Goal: Information Seeking & Learning: Check status

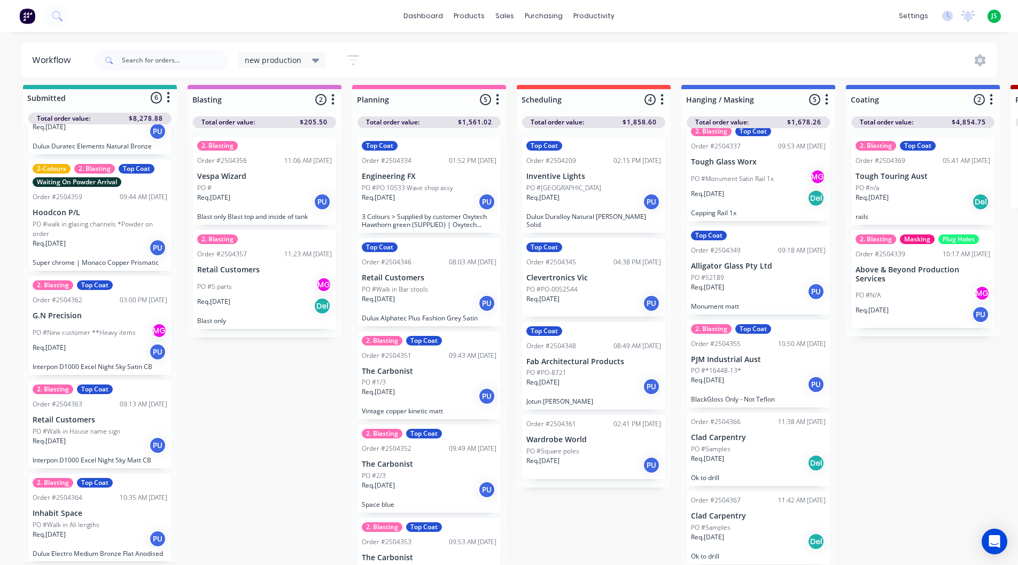
scroll to position [14, 0]
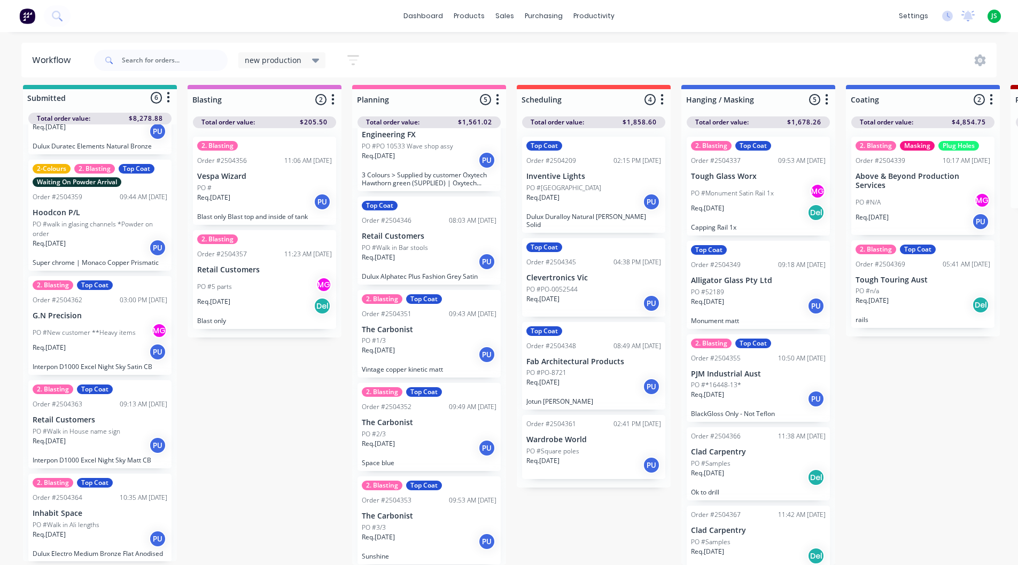
scroll to position [14, 0]
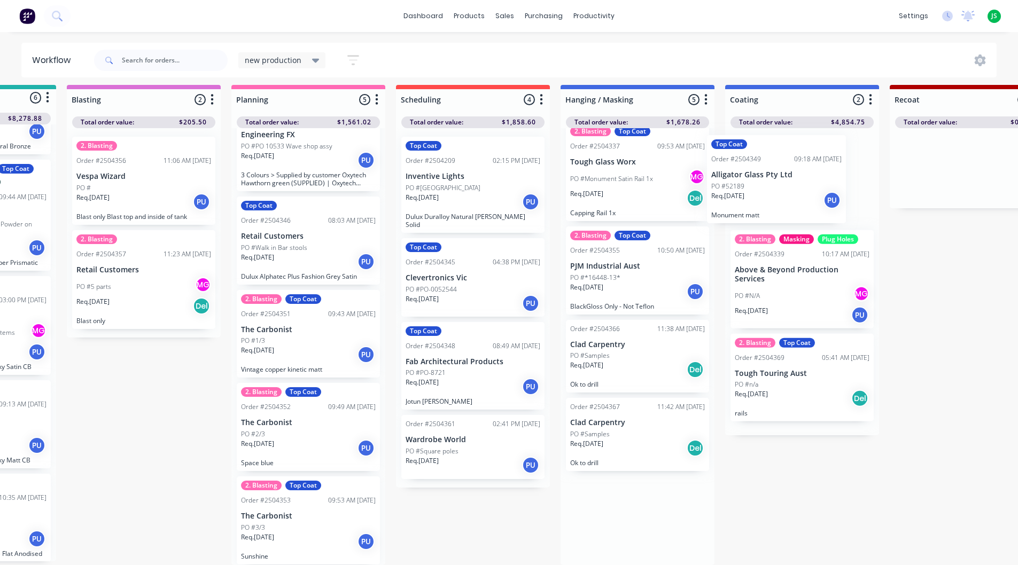
drag, startPoint x: 737, startPoint y: 300, endPoint x: 758, endPoint y: 212, distance: 91.2
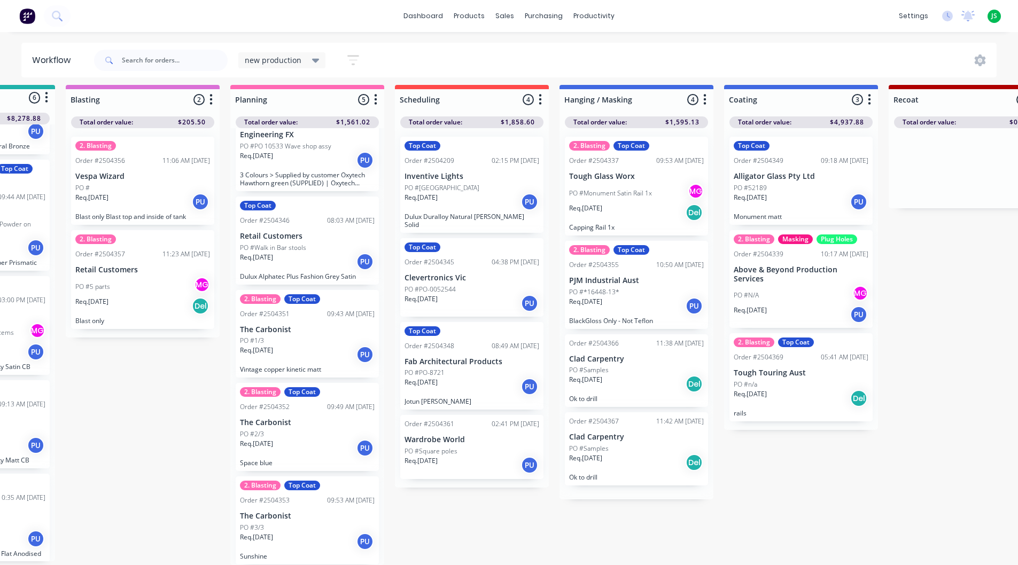
scroll to position [0, 0]
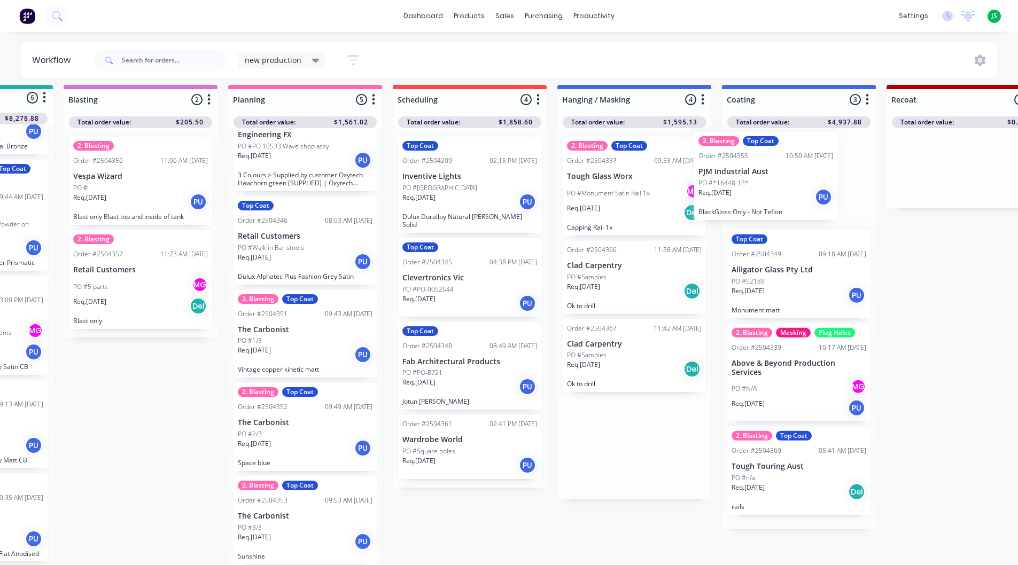
drag, startPoint x: 645, startPoint y: 277, endPoint x: 768, endPoint y: 176, distance: 158.6
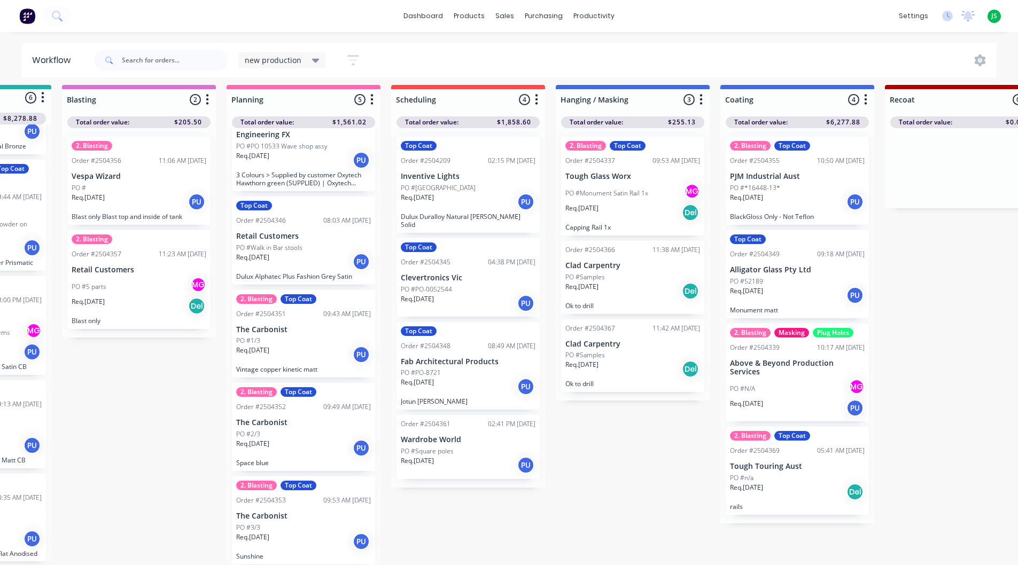
click at [632, 360] on div "Req. 10/10/25 Del" at bounding box center [632, 369] width 135 height 18
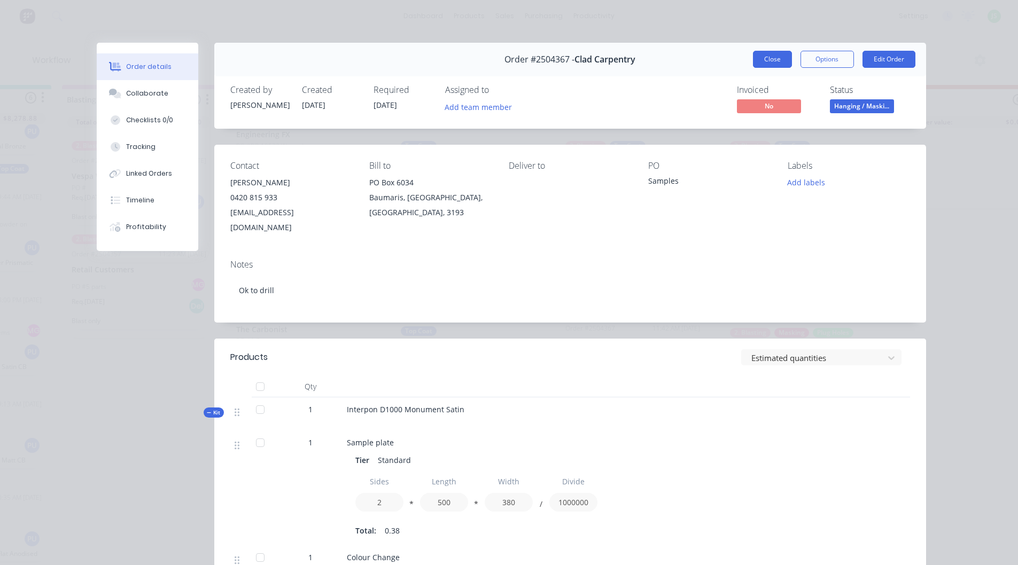
click at [780, 58] on button "Close" at bounding box center [772, 59] width 39 height 17
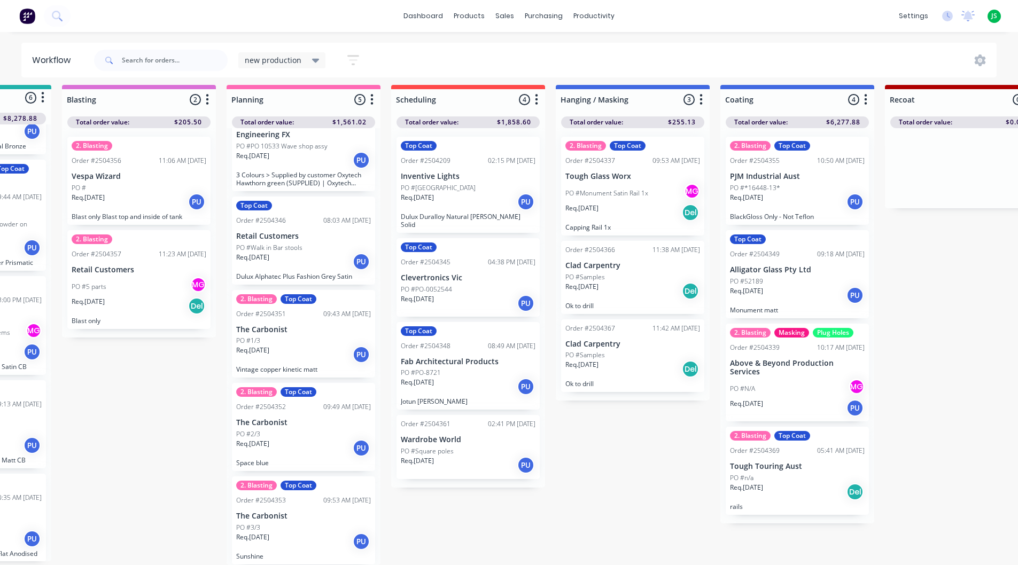
click at [633, 282] on div "Req. 10/10/25 Del" at bounding box center [632, 291] width 135 height 18
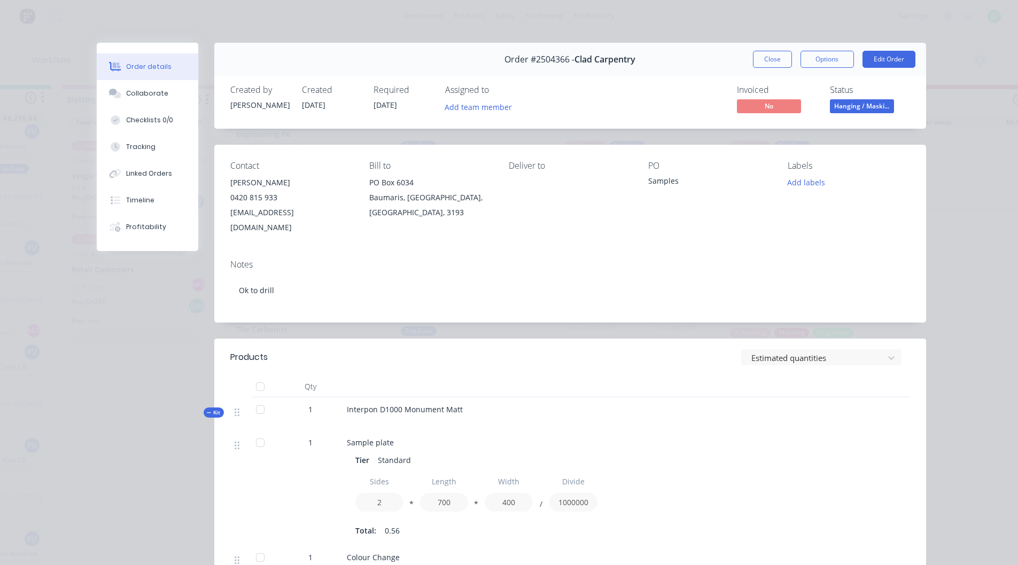
click at [765, 59] on button "Close" at bounding box center [772, 59] width 39 height 17
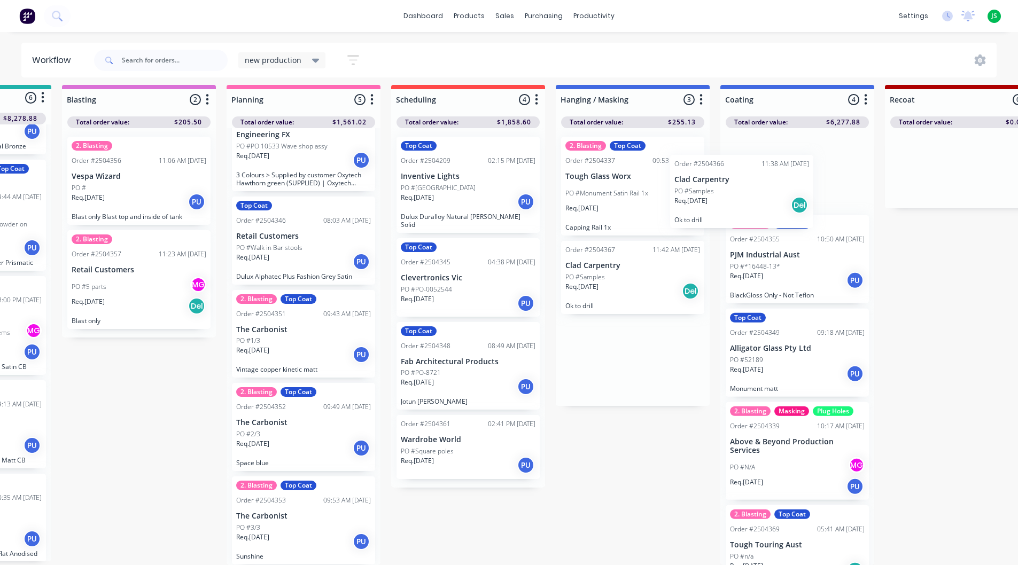
drag, startPoint x: 636, startPoint y: 272, endPoint x: 758, endPoint y: 186, distance: 148.8
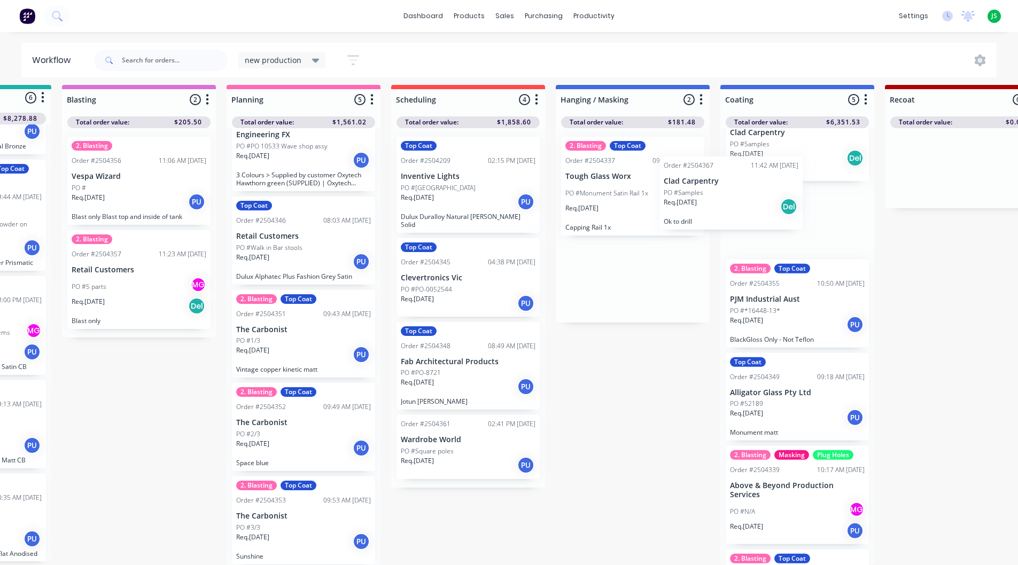
scroll to position [0, 0]
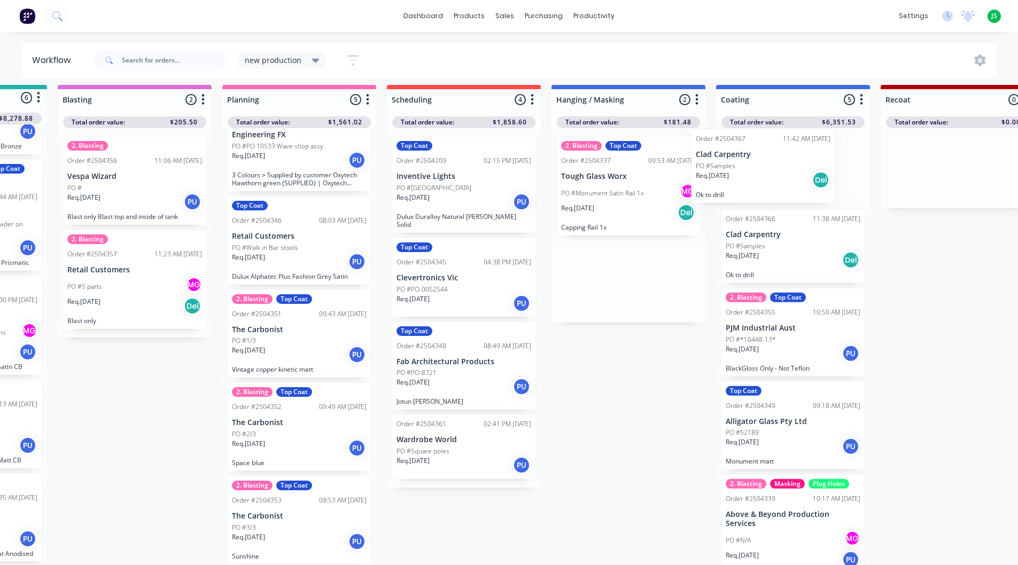
drag, startPoint x: 614, startPoint y: 273, endPoint x: 768, endPoint y: 167, distance: 186.6
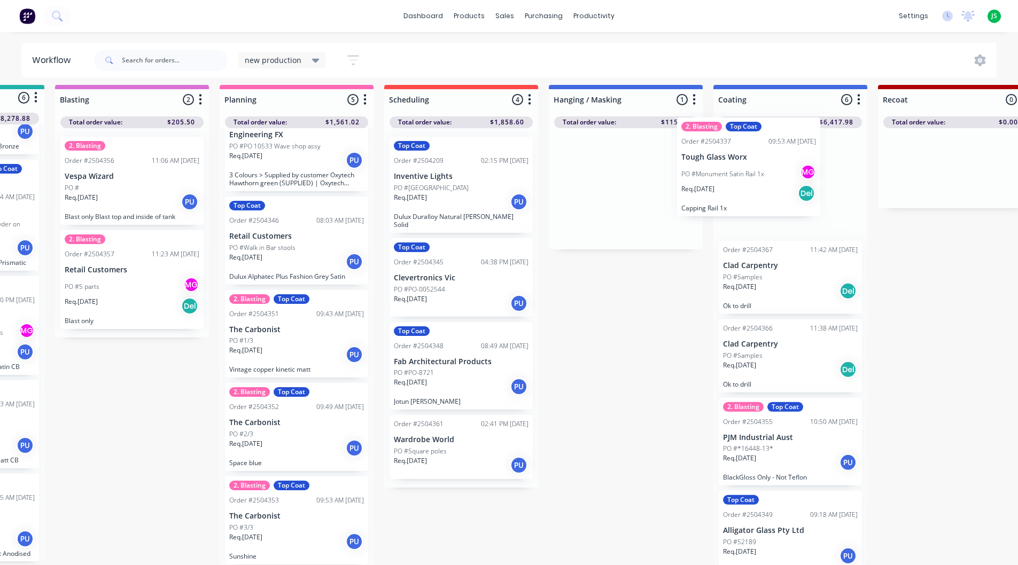
drag, startPoint x: 629, startPoint y: 189, endPoint x: 759, endPoint y: 176, distance: 131.0
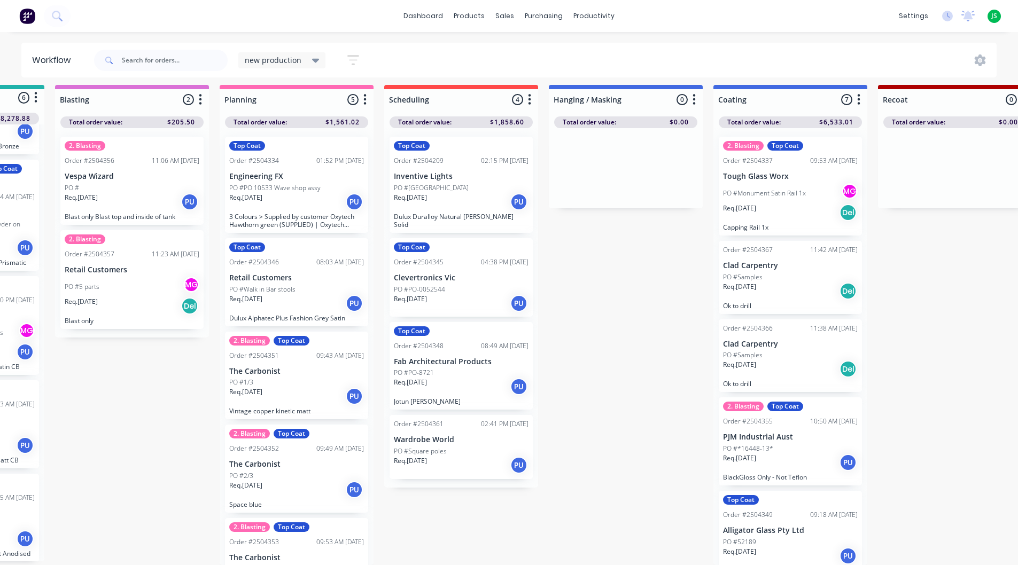
scroll to position [14, 0]
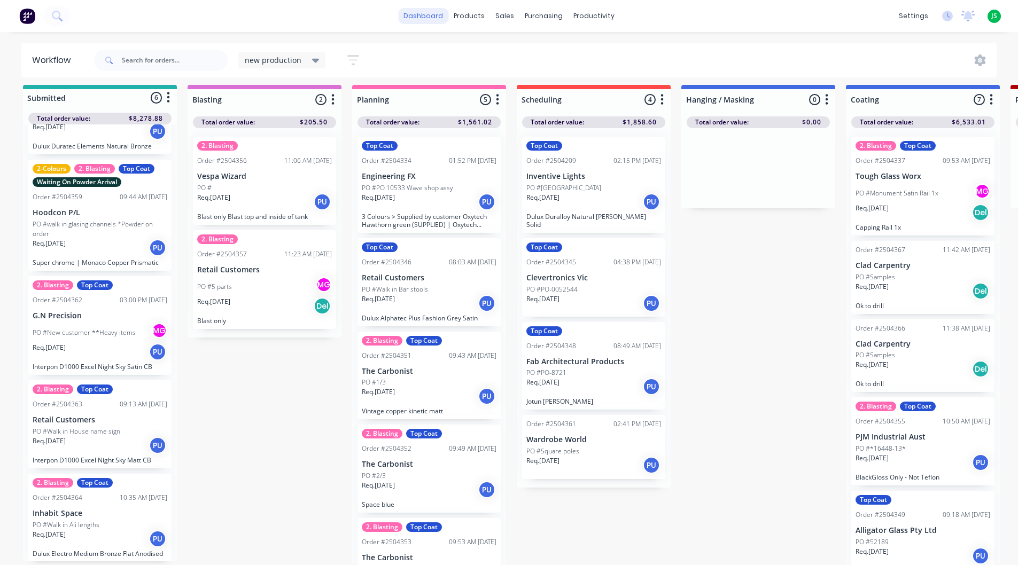
click at [433, 19] on link "dashboard" at bounding box center [423, 16] width 50 height 16
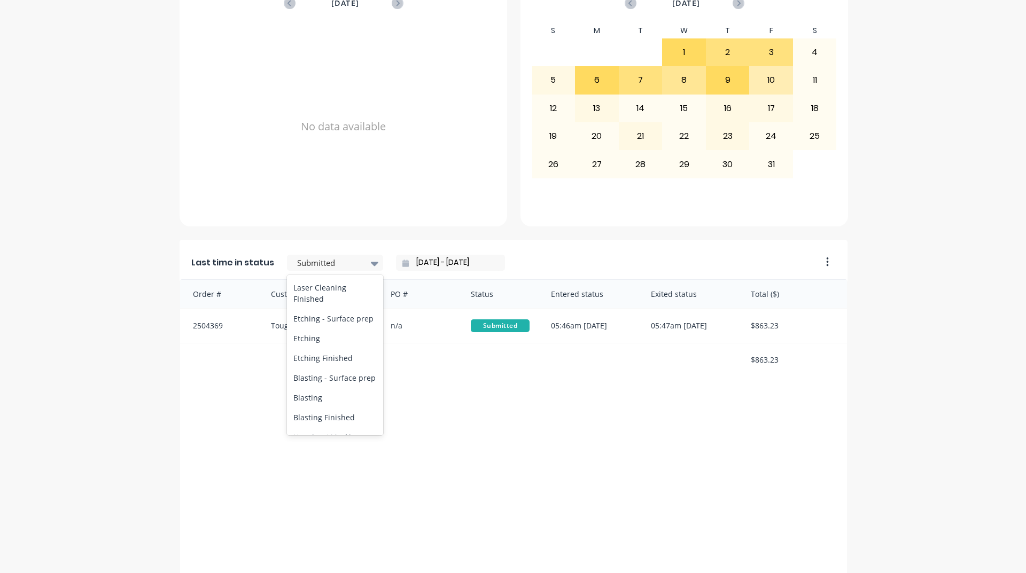
scroll to position [374, 0]
click at [320, 301] on div "Coating" at bounding box center [335, 292] width 96 height 20
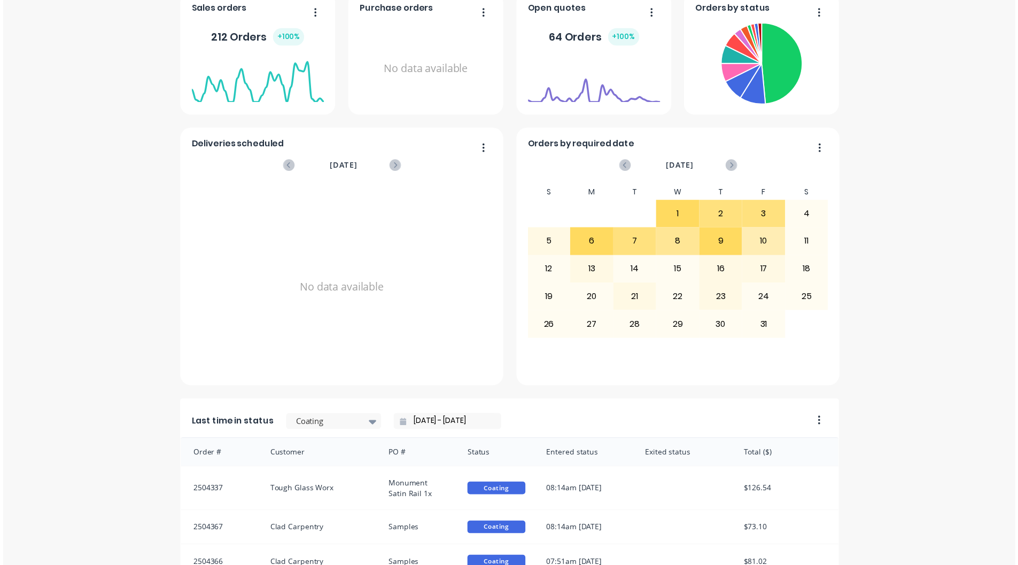
scroll to position [0, 0]
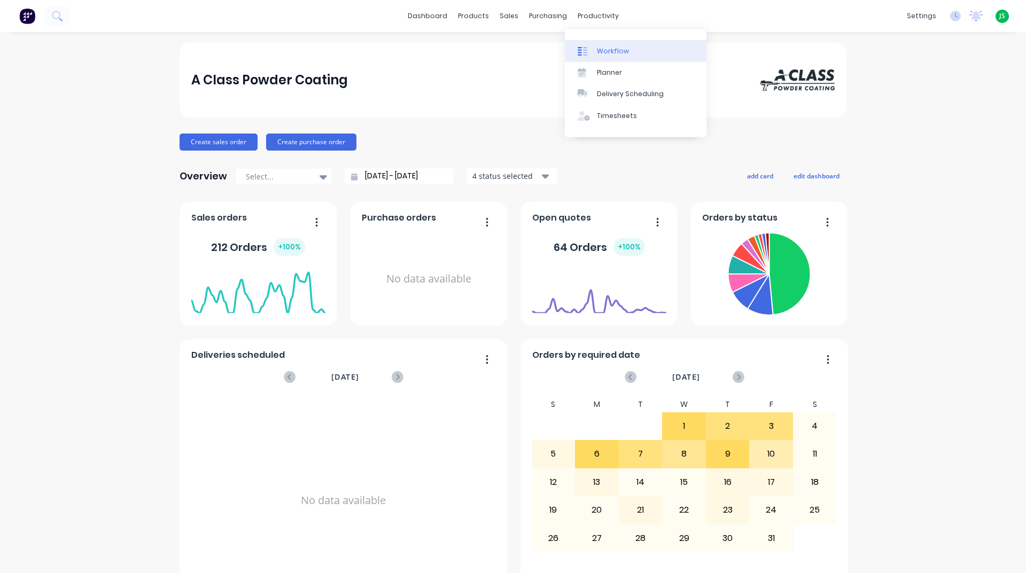
click at [601, 49] on div "Workflow" at bounding box center [613, 51] width 32 height 10
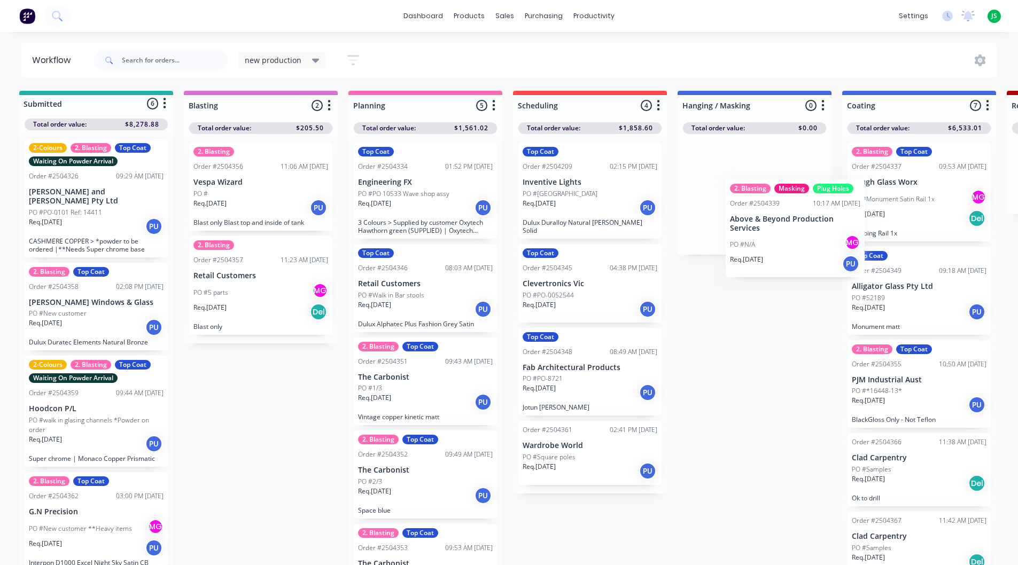
scroll to position [0, 5]
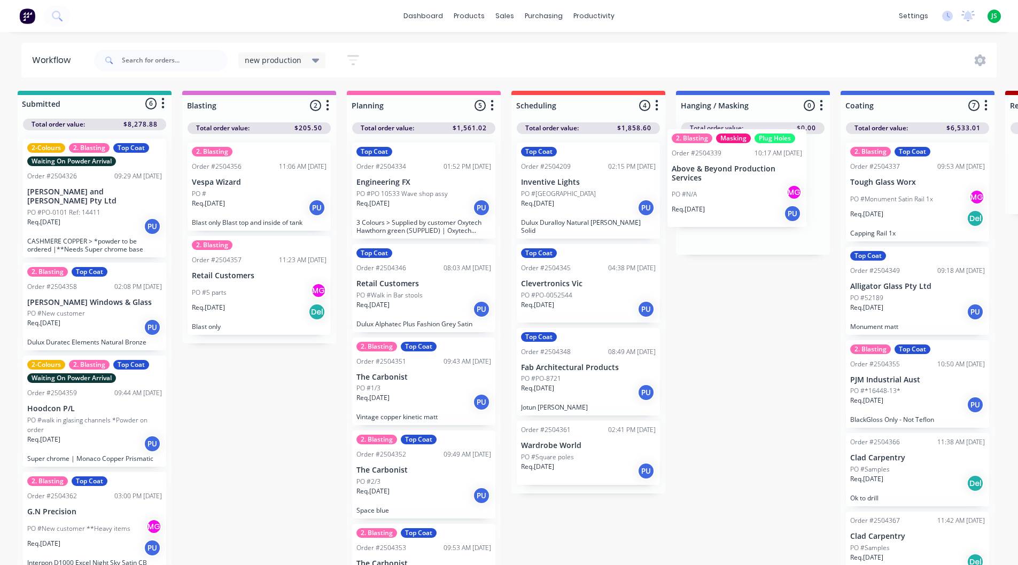
drag, startPoint x: 924, startPoint y: 311, endPoint x: 737, endPoint y: 194, distance: 220.3
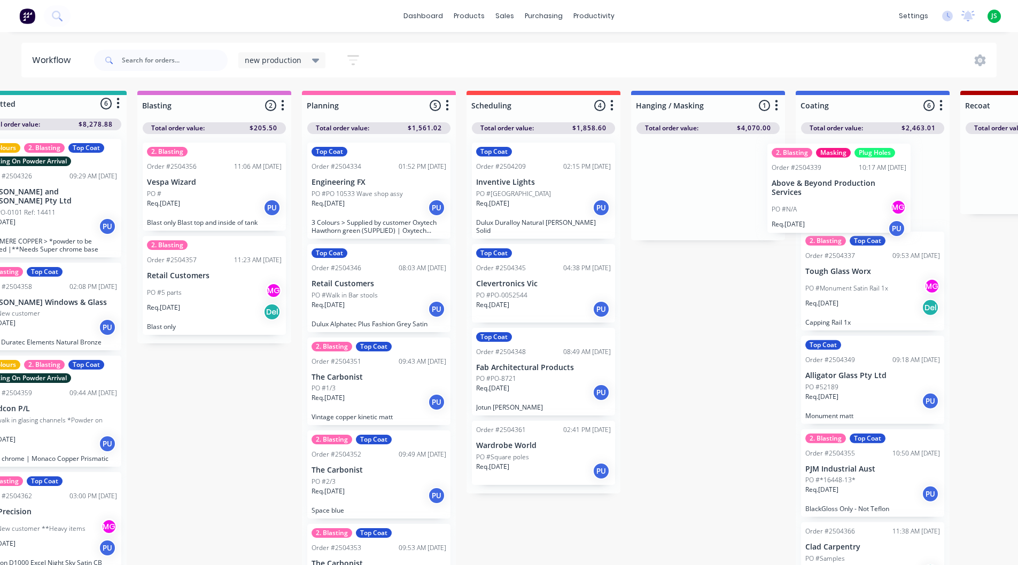
drag, startPoint x: 773, startPoint y: 208, endPoint x: 831, endPoint y: 207, distance: 58.2
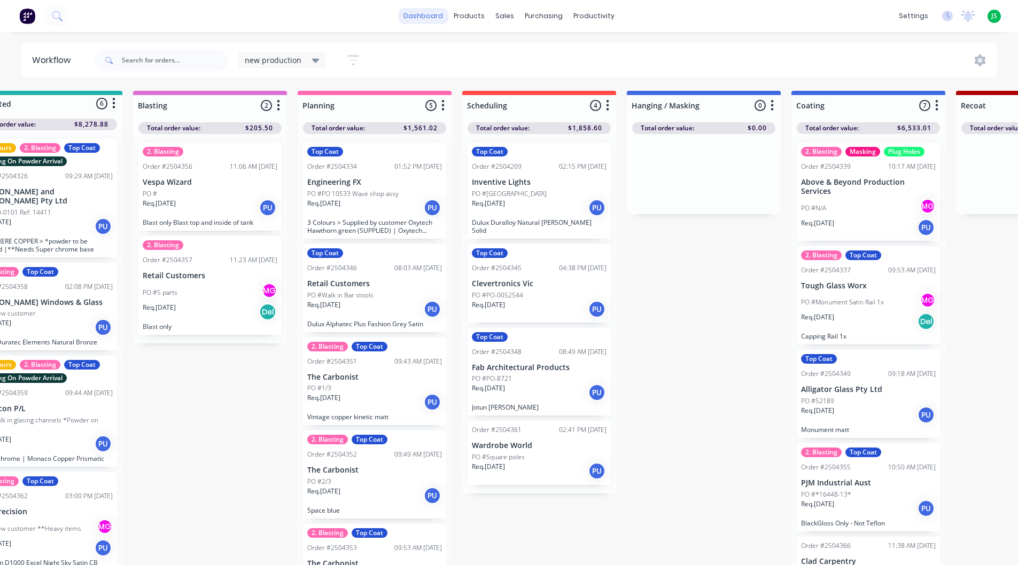
click at [419, 17] on link "dashboard" at bounding box center [423, 16] width 50 height 16
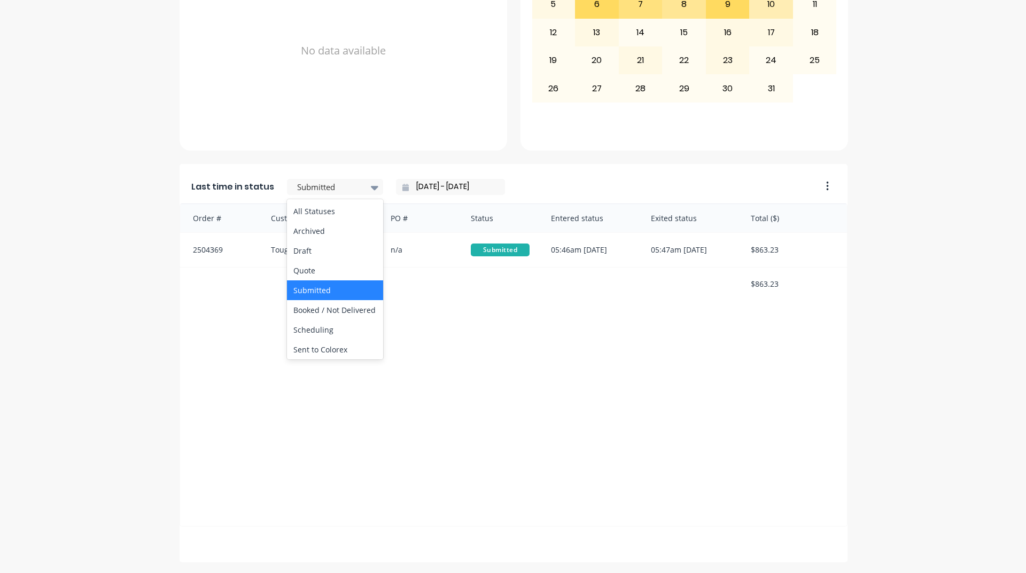
scroll to position [321, 0]
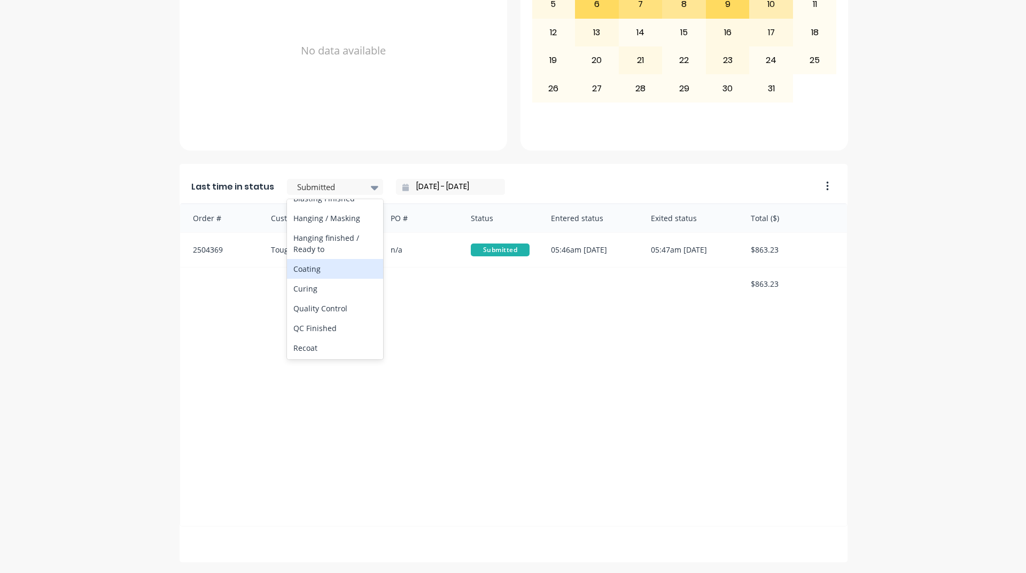
click at [321, 279] on div "Coating" at bounding box center [335, 269] width 96 height 20
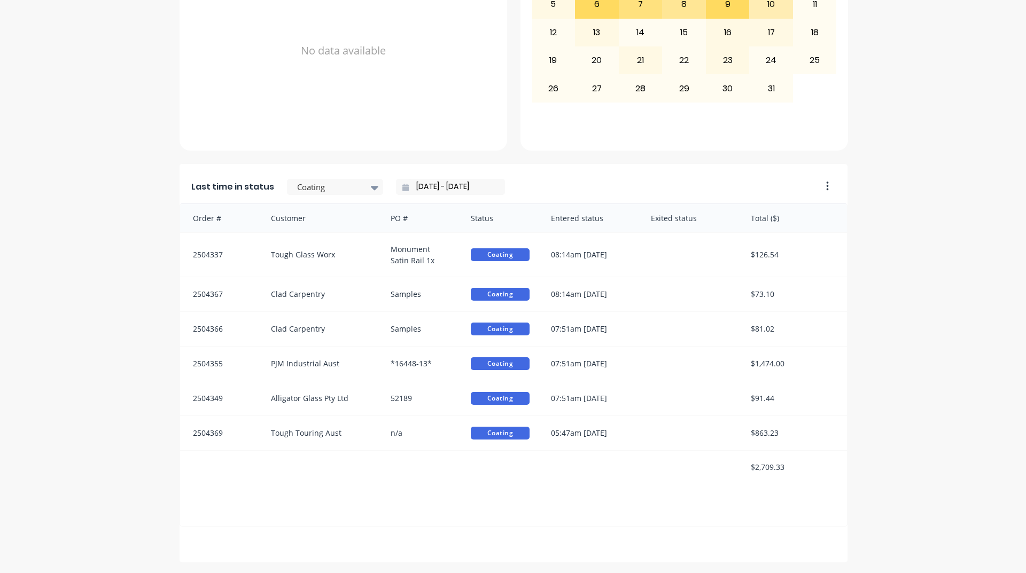
click at [421, 188] on input "[DATE] - [DATE]" at bounding box center [455, 187] width 92 height 16
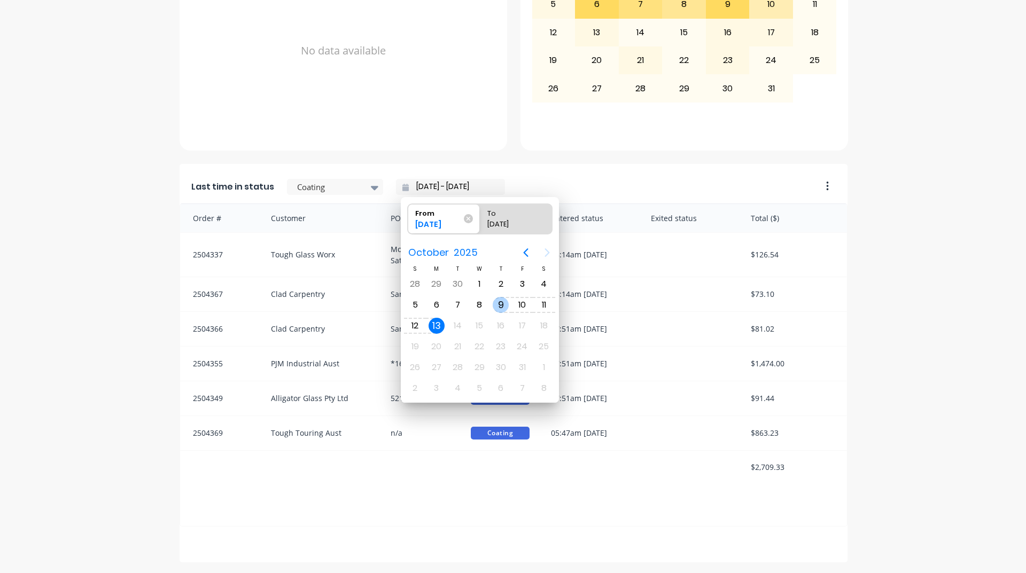
click at [506, 303] on div "9" at bounding box center [501, 305] width 16 height 16
type input "[DATE] - [DATE]"
radio input "false"
radio input "true"
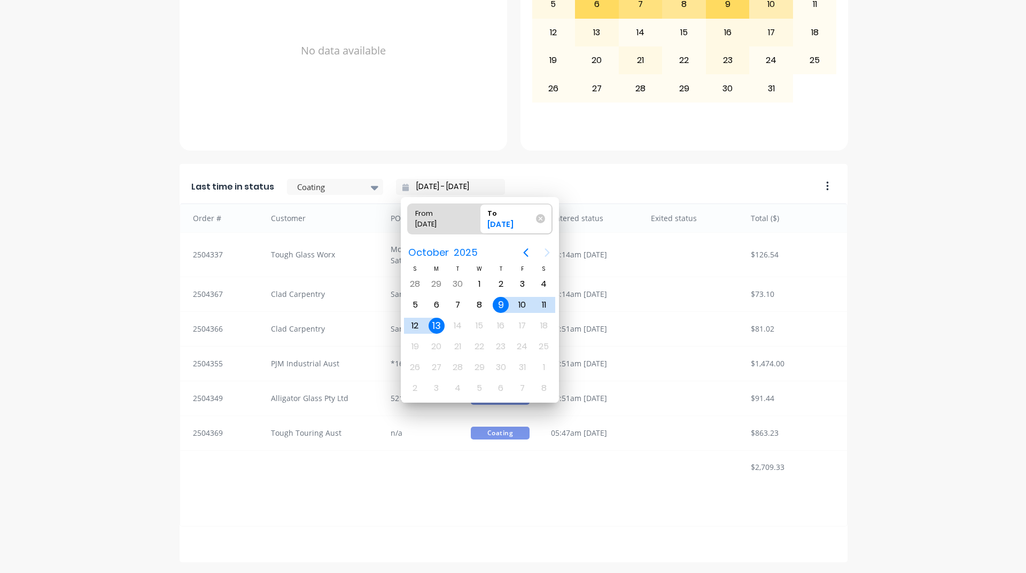
click at [503, 304] on div "9" at bounding box center [501, 305] width 16 height 16
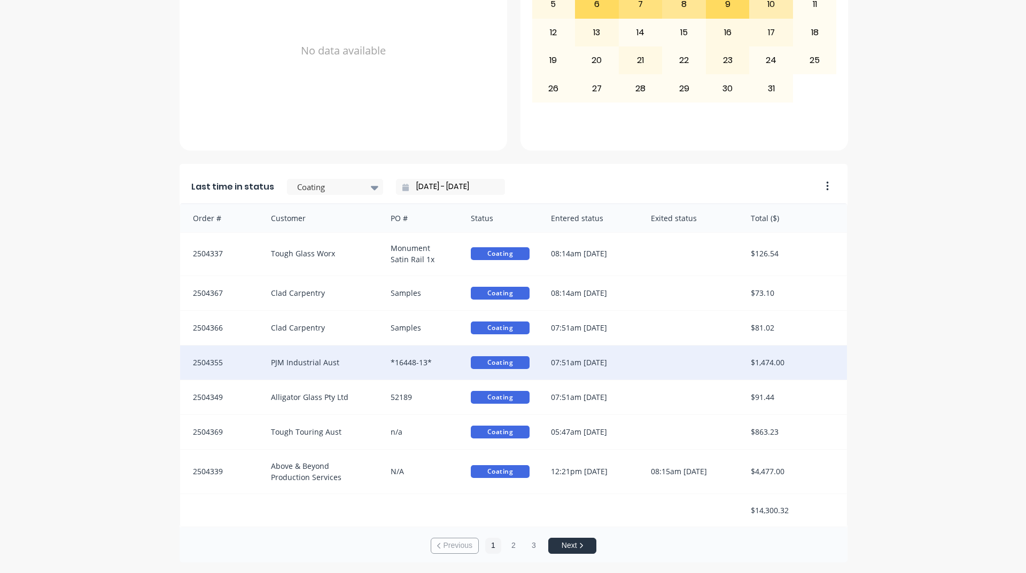
scroll to position [0, 0]
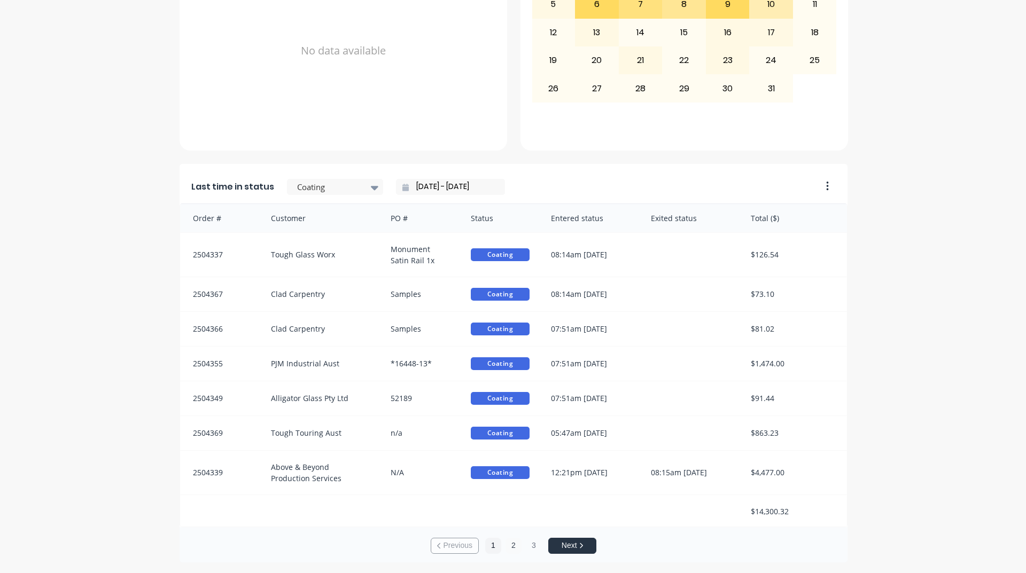
click at [506, 548] on button "2" at bounding box center [513, 546] width 16 height 16
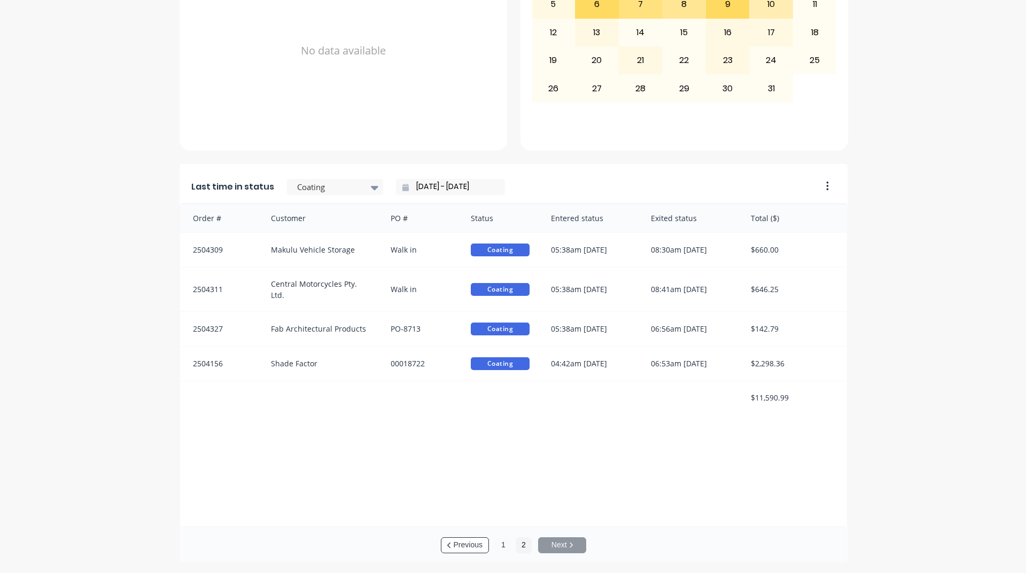
click at [496, 549] on button "1" at bounding box center [503, 545] width 16 height 16
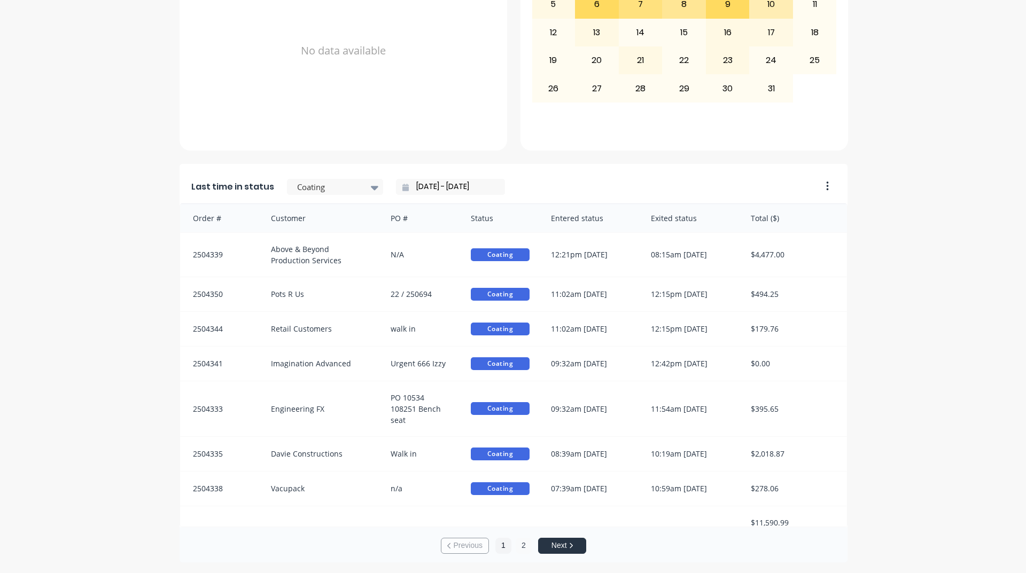
click at [518, 544] on button "2" at bounding box center [524, 546] width 16 height 16
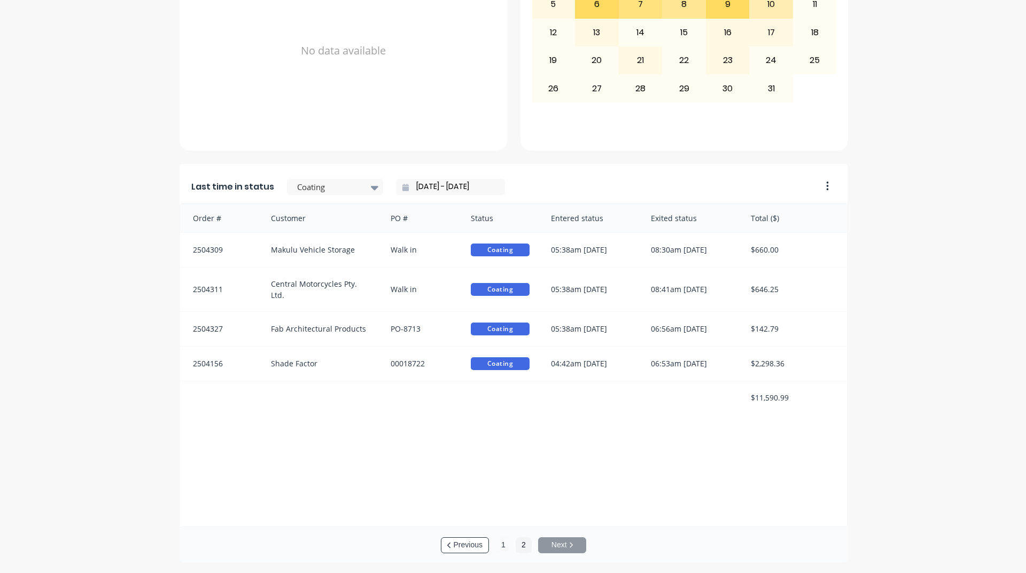
click at [502, 546] on button "1" at bounding box center [503, 545] width 16 height 16
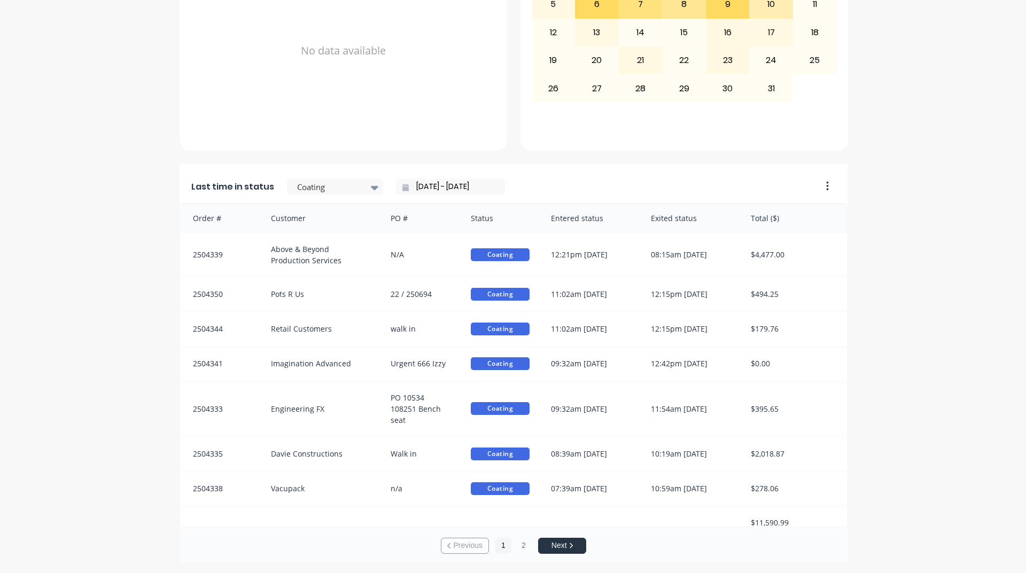
click at [421, 189] on input "[DATE] - [DATE]" at bounding box center [455, 187] width 92 height 16
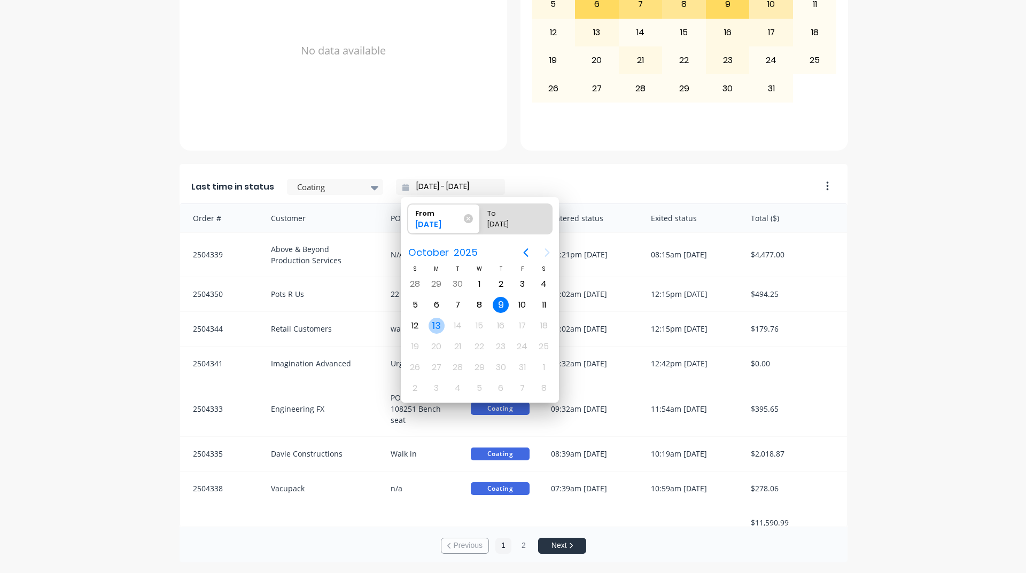
click at [440, 328] on div "13" at bounding box center [437, 326] width 16 height 16
type input "[DATE] - [DATE]"
radio input "false"
radio input "true"
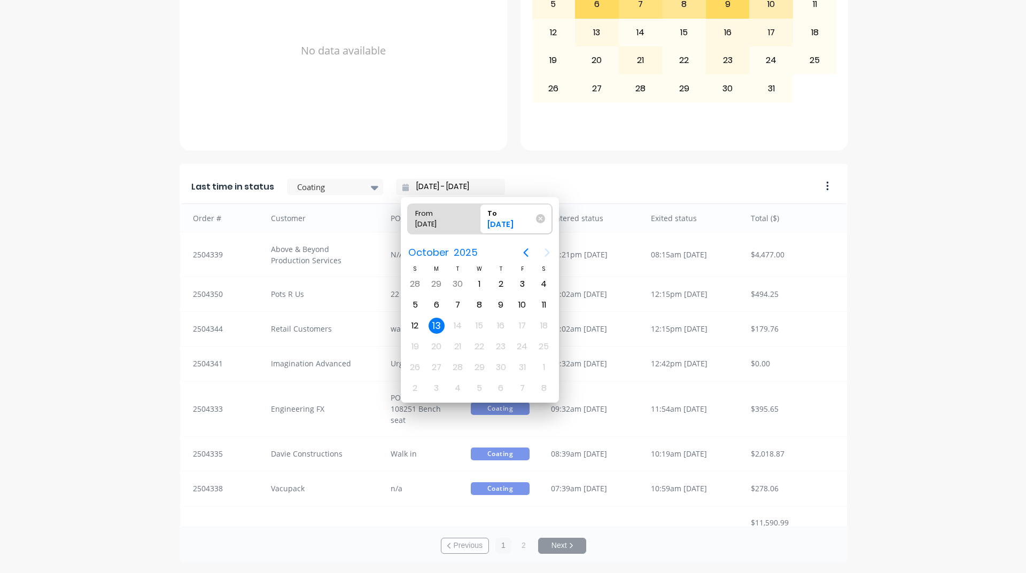
click at [439, 328] on div "13" at bounding box center [437, 326] width 16 height 16
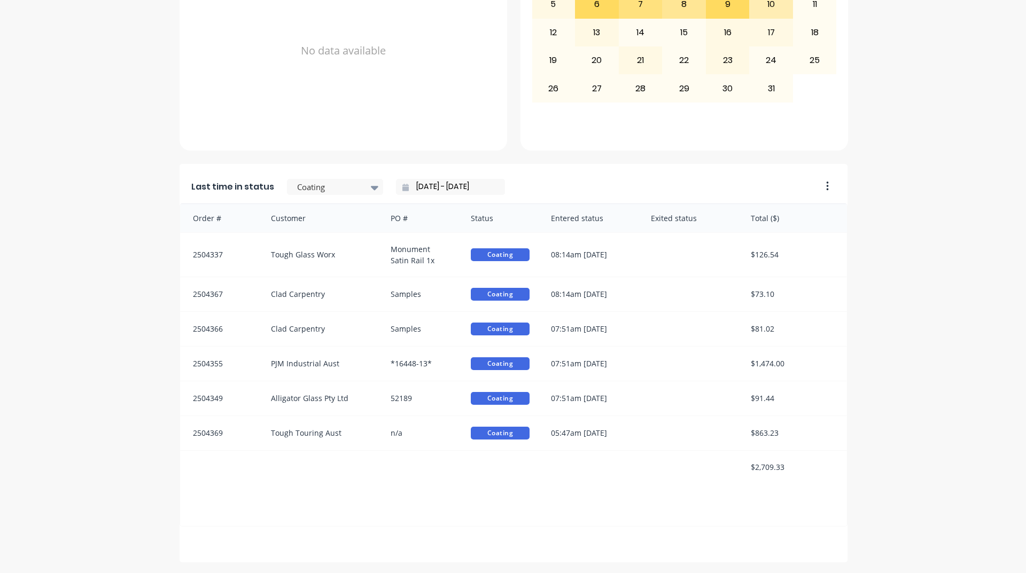
click at [426, 184] on input "[DATE] - [DATE]" at bounding box center [455, 187] width 92 height 16
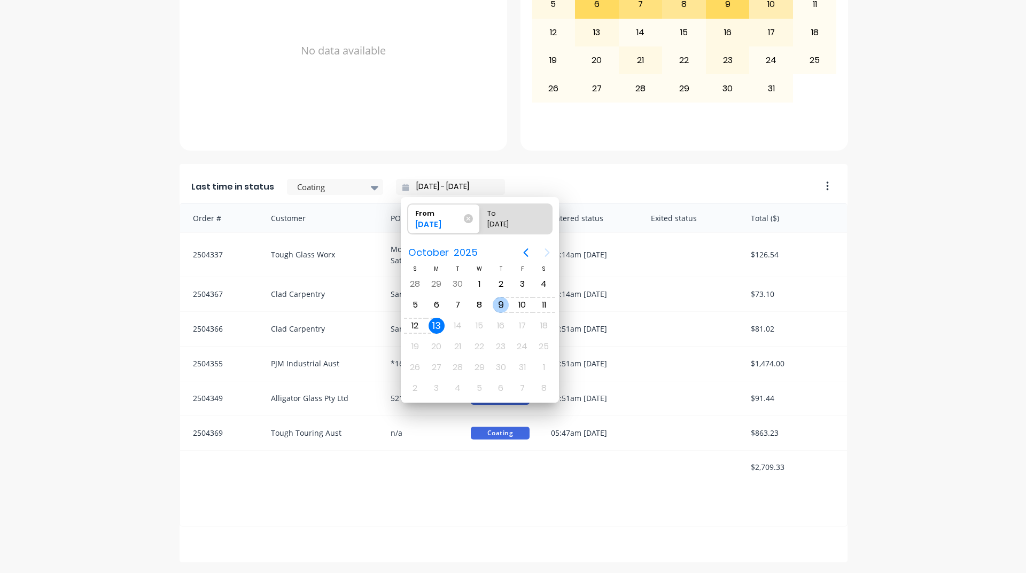
click at [496, 305] on div "9" at bounding box center [501, 305] width 16 height 16
type input "[DATE] - [DATE]"
radio input "false"
radio input "true"
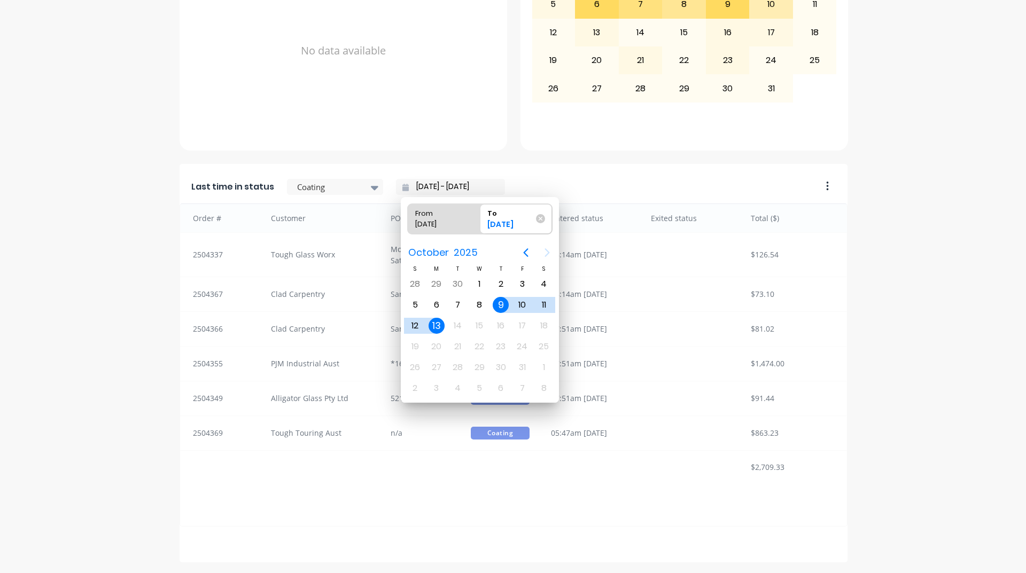
click at [496, 305] on div "9" at bounding box center [501, 305] width 16 height 16
type input "[DATE] - [DATE]"
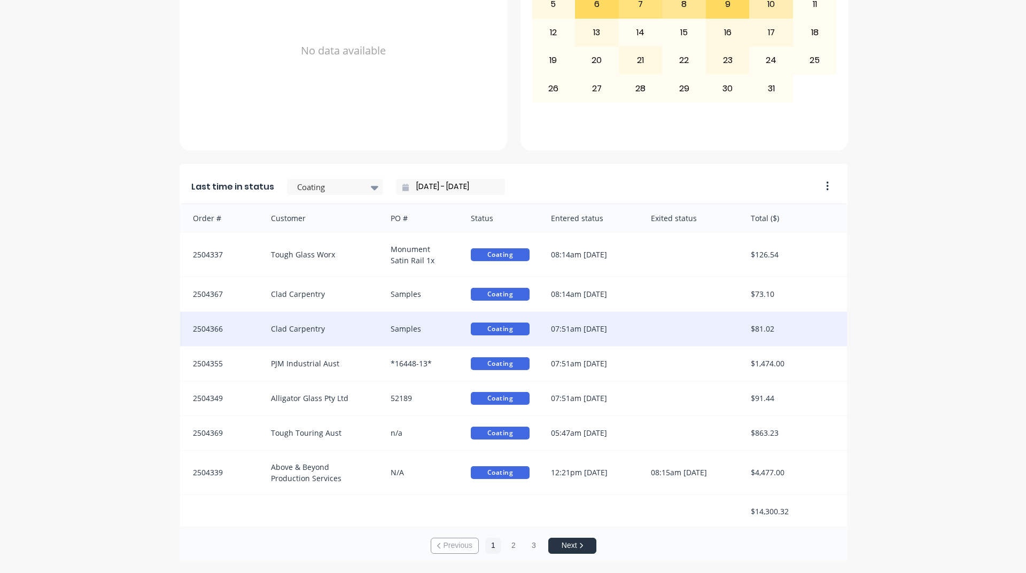
scroll to position [1, 0]
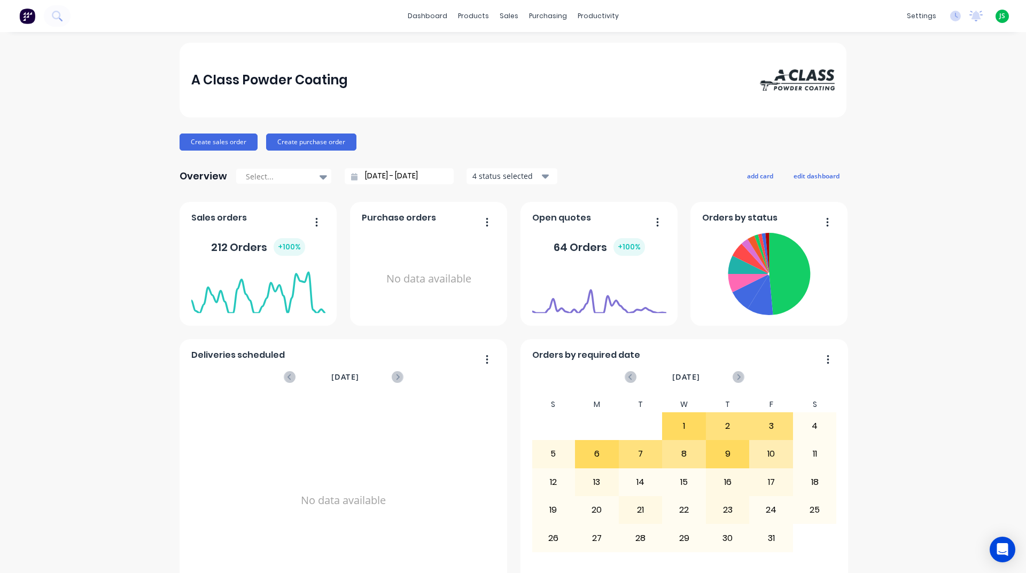
scroll to position [267, 0]
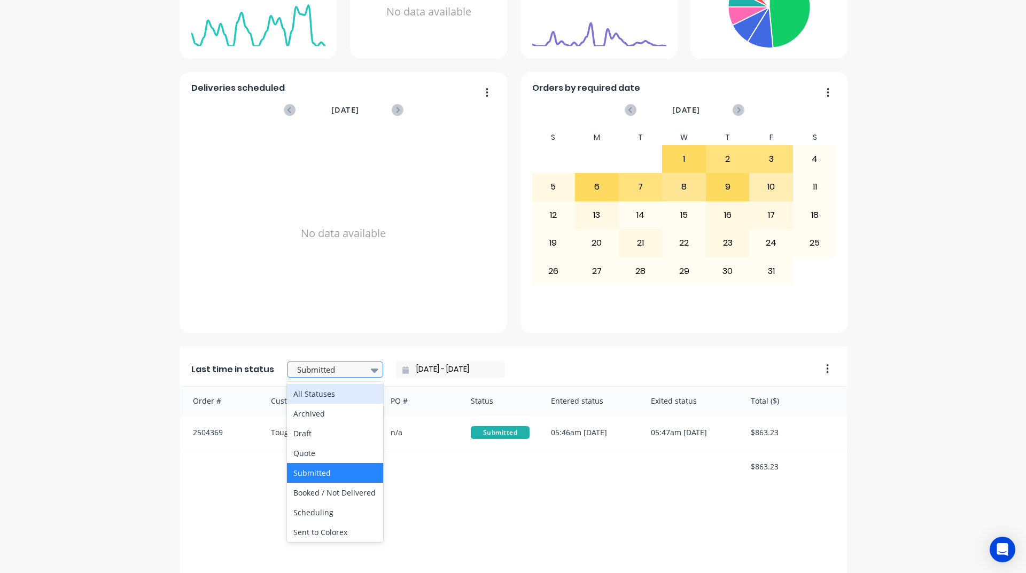
click at [344, 372] on div at bounding box center [329, 369] width 67 height 13
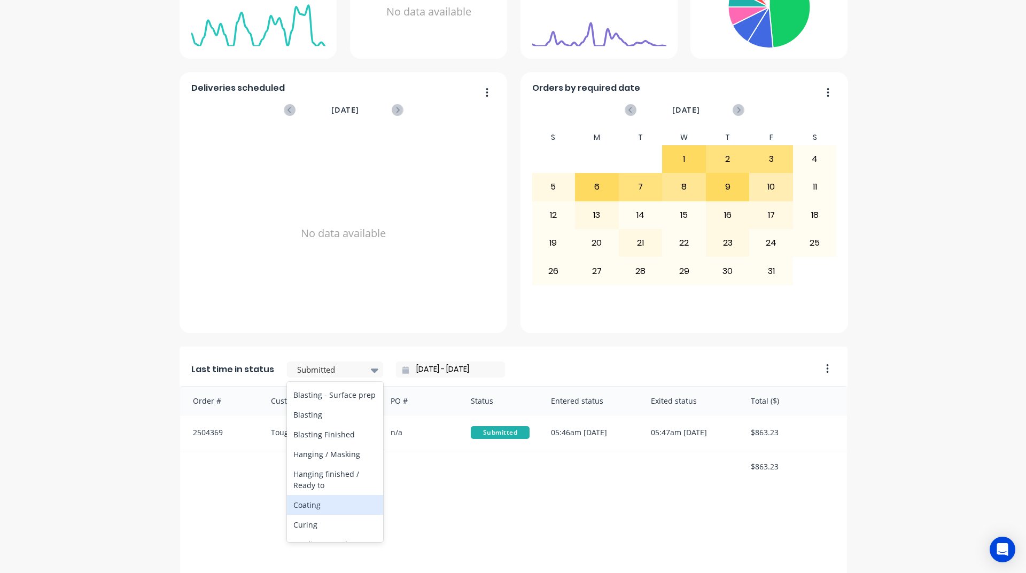
click at [321, 515] on div "Coating" at bounding box center [335, 505] width 96 height 20
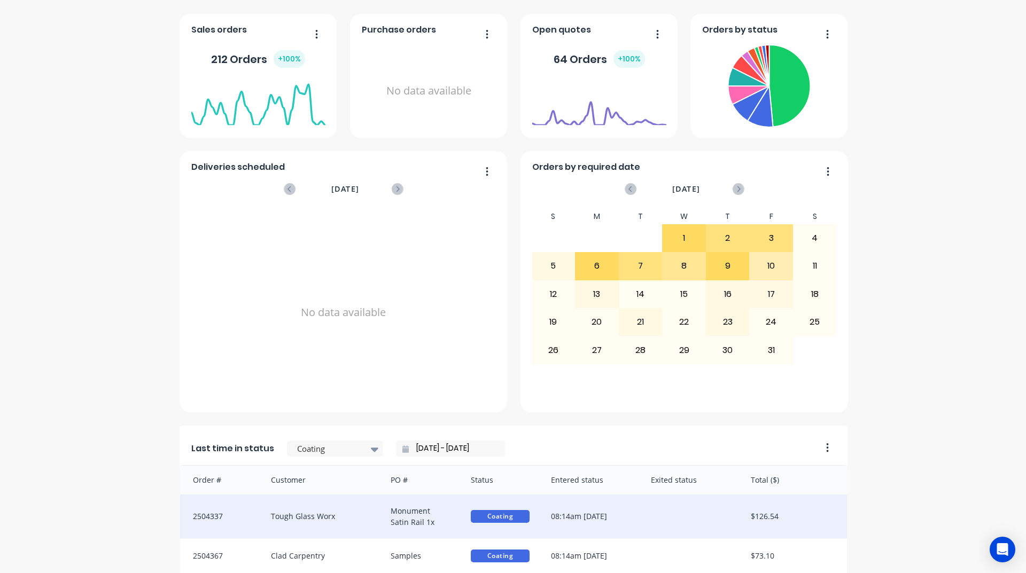
scroll to position [450, 0]
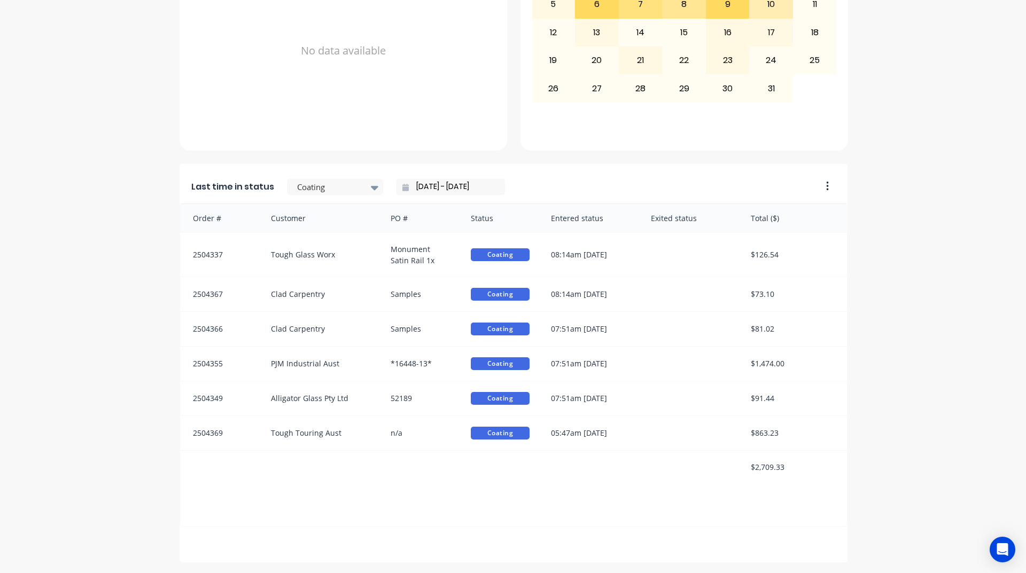
click at [446, 191] on input "[DATE] - [DATE]" at bounding box center [455, 187] width 92 height 16
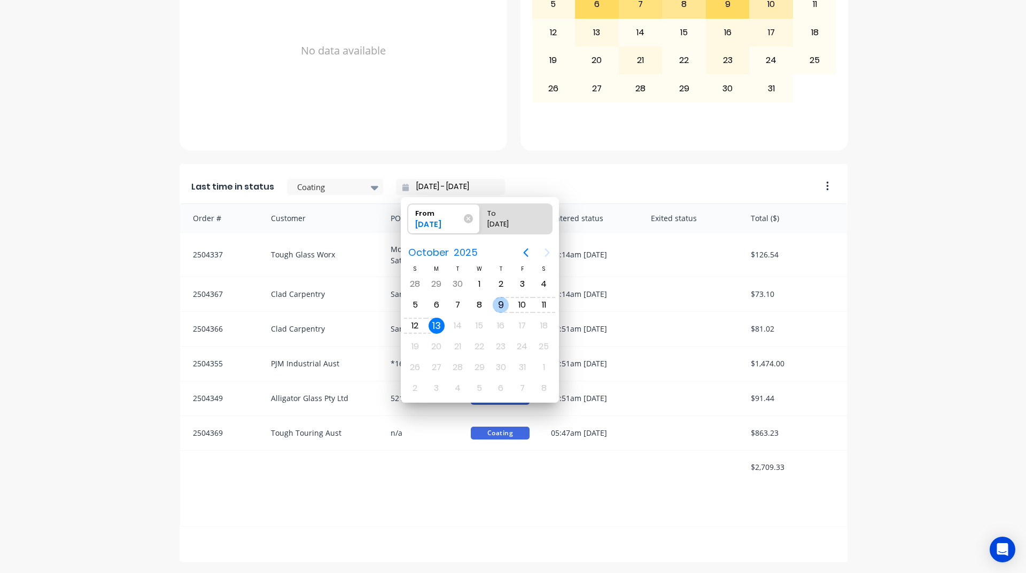
click at [502, 301] on div "9" at bounding box center [501, 305] width 16 height 16
type input "[DATE] - [DATE]"
radio input "false"
radio input "true"
click at [502, 301] on div "9" at bounding box center [501, 305] width 16 height 16
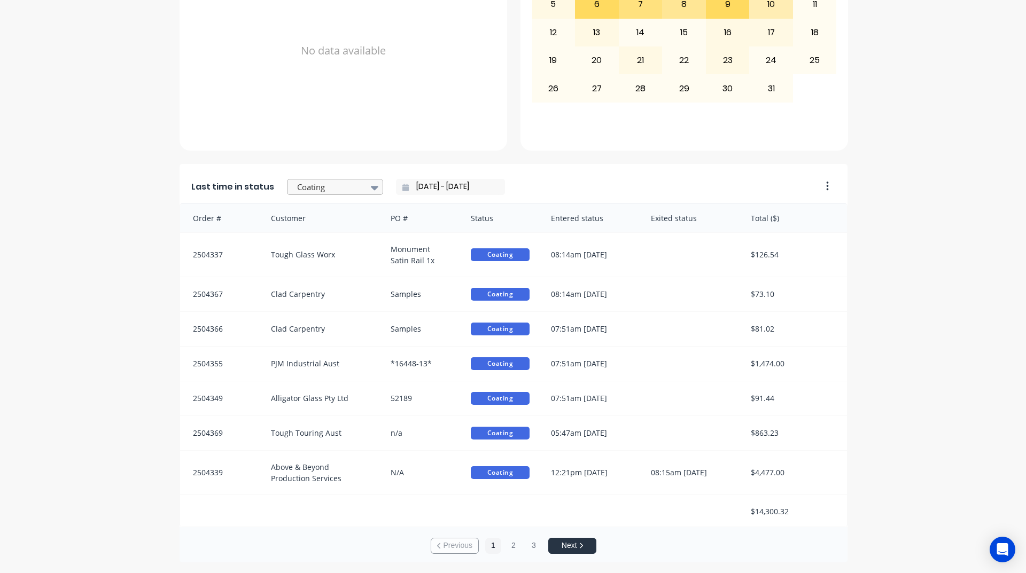
click at [367, 189] on div at bounding box center [375, 187] width 16 height 18
click at [339, 226] on div "Ready - Notify Customer" at bounding box center [335, 210] width 96 height 31
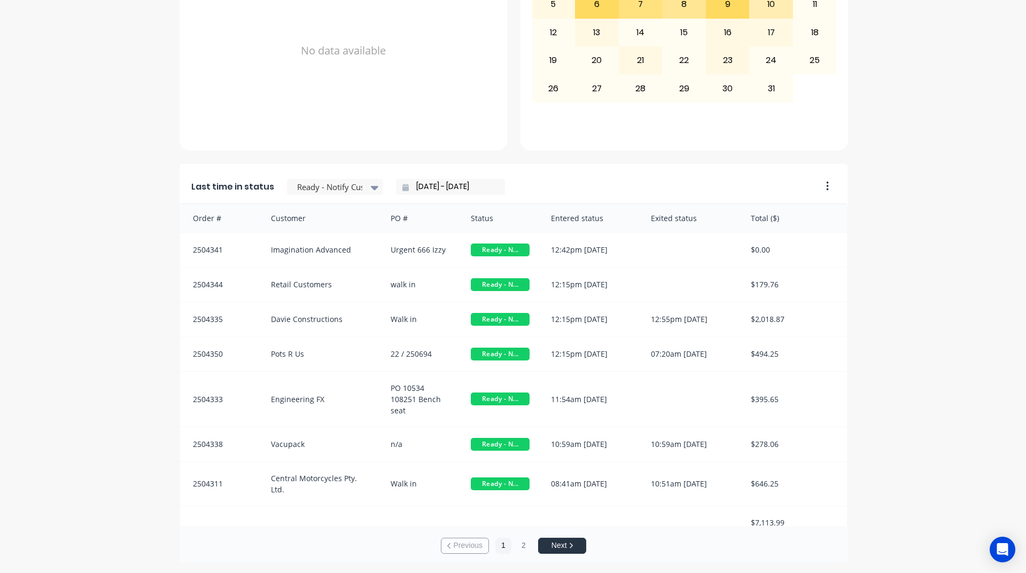
click at [426, 186] on input "[DATE] - [DATE]" at bounding box center [455, 187] width 92 height 16
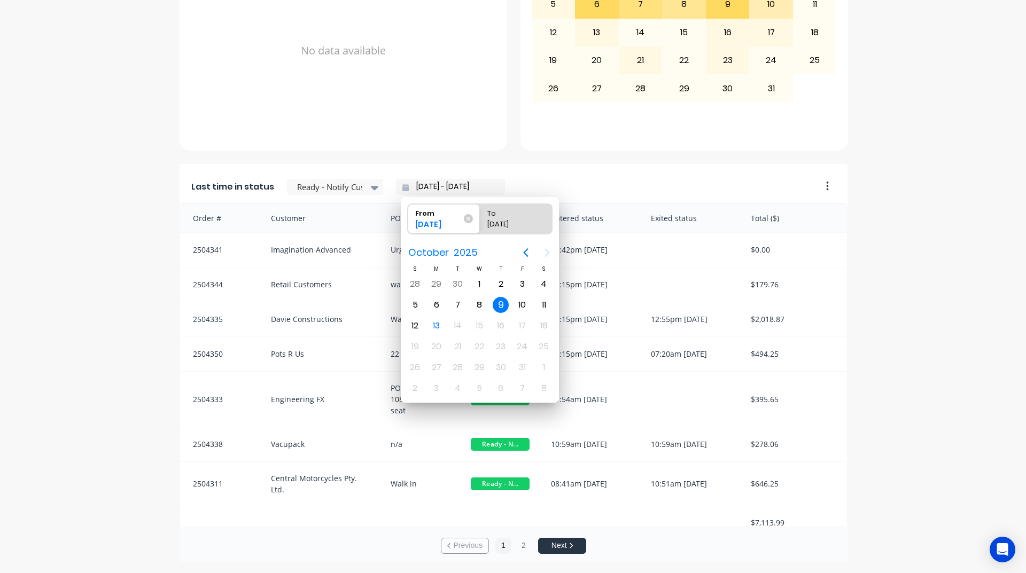
drag, startPoint x: 84, startPoint y: 320, endPoint x: 124, endPoint y: 303, distance: 42.9
click at [84, 319] on div "A Class Powder Coating Create sales order Create purchase order Overview Select…" at bounding box center [513, 78] width 1026 height 970
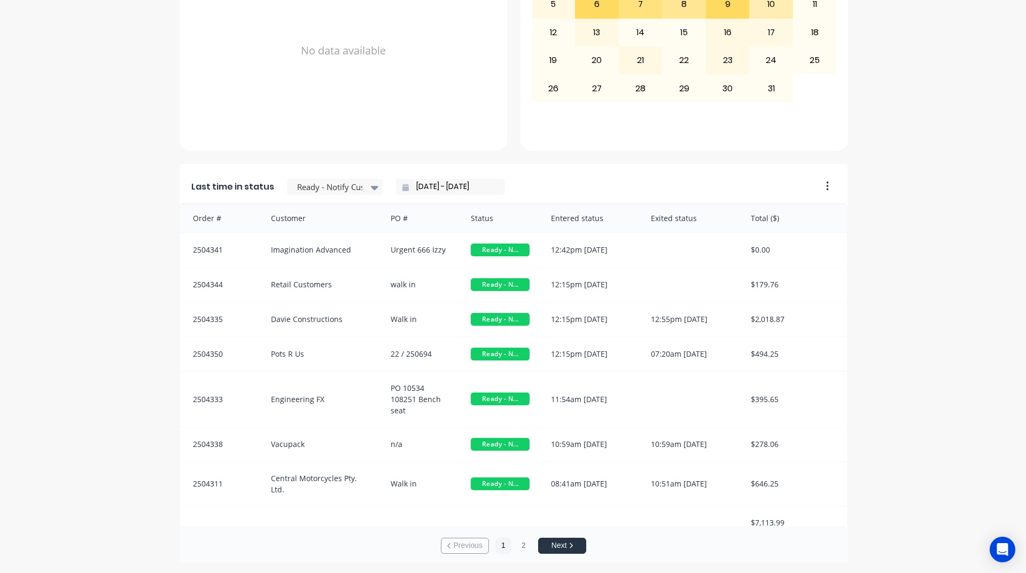
click at [427, 186] on input "[DATE] - [DATE]" at bounding box center [455, 187] width 92 height 16
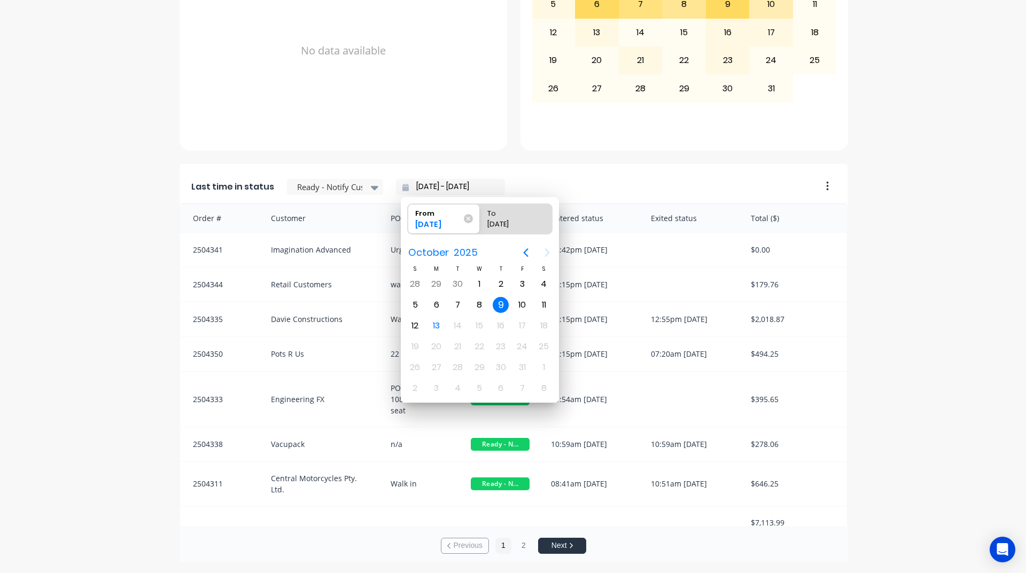
click at [75, 289] on div "A Class Powder Coating Create sales order Create purchase order Overview Select…" at bounding box center [513, 78] width 1026 height 970
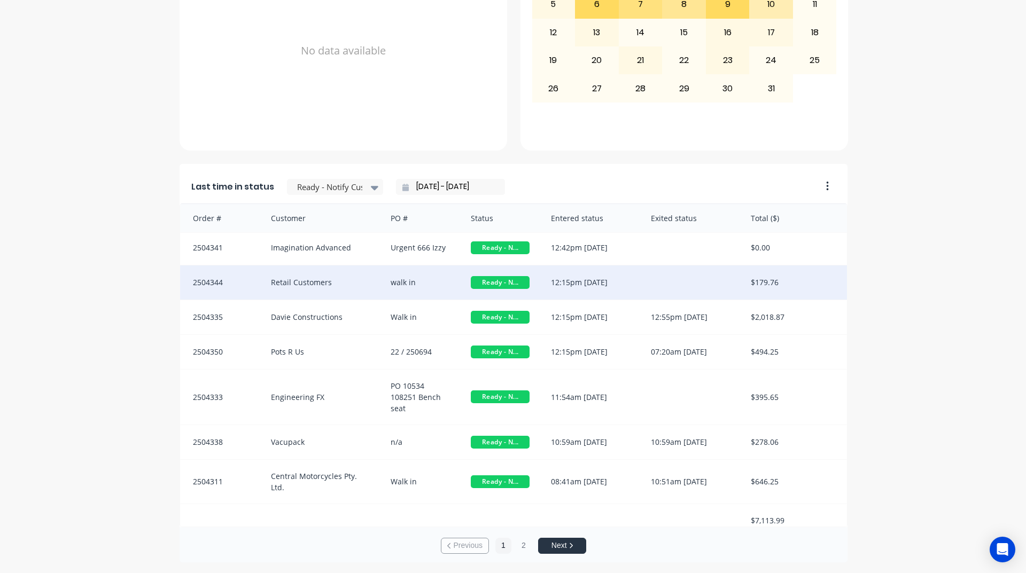
scroll to position [3, 0]
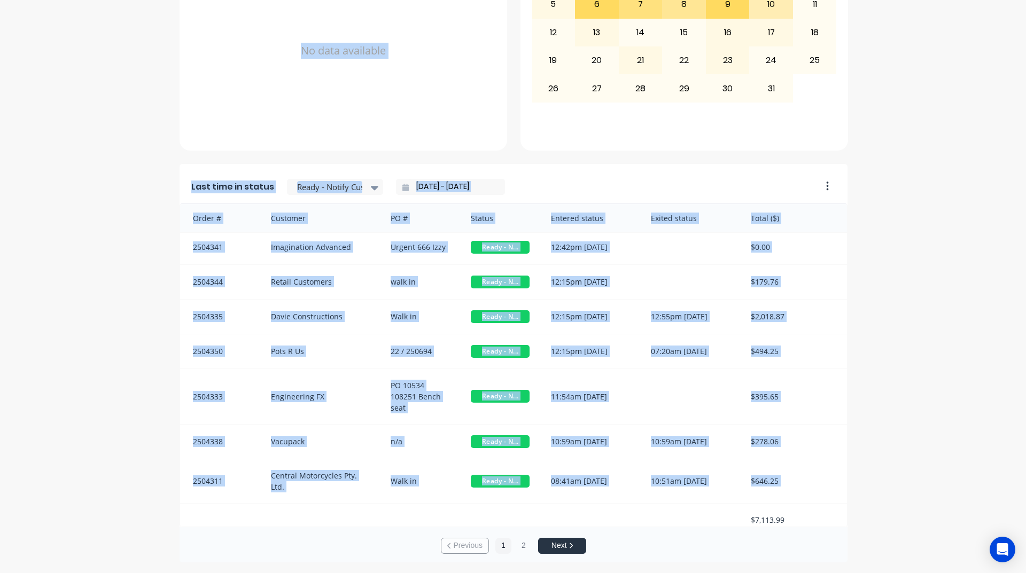
drag, startPoint x: 736, startPoint y: 508, endPoint x: 856, endPoint y: 509, distance: 120.2
click at [863, 508] on div "A Class Powder Coating Create sales order Create purchase order Overview Select…" at bounding box center [513, 78] width 1026 height 970
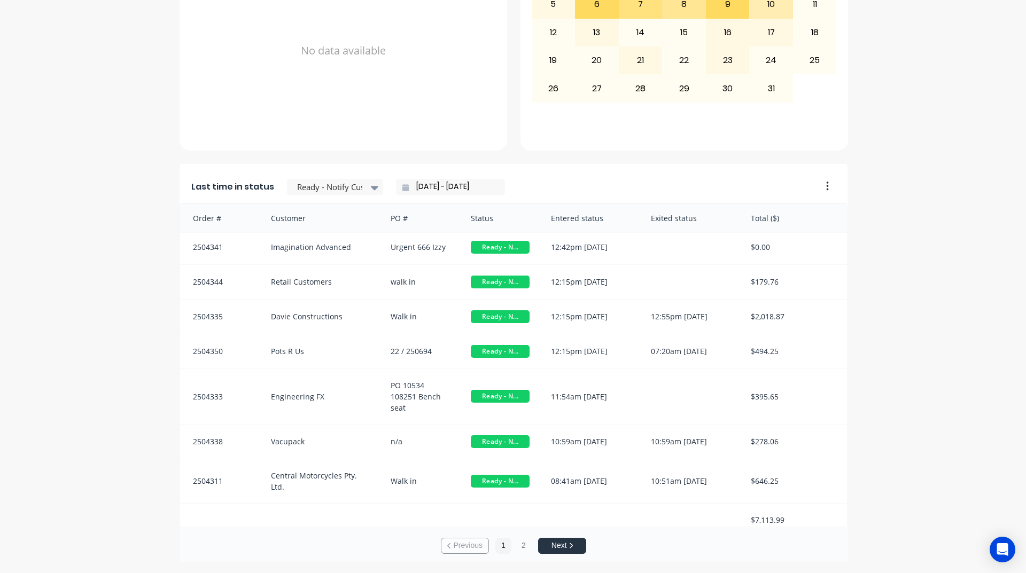
click at [889, 375] on div "A Class Powder Coating Create sales order Create purchase order Overview Select…" at bounding box center [513, 78] width 1026 height 970
click at [417, 183] on input "[DATE] - [DATE]" at bounding box center [455, 187] width 92 height 16
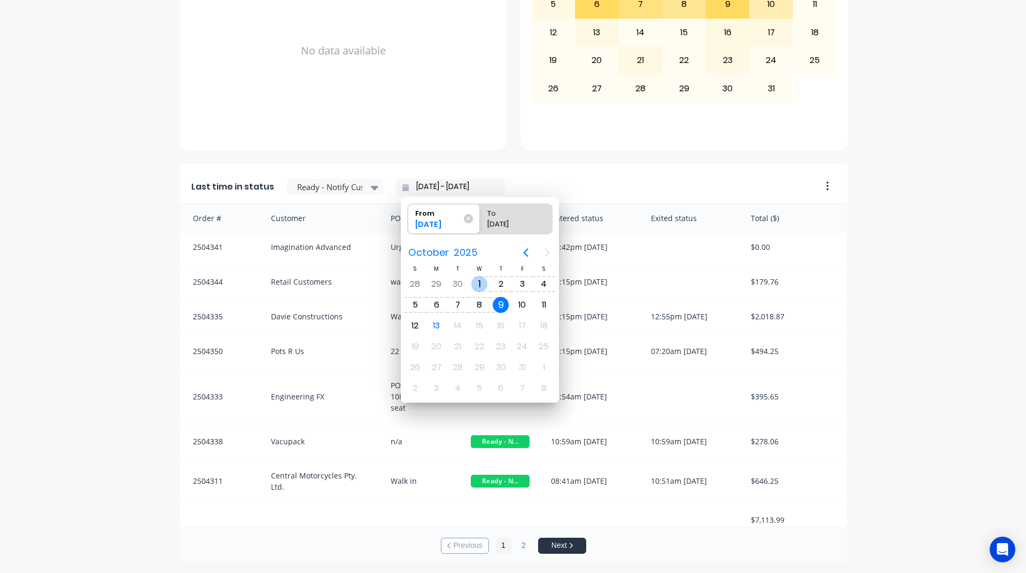
click at [479, 287] on div "1" at bounding box center [479, 284] width 16 height 16
type input "[DATE] - [DATE]"
radio input "false"
radio input "true"
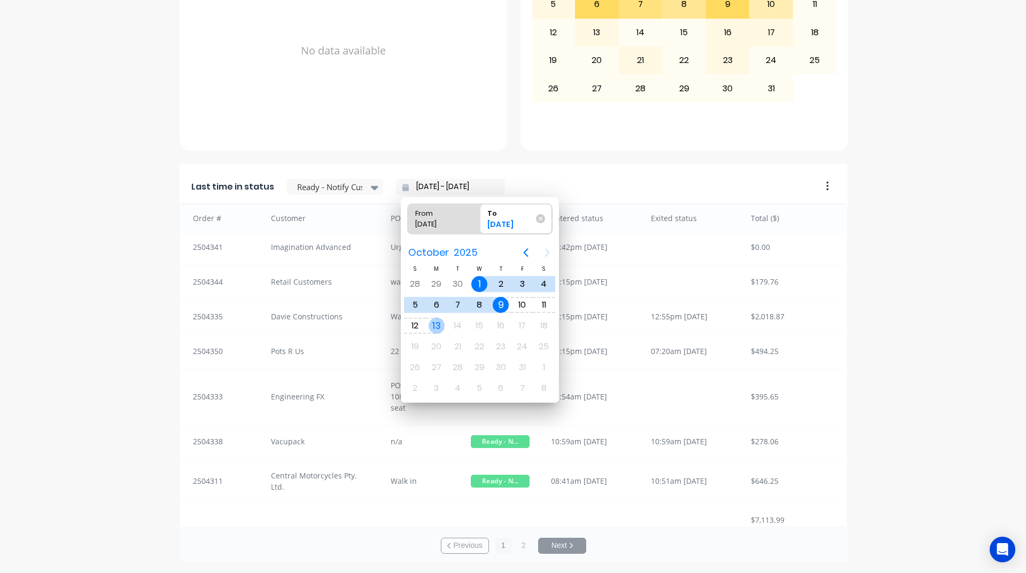
click at [437, 329] on div "13" at bounding box center [437, 326] width 16 height 16
type input "[DATE] - [DATE]"
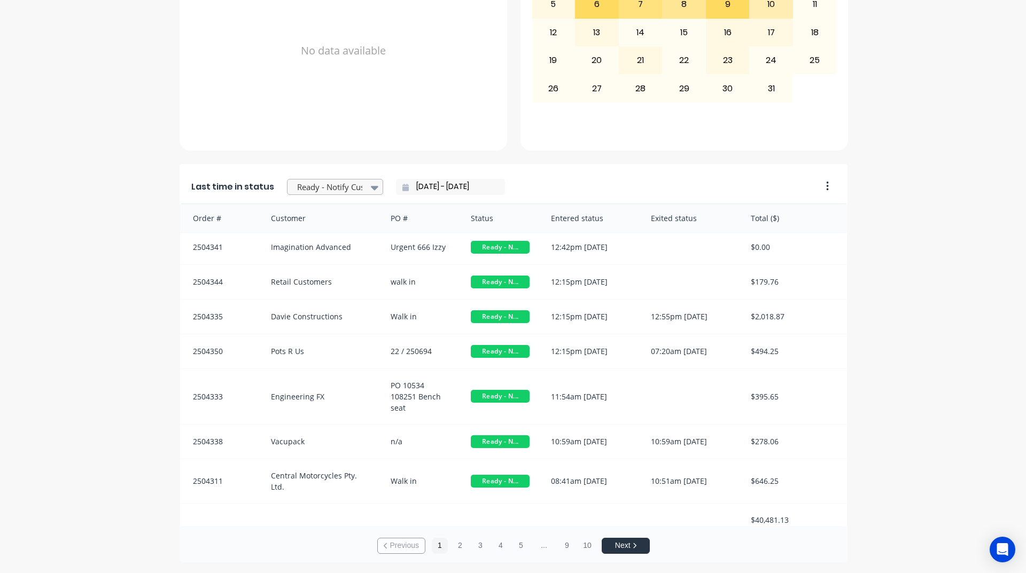
click at [371, 189] on icon at bounding box center [374, 188] width 7 height 12
click at [317, 279] on div "Coating" at bounding box center [335, 269] width 96 height 20
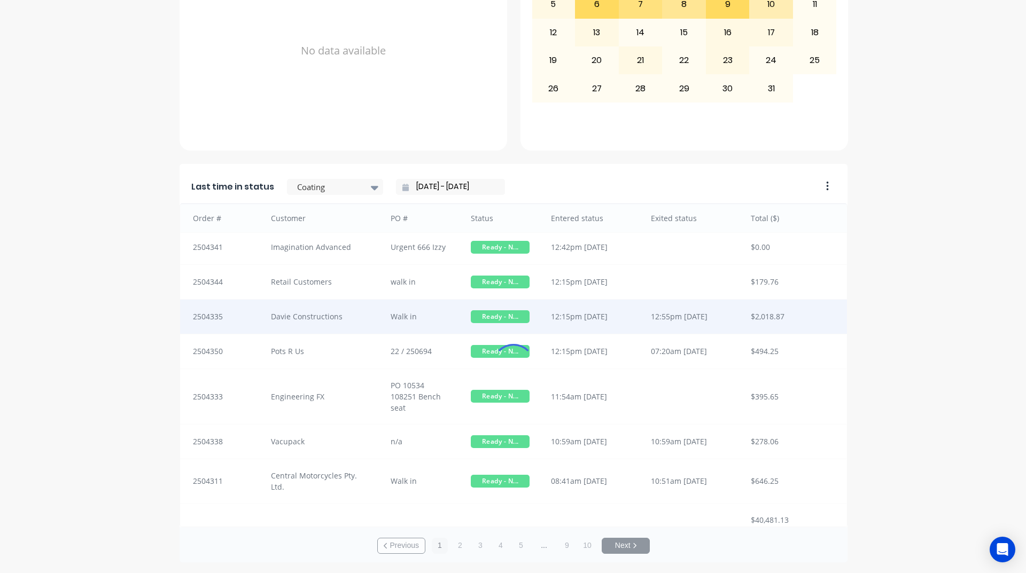
scroll to position [1, 0]
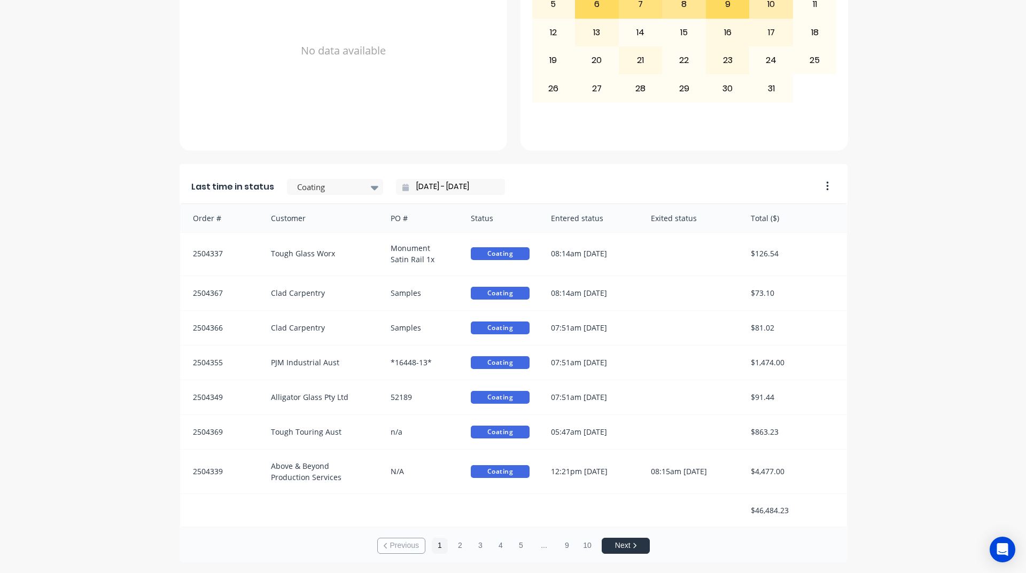
click at [903, 111] on div "A Class Powder Coating Create sales order Create purchase order Overview Select…" at bounding box center [513, 78] width 1026 height 970
drag, startPoint x: 761, startPoint y: 513, endPoint x: 813, endPoint y: 517, distance: 52.0
click at [813, 517] on div "$46,484.23" at bounding box center [793, 510] width 107 height 33
click at [98, 237] on div "A Class Powder Coating Create sales order Create purchase order Overview Select…" at bounding box center [513, 78] width 1026 height 970
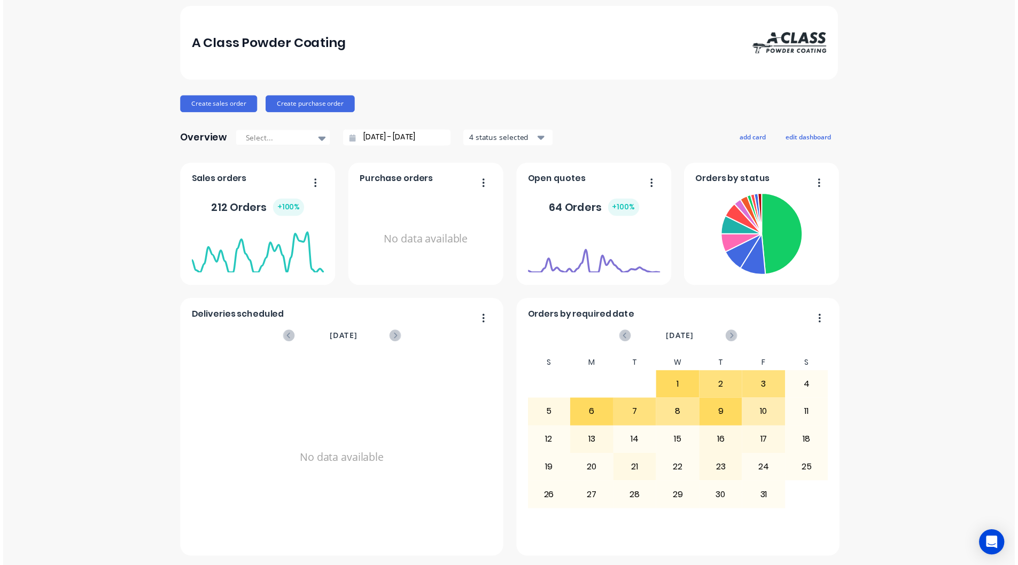
scroll to position [0, 0]
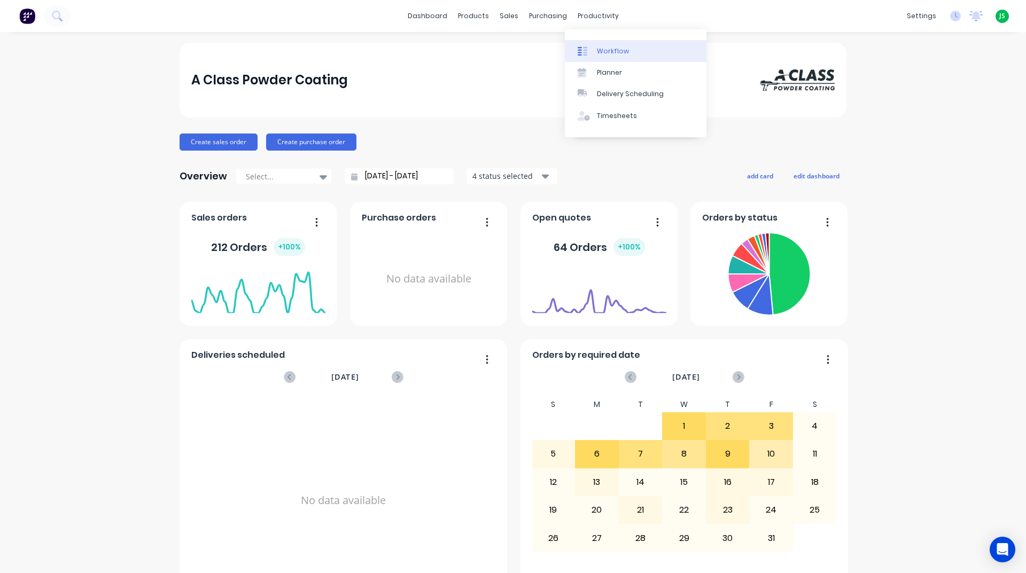
click at [595, 57] on link "Workflow" at bounding box center [636, 50] width 142 height 21
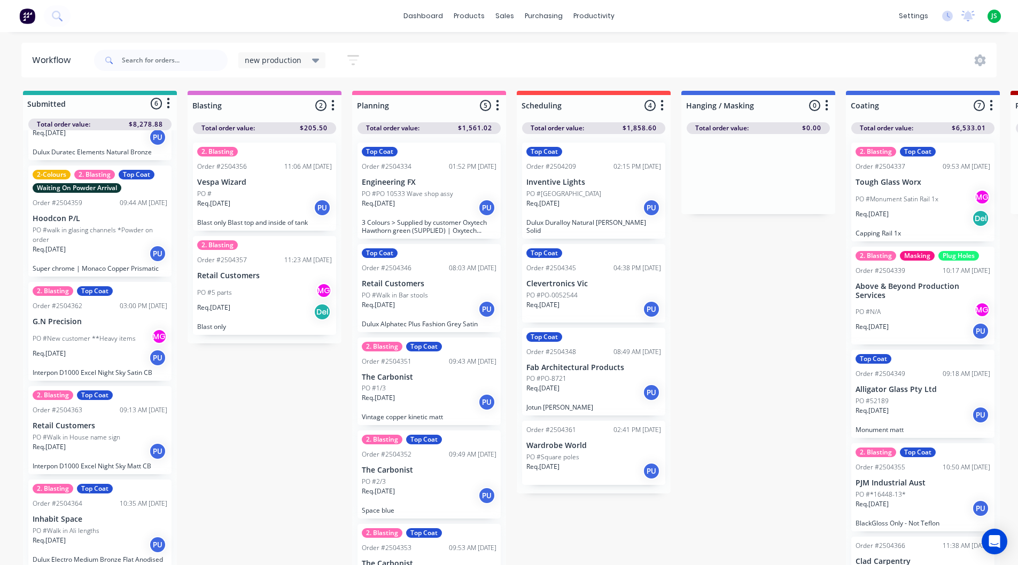
scroll to position [14, 0]
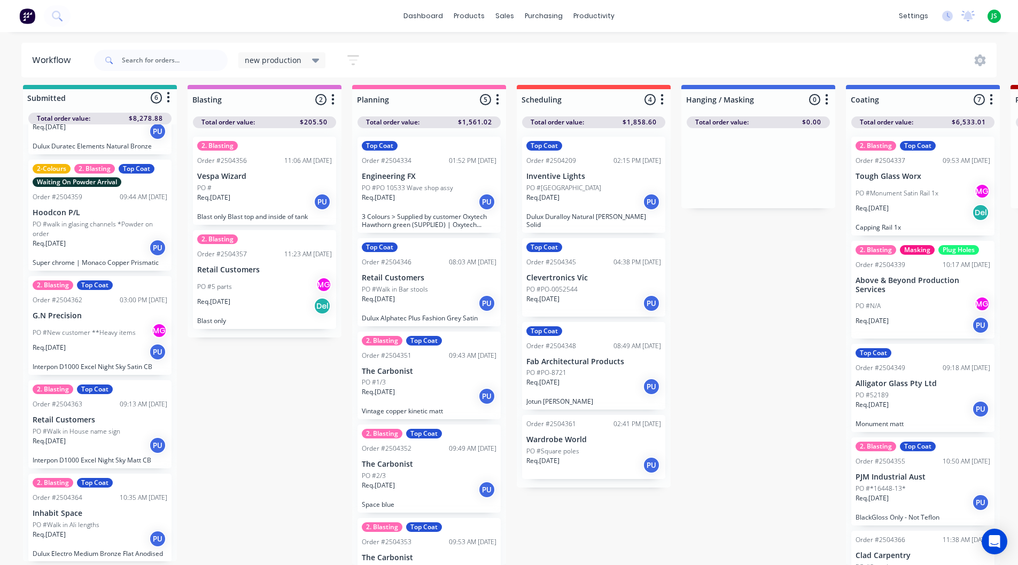
click at [116, 343] on div "Req. [DATE] PU" at bounding box center [100, 352] width 135 height 18
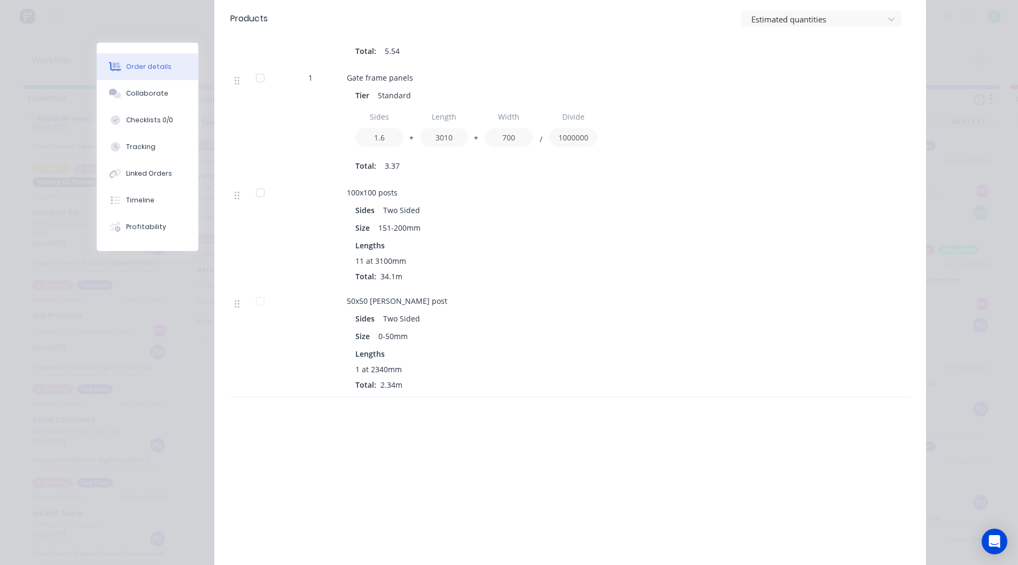
scroll to position [946, 0]
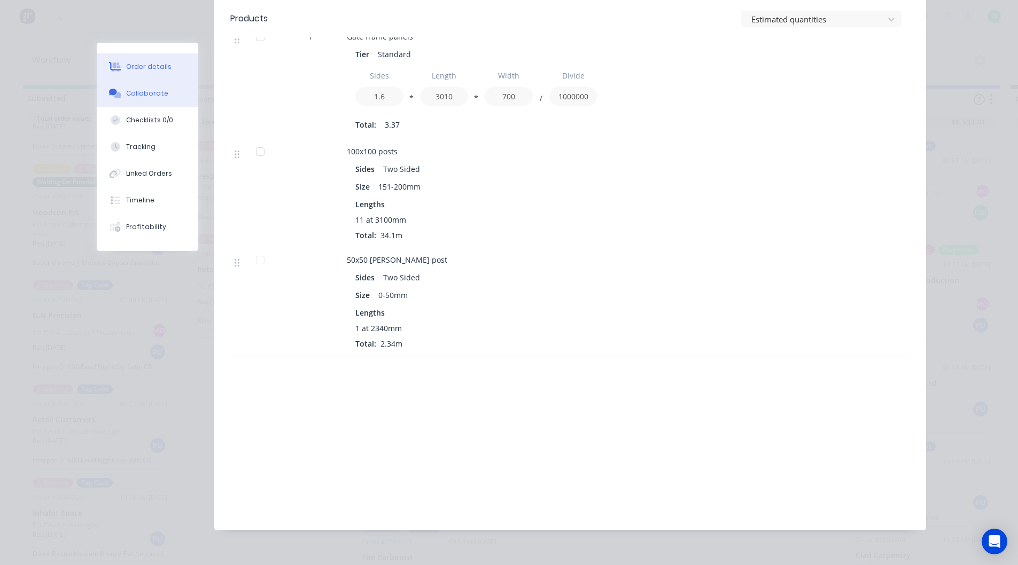
click at [169, 99] on button "Collaborate" at bounding box center [148, 93] width 102 height 27
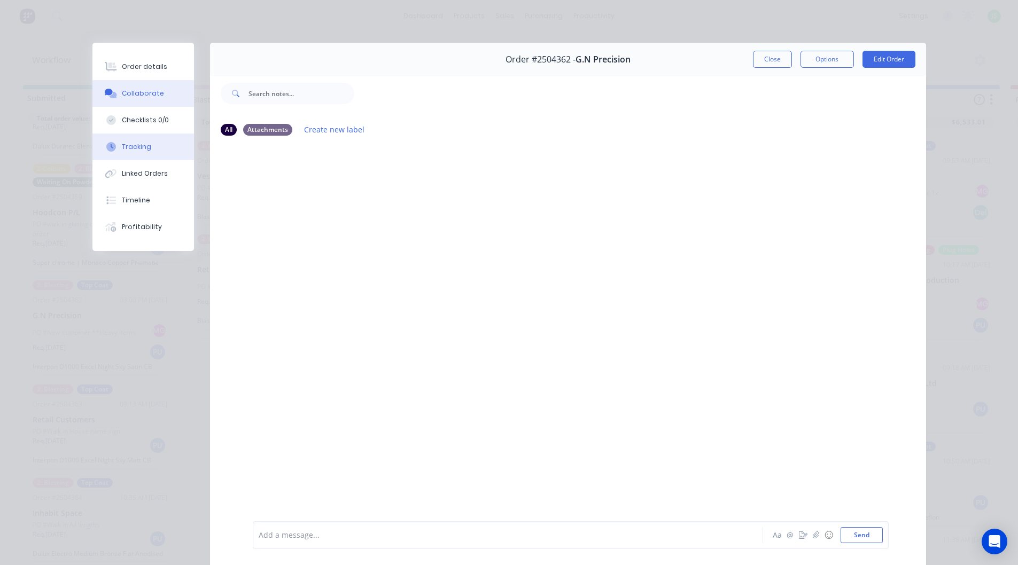
click at [165, 139] on button "Tracking" at bounding box center [143, 147] width 102 height 27
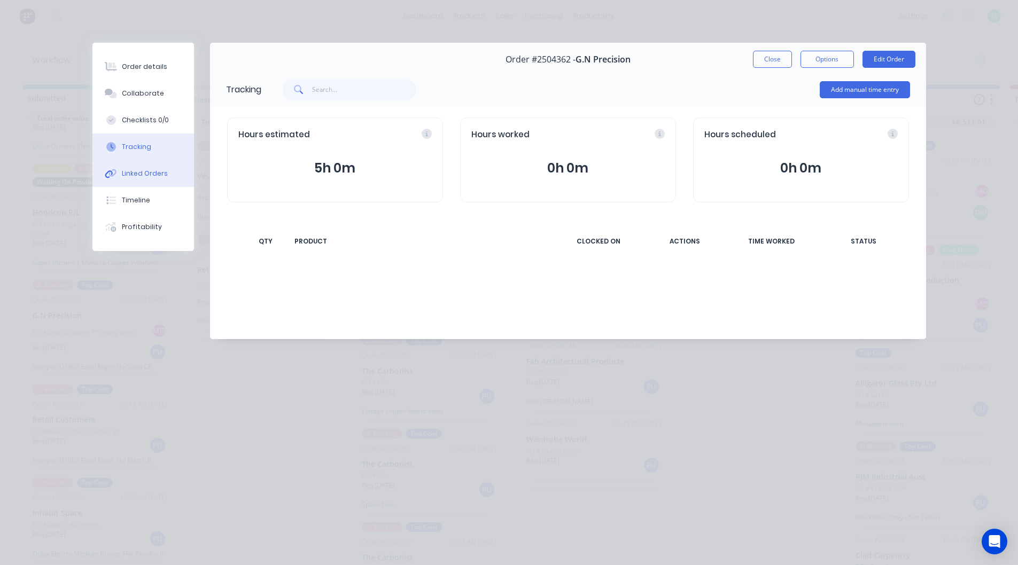
click at [161, 180] on button "Linked Orders" at bounding box center [143, 173] width 102 height 27
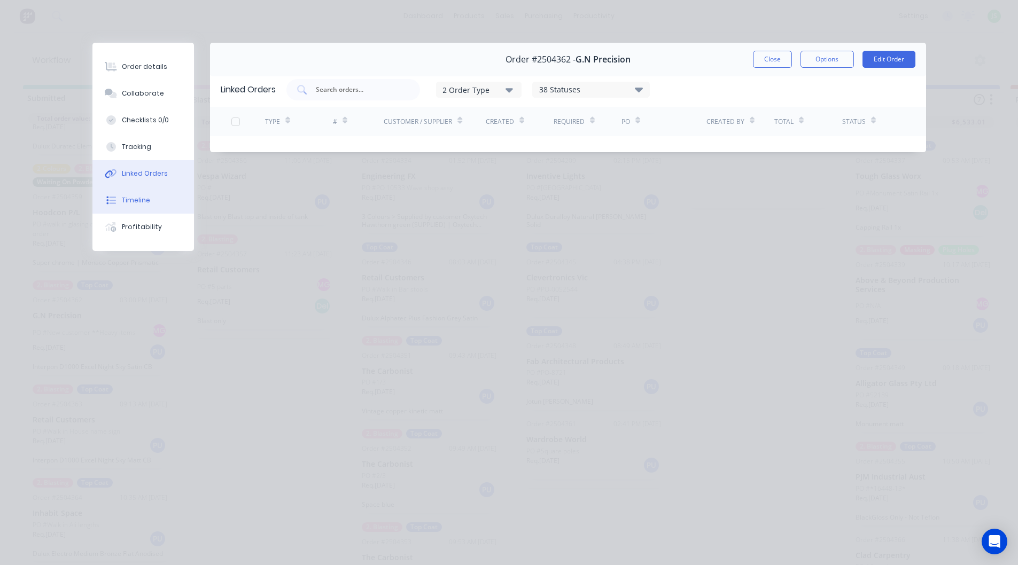
click at [162, 207] on button "Timeline" at bounding box center [143, 200] width 102 height 27
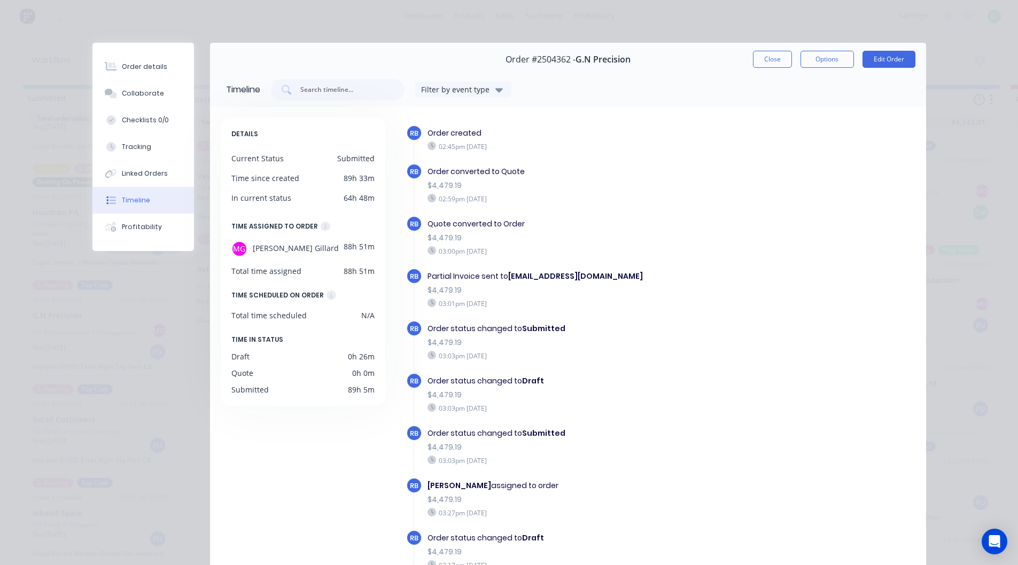
click at [162, 244] on div "Order details Collaborate Checklists 0/0 Tracking Linked Orders Timeline Profit…" at bounding box center [143, 147] width 102 height 208
click at [779, 59] on button "Close" at bounding box center [772, 59] width 39 height 17
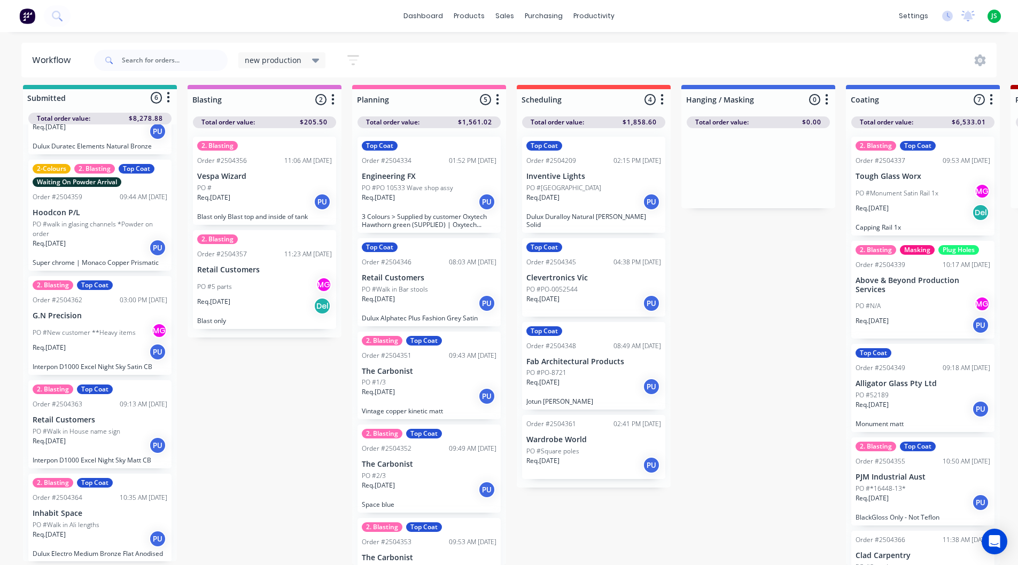
click at [115, 343] on div "Req. [DATE] PU" at bounding box center [100, 352] width 135 height 18
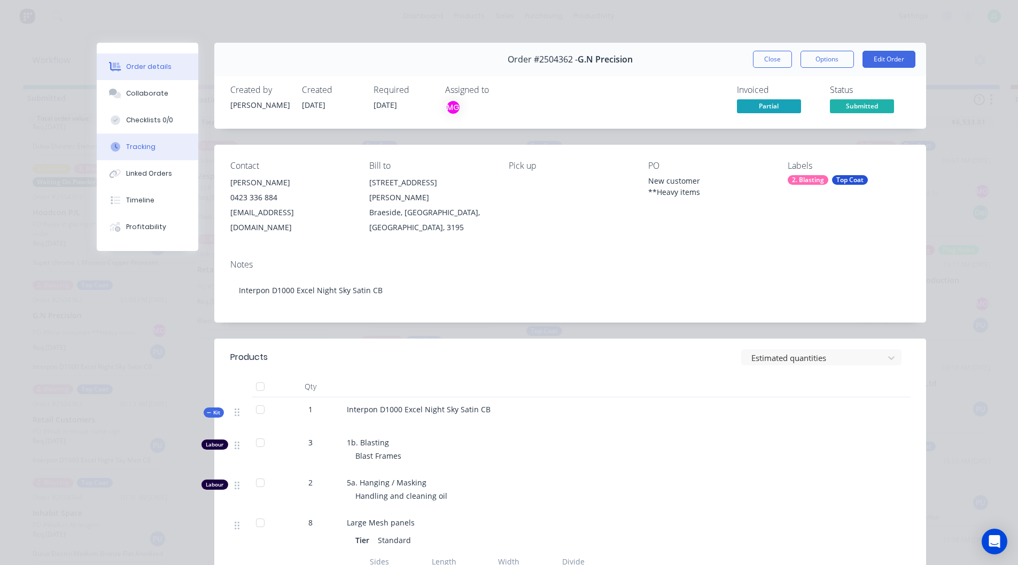
click at [138, 154] on button "Tracking" at bounding box center [148, 147] width 102 height 27
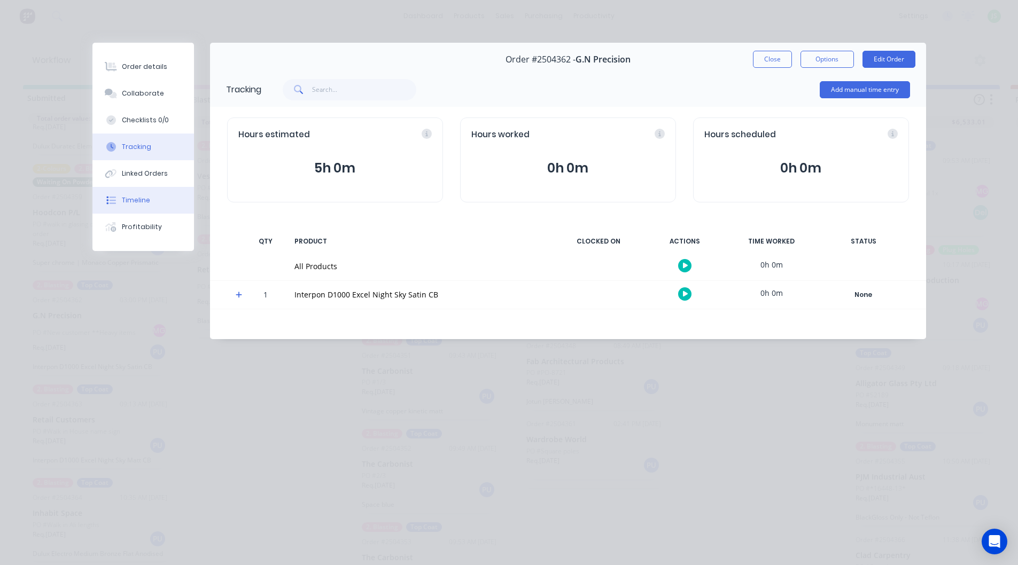
click at [144, 197] on div "Timeline" at bounding box center [136, 201] width 28 height 10
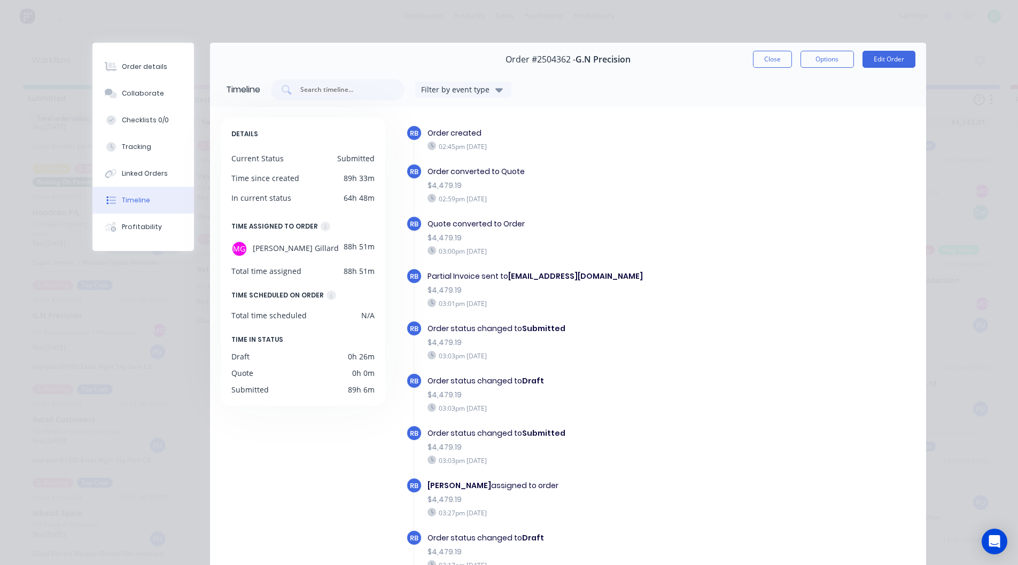
click at [770, 60] on button "Close" at bounding box center [772, 59] width 39 height 17
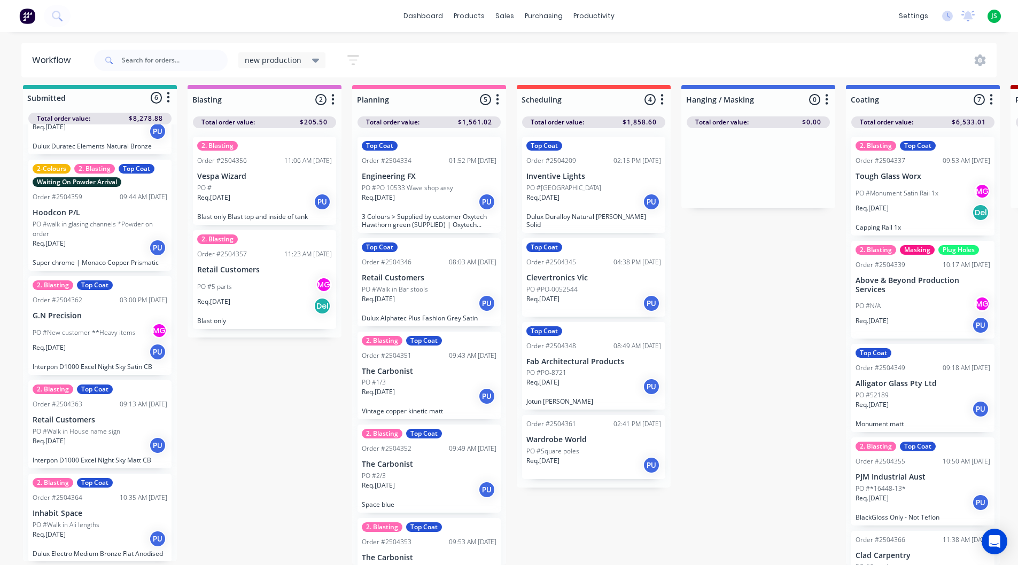
click at [451, 193] on div "Req. [DATE] PU" at bounding box center [429, 202] width 135 height 18
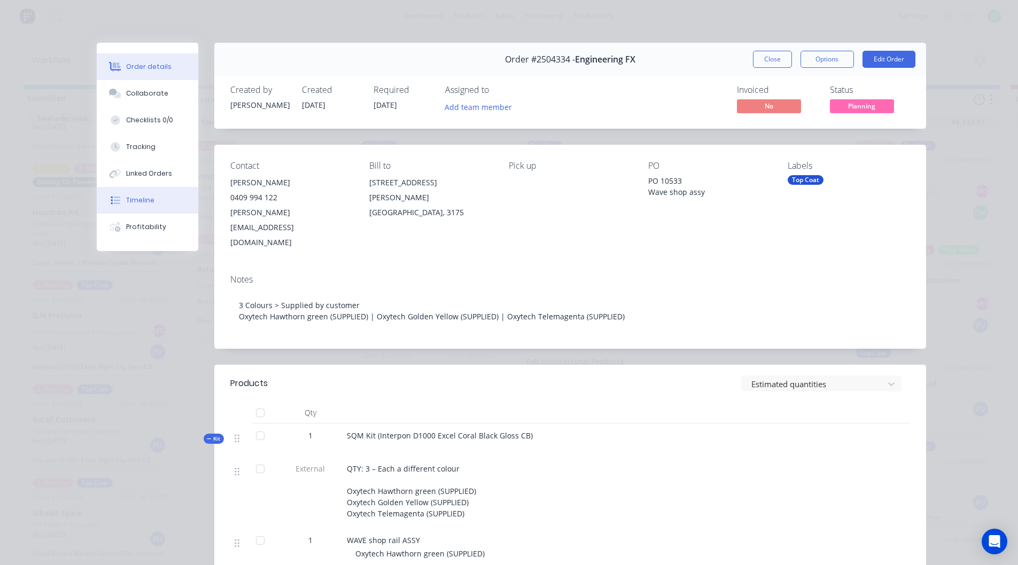
click at [169, 196] on button "Timeline" at bounding box center [148, 200] width 102 height 27
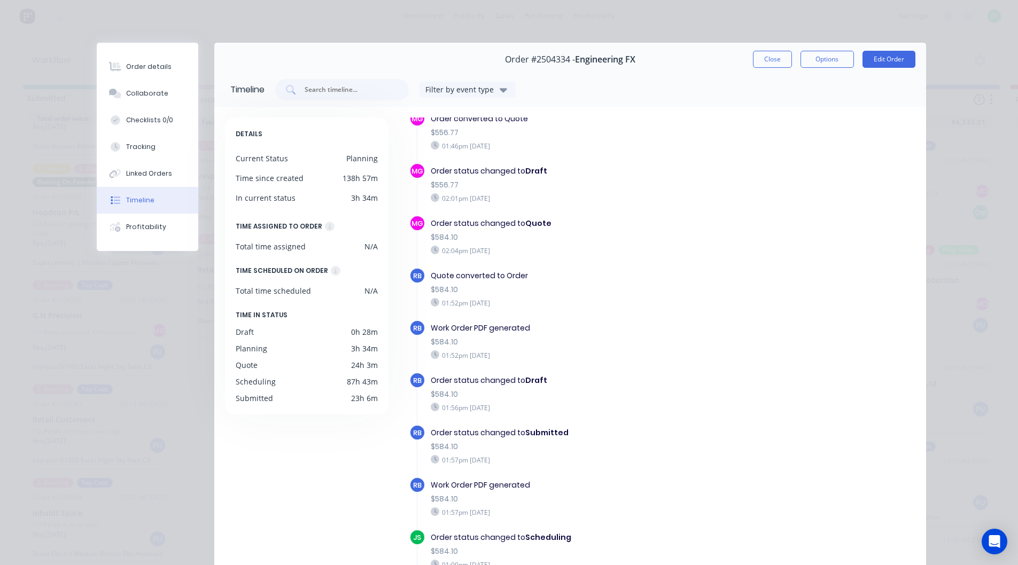
scroll to position [54, 0]
click at [166, 72] on button "Order details" at bounding box center [148, 66] width 102 height 27
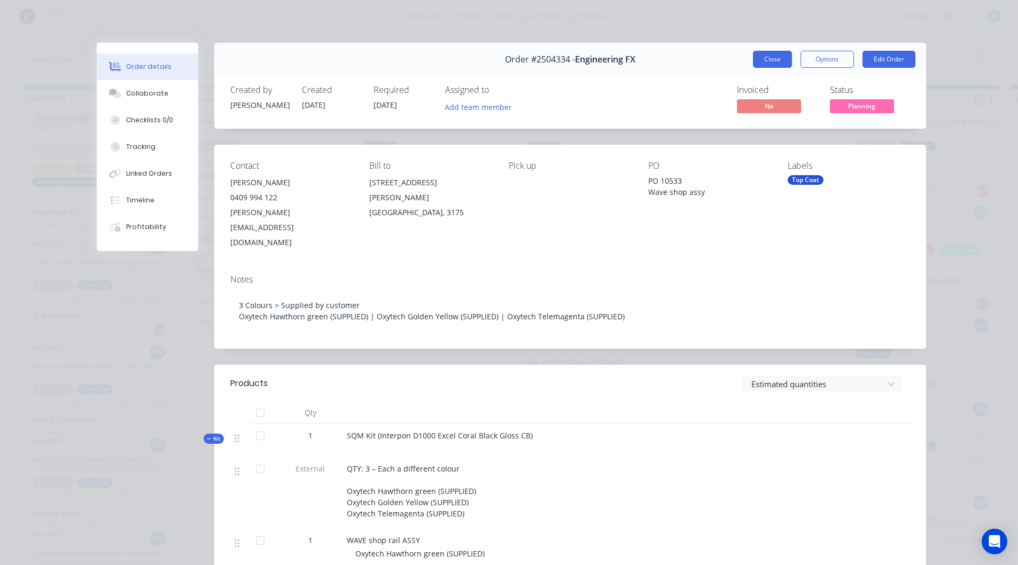
click at [759, 56] on button "Close" at bounding box center [772, 59] width 39 height 17
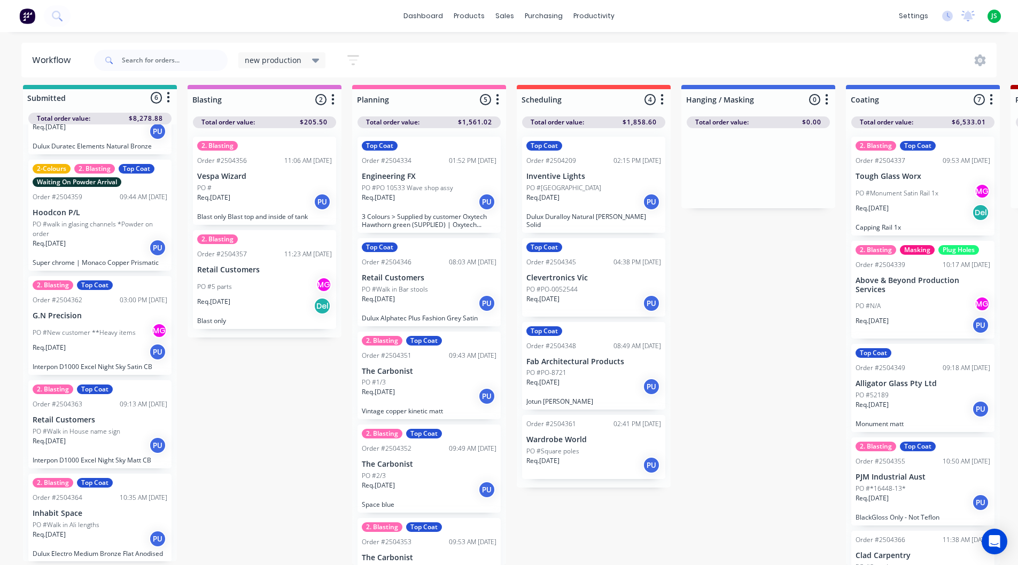
click at [903, 316] on div "Req. [DATE] PU" at bounding box center [922, 325] width 135 height 18
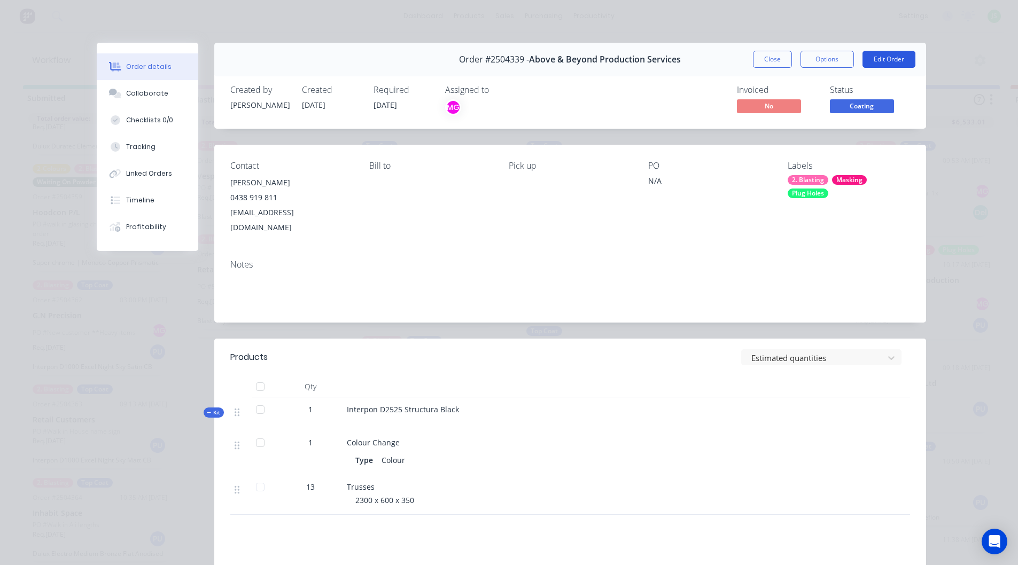
click at [878, 60] on button "Edit Order" at bounding box center [888, 59] width 53 height 17
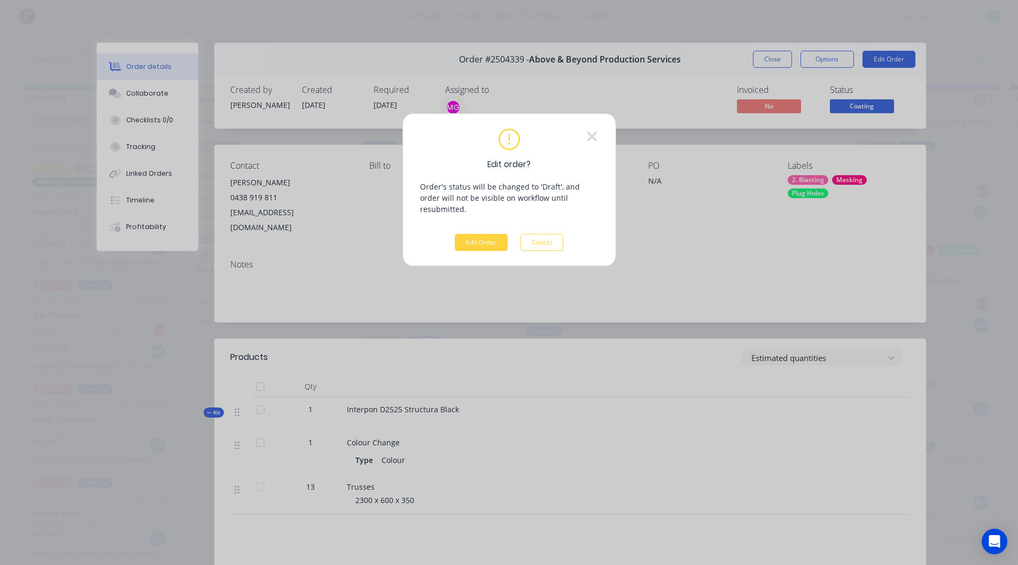
scroll to position [6, 0]
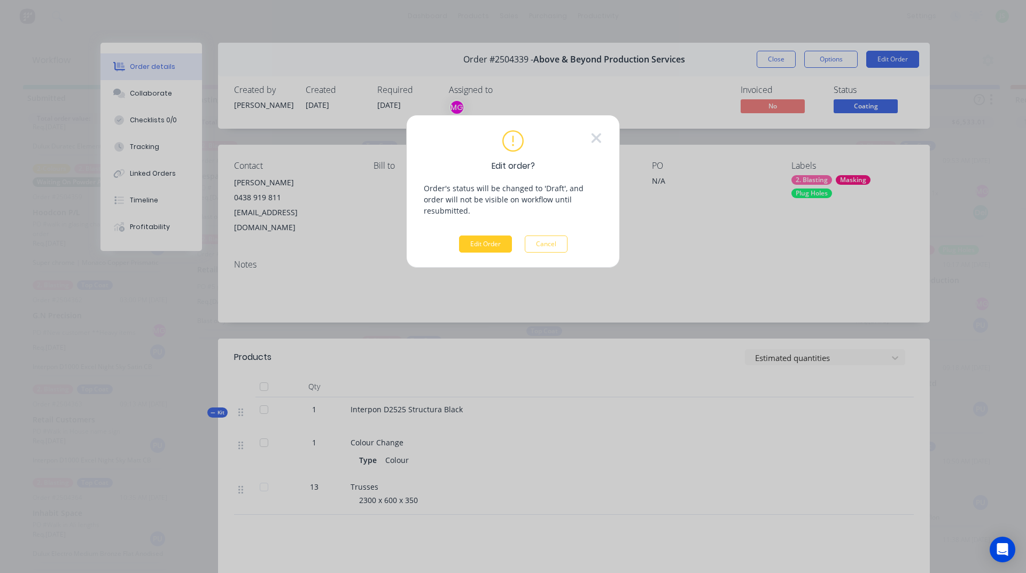
click at [470, 236] on button "Edit Order" at bounding box center [485, 244] width 53 height 17
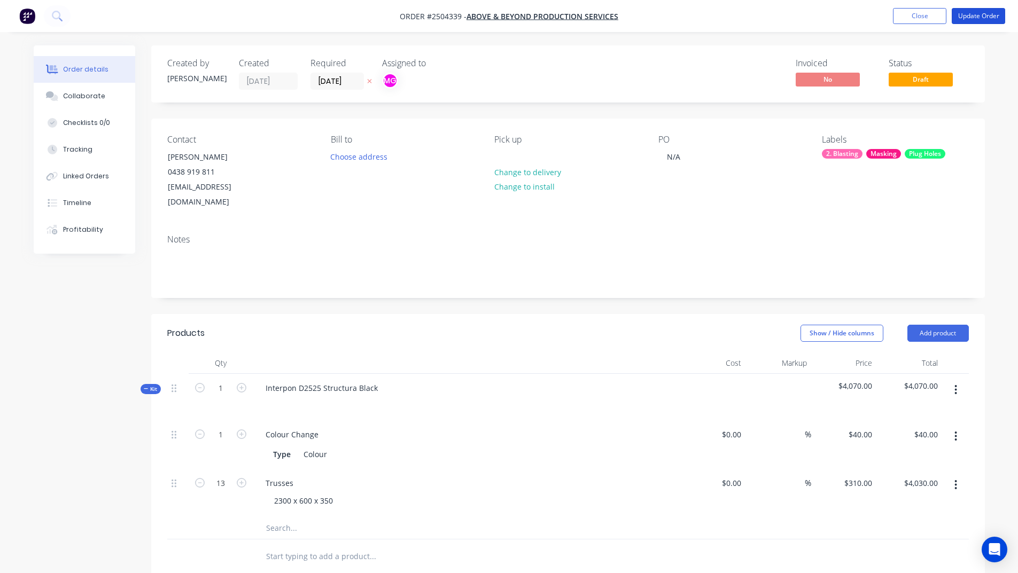
drag, startPoint x: 974, startPoint y: 15, endPoint x: 881, endPoint y: 73, distance: 109.9
click at [975, 15] on button "Update Order" at bounding box center [978, 16] width 53 height 16
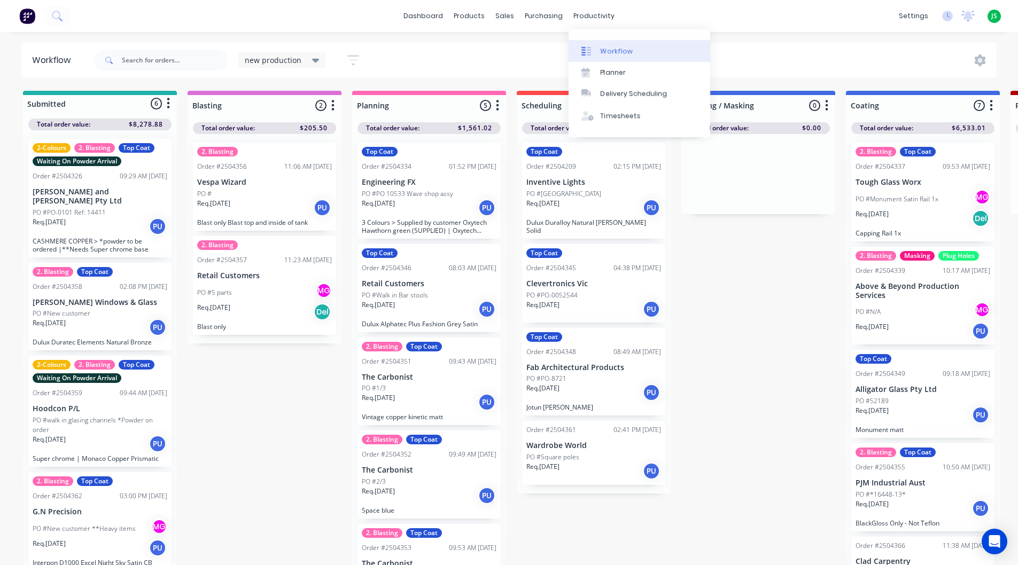
click at [601, 49] on div "Workflow" at bounding box center [617, 51] width 32 height 10
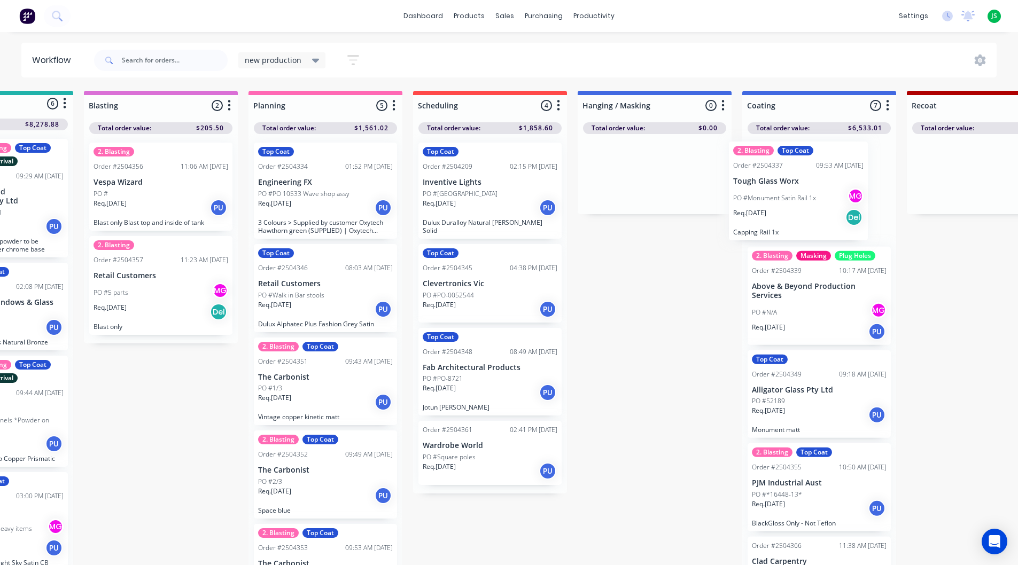
drag, startPoint x: 915, startPoint y: 208, endPoint x: 782, endPoint y: 206, distance: 133.6
click at [783, 206] on div "2. Blasting Top Coat Order #2504337 09:53 AM [DATE] Tough Glass Worx PO #Monume…" at bounding box center [819, 352] width 154 height 437
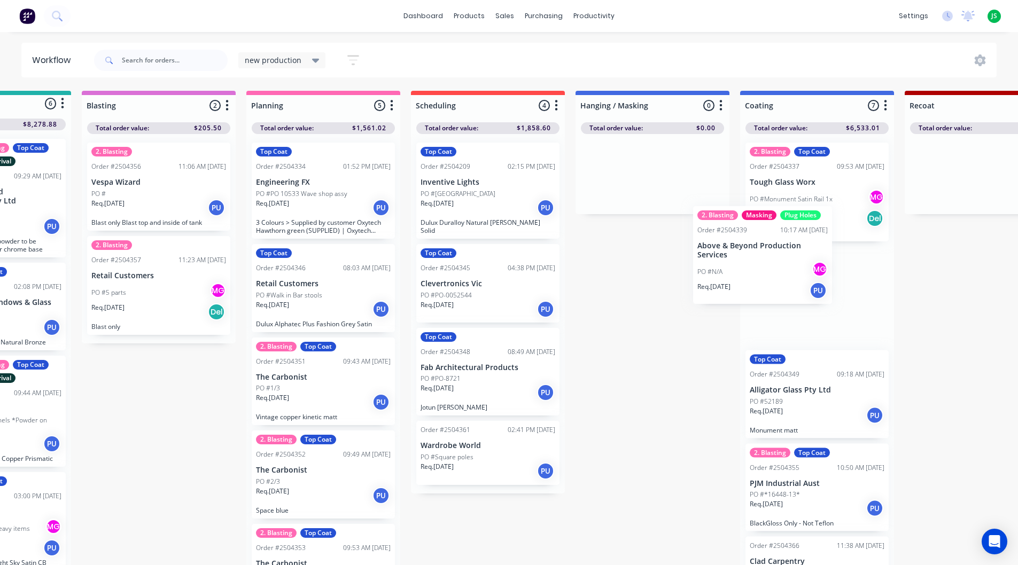
scroll to position [0, 106]
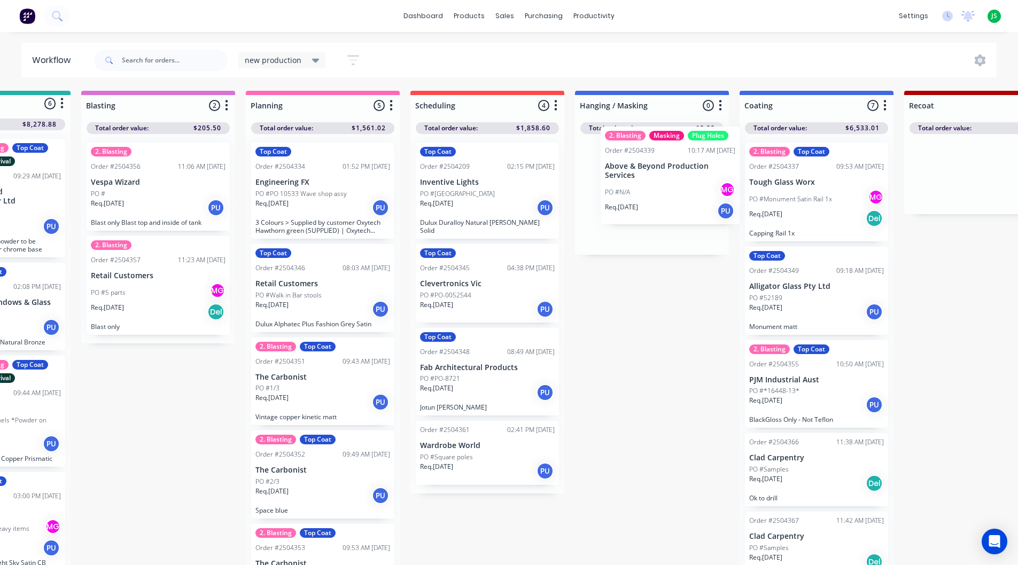
drag, startPoint x: 804, startPoint y: 329, endPoint x: 656, endPoint y: 203, distance: 194.5
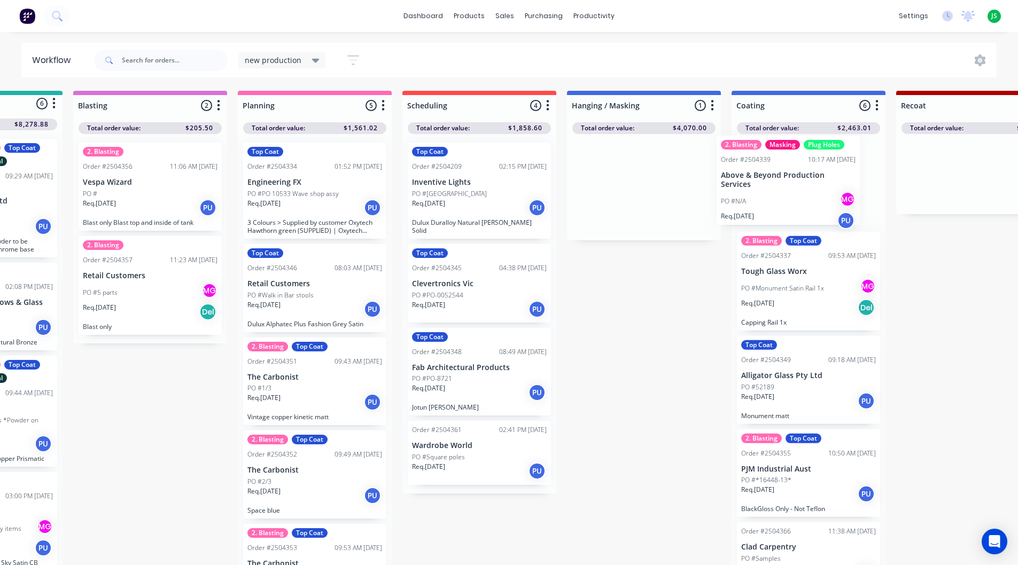
drag, startPoint x: 652, startPoint y: 207, endPoint x: 800, endPoint y: 200, distance: 148.2
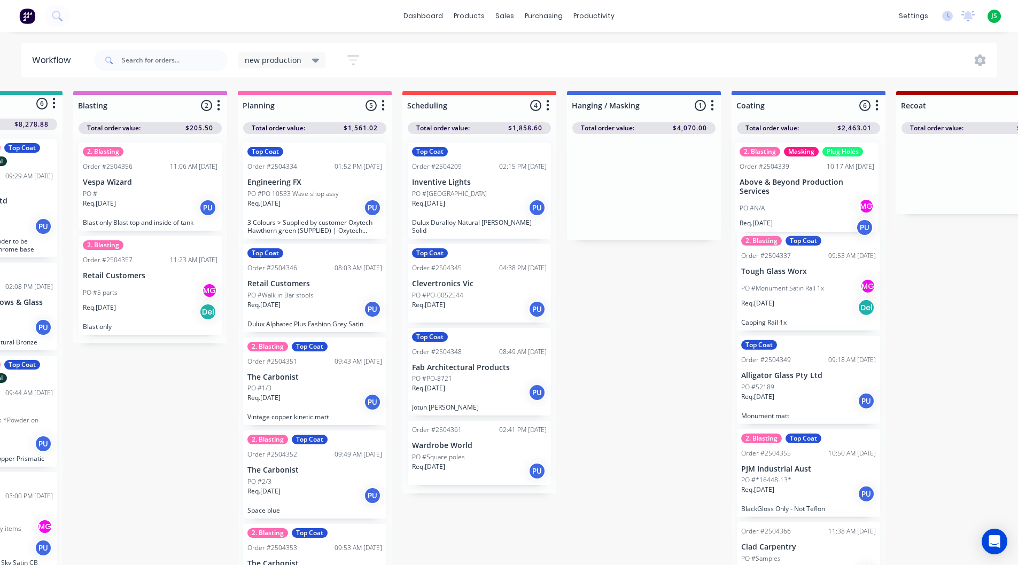
scroll to position [0, 116]
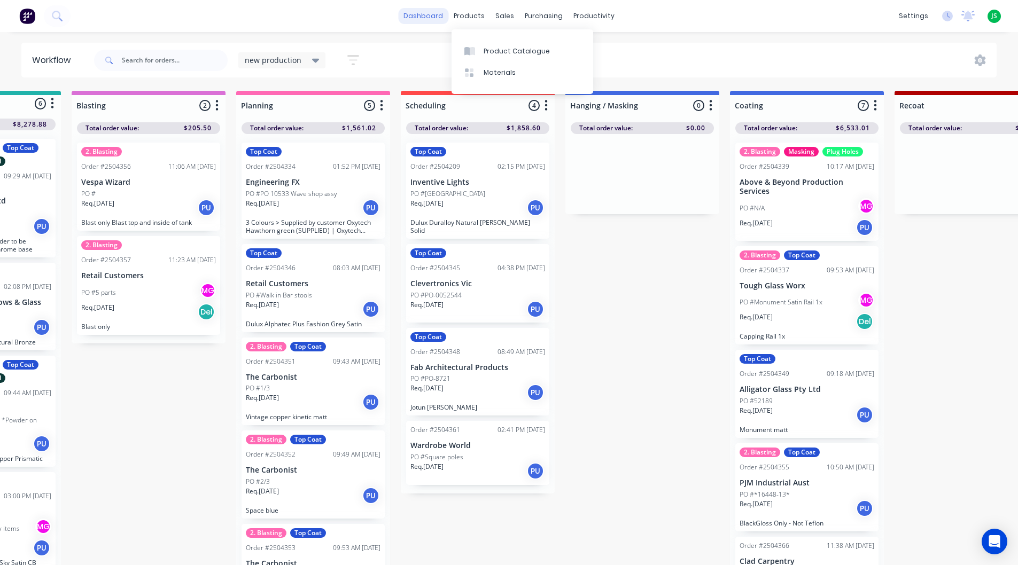
click at [442, 18] on link "dashboard" at bounding box center [423, 16] width 50 height 16
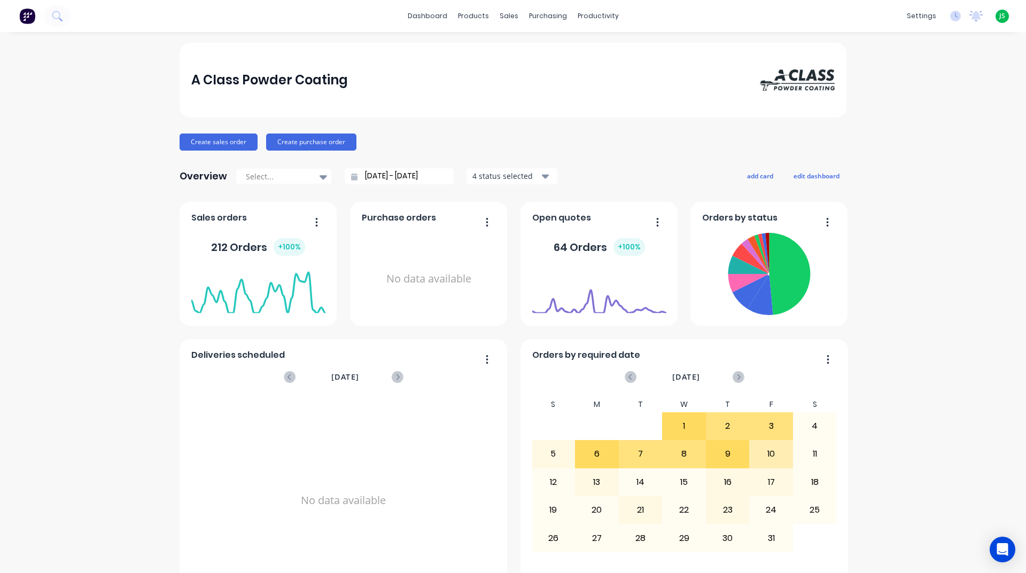
scroll to position [374, 0]
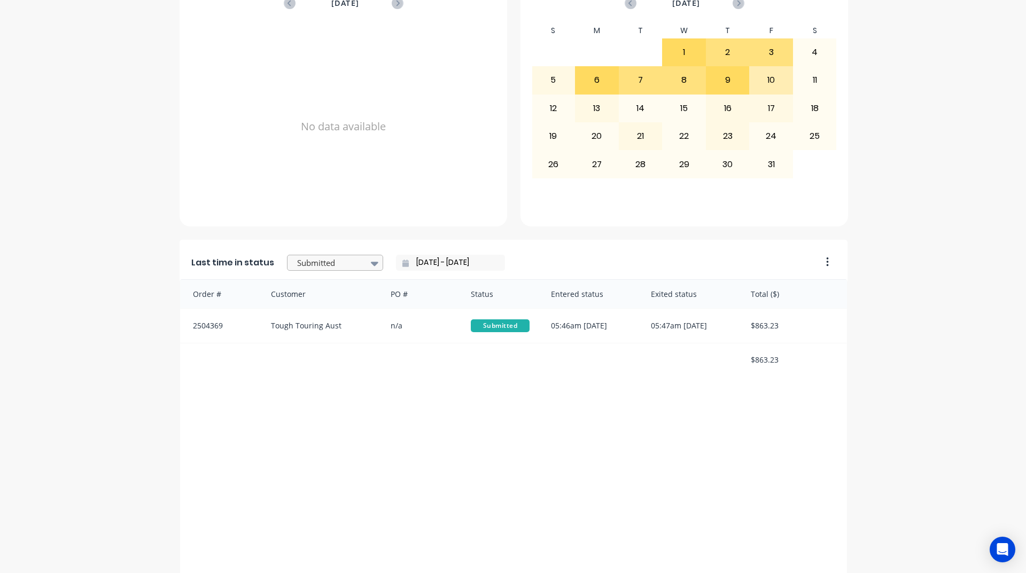
click at [371, 263] on icon at bounding box center [374, 264] width 7 height 4
click at [326, 355] on div "Coating" at bounding box center [335, 345] width 96 height 20
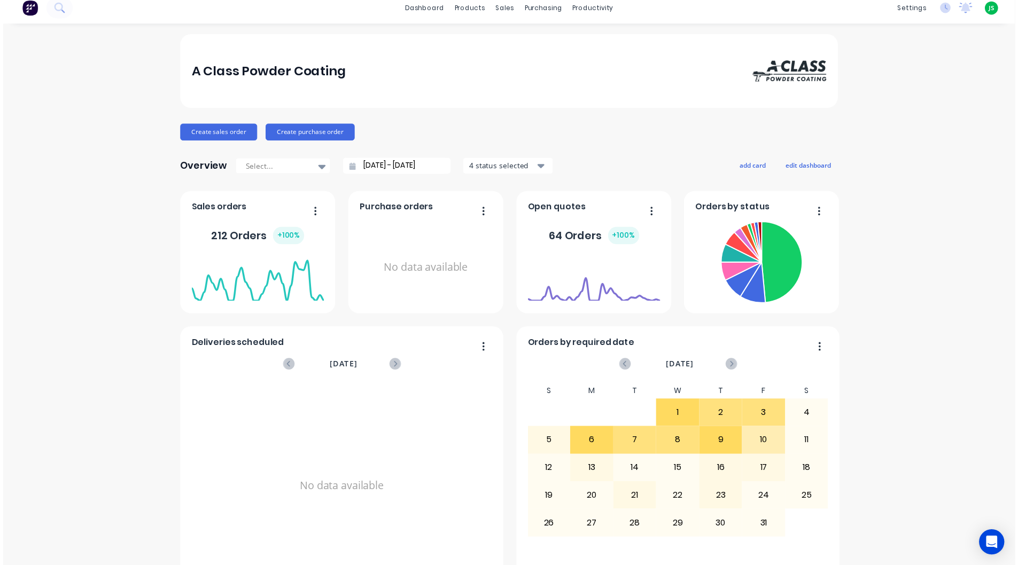
scroll to position [0, 0]
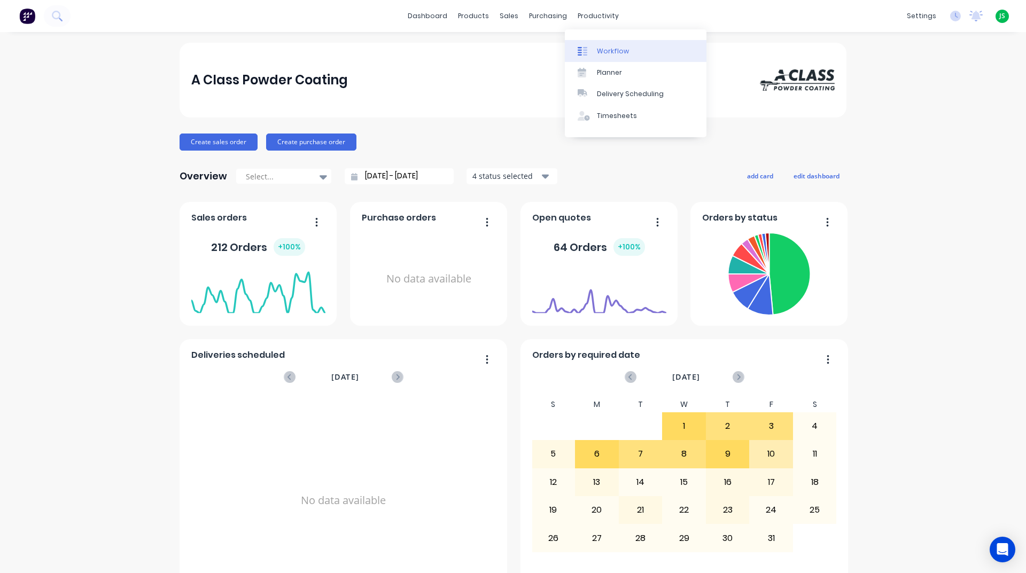
click at [605, 50] on div "Workflow" at bounding box center [613, 51] width 32 height 10
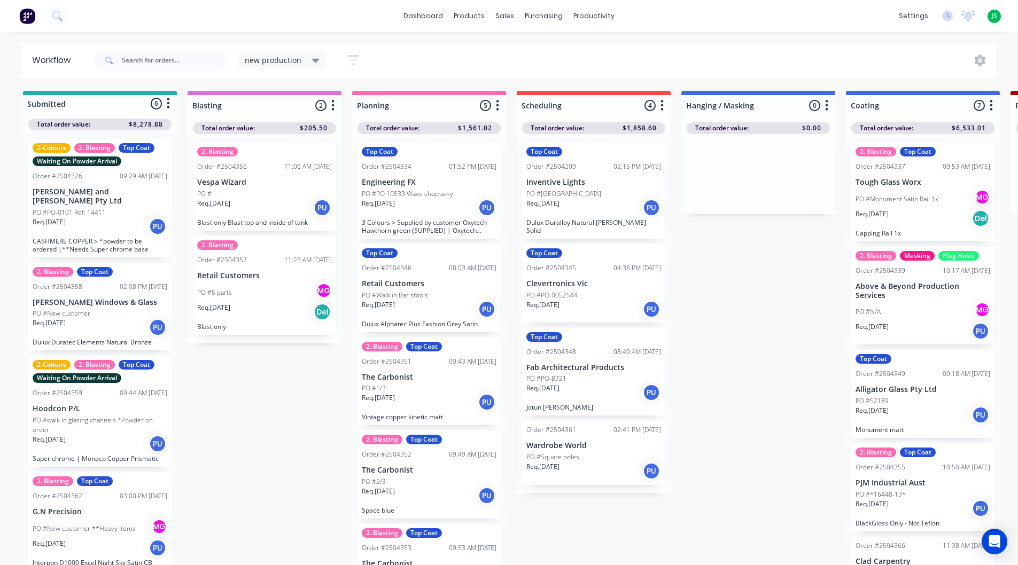
click at [318, 59] on div "new production" at bounding box center [282, 60] width 88 height 16
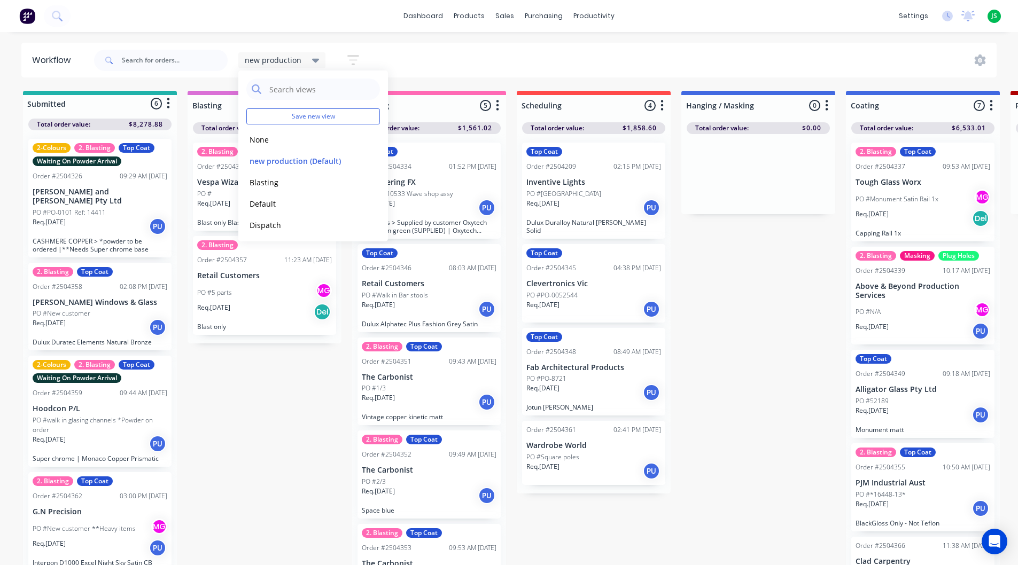
click at [318, 59] on div "new production" at bounding box center [282, 60] width 88 height 16
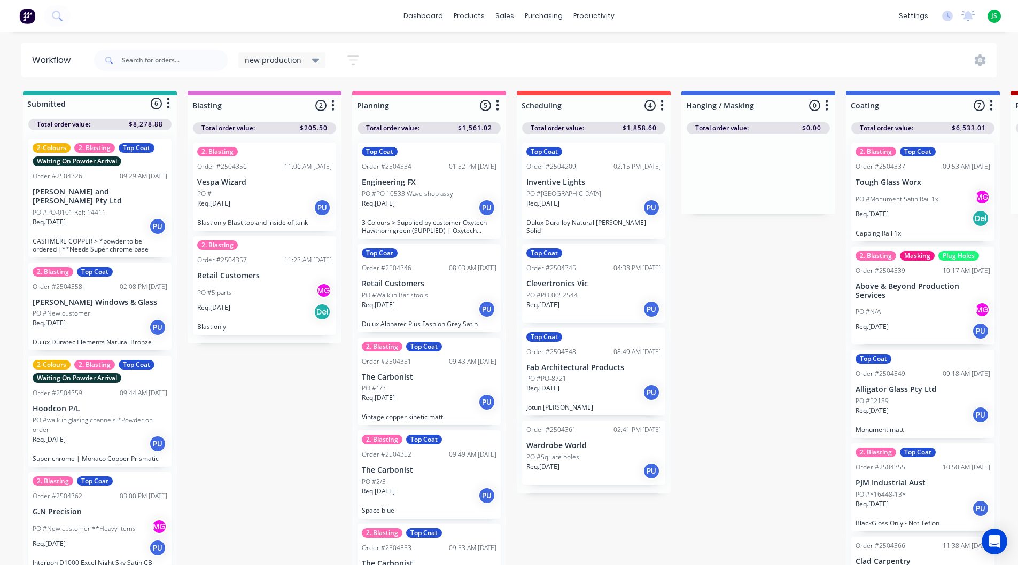
click at [318, 59] on div "new production" at bounding box center [282, 60] width 88 height 16
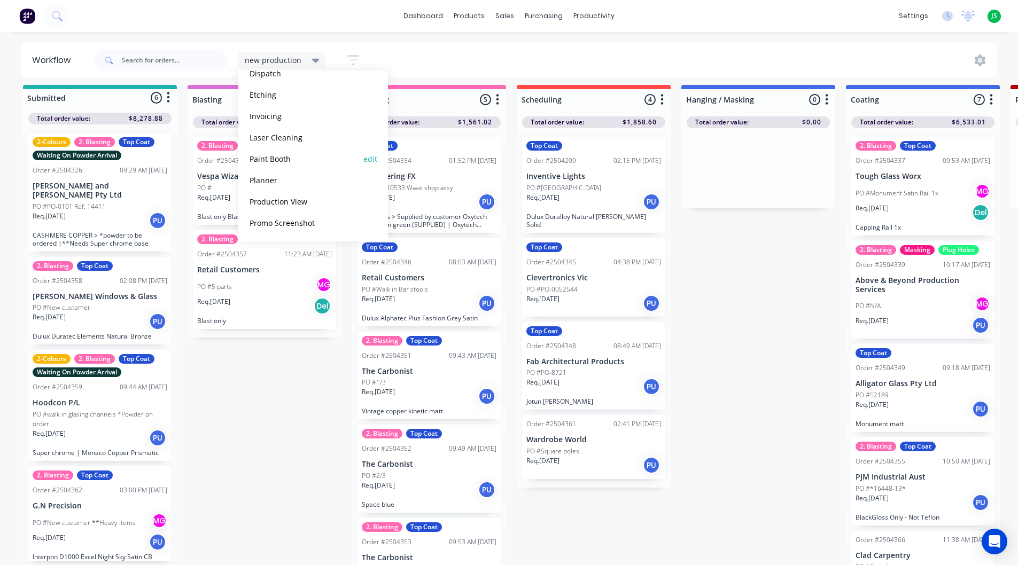
scroll to position [14, 0]
drag, startPoint x: 778, startPoint y: 301, endPoint x: 836, endPoint y: 141, distance: 170.7
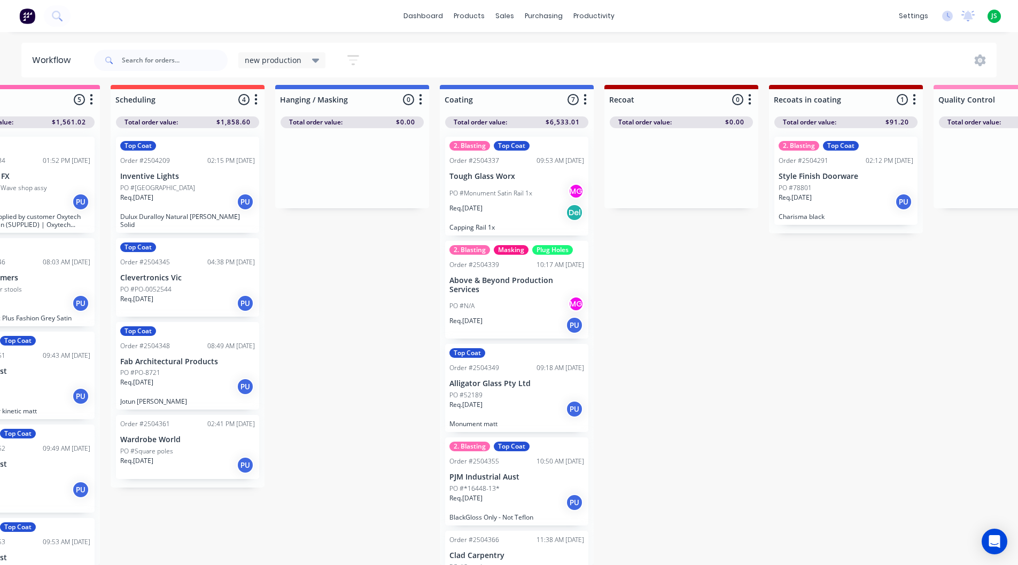
scroll to position [14, 318]
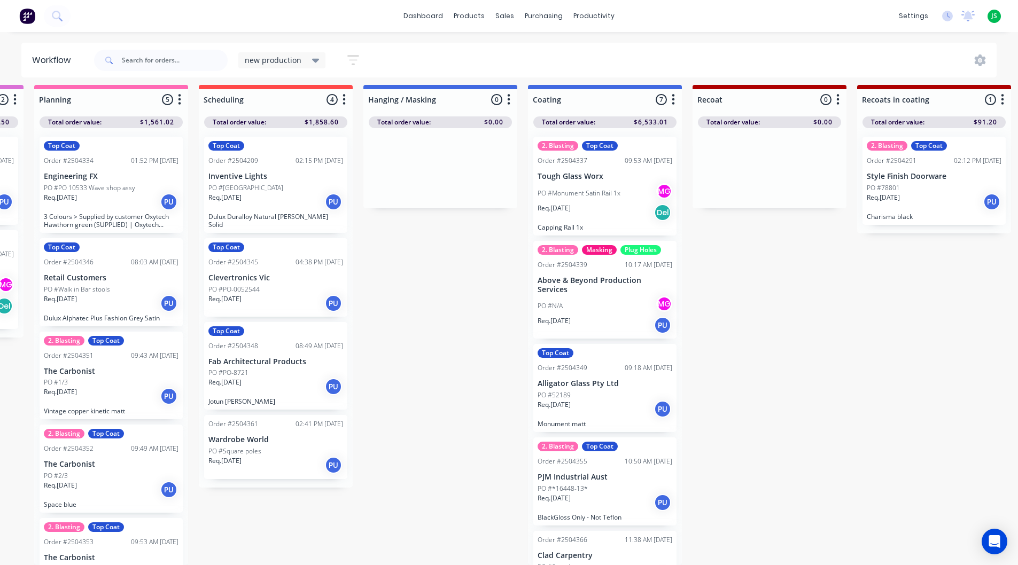
click at [567, 287] on div "2. Blasting Masking Plug Holes Order #2504339 10:17 AM [DATE] Above & Beyond Pr…" at bounding box center [604, 290] width 143 height 98
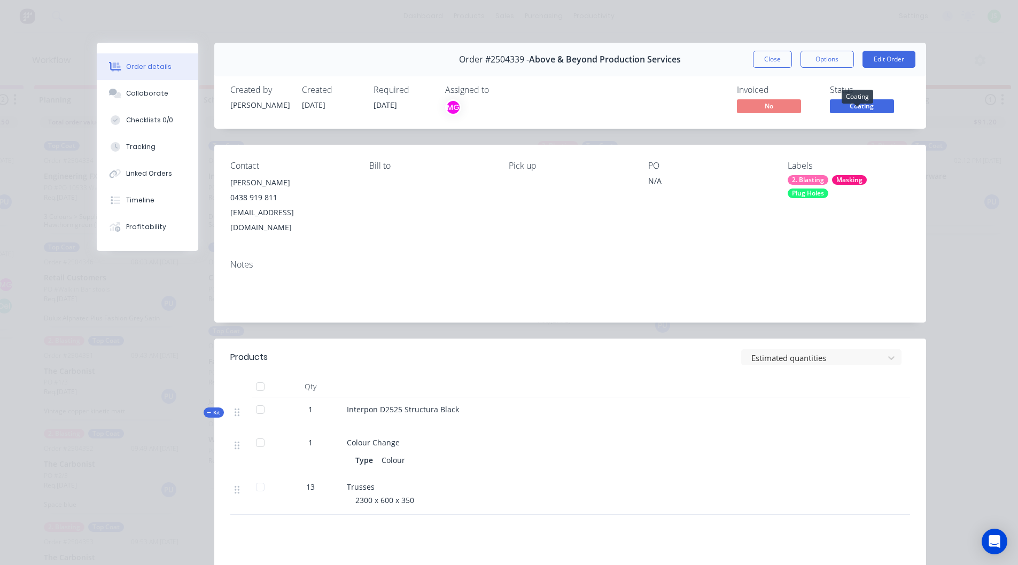
click at [859, 105] on span "Coating" at bounding box center [862, 105] width 64 height 13
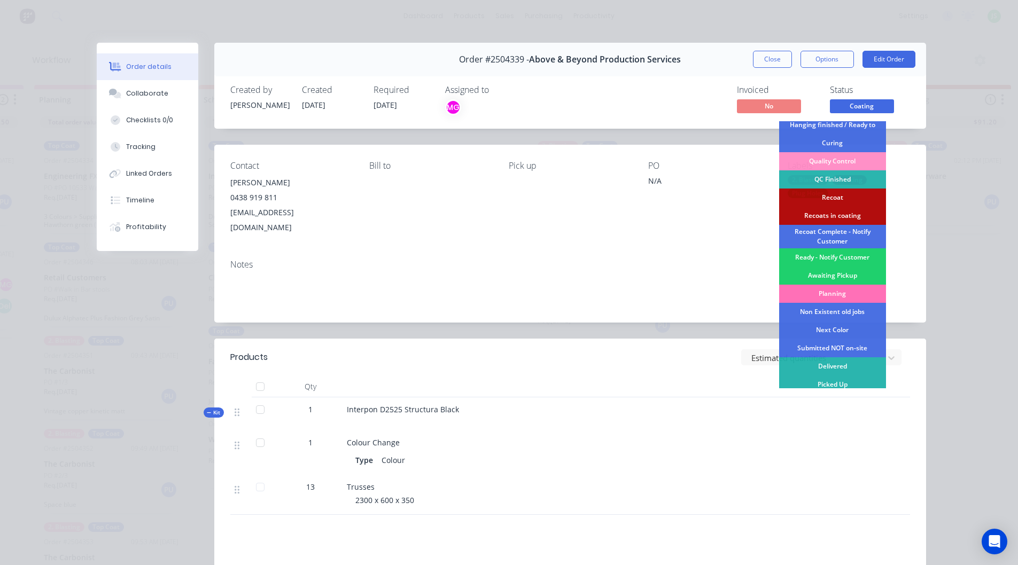
scroll to position [247, 0]
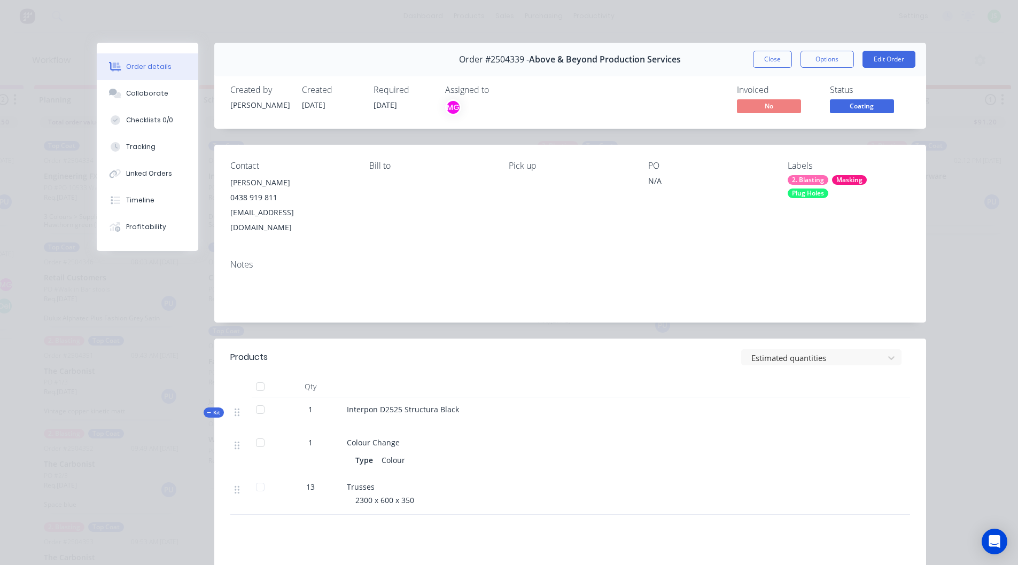
drag, startPoint x: 579, startPoint y: 253, endPoint x: 637, endPoint y: 229, distance: 63.0
click at [581, 260] on div "Notes" at bounding box center [570, 265] width 680 height 10
click at [821, 57] on button "Options" at bounding box center [826, 59] width 53 height 17
click at [705, 65] on div "Order #2504339 - Above & Beyond Production Services Close Options Edit Order" at bounding box center [570, 60] width 712 height 34
click at [780, 65] on button "Close" at bounding box center [772, 59] width 39 height 17
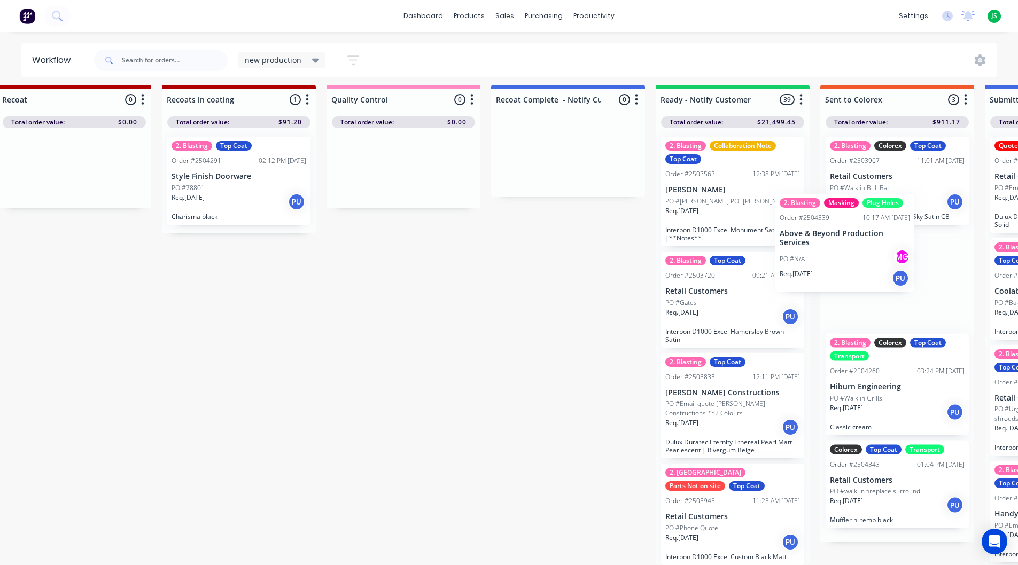
scroll to position [14, 1040]
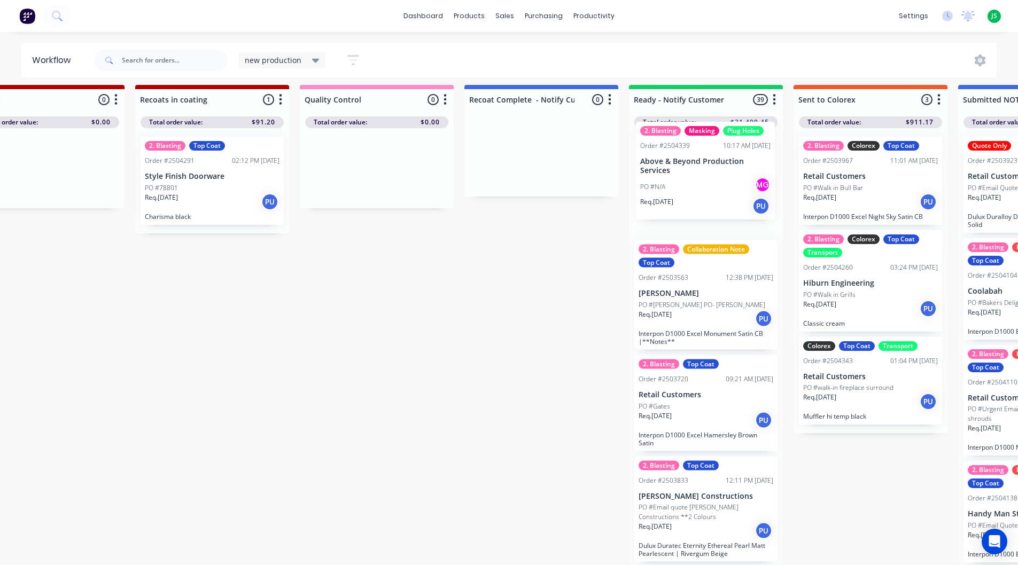
drag, startPoint x: 352, startPoint y: 307, endPoint x: 705, endPoint y: 195, distance: 369.9
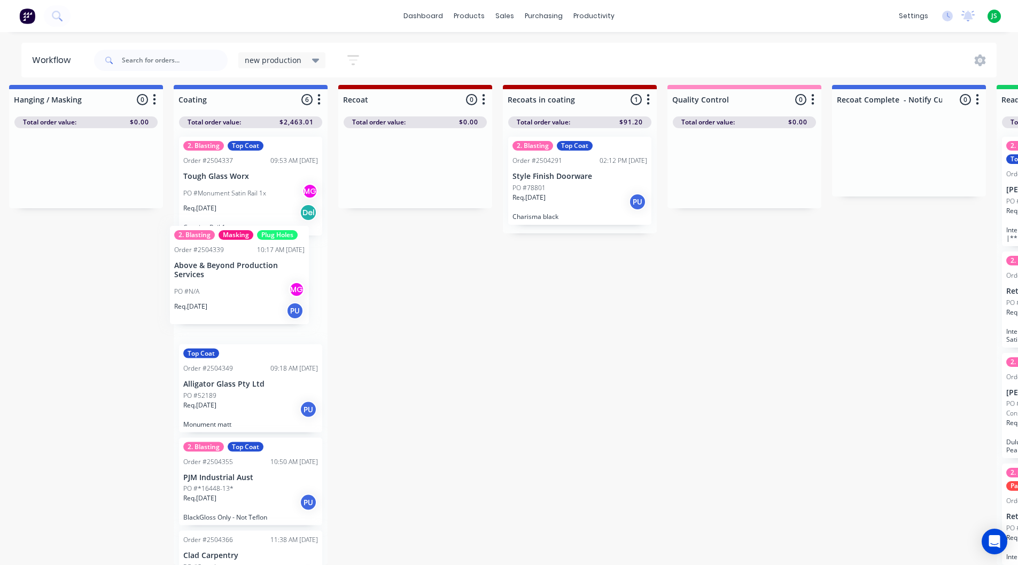
scroll to position [14, 664]
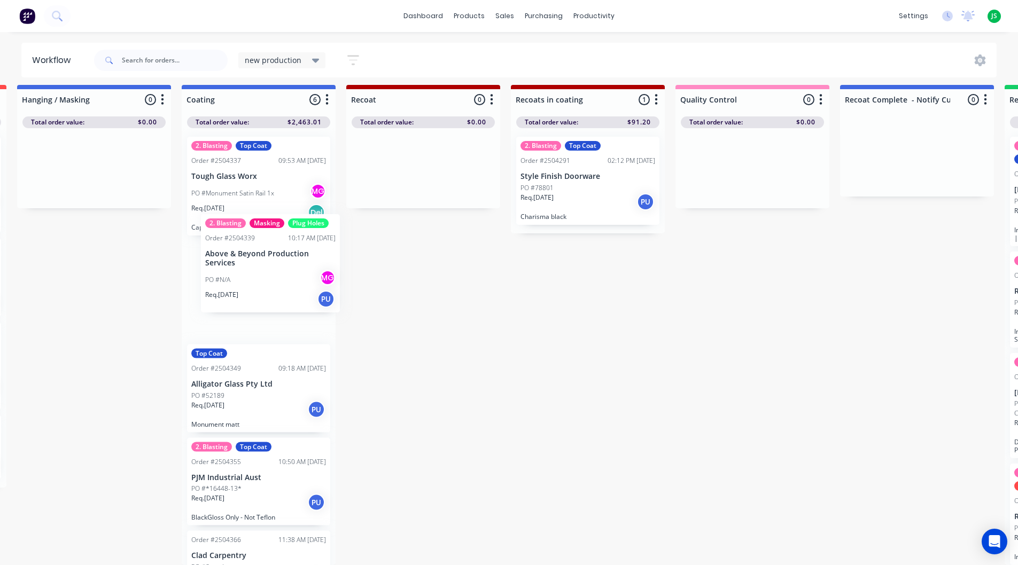
drag, startPoint x: 710, startPoint y: 181, endPoint x: 272, endPoint y: 267, distance: 446.1
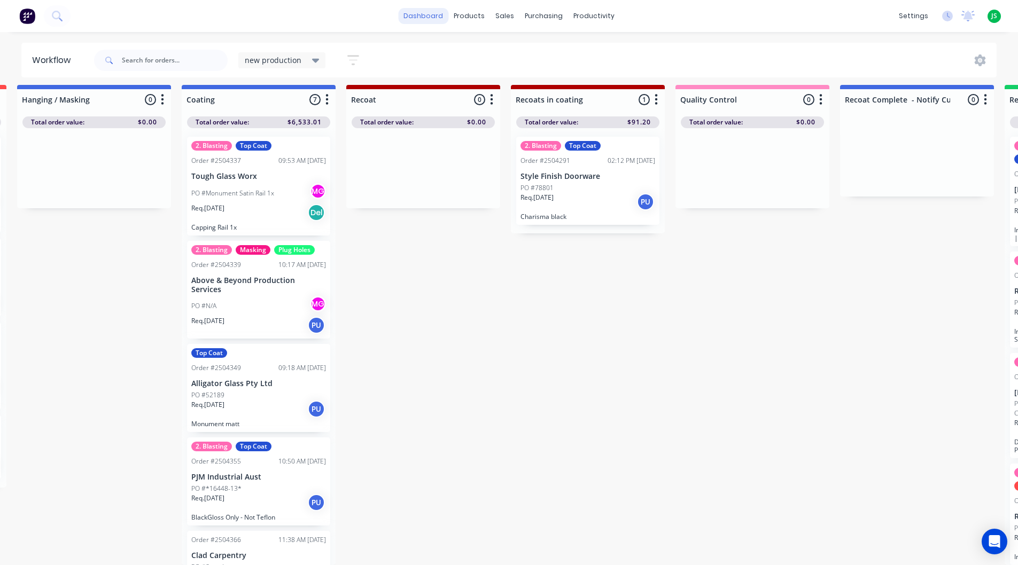
click at [419, 17] on link "dashboard" at bounding box center [423, 16] width 50 height 16
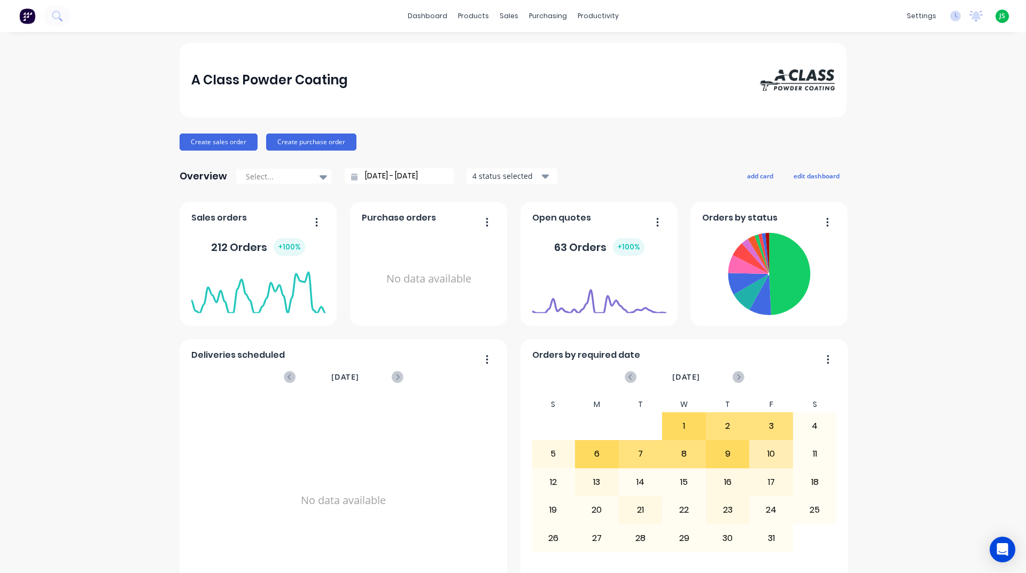
scroll to position [450, 0]
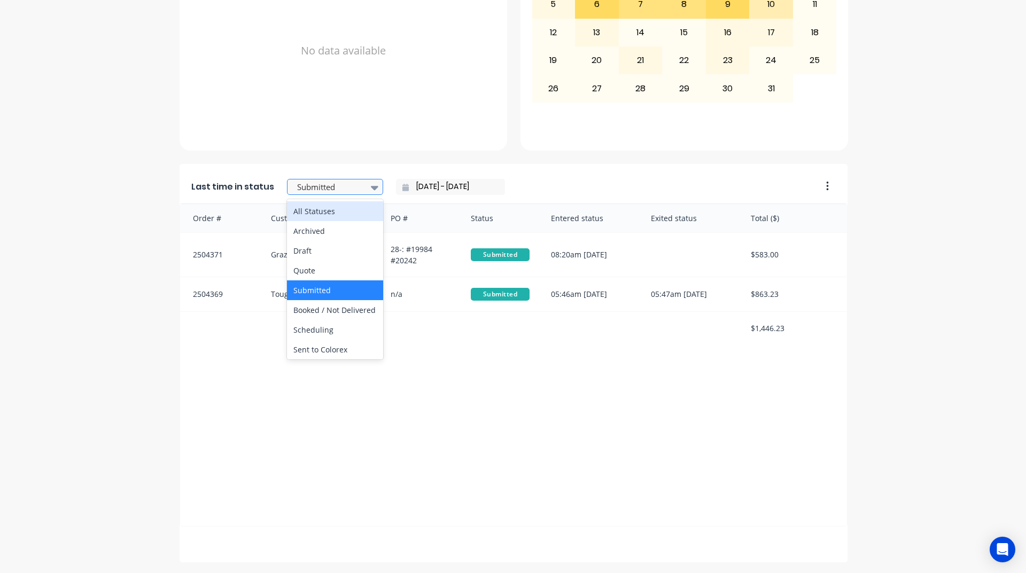
click at [337, 184] on div at bounding box center [329, 187] width 67 height 13
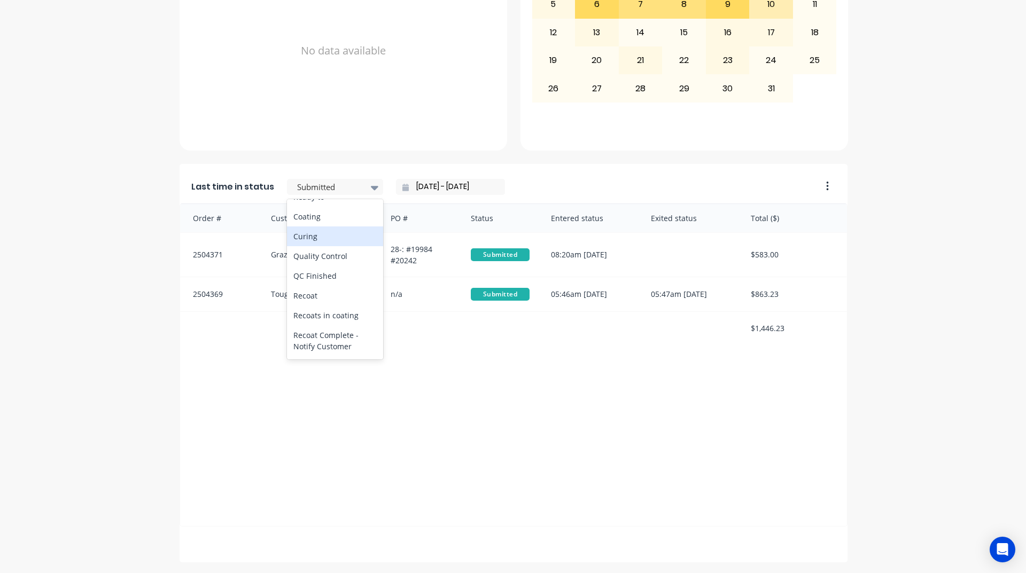
scroll to position [372, 0]
click at [309, 227] on div "Coating" at bounding box center [335, 217] width 96 height 20
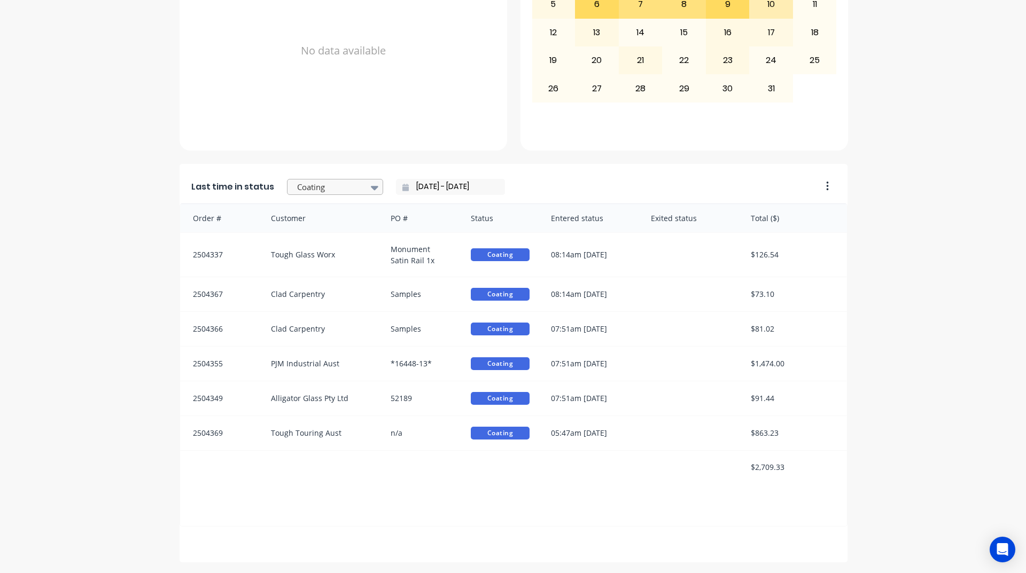
click at [336, 186] on div at bounding box center [329, 187] width 67 height 13
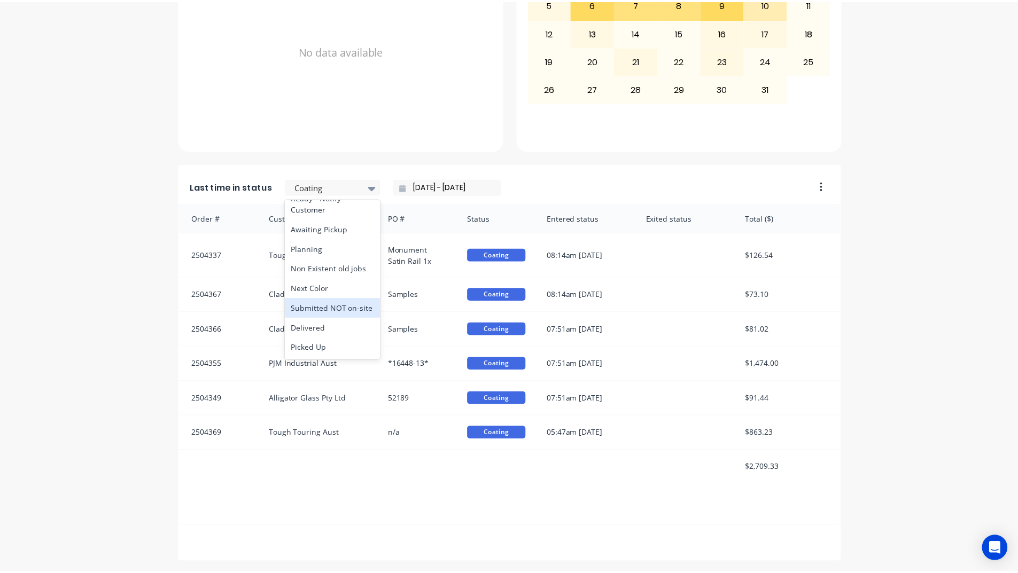
scroll to position [533, 0]
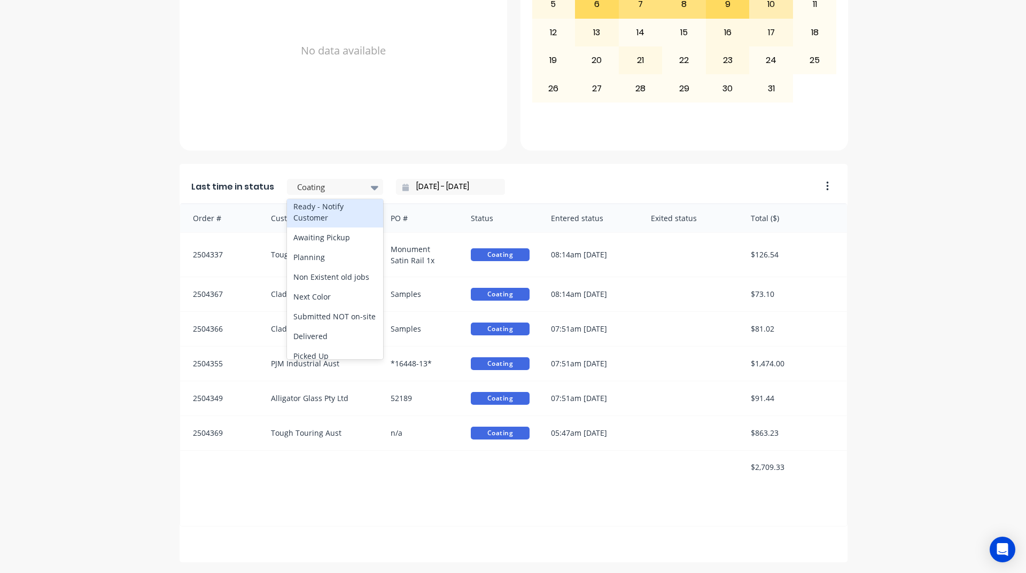
click at [313, 228] on div "Ready - Notify Customer" at bounding box center [335, 212] width 96 height 31
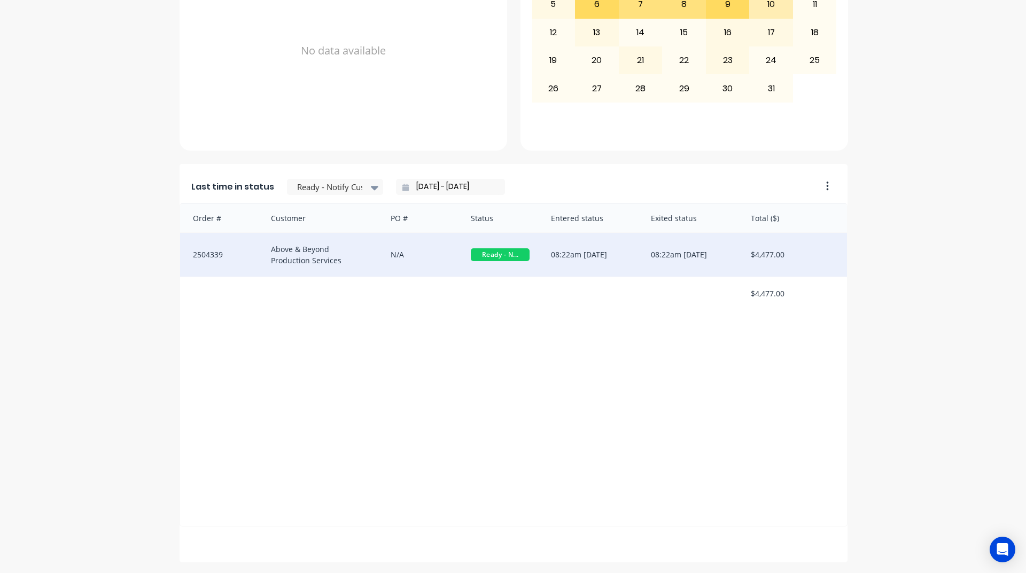
click at [319, 247] on div "Above & Beyond Production Services" at bounding box center [320, 255] width 120 height 44
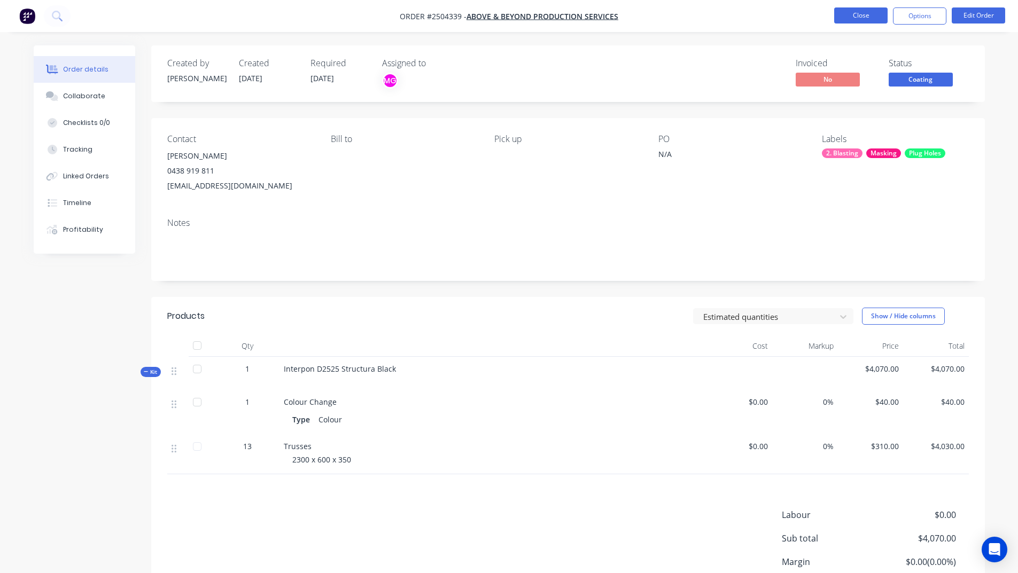
click at [869, 16] on button "Close" at bounding box center [860, 15] width 53 height 16
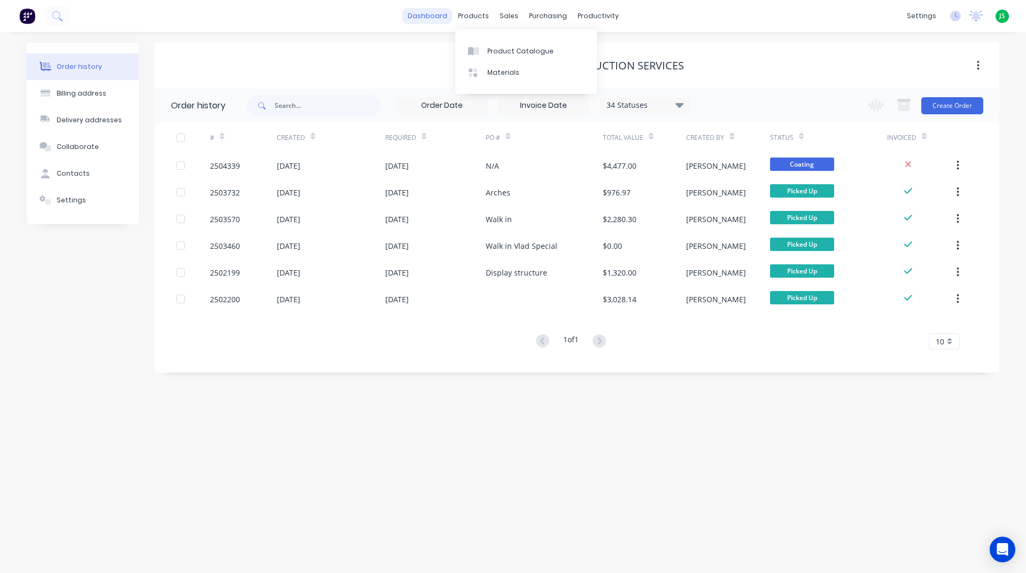
click at [438, 13] on link "dashboard" at bounding box center [427, 16] width 50 height 16
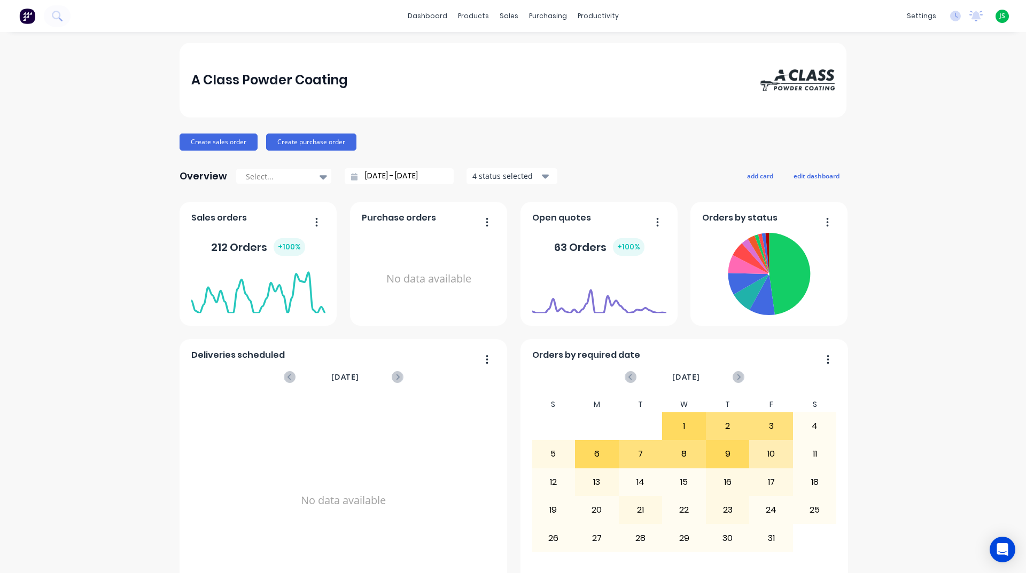
scroll to position [321, 0]
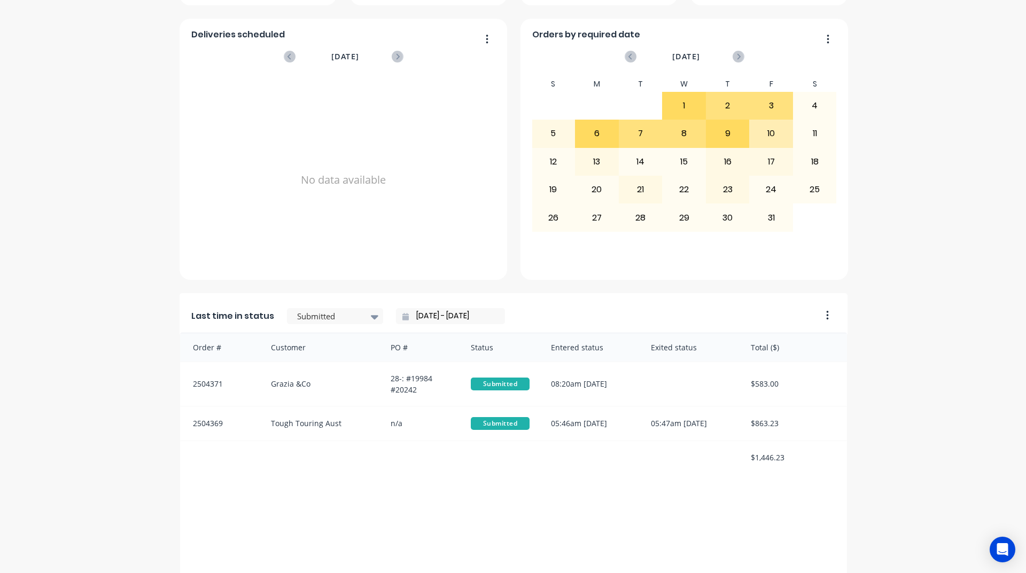
click at [322, 326] on div "Last time in status Submitted [DATE] - [DATE]" at bounding box center [497, 313] width 635 height 40
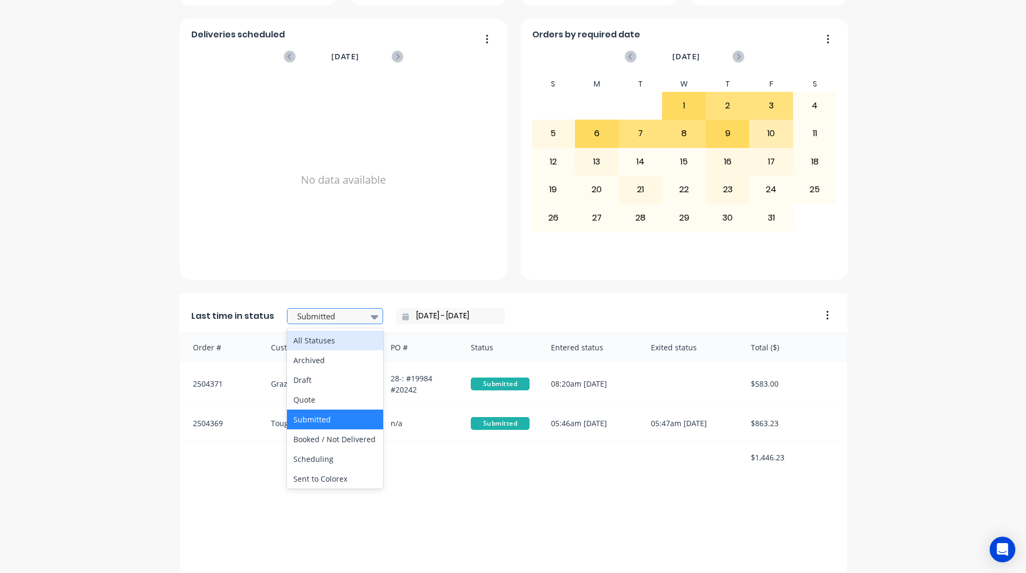
click at [322, 323] on div at bounding box center [329, 316] width 67 height 13
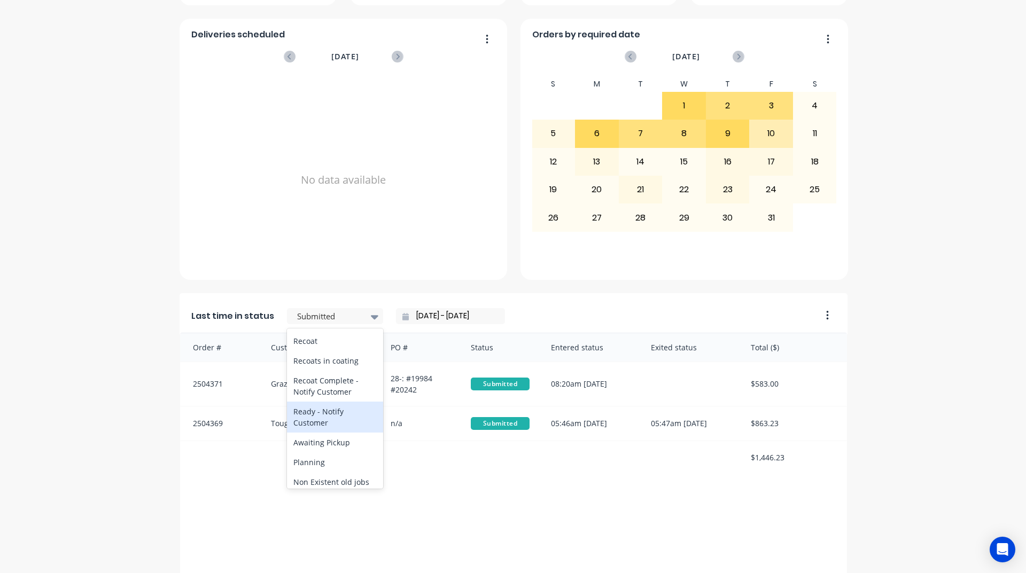
scroll to position [481, 0]
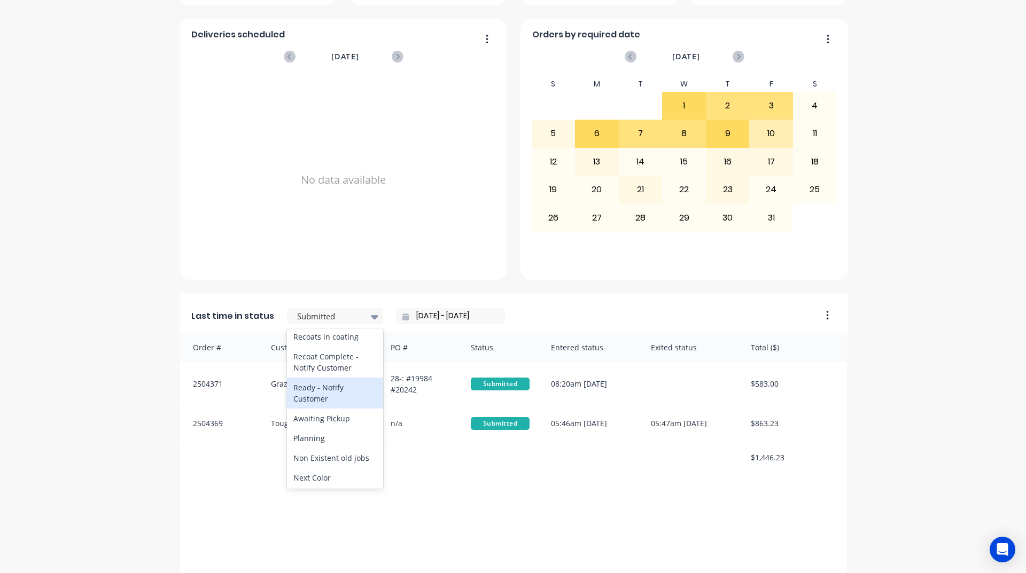
click at [319, 409] on div "Ready - Notify Customer" at bounding box center [335, 393] width 96 height 31
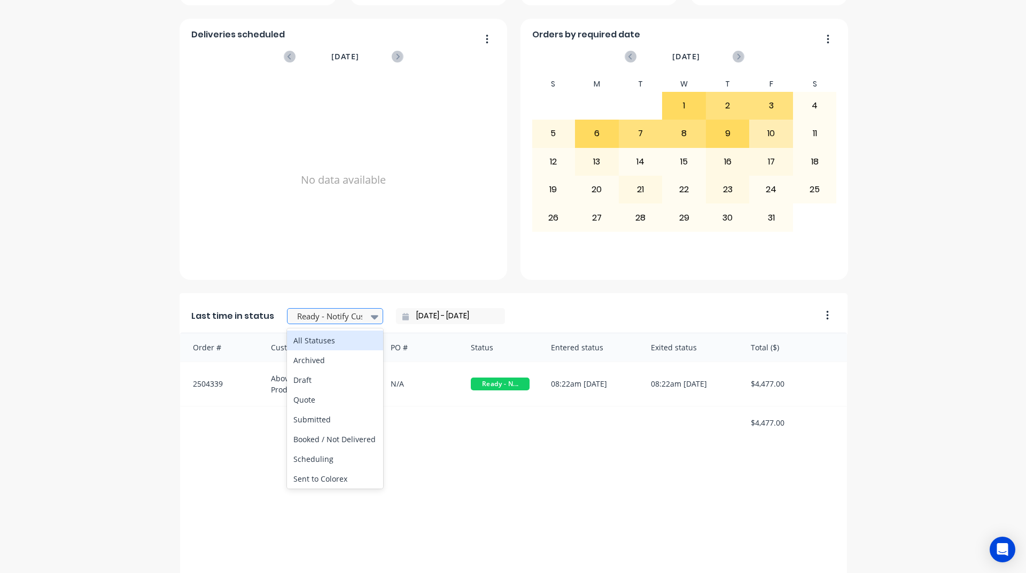
click at [367, 318] on div at bounding box center [375, 317] width 16 height 18
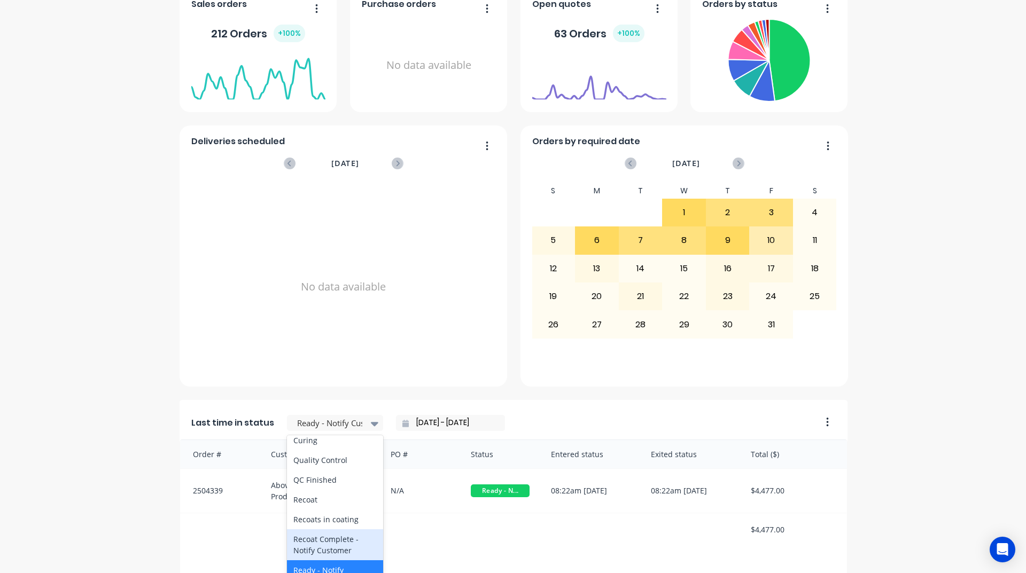
scroll to position [374, 0]
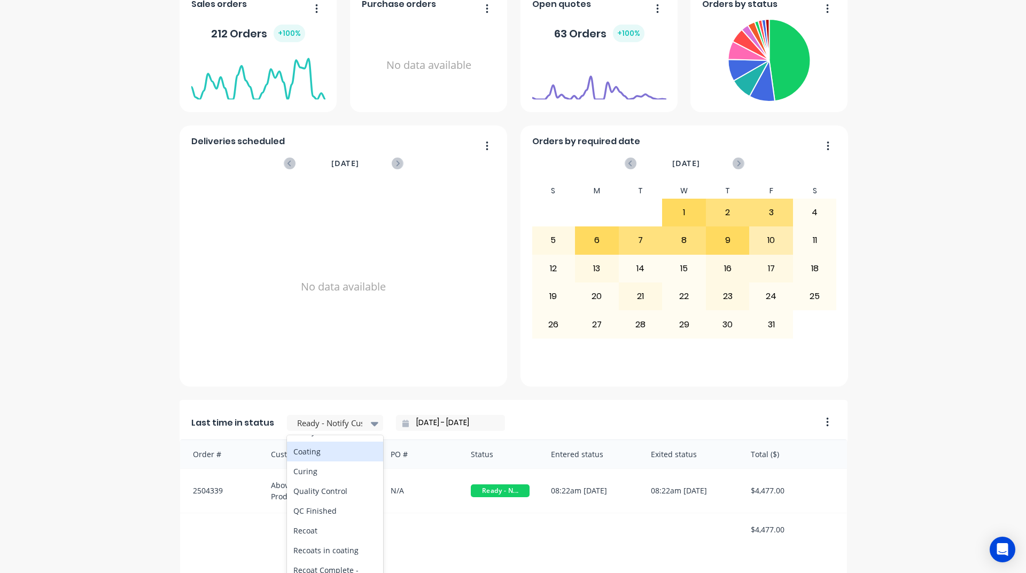
click at [328, 462] on div "Coating" at bounding box center [335, 452] width 96 height 20
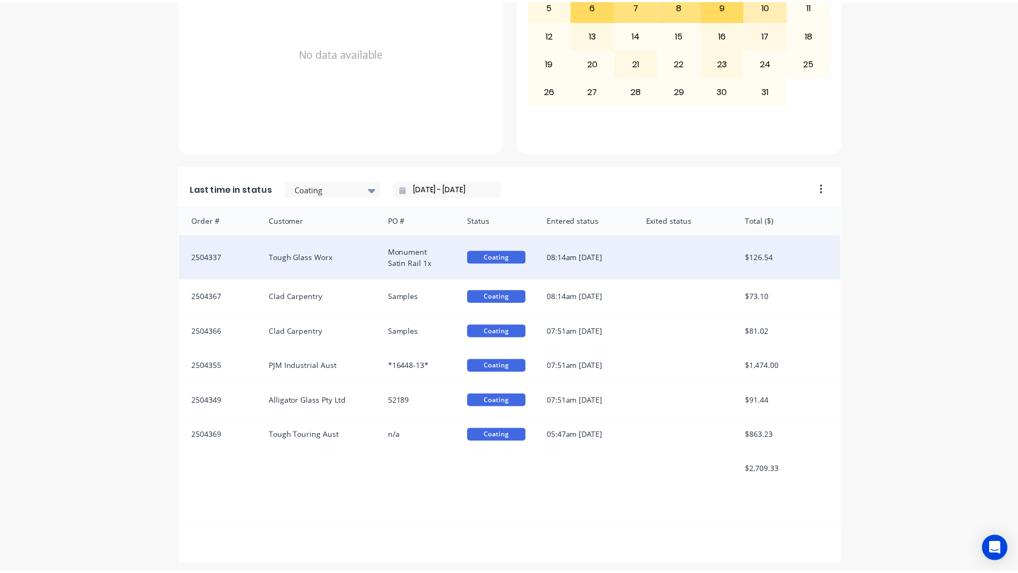
scroll to position [450, 0]
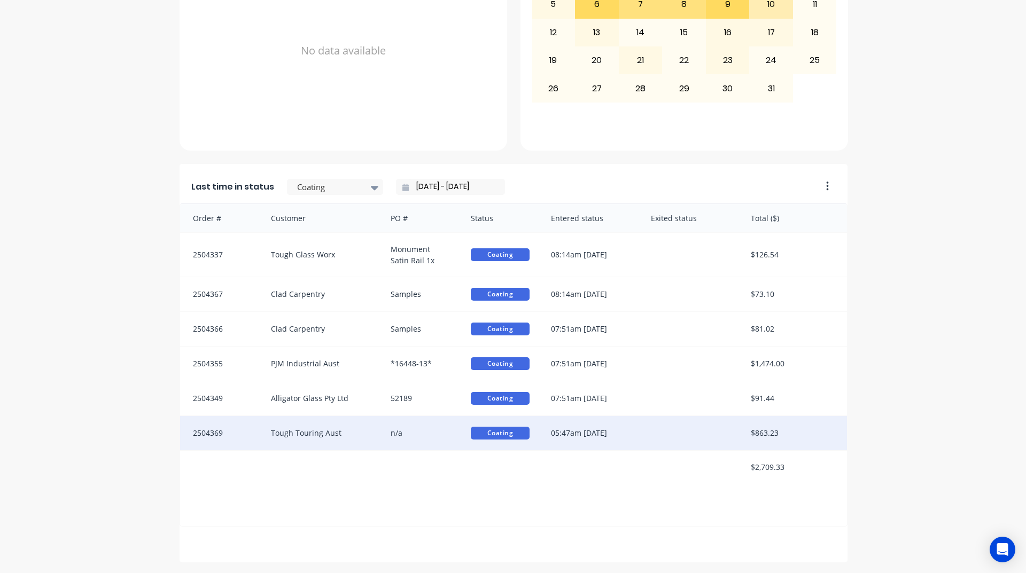
click at [321, 435] on div "Tough Touring Aust" at bounding box center [320, 433] width 120 height 34
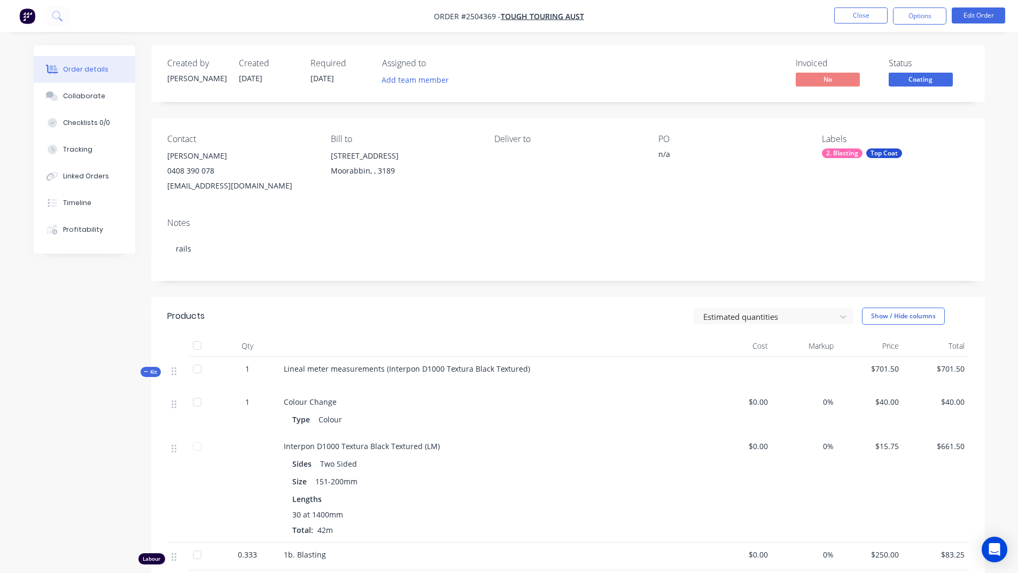
click at [910, 80] on span "Coating" at bounding box center [921, 79] width 64 height 13
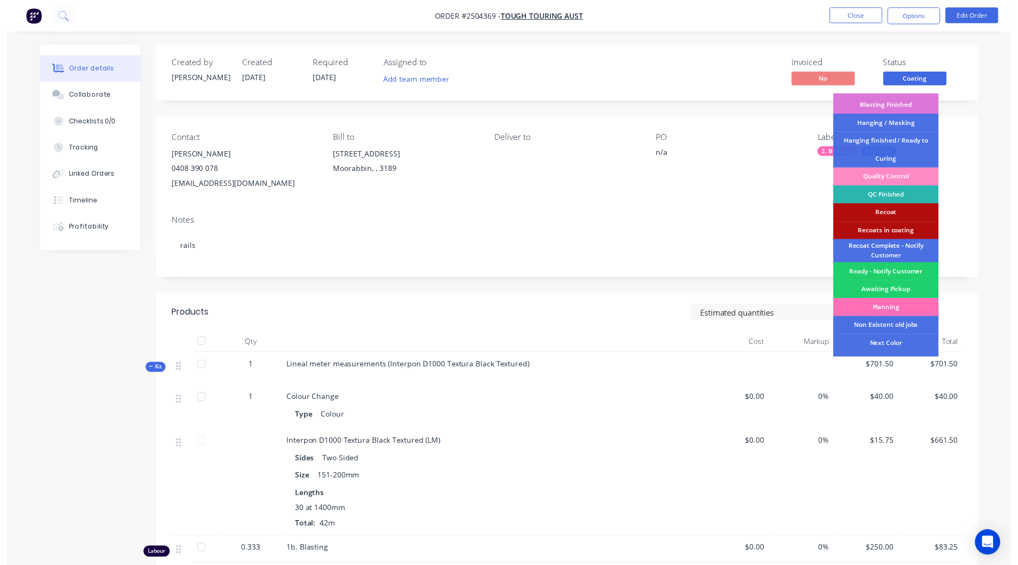
scroll to position [247, 0]
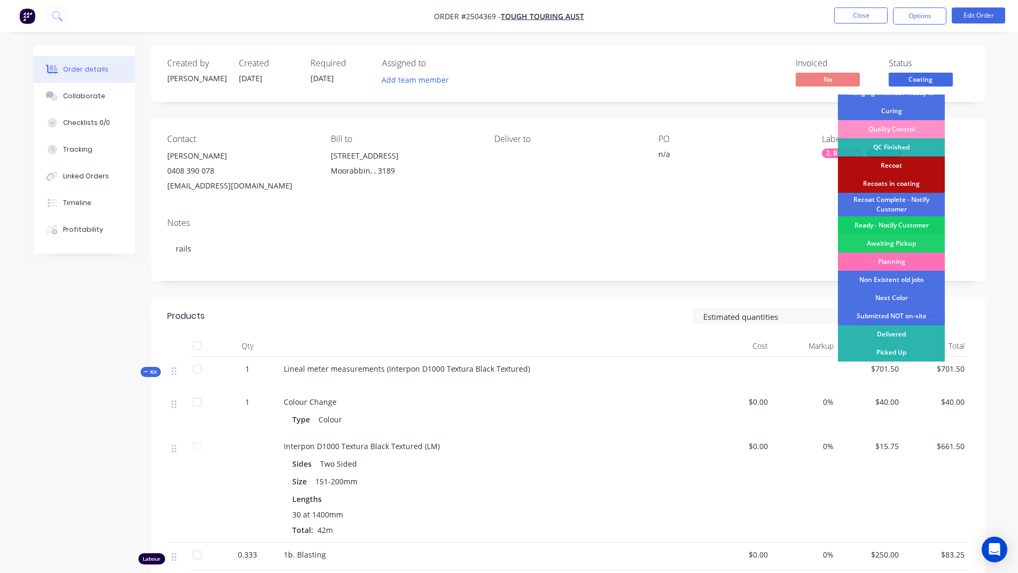
click at [887, 224] on div "Ready - Notify Customer" at bounding box center [891, 225] width 107 height 18
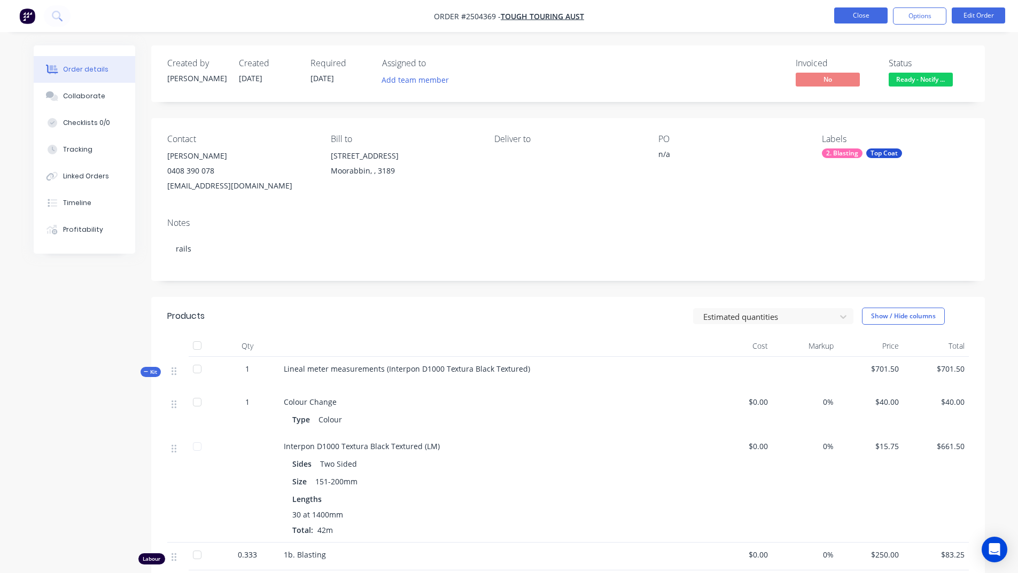
click at [852, 19] on button "Close" at bounding box center [860, 15] width 53 height 16
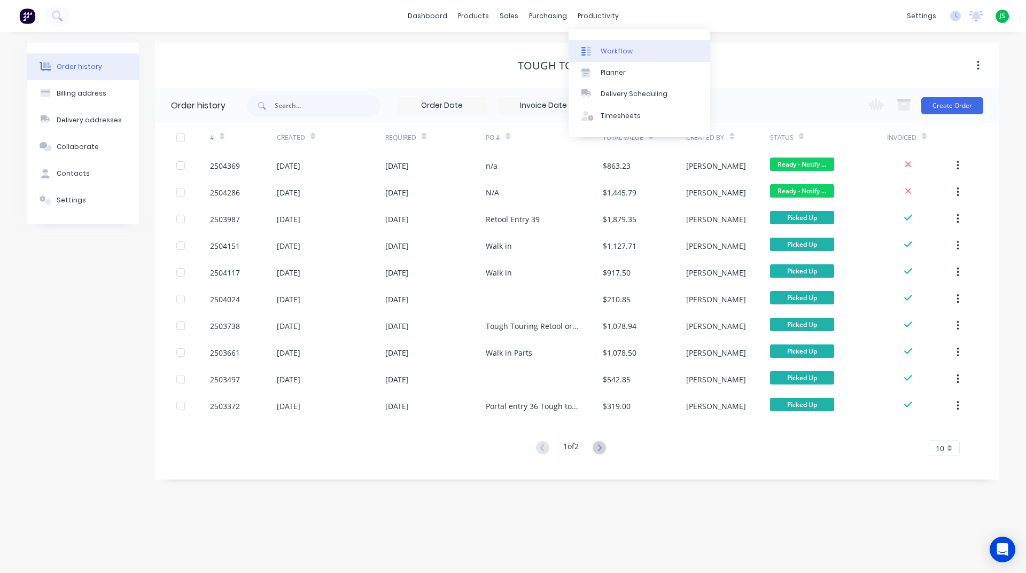
click at [601, 51] on div "Workflow" at bounding box center [617, 51] width 32 height 10
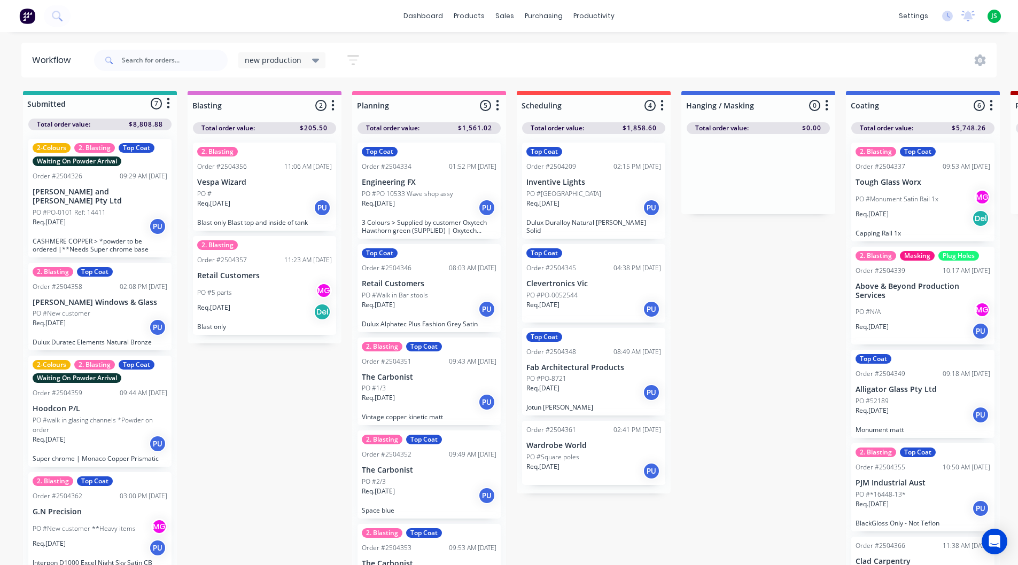
click at [910, 205] on div "PO #Monument Satin Rail 1x MG" at bounding box center [922, 199] width 135 height 20
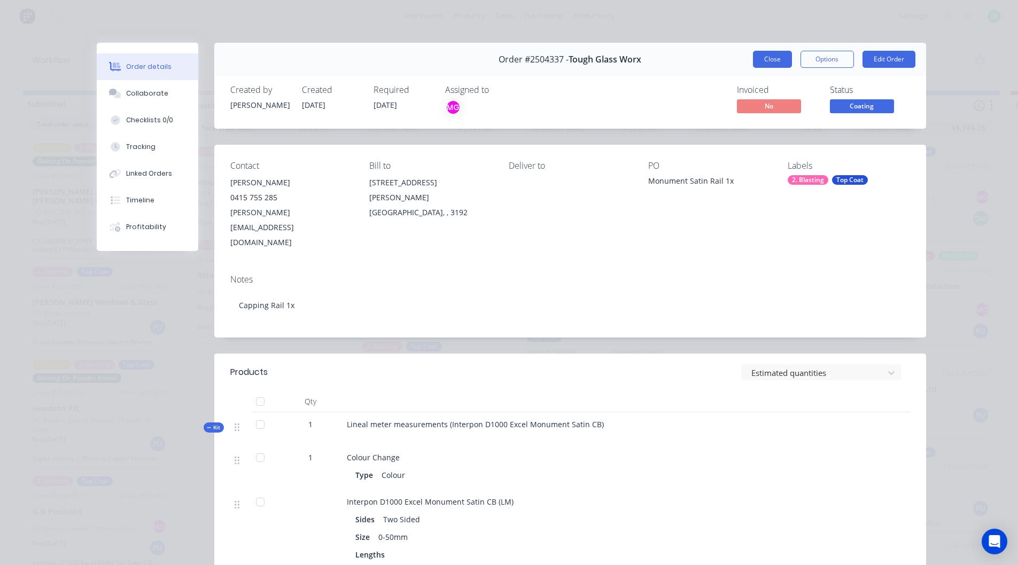
click at [753, 59] on button "Close" at bounding box center [772, 59] width 39 height 17
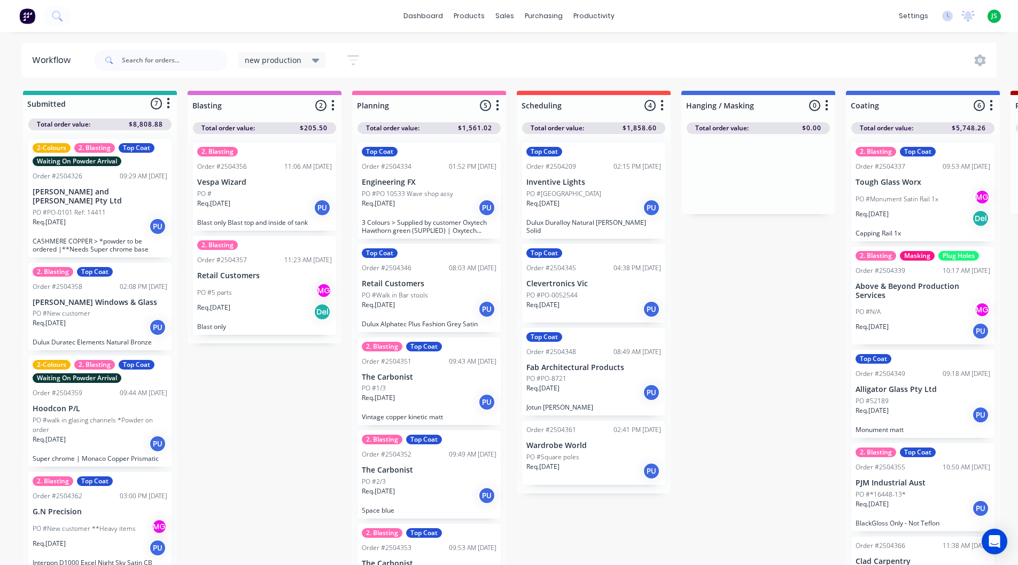
click at [585, 303] on div "Req. [DATE] PU" at bounding box center [593, 309] width 135 height 18
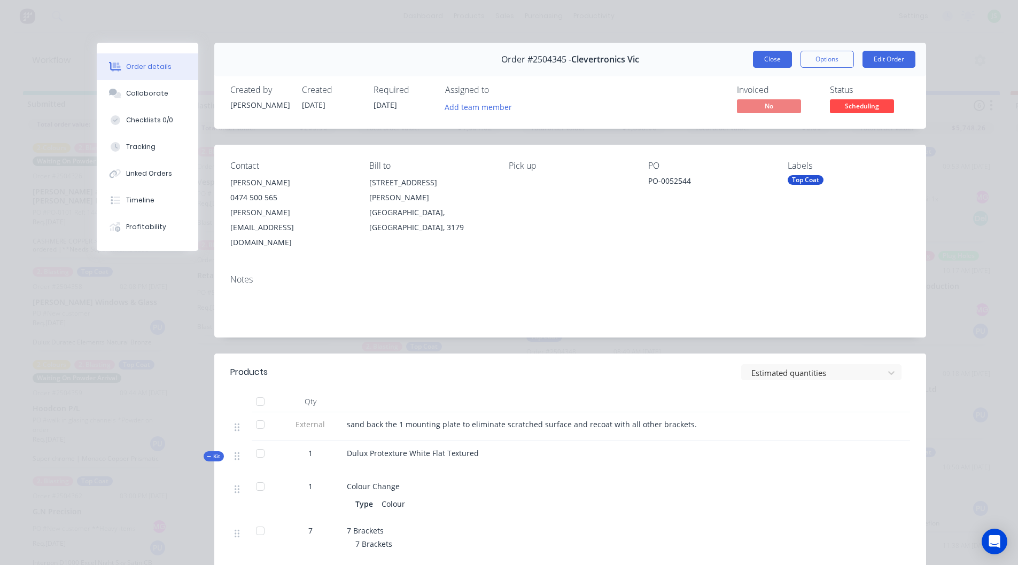
click at [753, 60] on button "Close" at bounding box center [772, 59] width 39 height 17
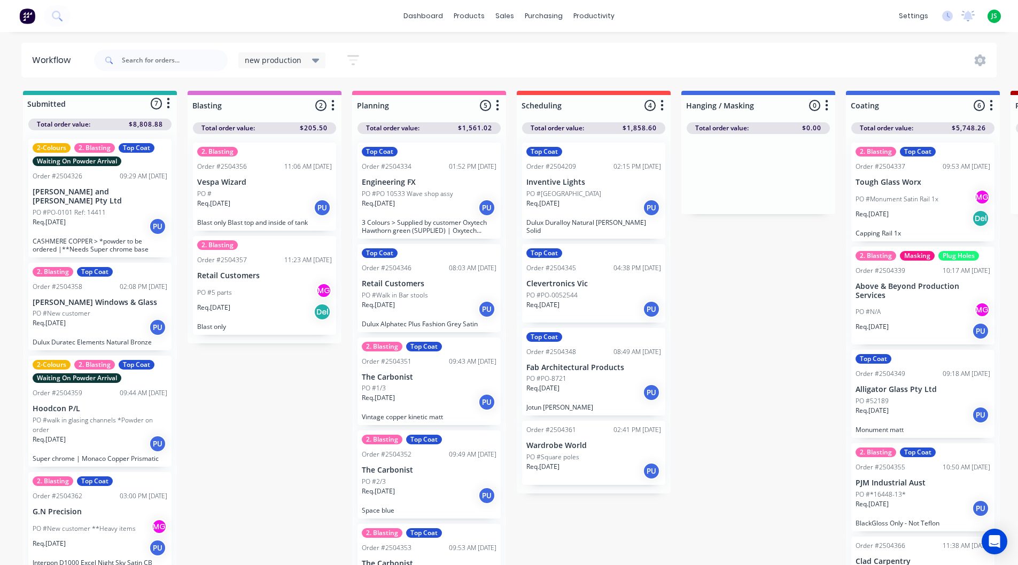
click at [581, 462] on div "Req. [DATE] PU" at bounding box center [593, 471] width 135 height 18
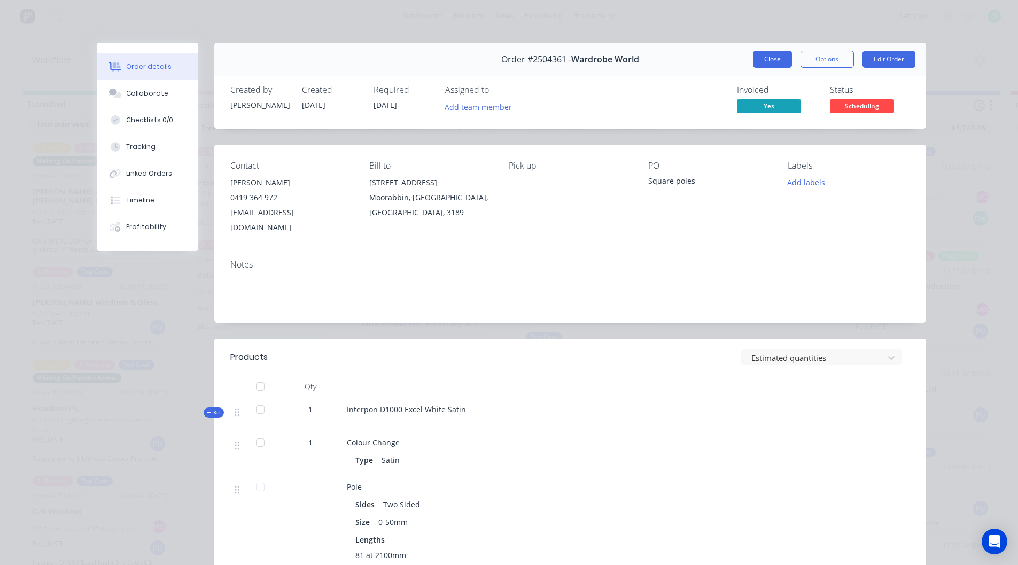
click at [775, 57] on button "Close" at bounding box center [772, 59] width 39 height 17
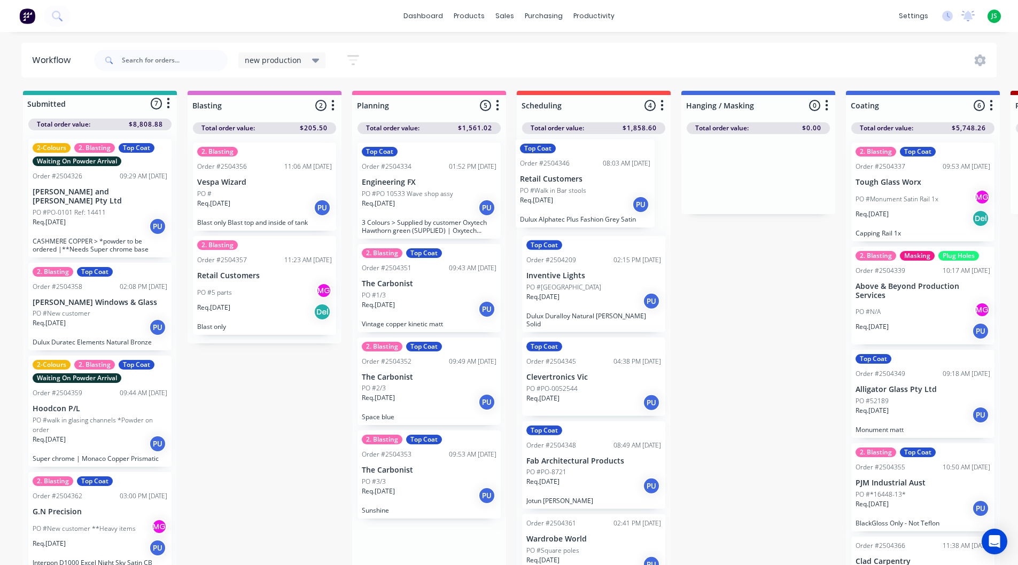
drag, startPoint x: 425, startPoint y: 311, endPoint x: 588, endPoint y: 202, distance: 196.0
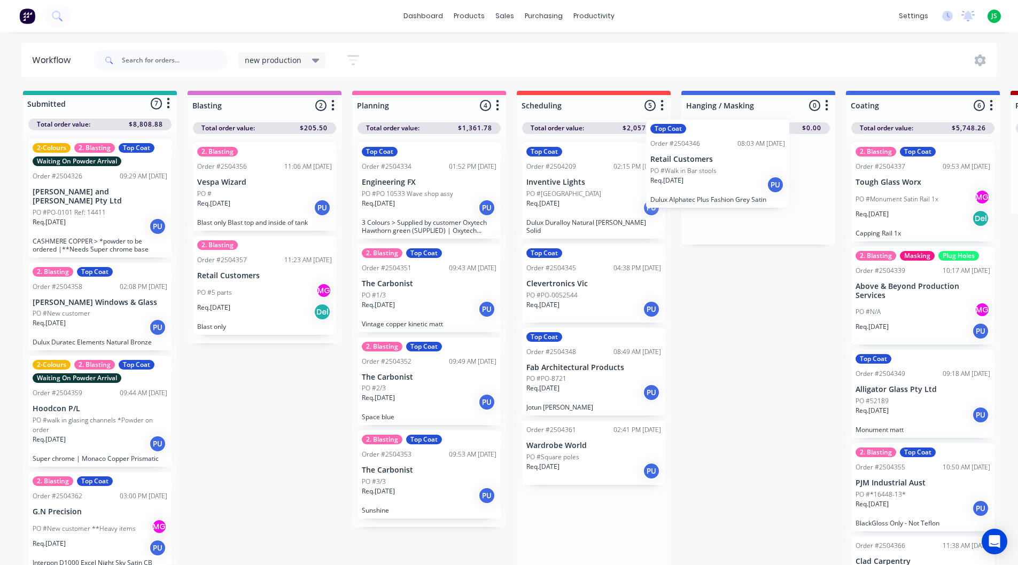
drag, startPoint x: 579, startPoint y: 201, endPoint x: 708, endPoint y: 178, distance: 131.3
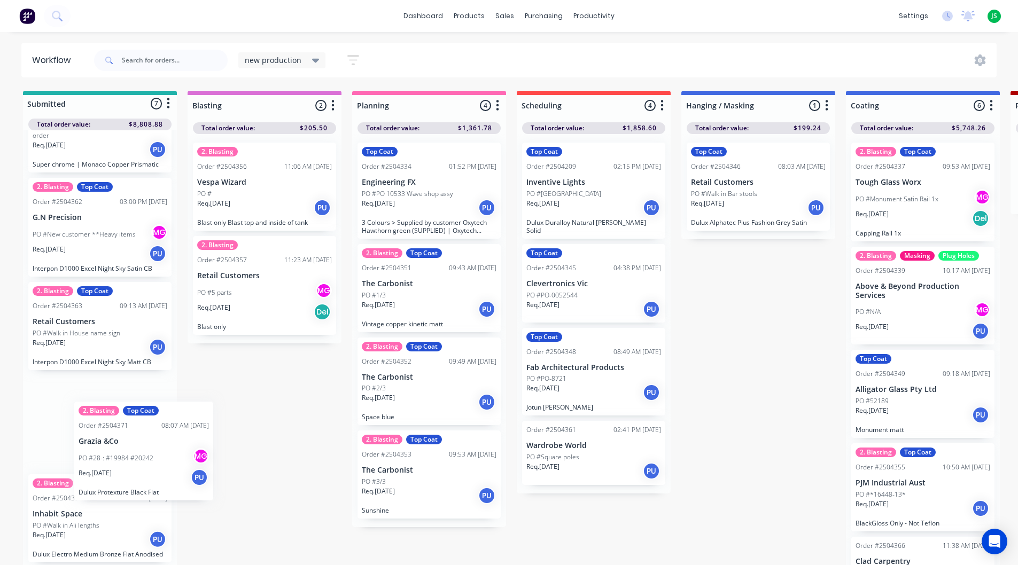
scroll to position [3, 0]
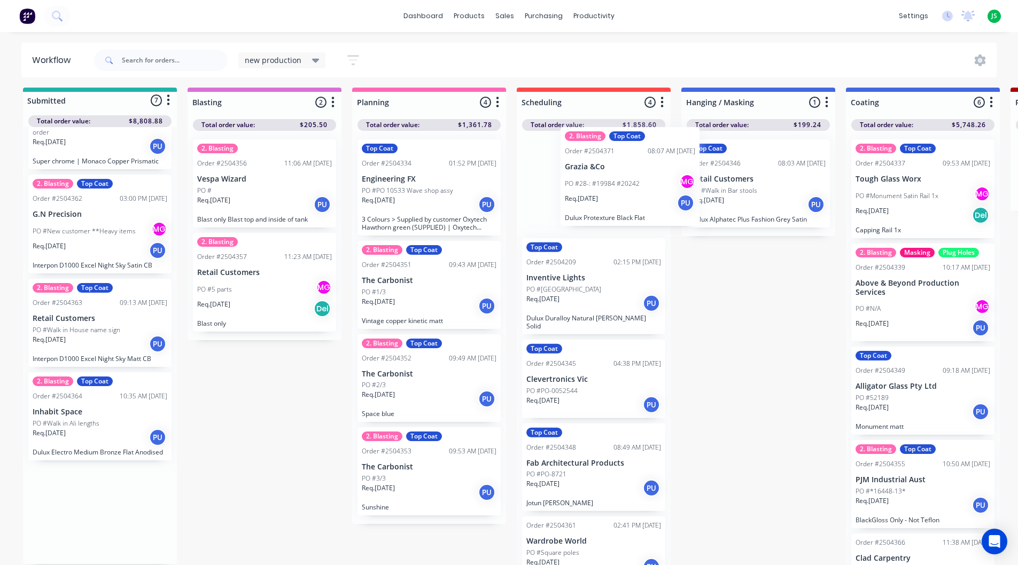
drag, startPoint x: 98, startPoint y: 543, endPoint x: 614, endPoint y: 197, distance: 621.3
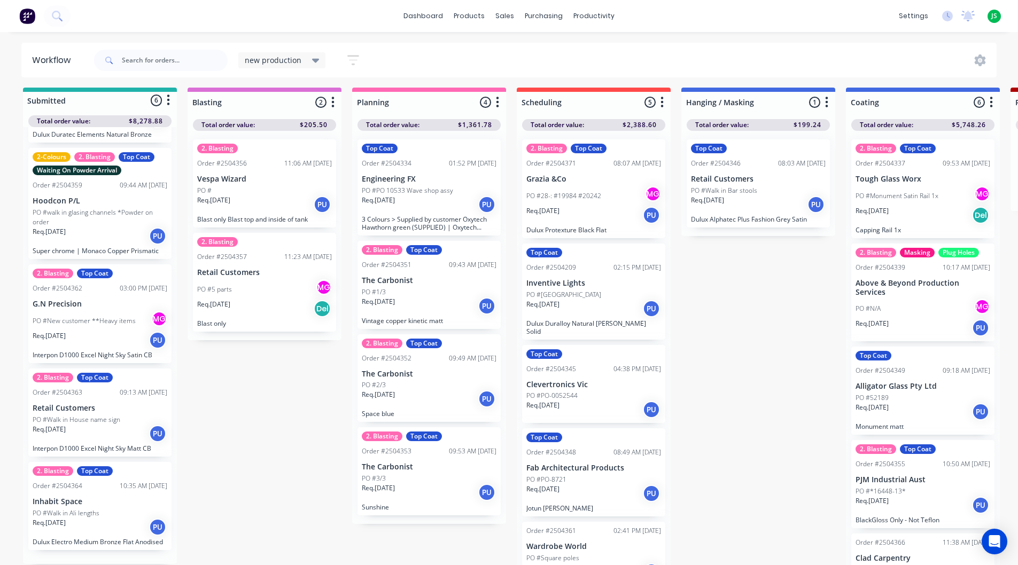
scroll to position [190, 0]
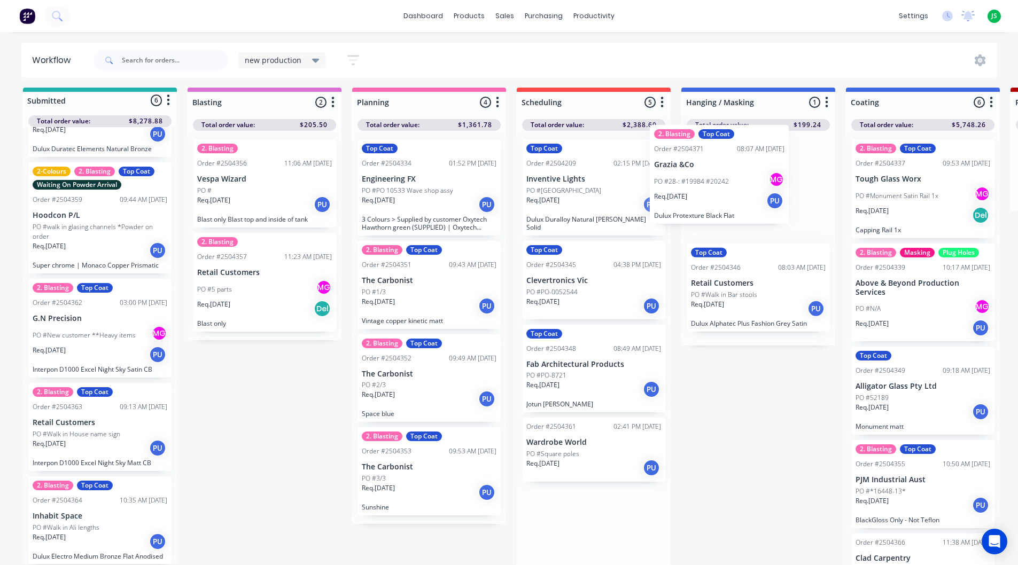
drag, startPoint x: 586, startPoint y: 207, endPoint x: 719, endPoint y: 189, distance: 134.3
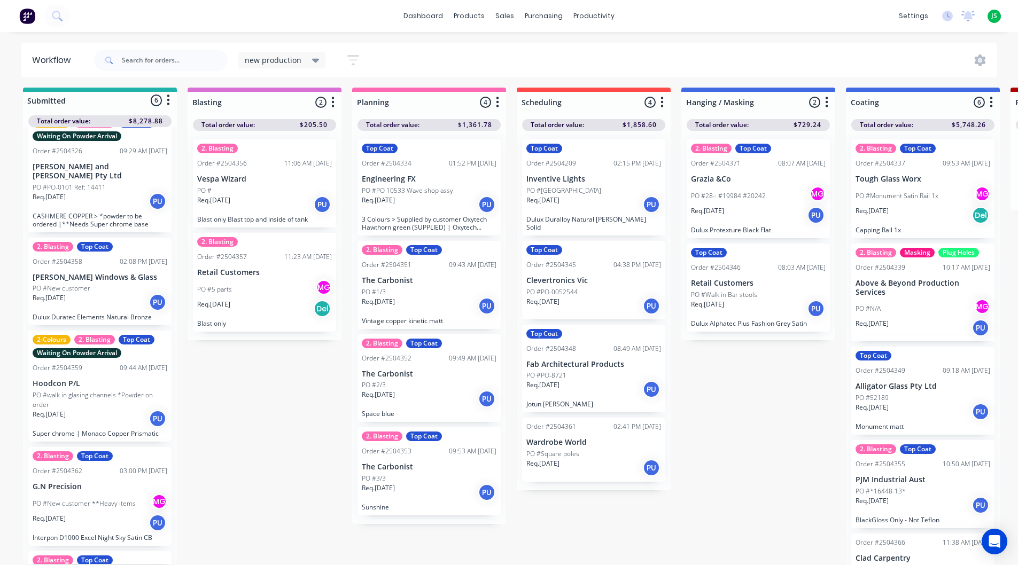
scroll to position [0, 0]
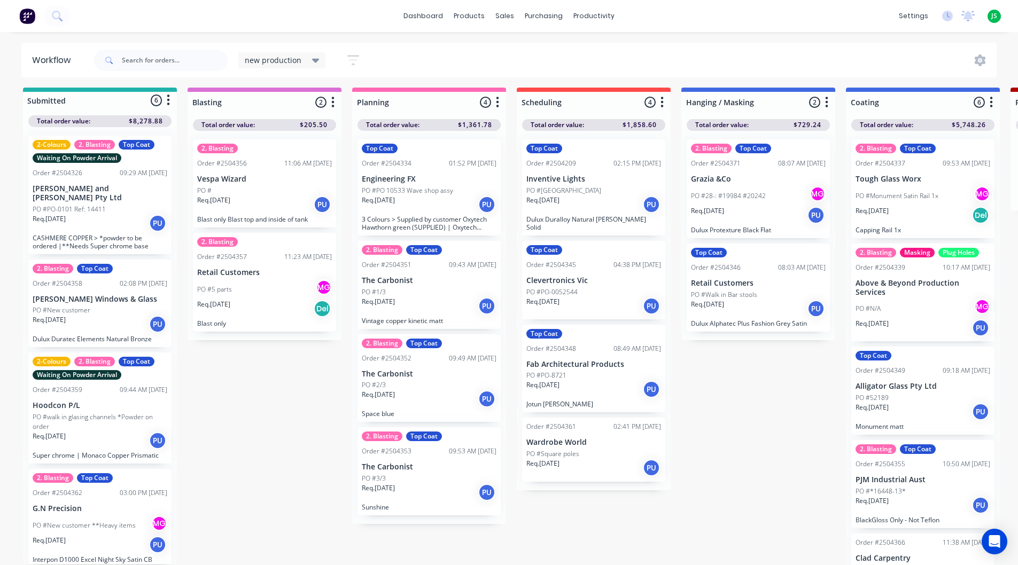
click at [433, 212] on div "Req. [DATE] PU" at bounding box center [429, 205] width 135 height 18
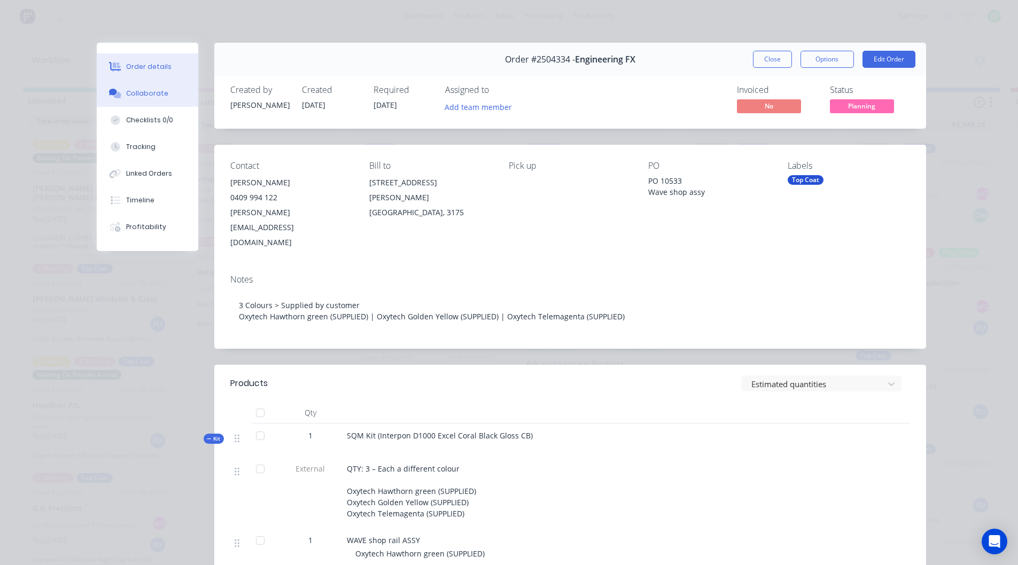
click at [167, 102] on button "Collaborate" at bounding box center [148, 93] width 102 height 27
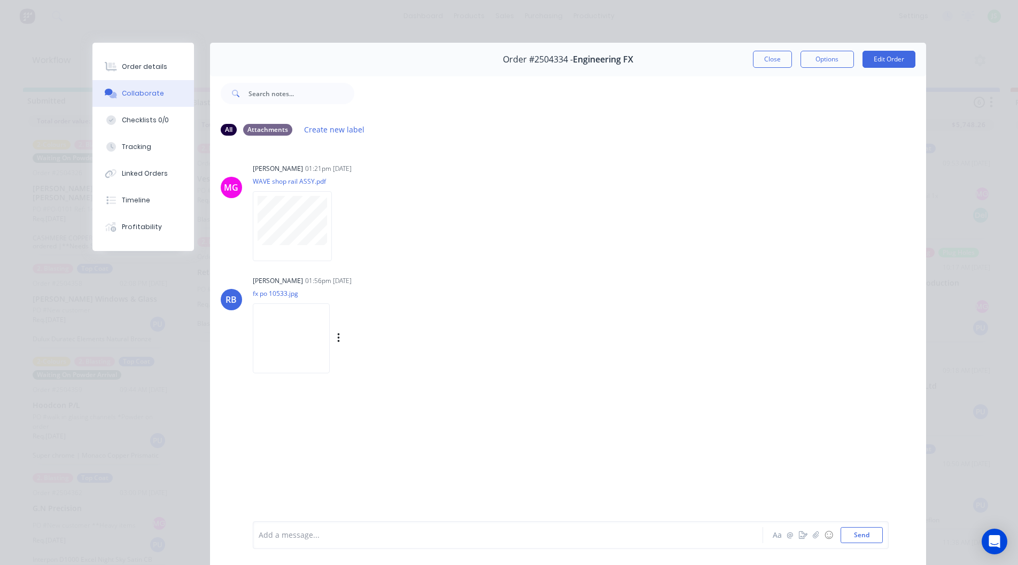
click at [325, 348] on img at bounding box center [291, 338] width 77 height 70
click at [764, 59] on button "Close" at bounding box center [772, 59] width 39 height 17
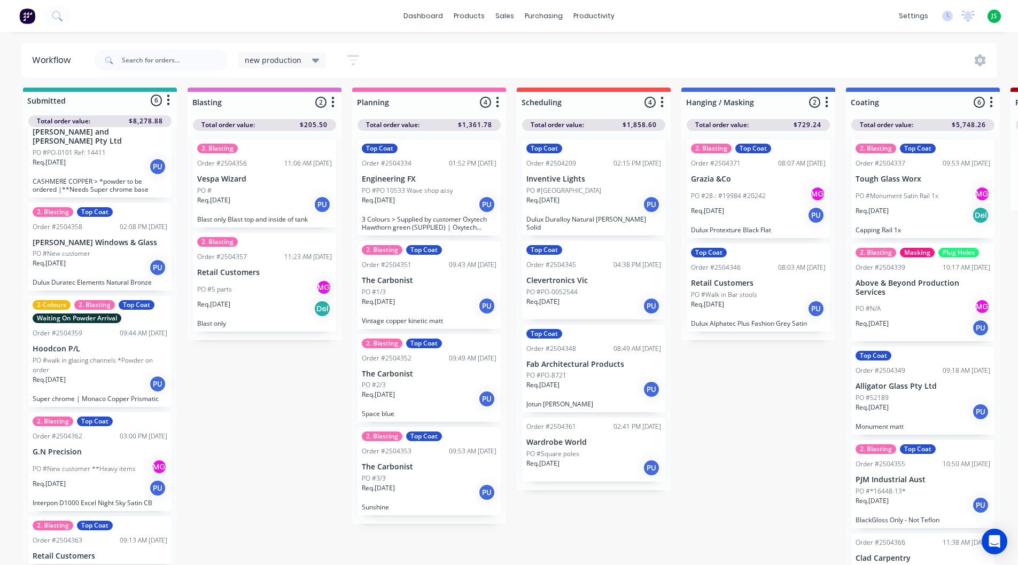
scroll to position [190, 0]
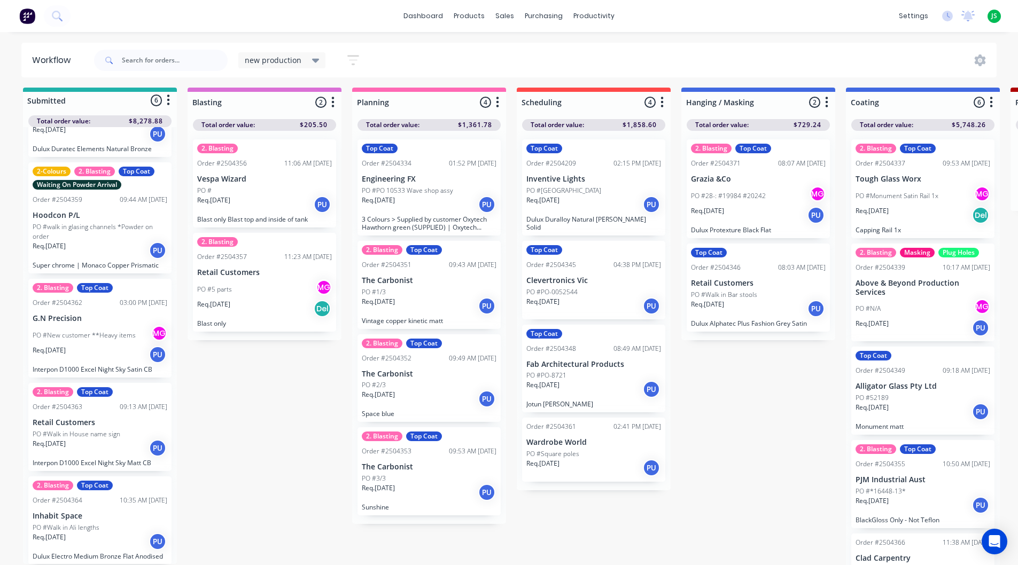
click at [122, 439] on div "Req. [DATE] PU" at bounding box center [100, 448] width 135 height 18
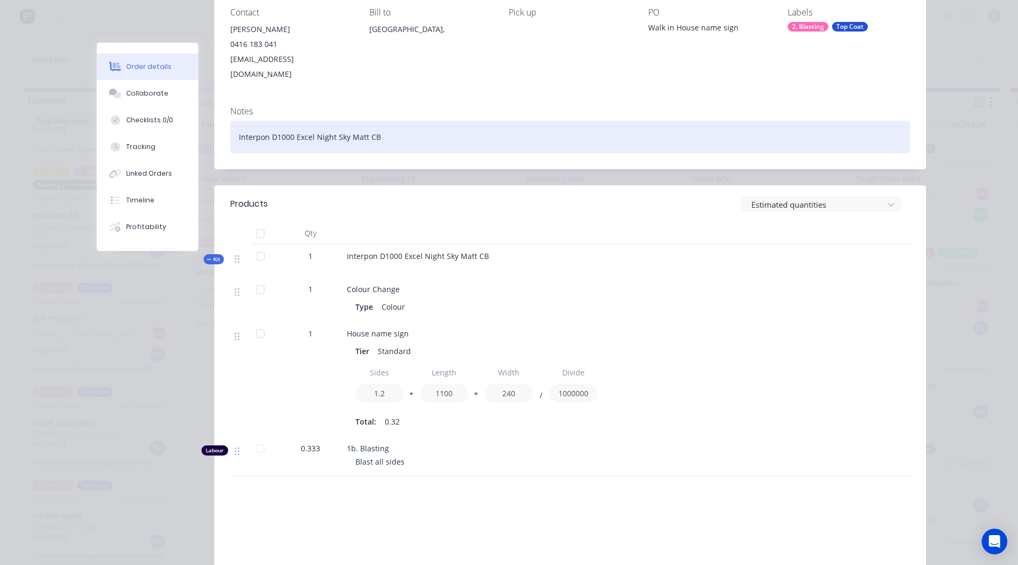
scroll to position [0, 0]
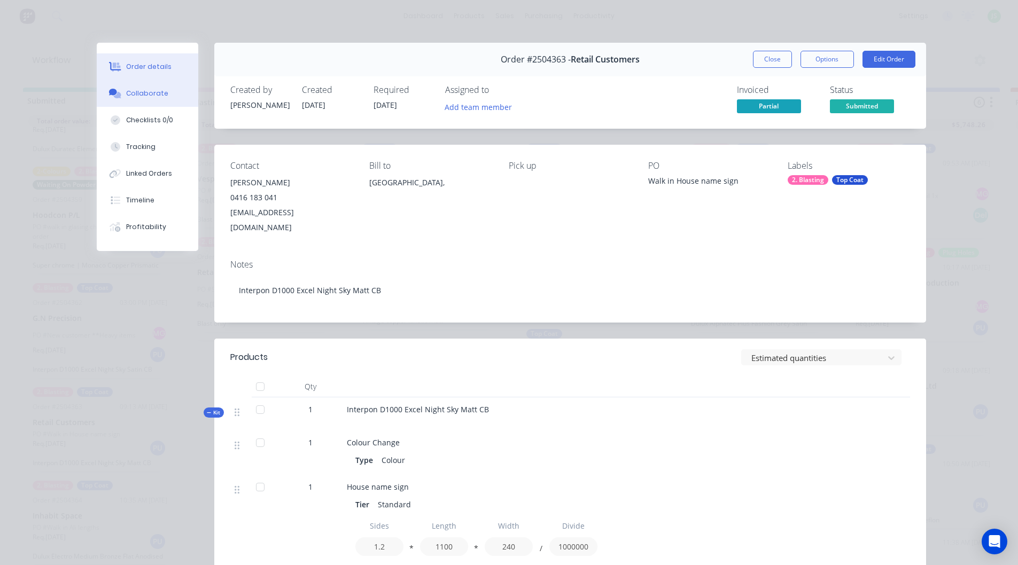
click at [171, 99] on button "Collaborate" at bounding box center [148, 93] width 102 height 27
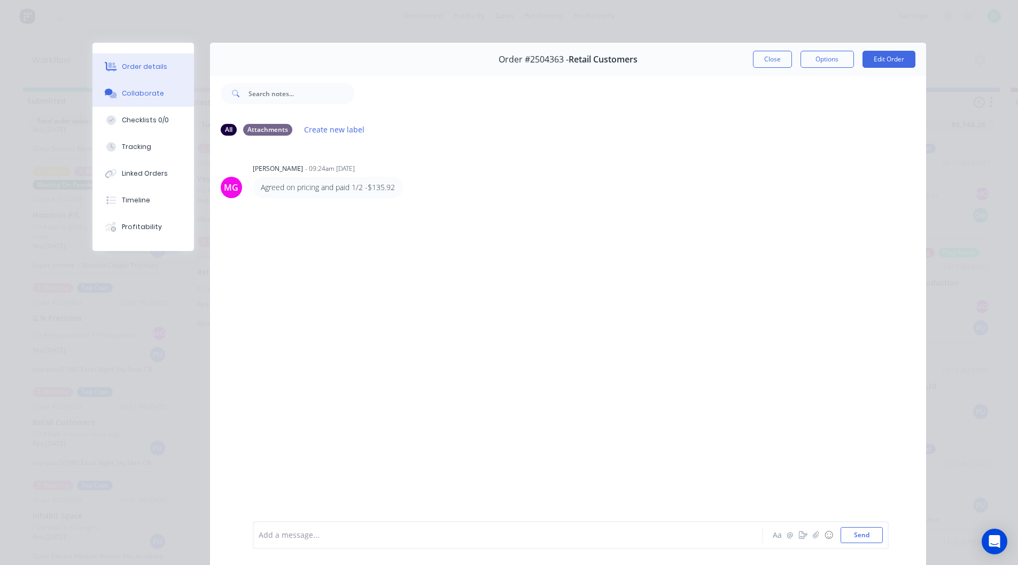
click at [172, 71] on button "Order details" at bounding box center [143, 66] width 102 height 27
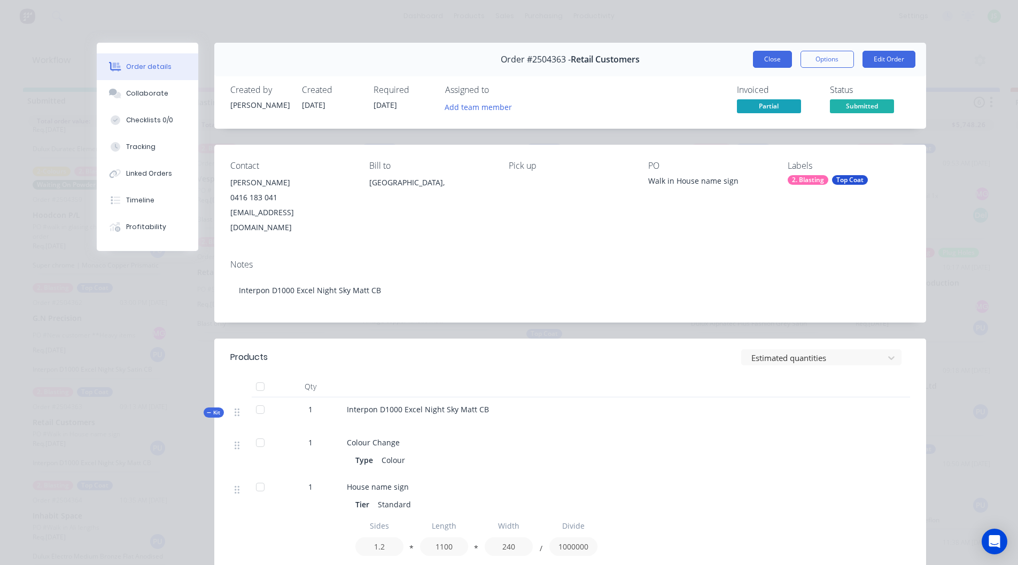
click at [767, 57] on button "Close" at bounding box center [772, 59] width 39 height 17
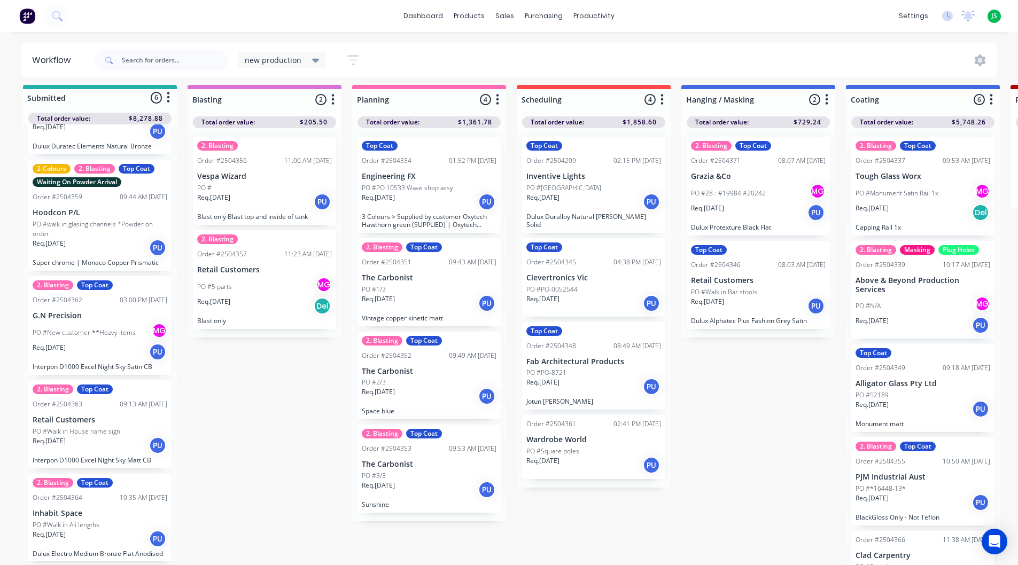
scroll to position [14, 0]
click at [759, 211] on div "Req. [DATE] PU" at bounding box center [758, 213] width 135 height 18
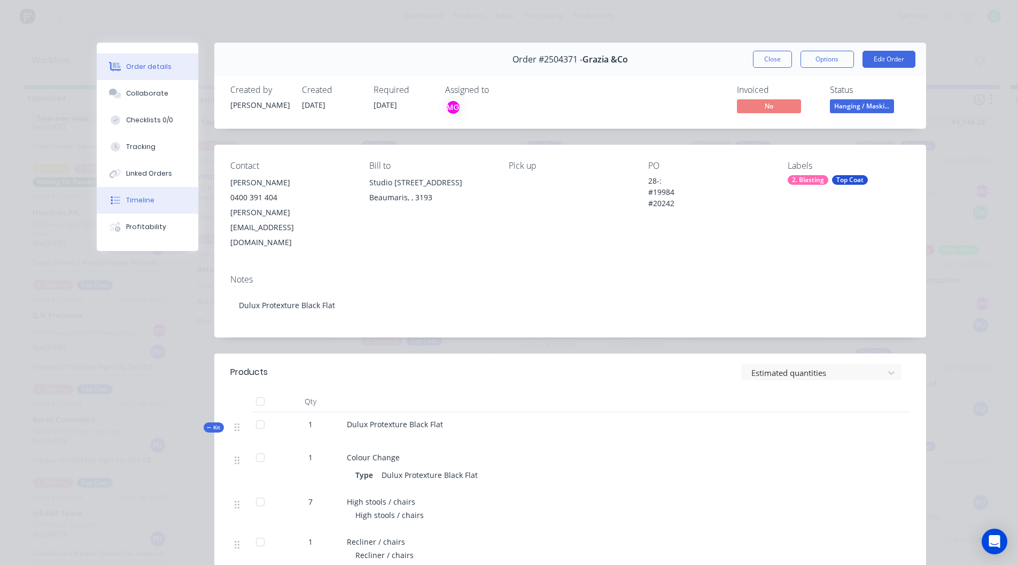
click at [153, 196] on button "Timeline" at bounding box center [148, 200] width 102 height 27
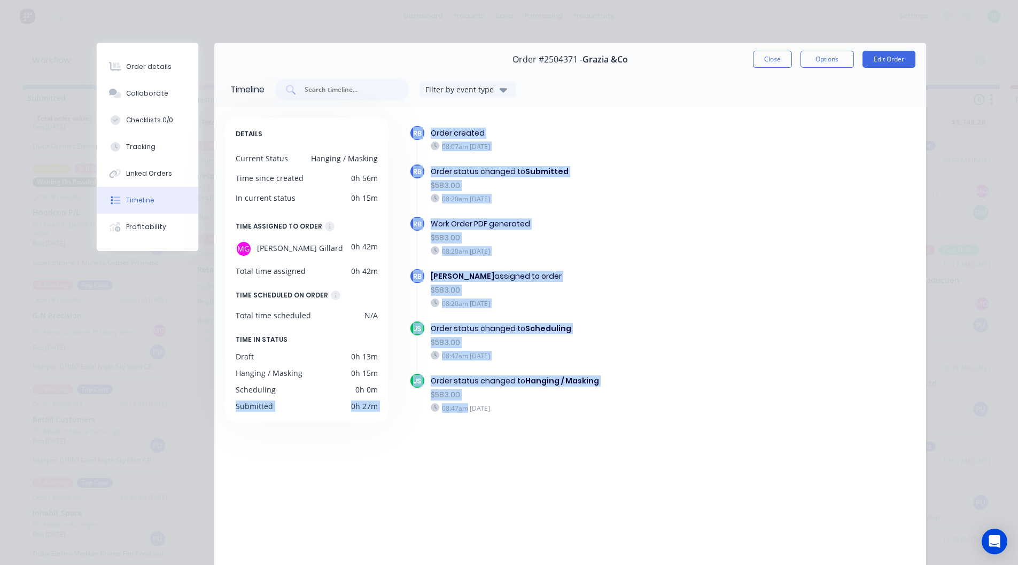
drag, startPoint x: 461, startPoint y: 403, endPoint x: 399, endPoint y: 384, distance: 65.4
click at [381, 392] on div "DETAILS Current Status Hanging / Masking Time since created 0h 56m In current s…" at bounding box center [570, 350] width 690 height 464
drag, startPoint x: 129, startPoint y: 65, endPoint x: 142, endPoint y: 65, distance: 12.3
click at [130, 65] on div "Order details" at bounding box center [148, 67] width 45 height 10
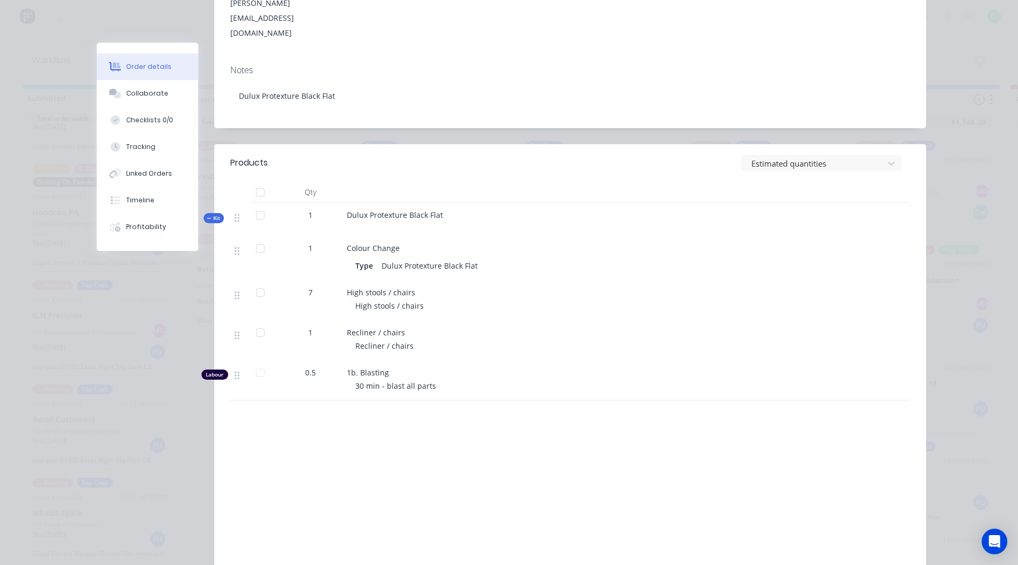
scroll to position [214, 0]
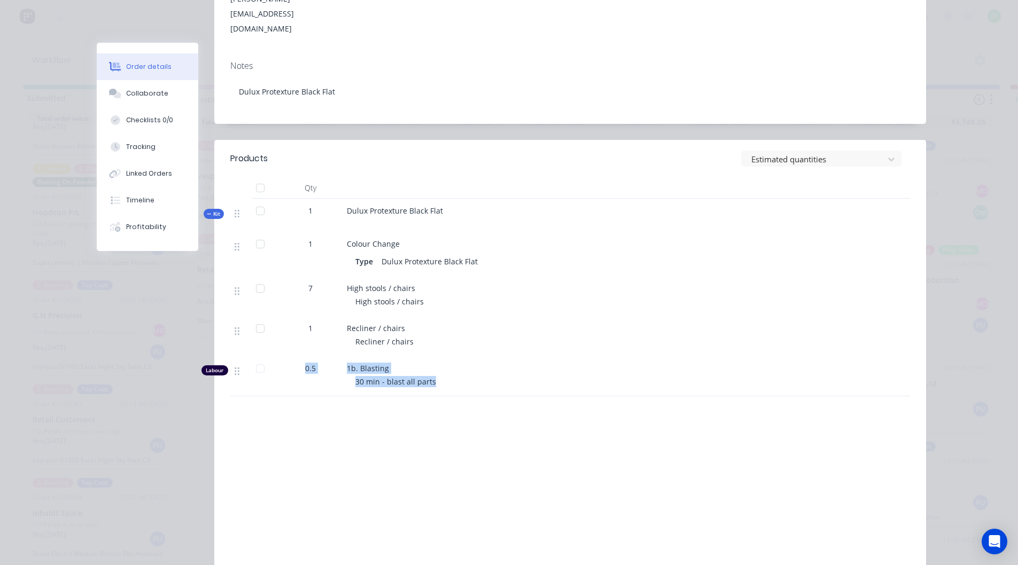
drag, startPoint x: 279, startPoint y: 341, endPoint x: 468, endPoint y: 349, distance: 188.8
click at [468, 356] on div "Labour 0.5 1b. Blasting 30 min - blast all parts" at bounding box center [570, 376] width 680 height 40
click at [469, 376] on div "Products Estimated quantities Qty Kit 1 Dulux Protexture Black Flat 1 Colour Ch…" at bounding box center [570, 355] width 712 height 431
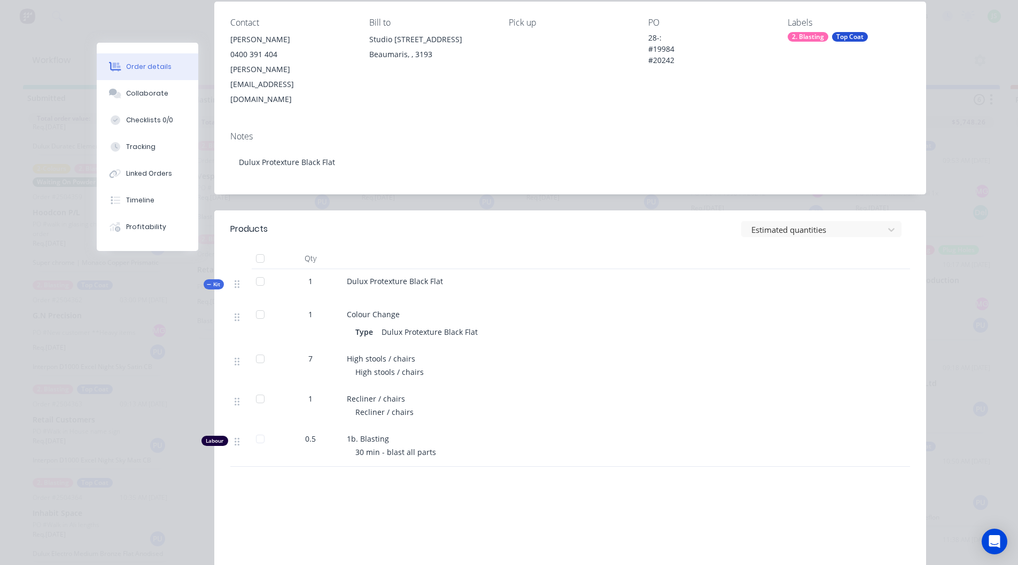
scroll to position [0, 0]
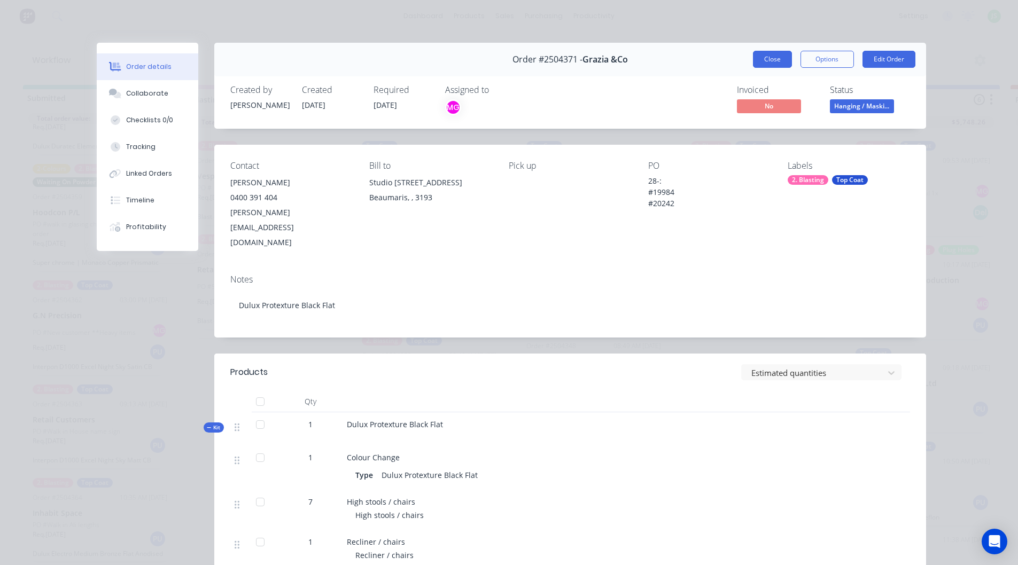
click at [760, 56] on button "Close" at bounding box center [772, 59] width 39 height 17
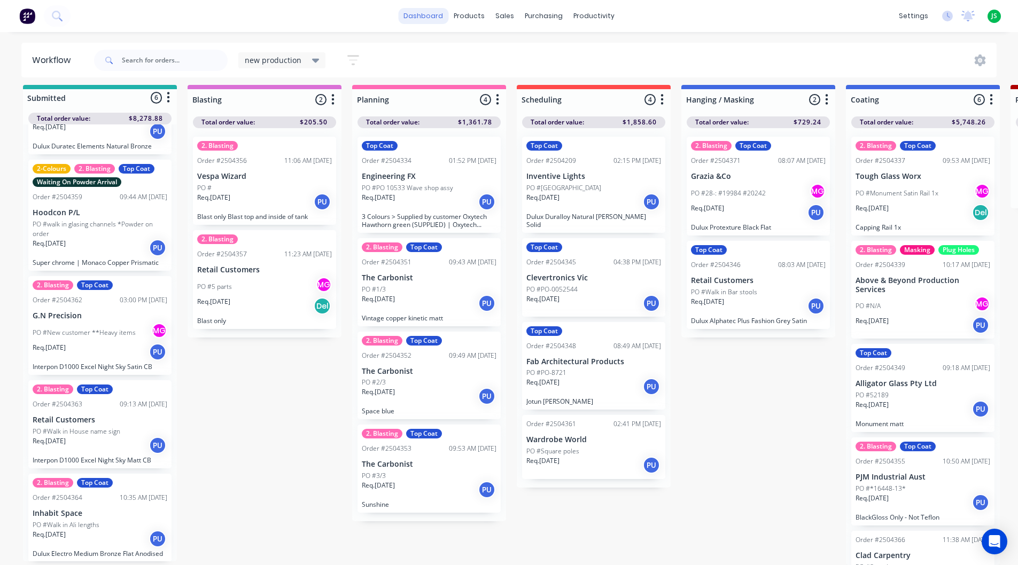
click at [418, 17] on link "dashboard" at bounding box center [423, 16] width 50 height 16
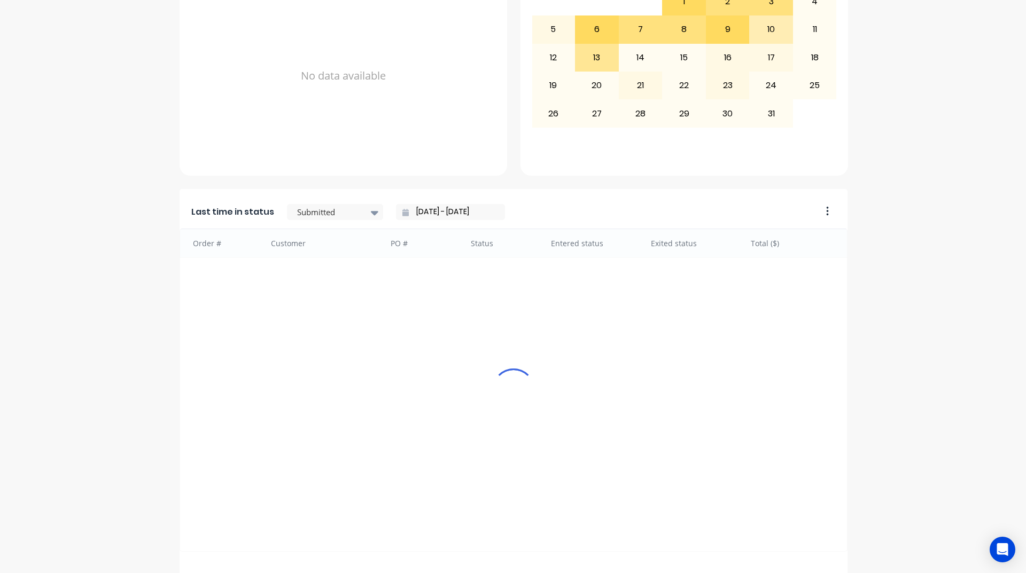
scroll to position [427, 0]
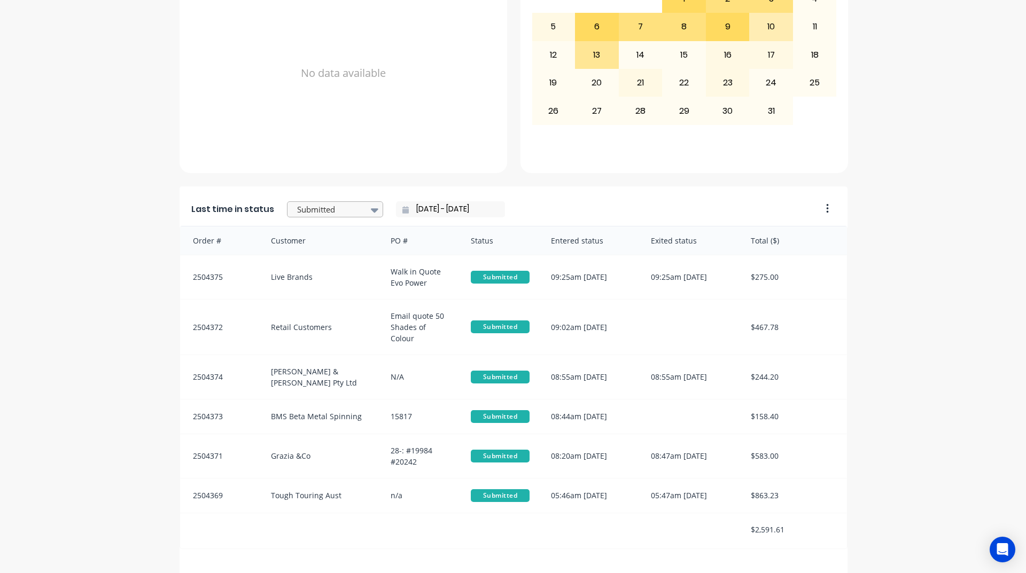
click at [309, 208] on div at bounding box center [329, 209] width 67 height 13
click at [338, 301] on div "Coating" at bounding box center [335, 292] width 96 height 20
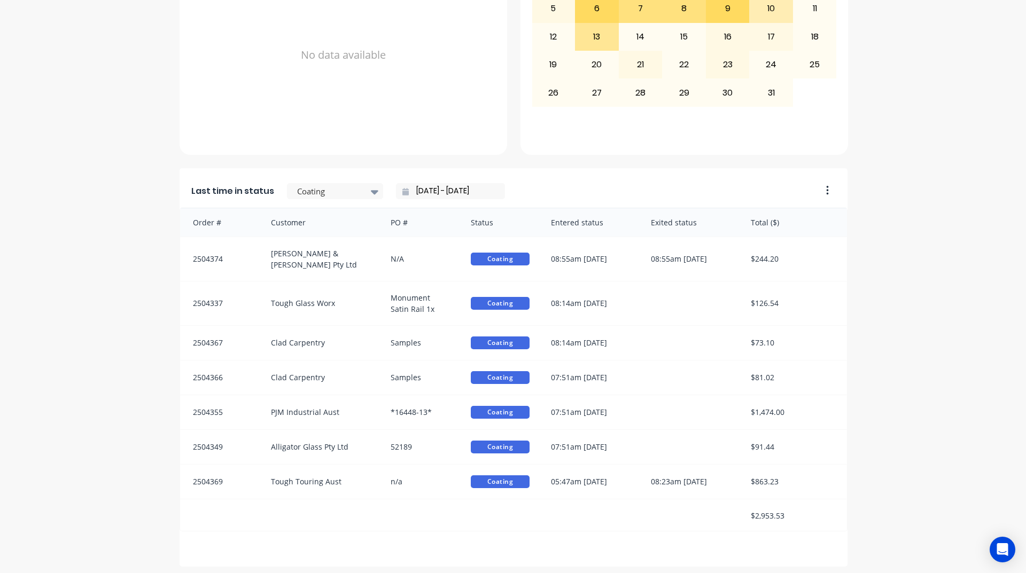
scroll to position [450, 0]
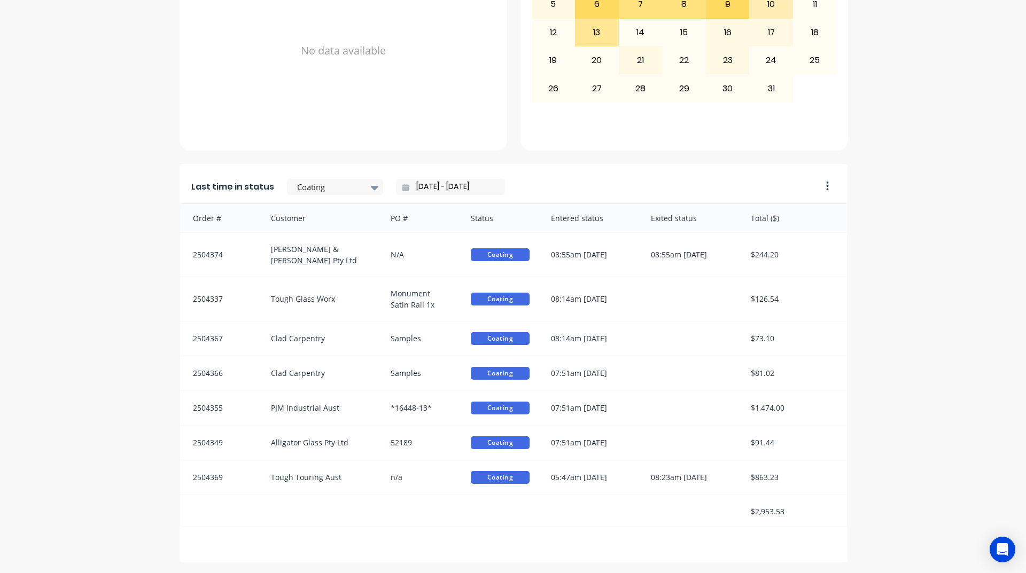
click at [410, 187] on input "[DATE] - [DATE]" at bounding box center [455, 187] width 92 height 16
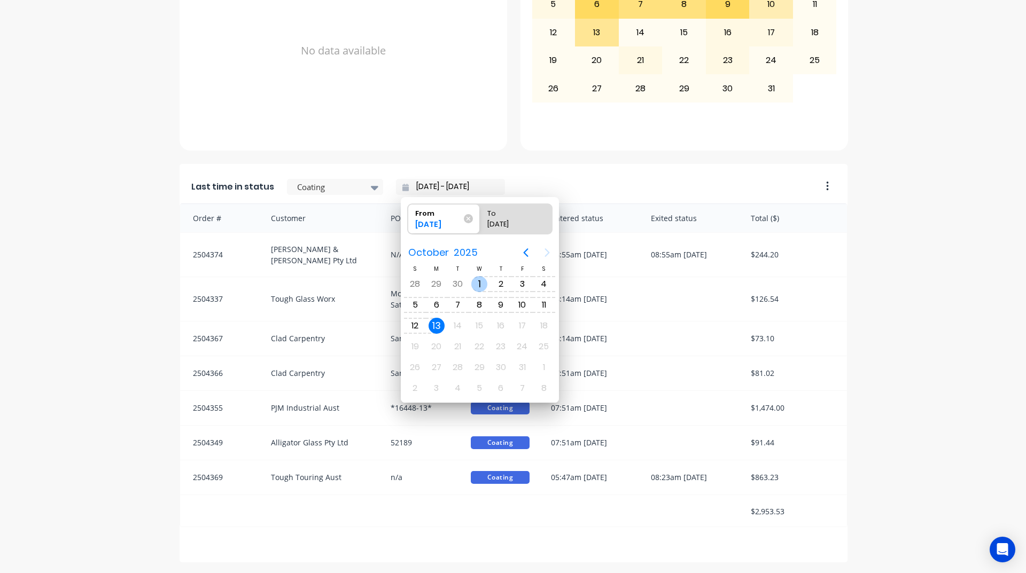
click at [480, 287] on div "1" at bounding box center [479, 284] width 16 height 16
type input "[DATE] - [DATE]"
radio input "false"
radio input "true"
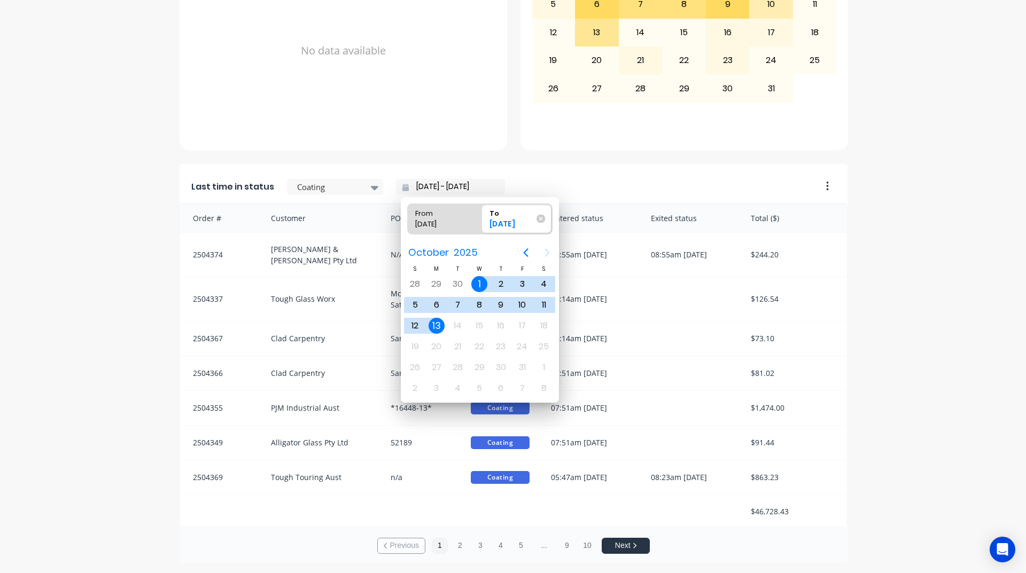
click at [537, 212] on span "To [DATE]" at bounding box center [517, 219] width 70 height 28
click at [480, 212] on input "To [DATE]" at bounding box center [480, 219] width 1 height 30
click at [433, 326] on div "13" at bounding box center [437, 326] width 16 height 16
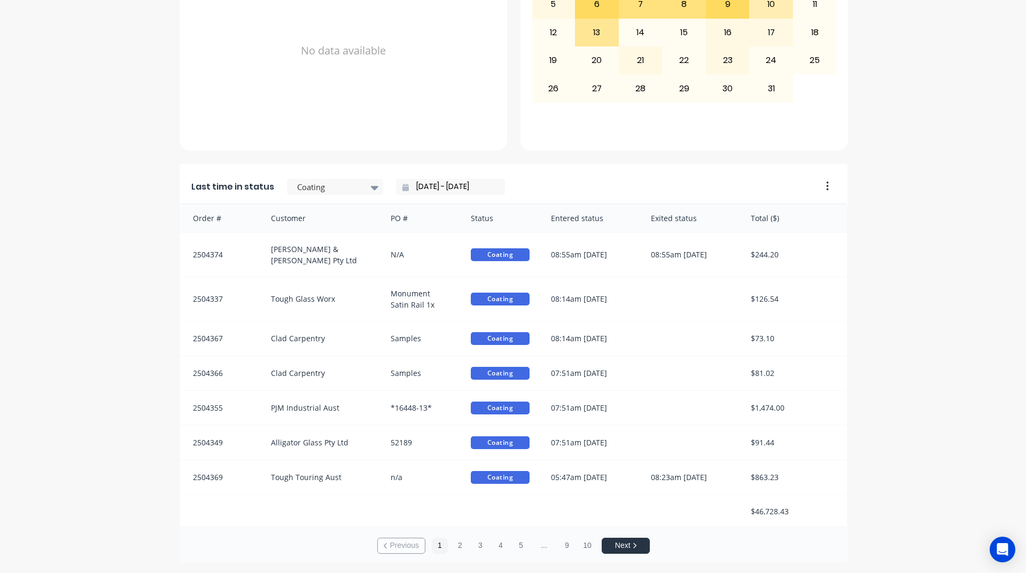
click at [456, 189] on input "[DATE] - [DATE]" at bounding box center [455, 187] width 92 height 16
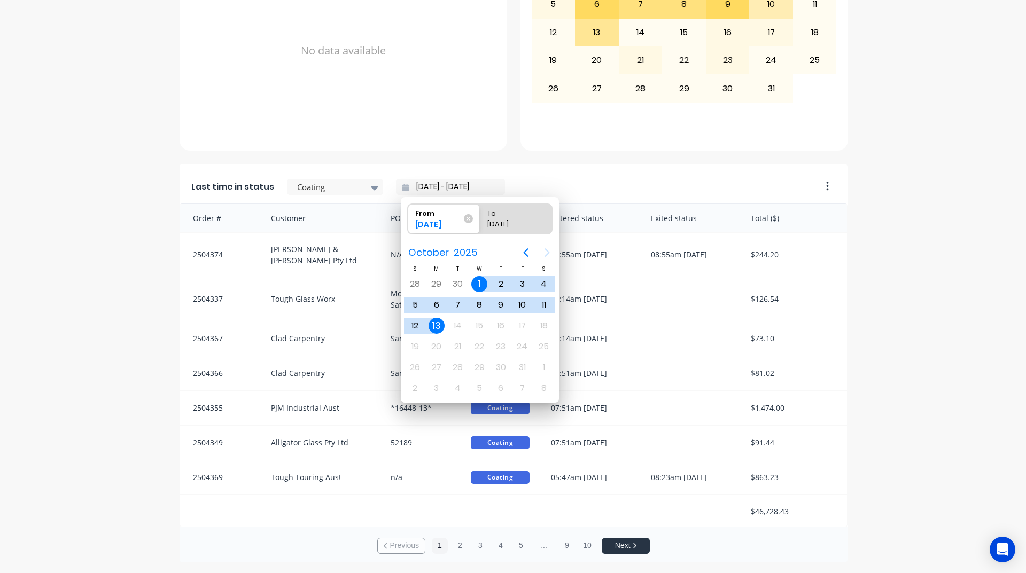
click at [438, 329] on div "13" at bounding box center [437, 326] width 16 height 16
type input "[DATE] - [DATE]"
radio input "false"
radio input "true"
click at [438, 329] on div "13" at bounding box center [437, 326] width 16 height 16
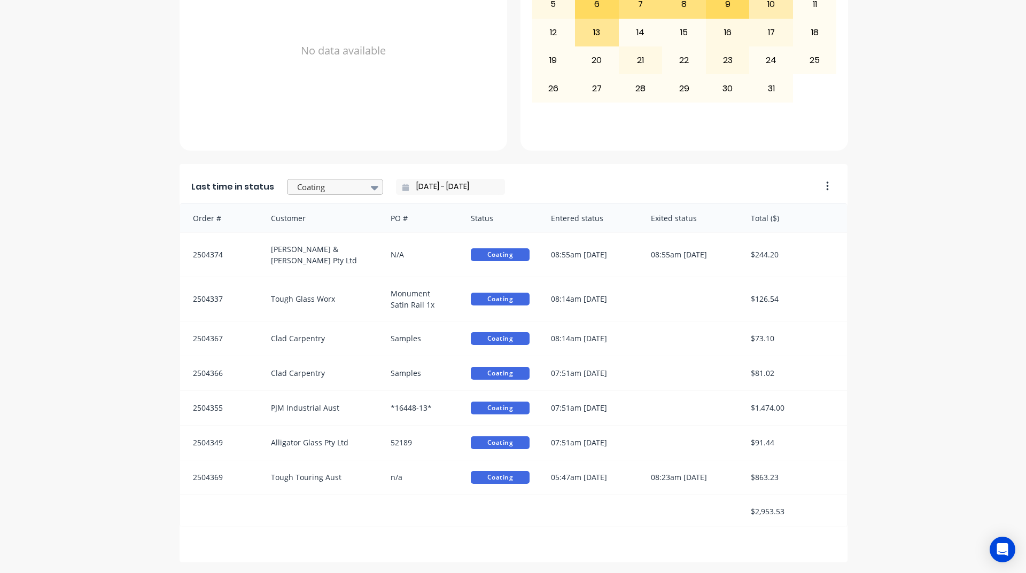
click at [350, 182] on div at bounding box center [329, 187] width 67 height 13
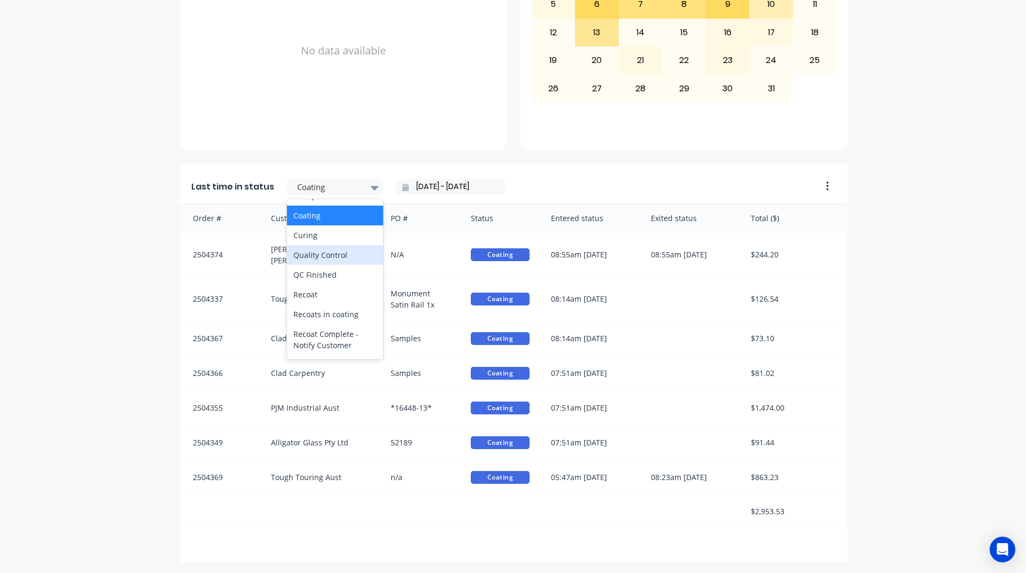
scroll to position [481, 0]
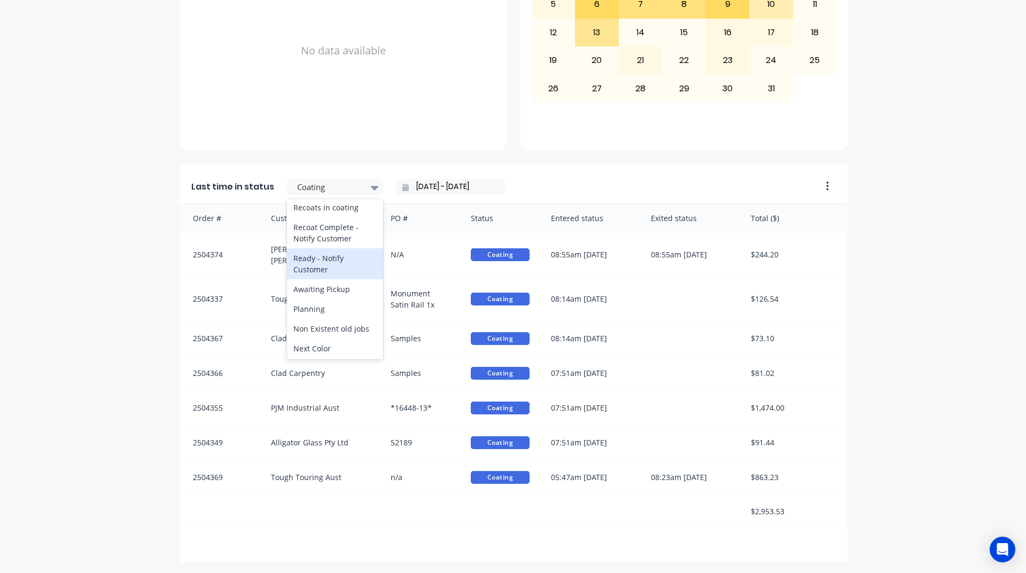
click at [333, 279] on div "Ready - Notify Customer" at bounding box center [335, 263] width 96 height 31
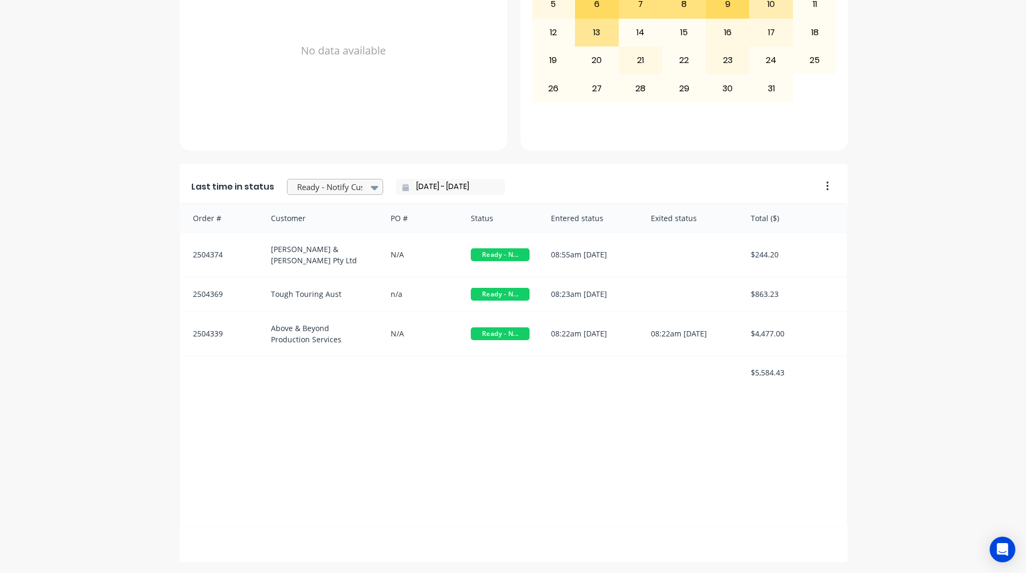
click at [337, 185] on div at bounding box center [329, 187] width 67 height 13
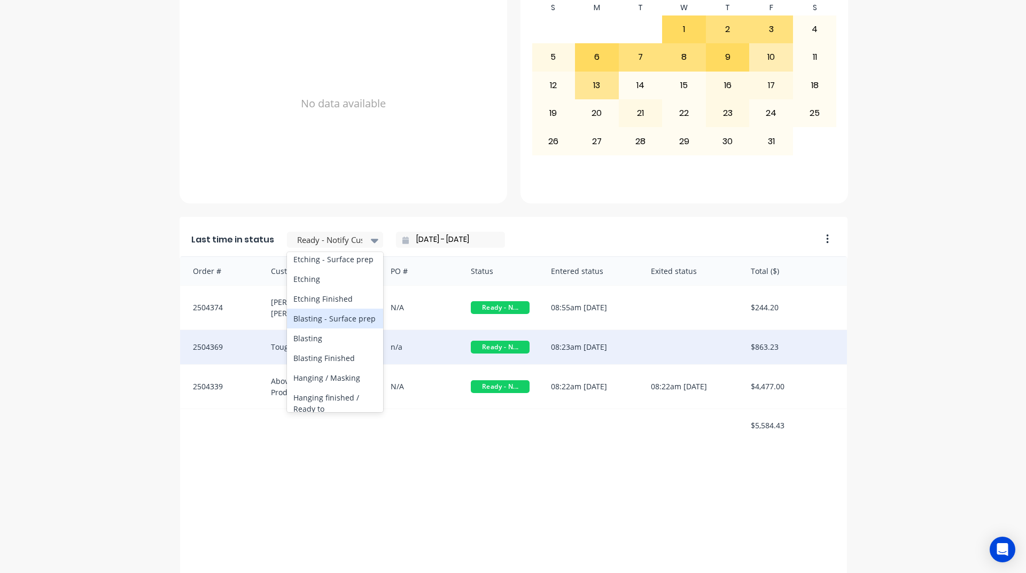
scroll to position [396, 0]
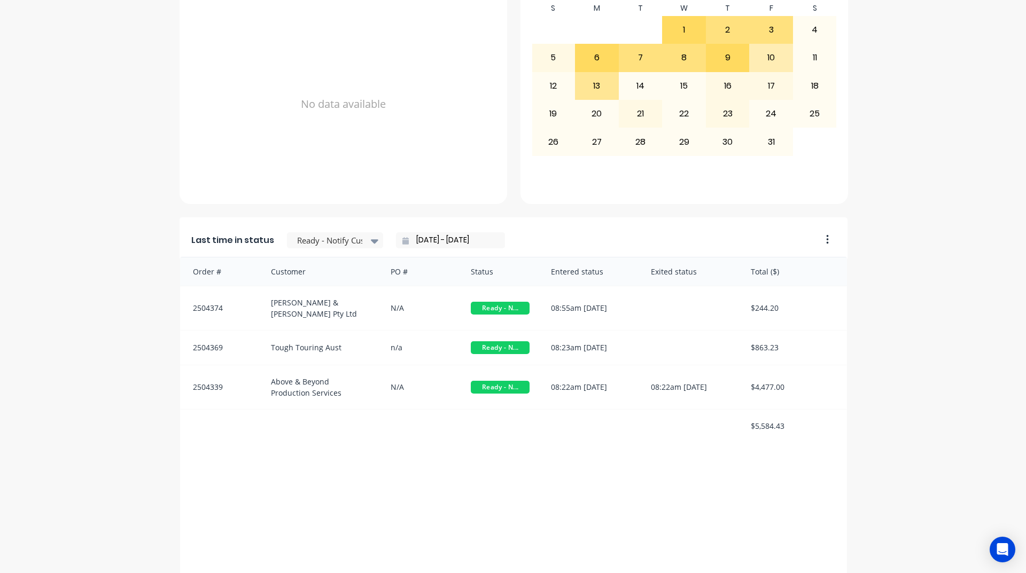
click at [47, 314] on div "A Class Powder Coating Create sales order Create purchase order Overview Select…" at bounding box center [513, 131] width 1026 height 970
click at [371, 241] on icon at bounding box center [374, 241] width 7 height 4
click at [320, 279] on div "Coating" at bounding box center [335, 269] width 96 height 20
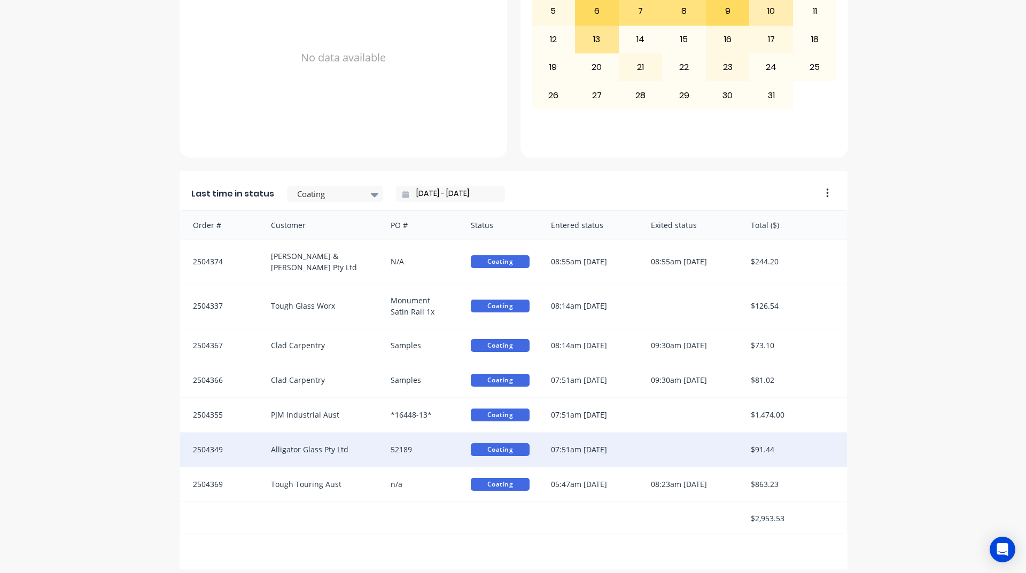
scroll to position [450, 0]
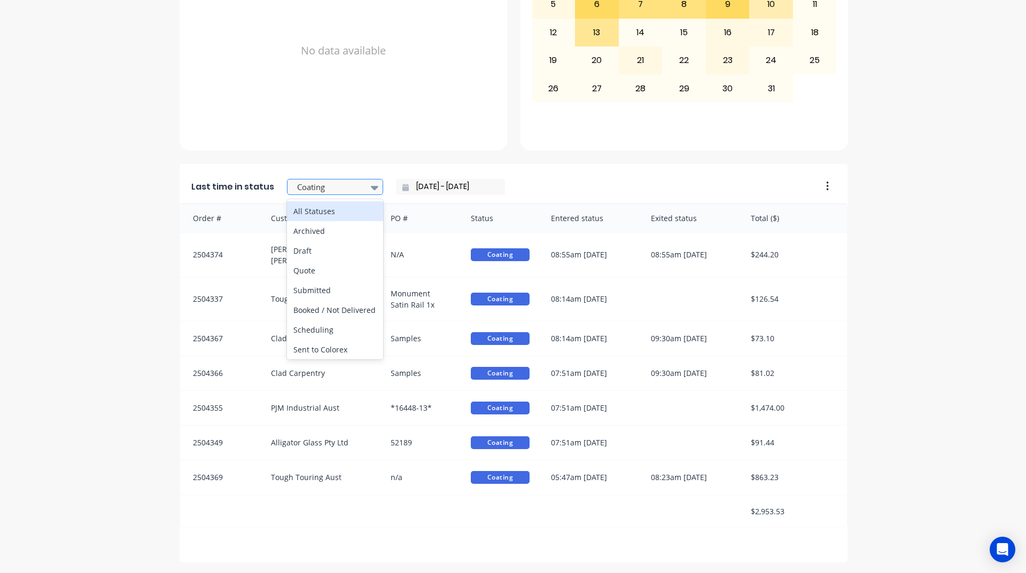
click at [311, 188] on div at bounding box center [329, 187] width 67 height 13
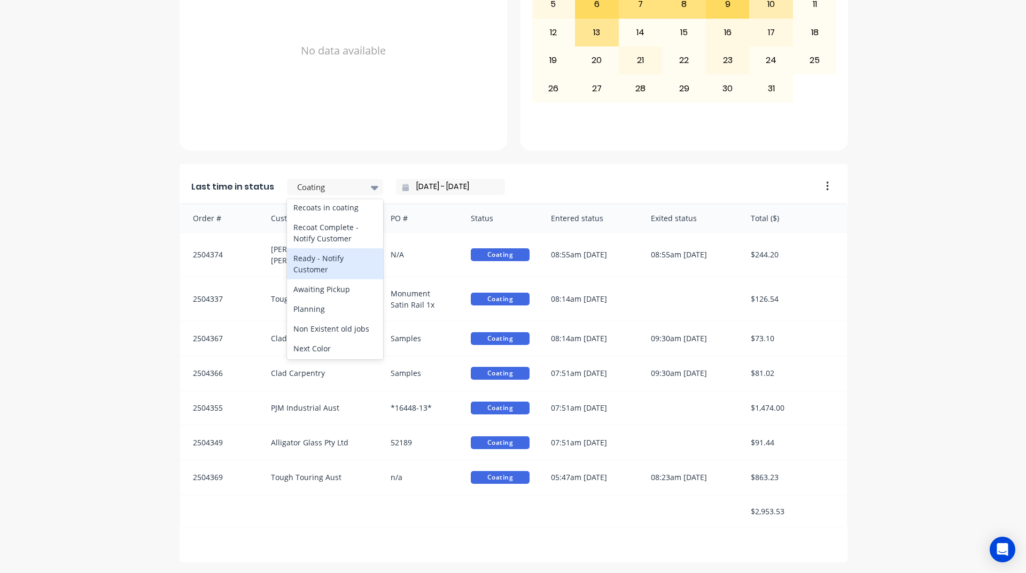
click at [322, 279] on div "Ready - Notify Customer" at bounding box center [335, 263] width 96 height 31
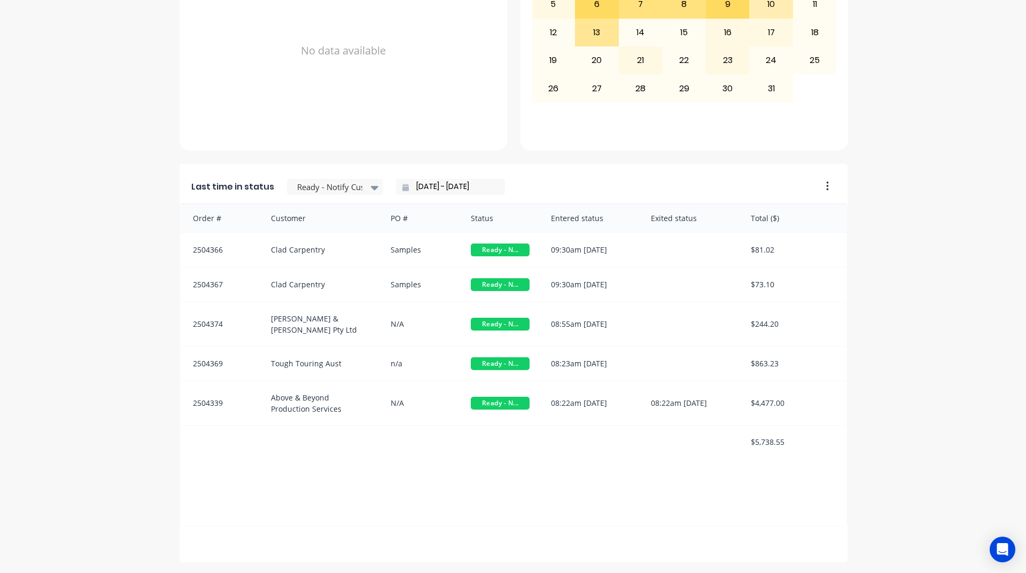
click at [128, 350] on div "A Class Powder Coating Create sales order Create purchase order Overview Select…" at bounding box center [513, 78] width 1026 height 970
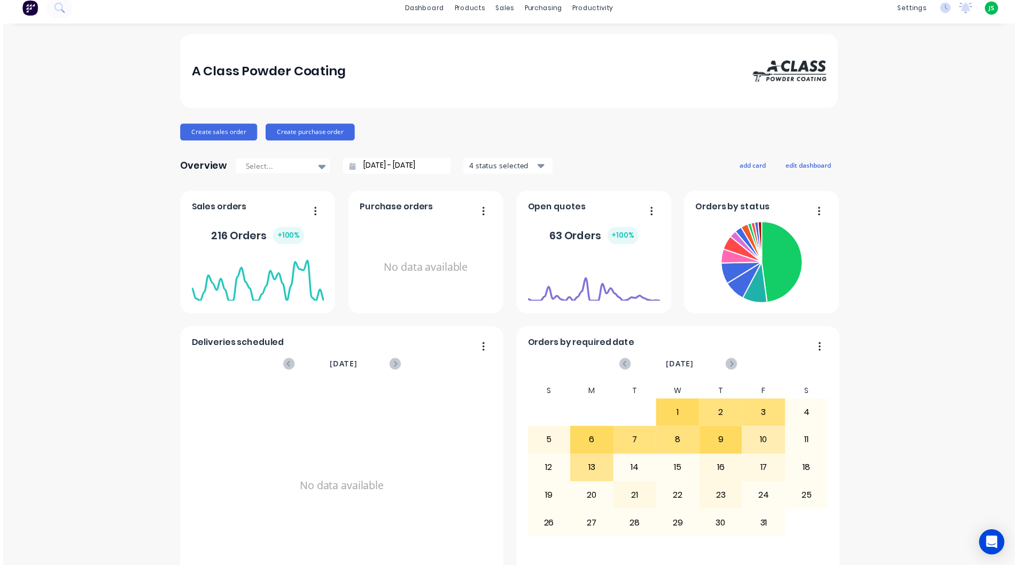
scroll to position [0, 0]
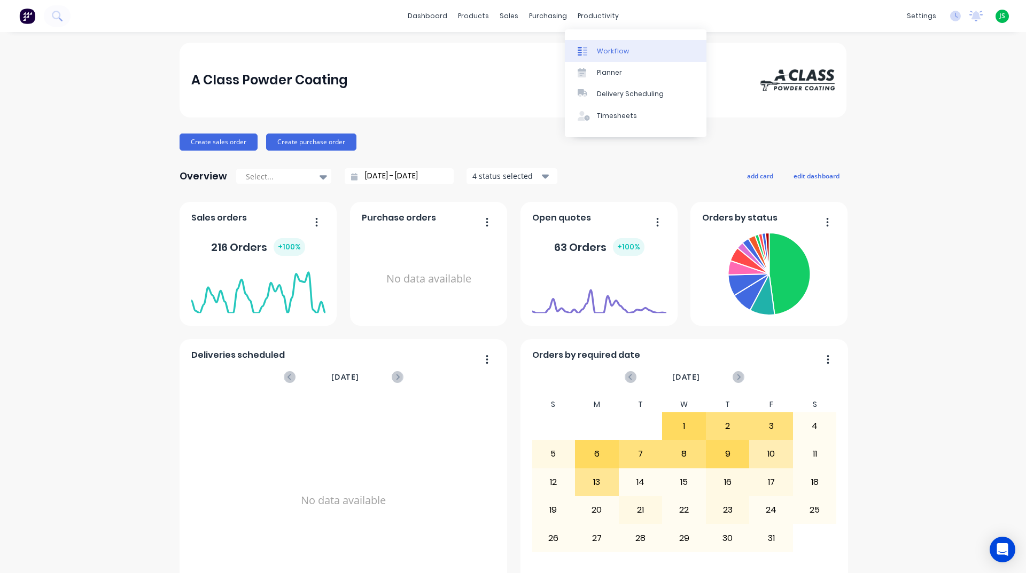
click at [611, 54] on div "Workflow" at bounding box center [613, 51] width 32 height 10
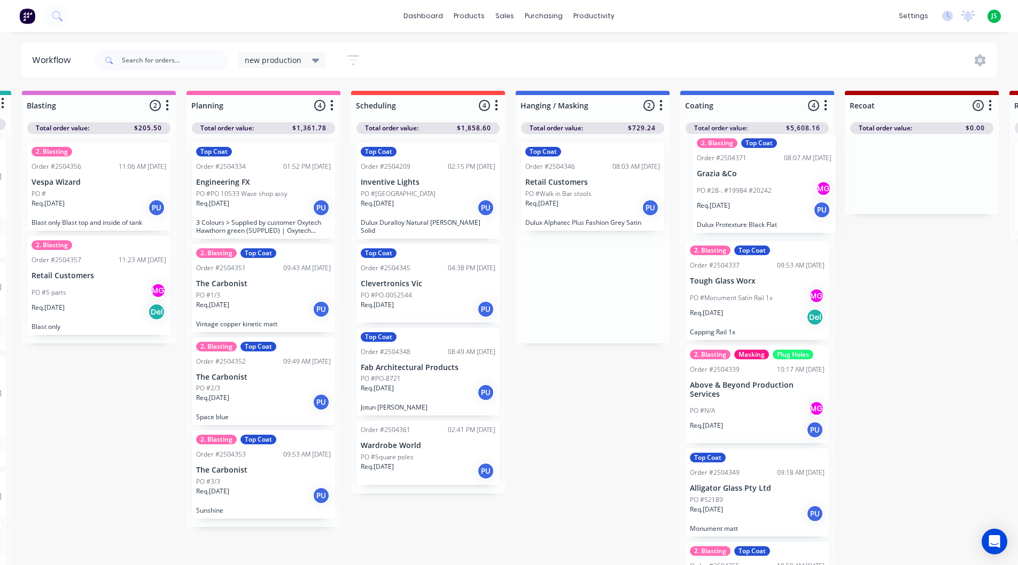
scroll to position [0, 166]
drag, startPoint x: 724, startPoint y: 301, endPoint x: 733, endPoint y: 200, distance: 101.9
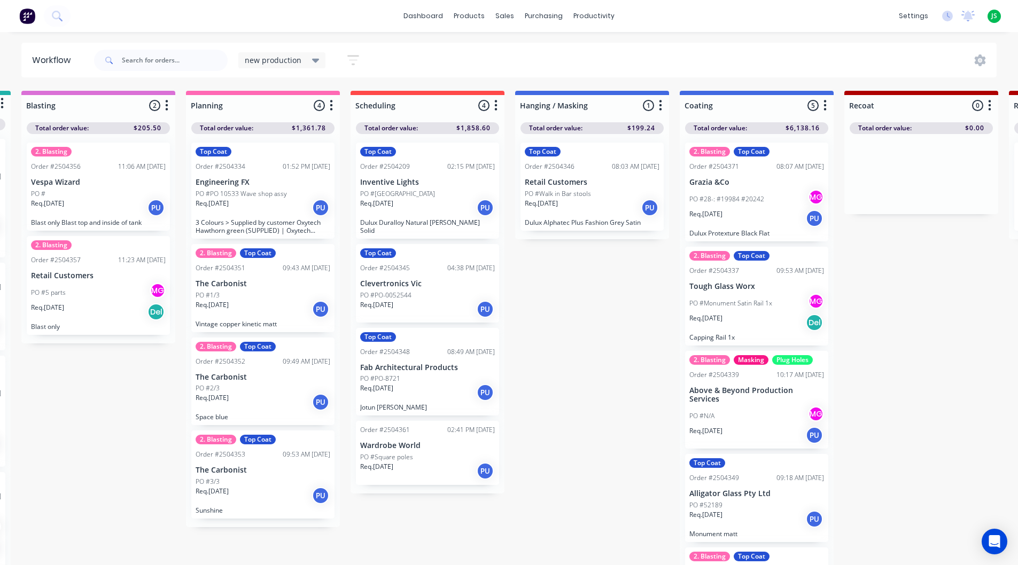
click at [715, 194] on p "PO #28-: #19984 #20242" at bounding box center [726, 199] width 75 height 10
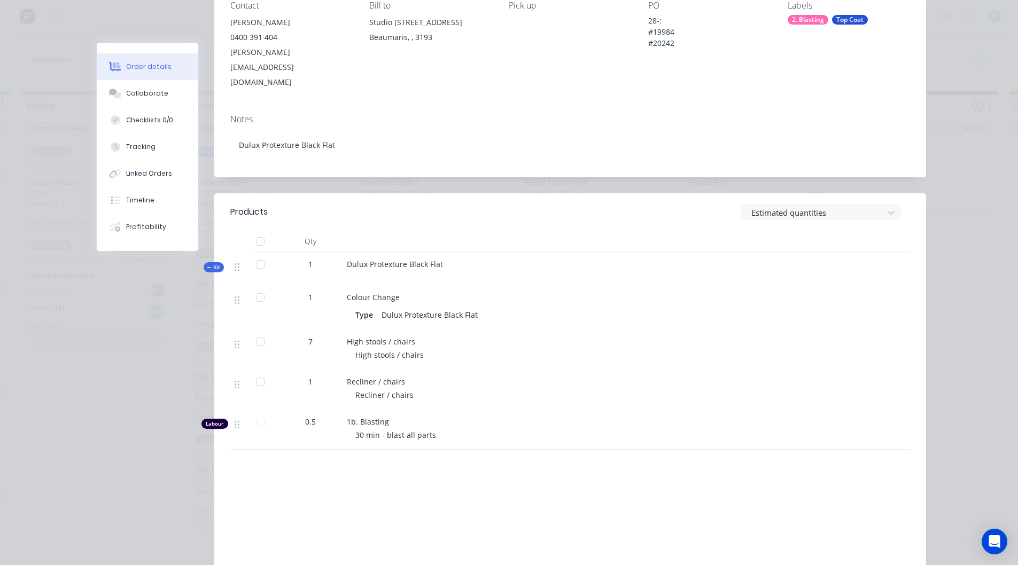
scroll to position [0, 0]
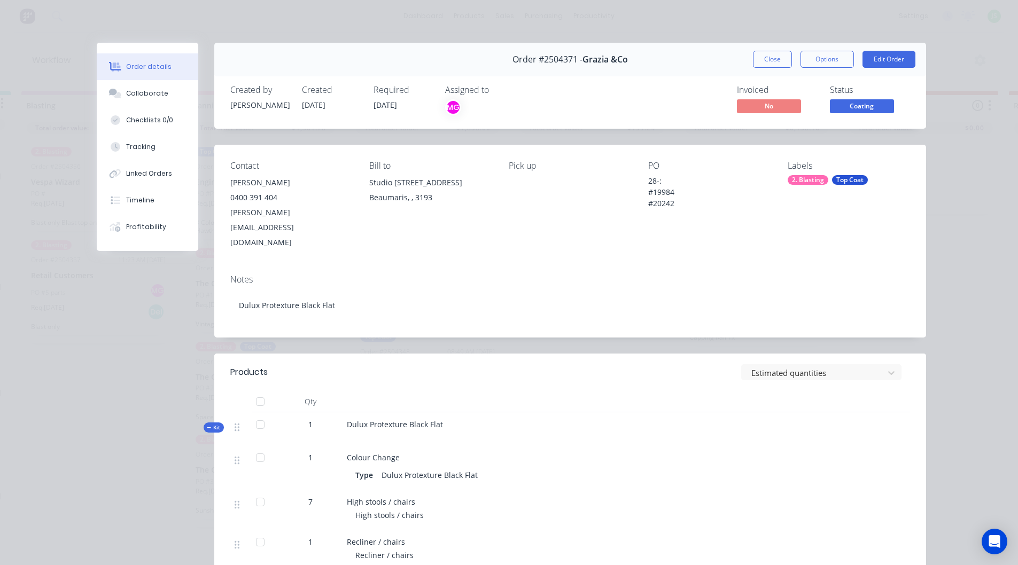
click at [790, 66] on div "Close Options Edit Order" at bounding box center [834, 59] width 162 height 17
click at [780, 62] on button "Close" at bounding box center [772, 59] width 39 height 17
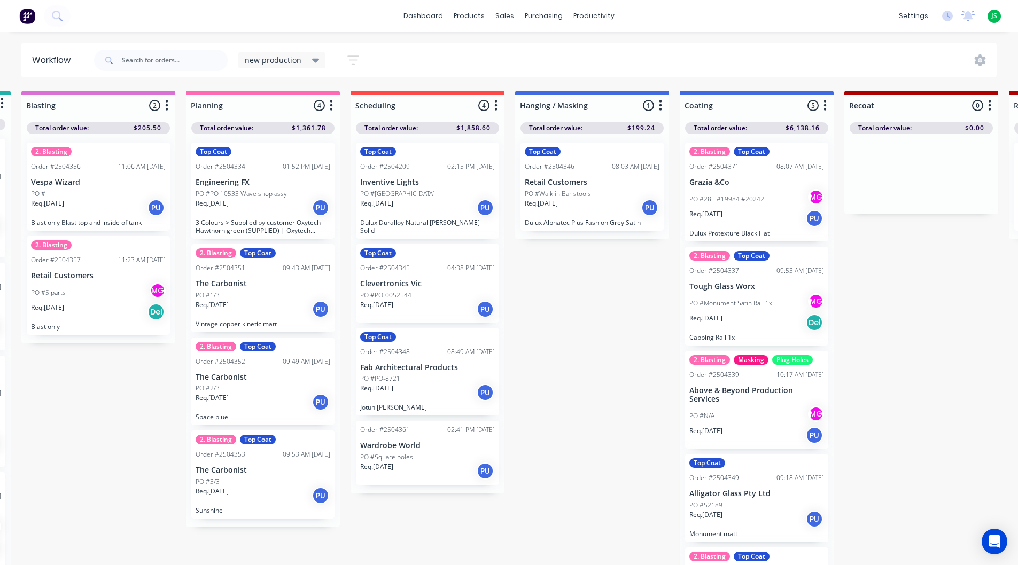
click at [442, 306] on div "Req. [DATE] PU" at bounding box center [427, 309] width 135 height 18
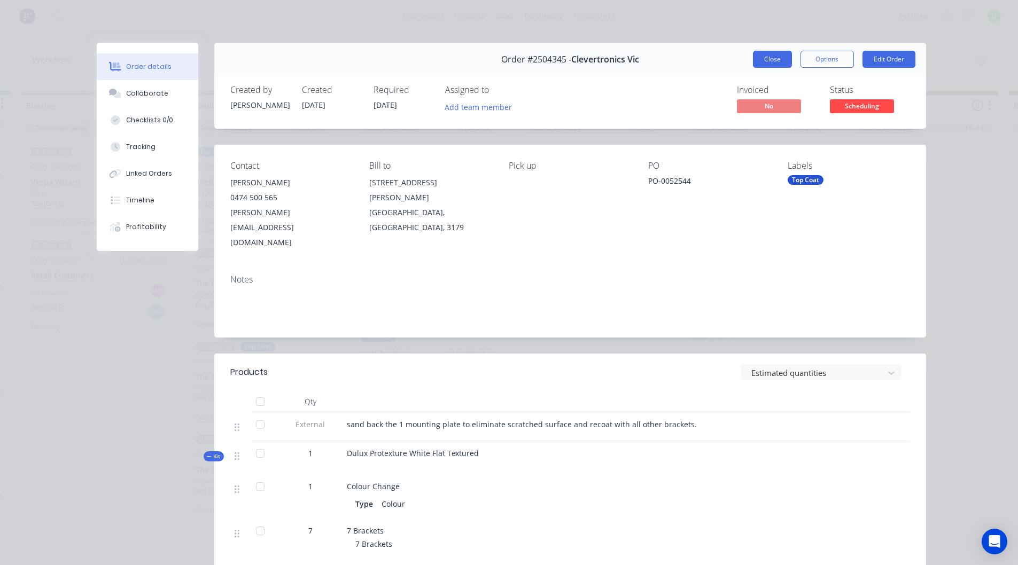
click at [765, 56] on button "Close" at bounding box center [772, 59] width 39 height 17
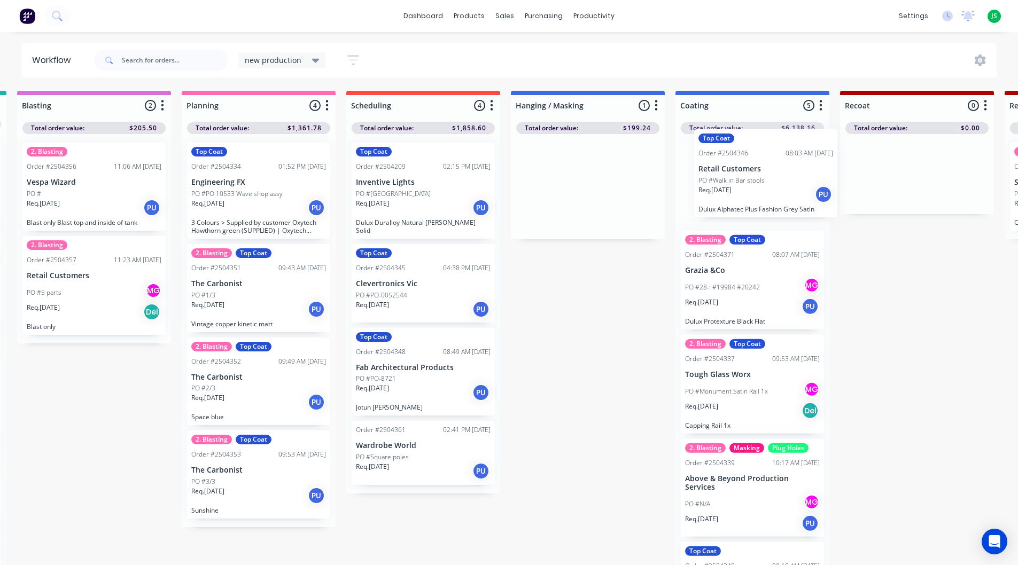
drag, startPoint x: 570, startPoint y: 199, endPoint x: 753, endPoint y: 185, distance: 183.8
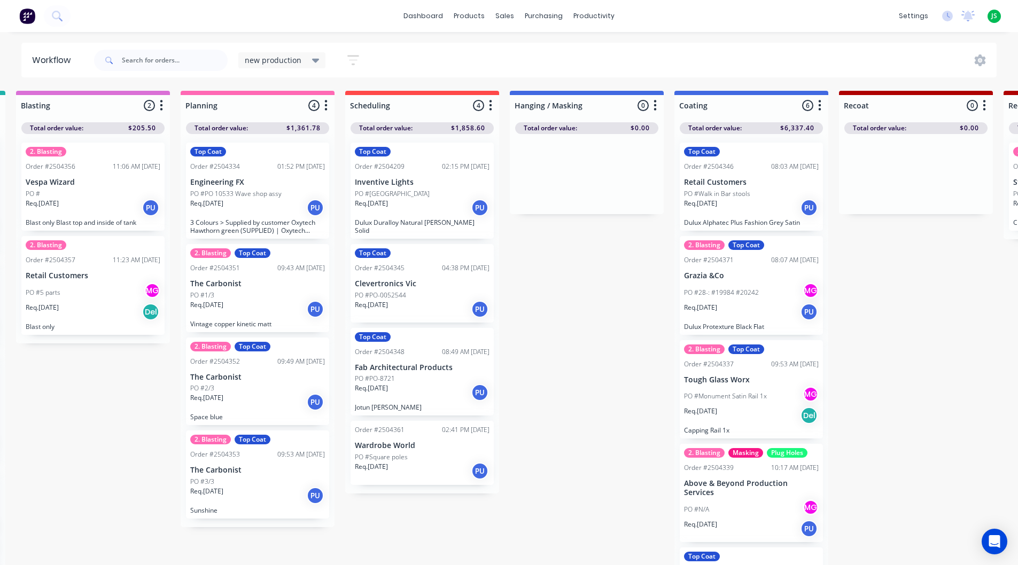
click at [443, 279] on p "Clevertronics Vic" at bounding box center [422, 283] width 135 height 9
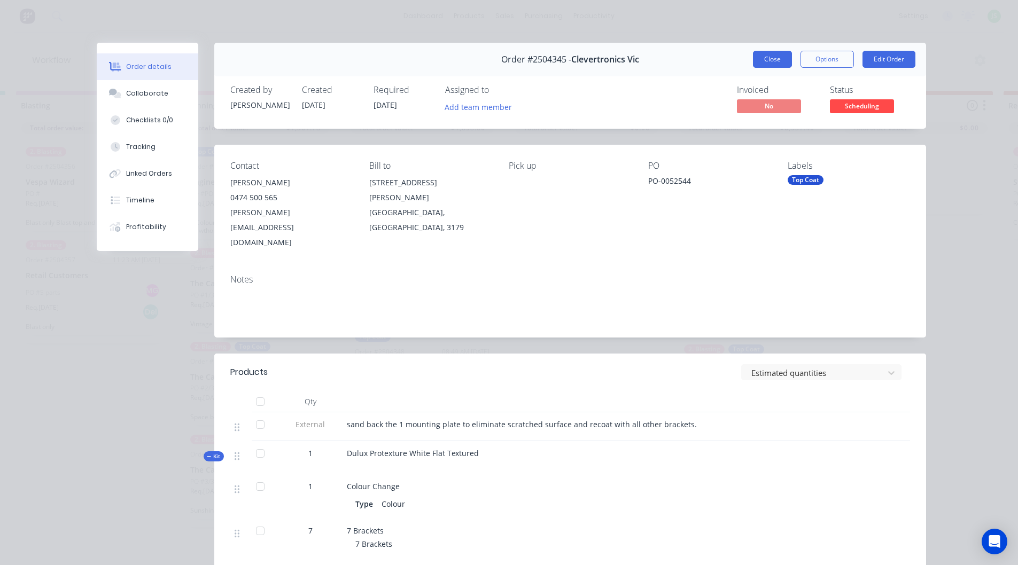
click at [767, 62] on button "Close" at bounding box center [772, 59] width 39 height 17
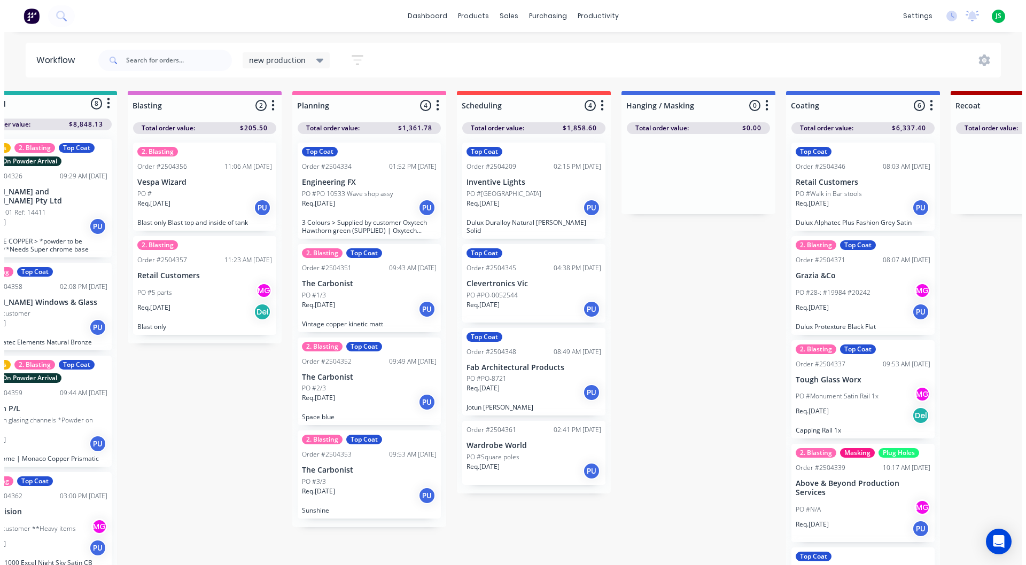
scroll to position [0, 0]
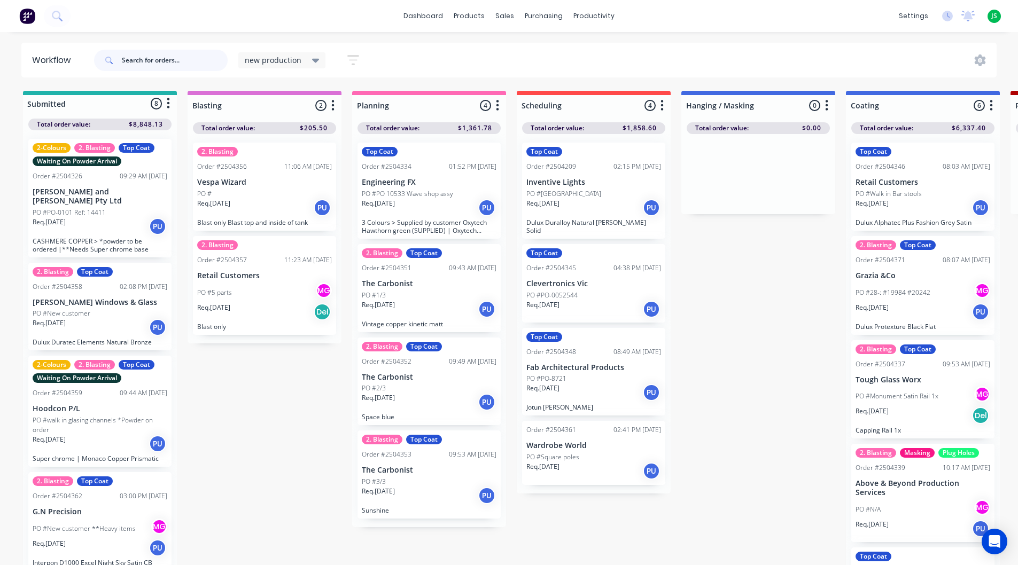
click at [175, 66] on input "text" at bounding box center [175, 60] width 106 height 21
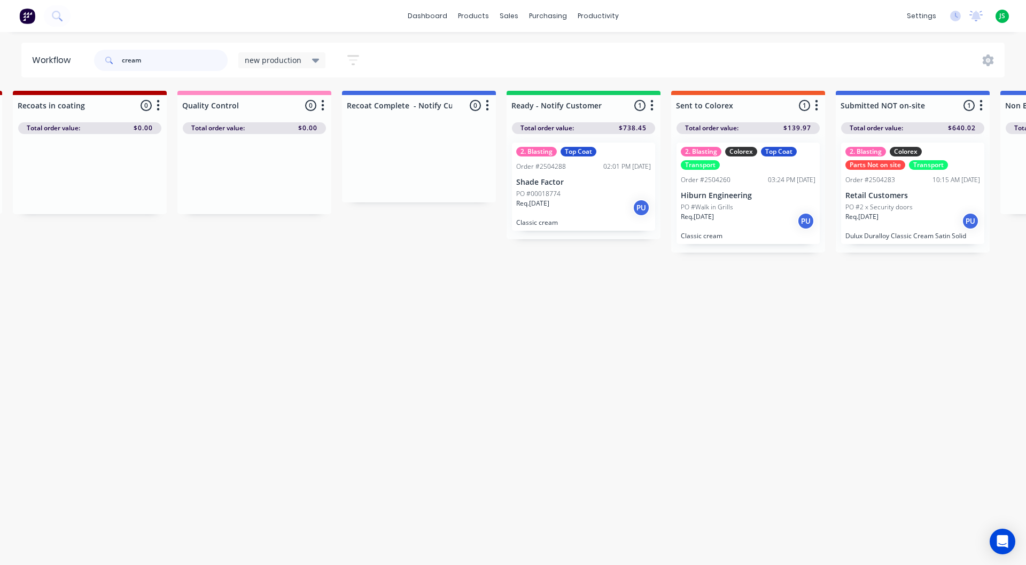
scroll to position [0, 1201]
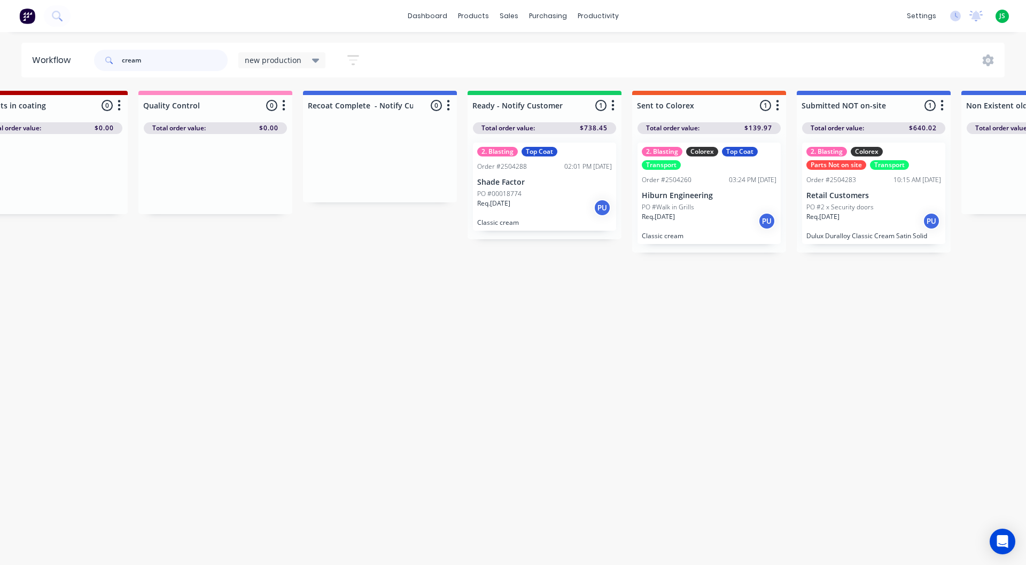
type input "cream"
click at [724, 232] on p "Classic cream" at bounding box center [709, 236] width 135 height 8
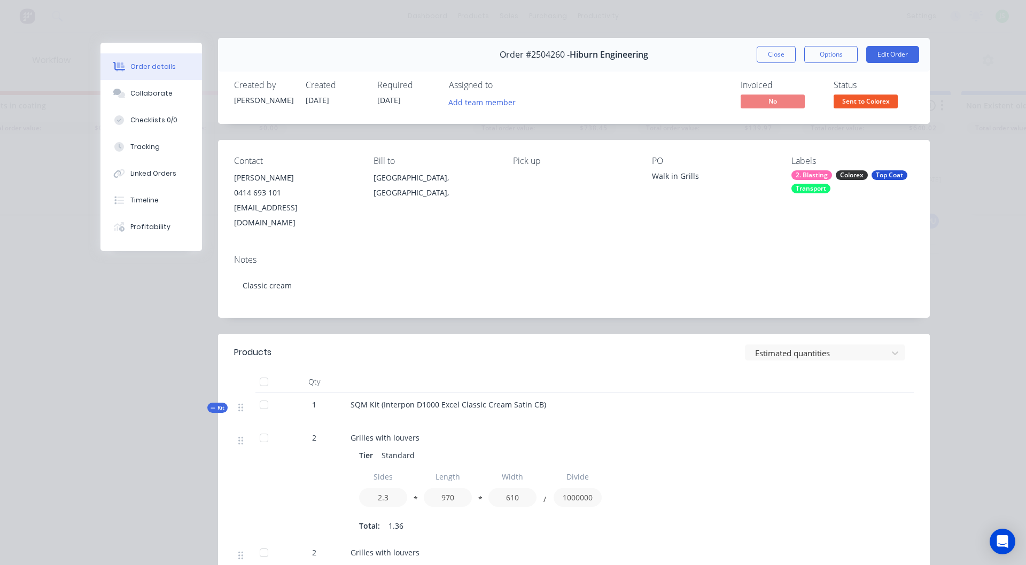
scroll to position [0, 0]
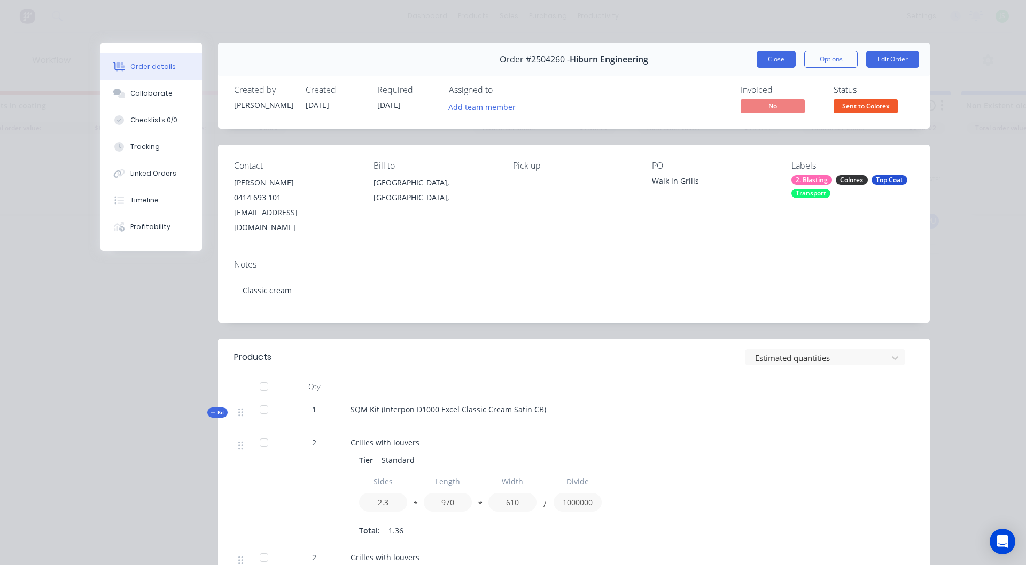
click at [767, 65] on button "Close" at bounding box center [776, 59] width 39 height 17
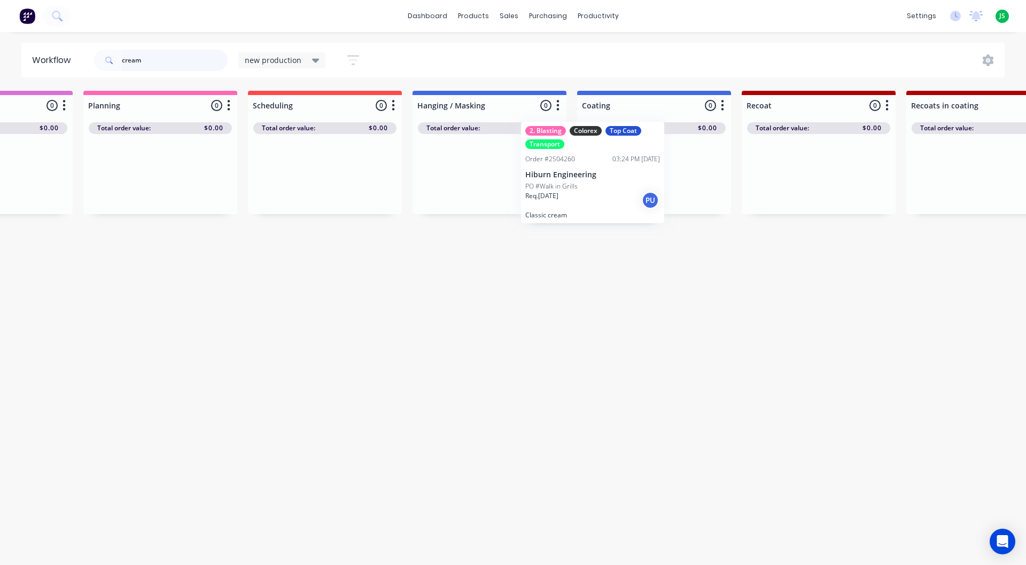
scroll to position [0, 268]
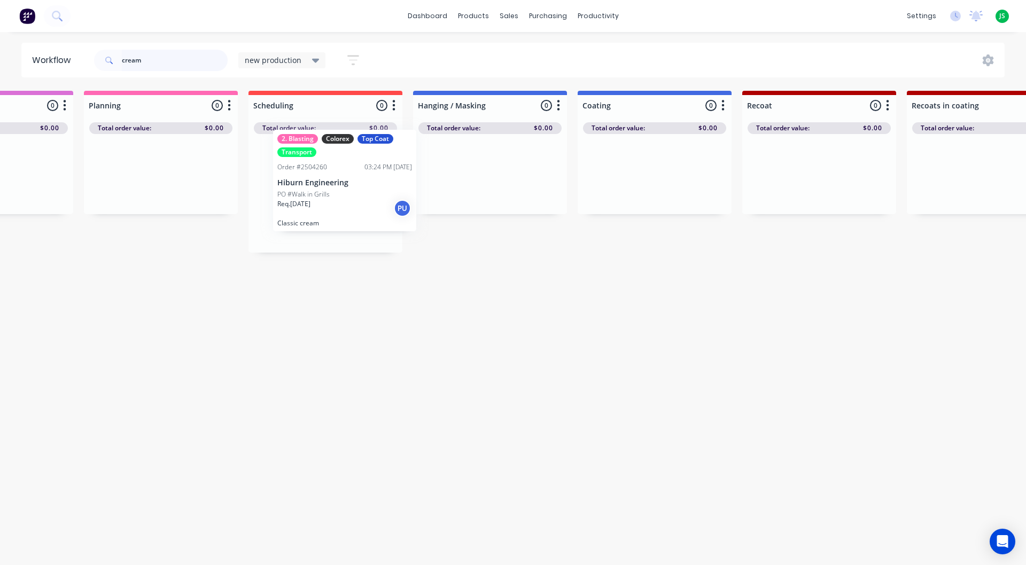
drag, startPoint x: 729, startPoint y: 224, endPoint x: 340, endPoint y: 208, distance: 388.8
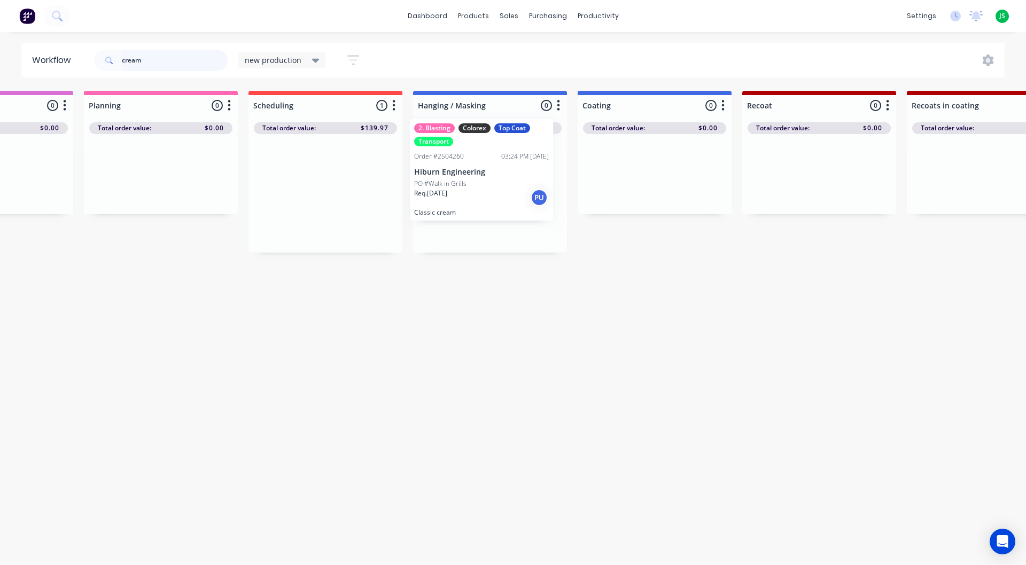
drag, startPoint x: 360, startPoint y: 217, endPoint x: 495, endPoint y: 192, distance: 138.0
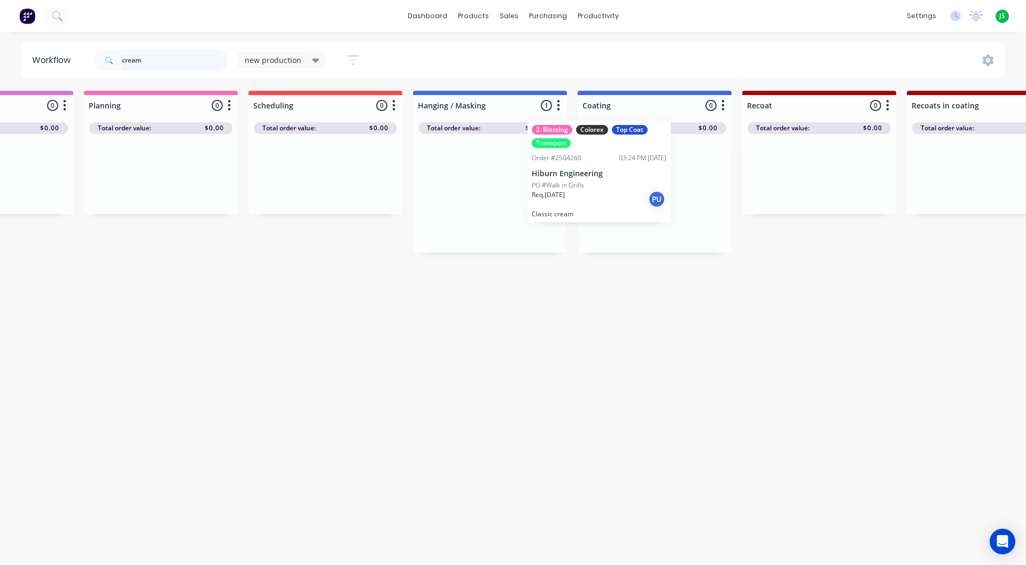
drag, startPoint x: 499, startPoint y: 211, endPoint x: 644, endPoint y: 201, distance: 145.1
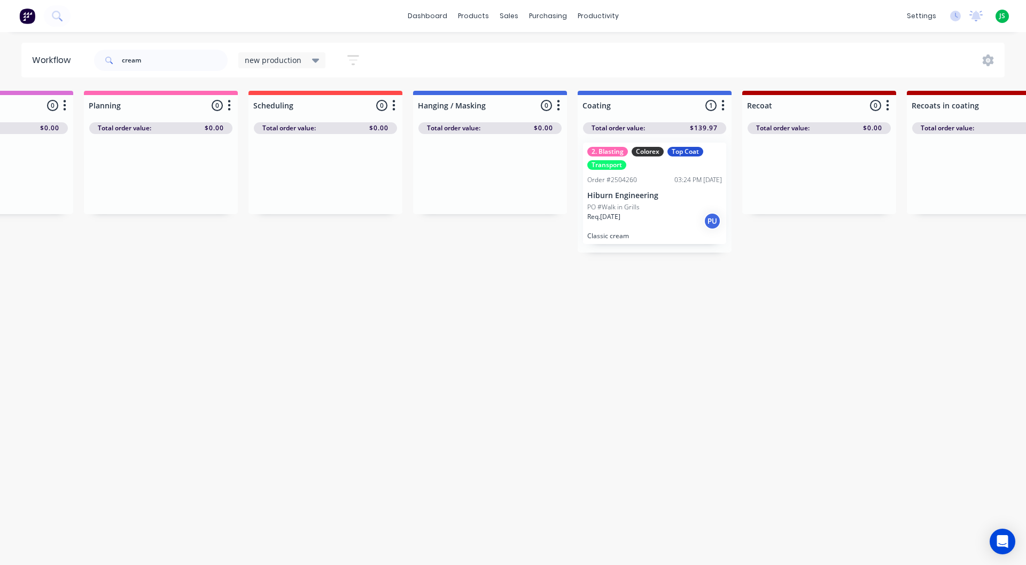
click at [648, 223] on div "Req. [DATE] PU" at bounding box center [654, 221] width 135 height 18
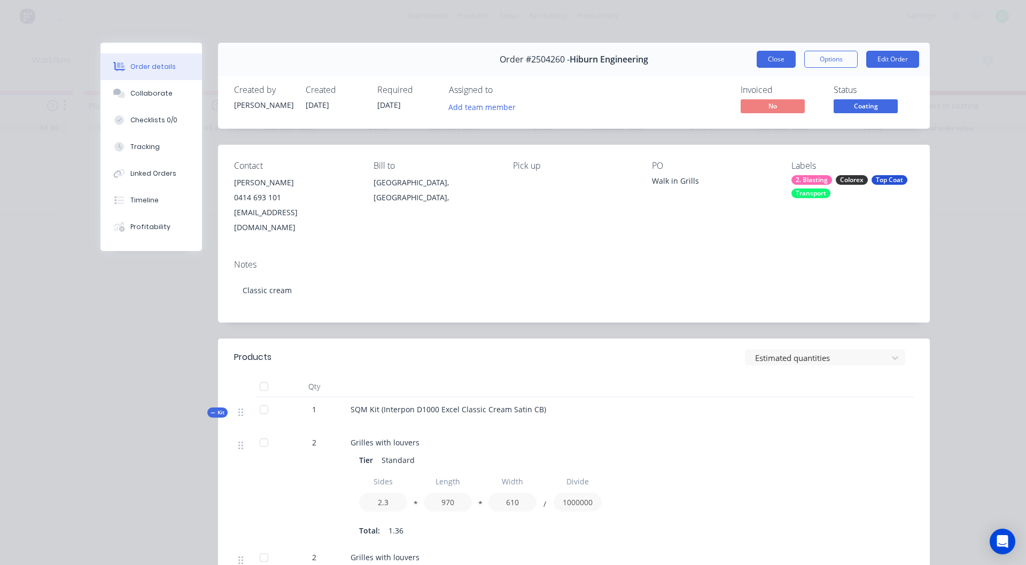
click at [766, 61] on button "Close" at bounding box center [776, 59] width 39 height 17
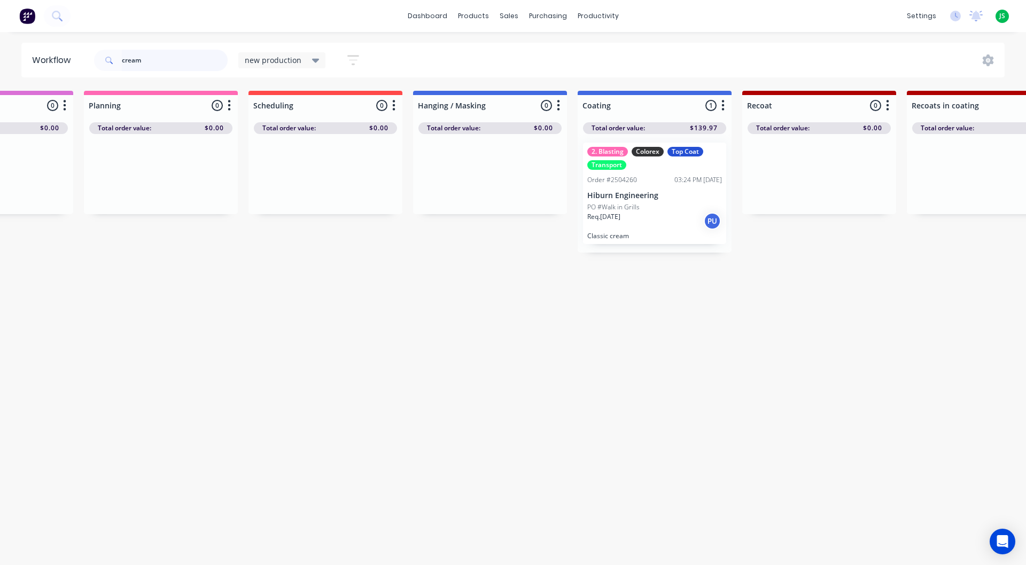
drag, startPoint x: 197, startPoint y: 64, endPoint x: 0, endPoint y: 13, distance: 202.9
click at [0, 14] on div "dashboard products sales purchasing productivity dashboard products Product Cat…" at bounding box center [245, 250] width 1026 height 501
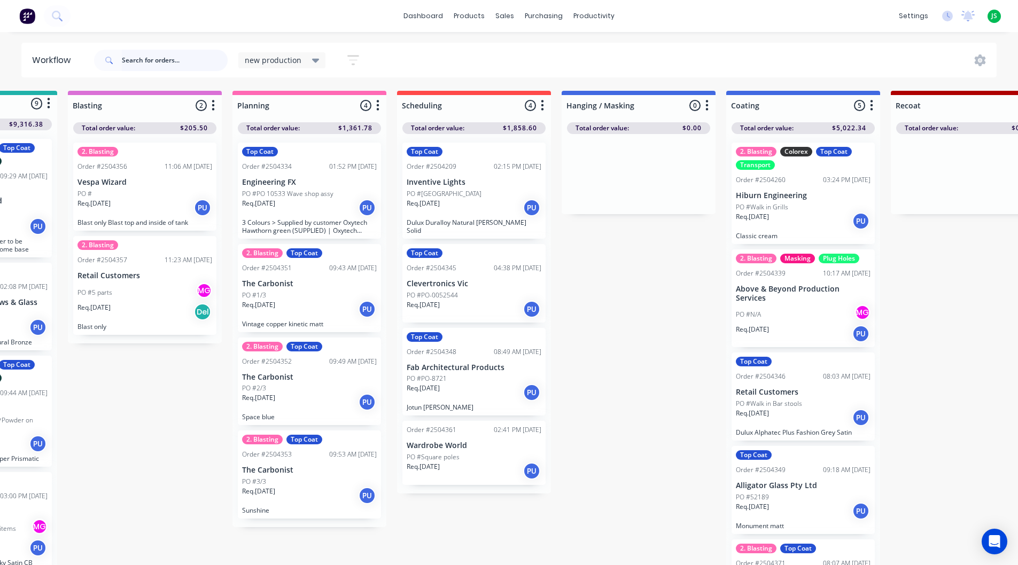
scroll to position [0, 139]
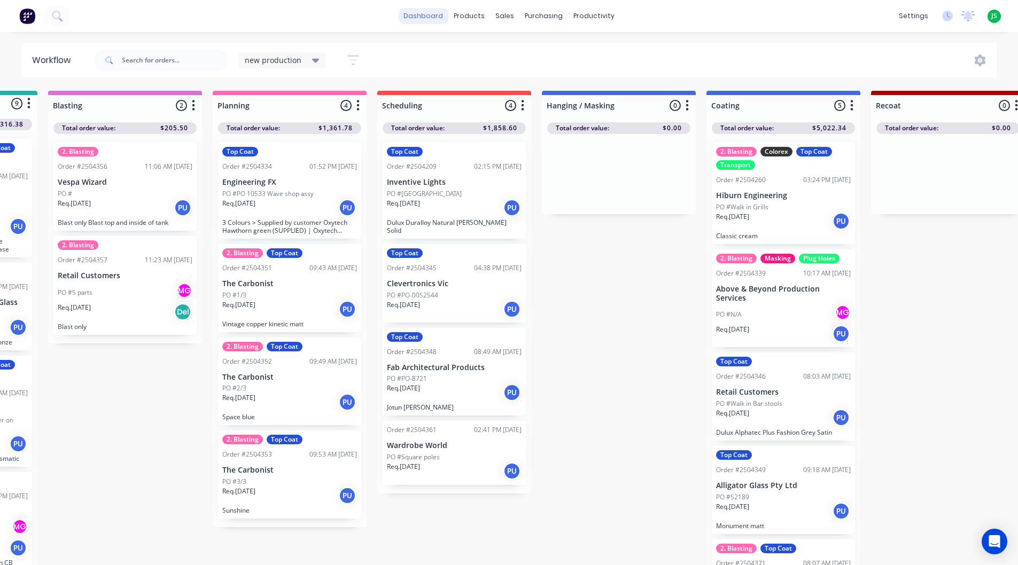
click at [440, 12] on link "dashboard" at bounding box center [423, 16] width 50 height 16
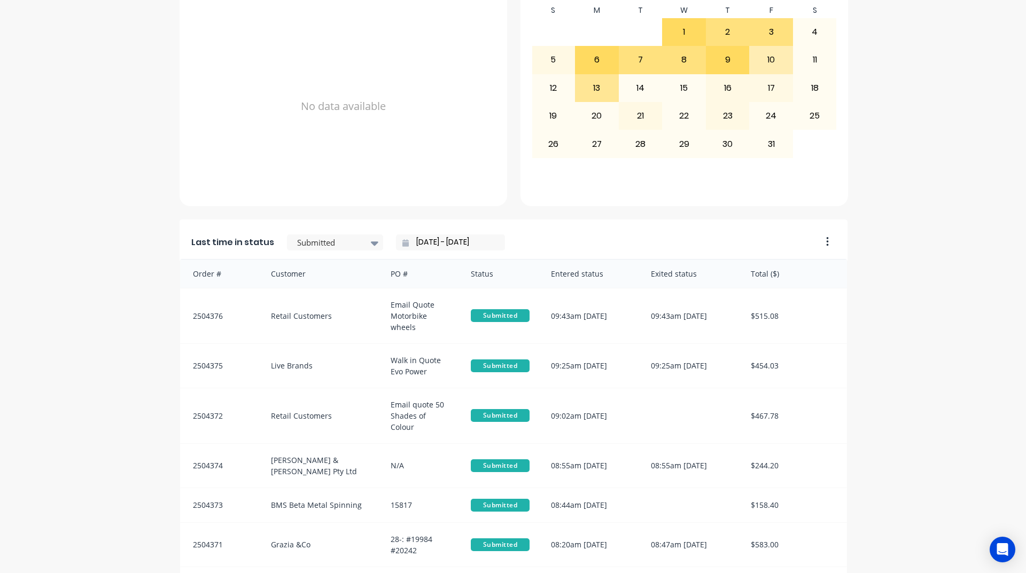
scroll to position [450, 0]
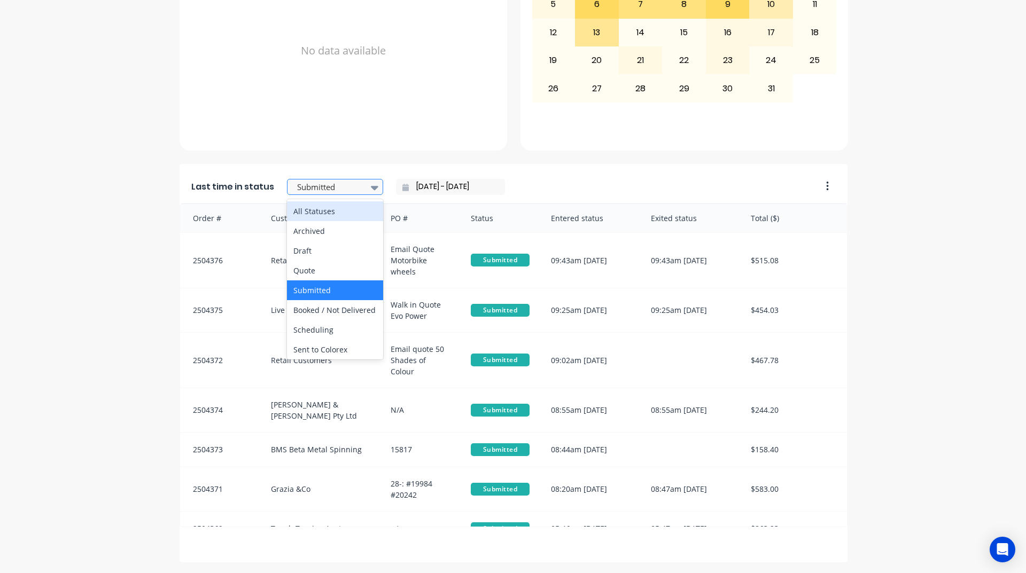
click at [336, 181] on div at bounding box center [329, 187] width 67 height 13
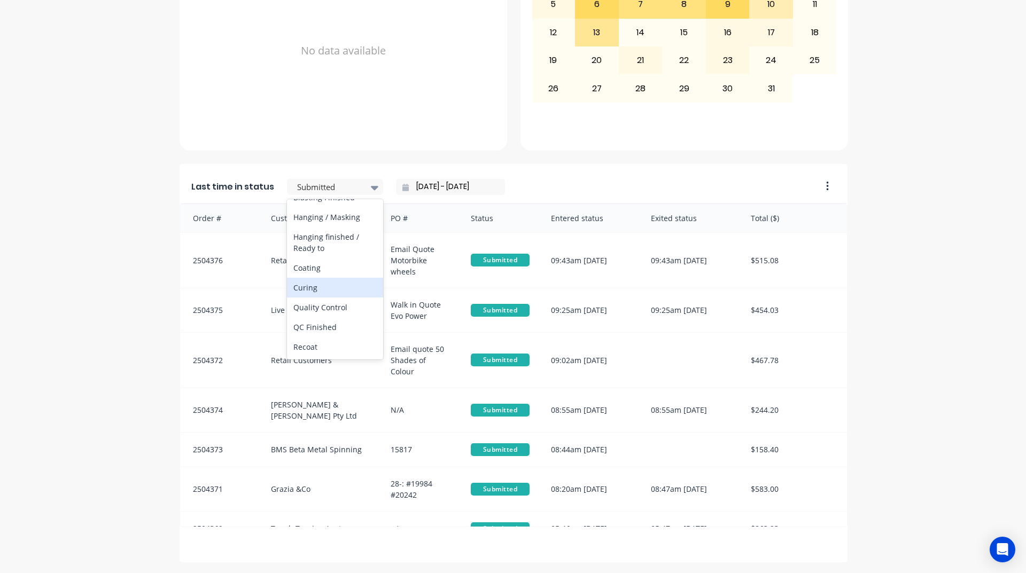
scroll to position [374, 0]
click at [338, 225] on div "Coating" at bounding box center [335, 216] width 96 height 20
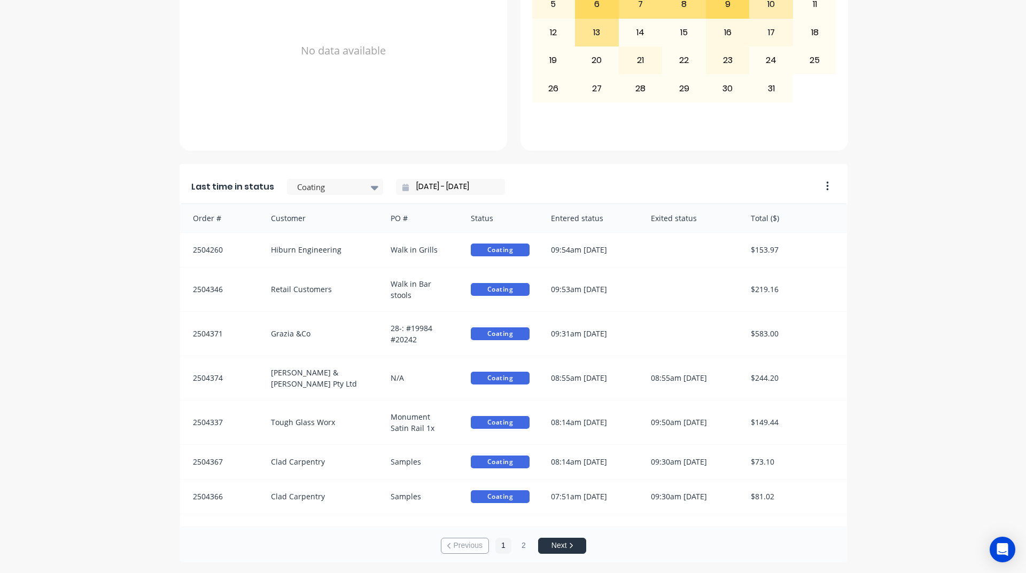
click at [564, 543] on button "Next" at bounding box center [562, 546] width 48 height 16
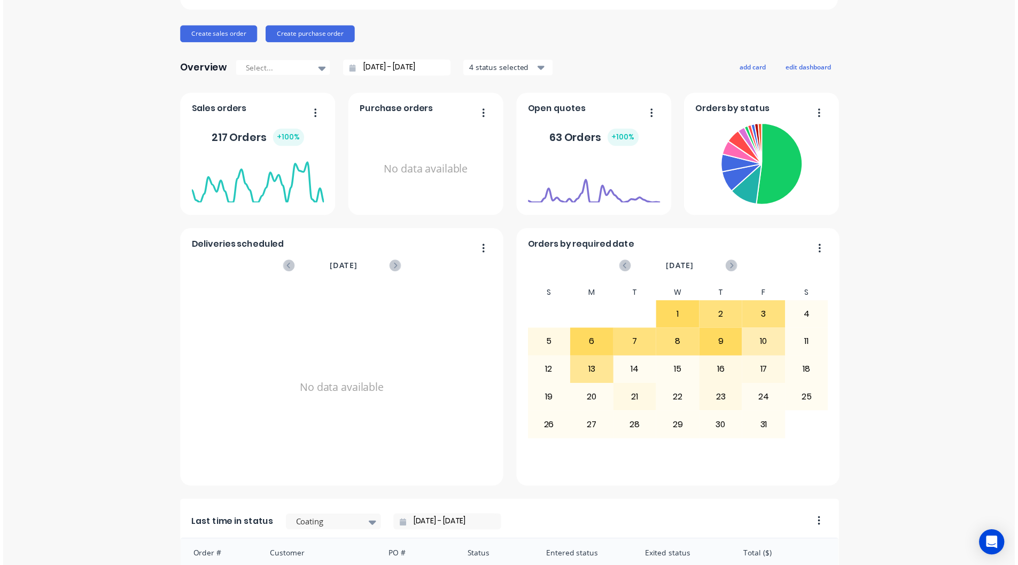
scroll to position [0, 0]
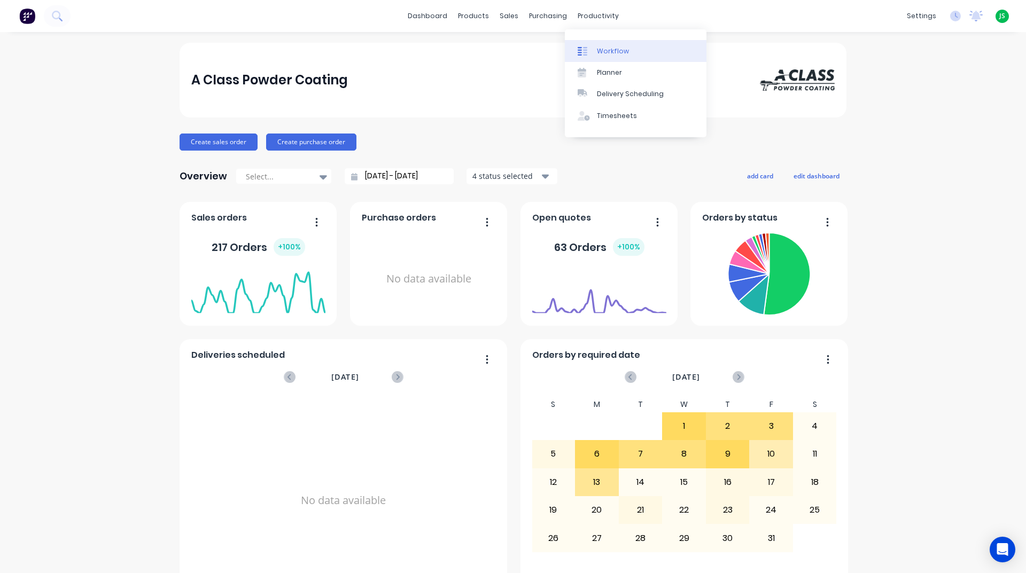
click at [597, 55] on div "Workflow" at bounding box center [613, 51] width 32 height 10
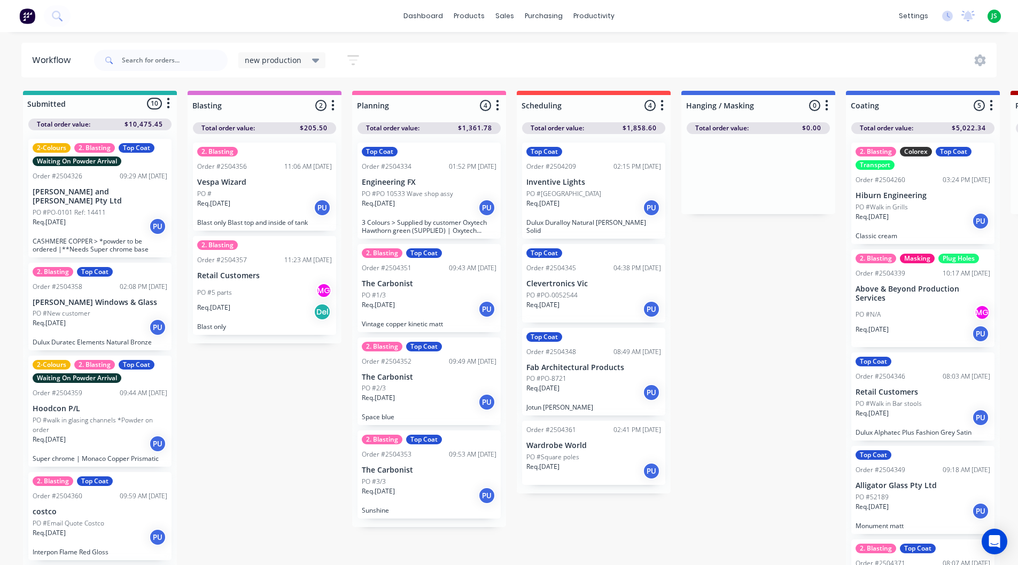
click at [880, 216] on p "Req. [DATE]" at bounding box center [871, 217] width 33 height 10
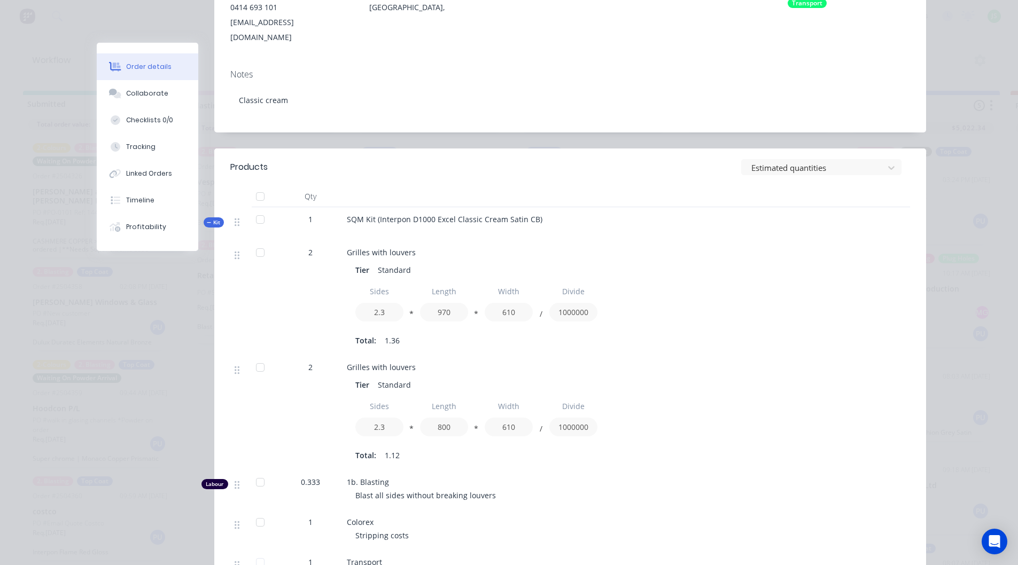
scroll to position [214, 0]
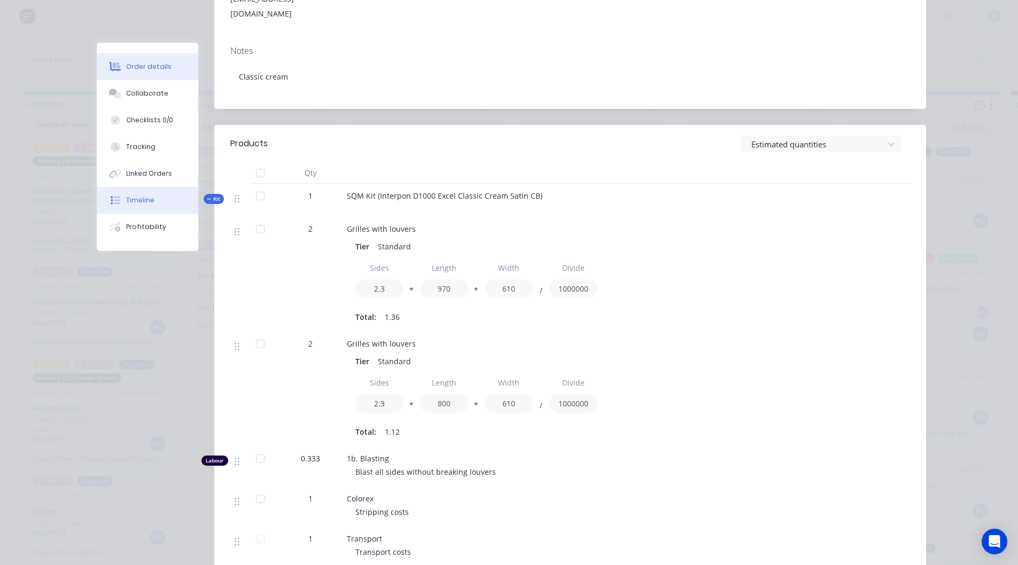
click at [158, 199] on button "Timeline" at bounding box center [148, 200] width 102 height 27
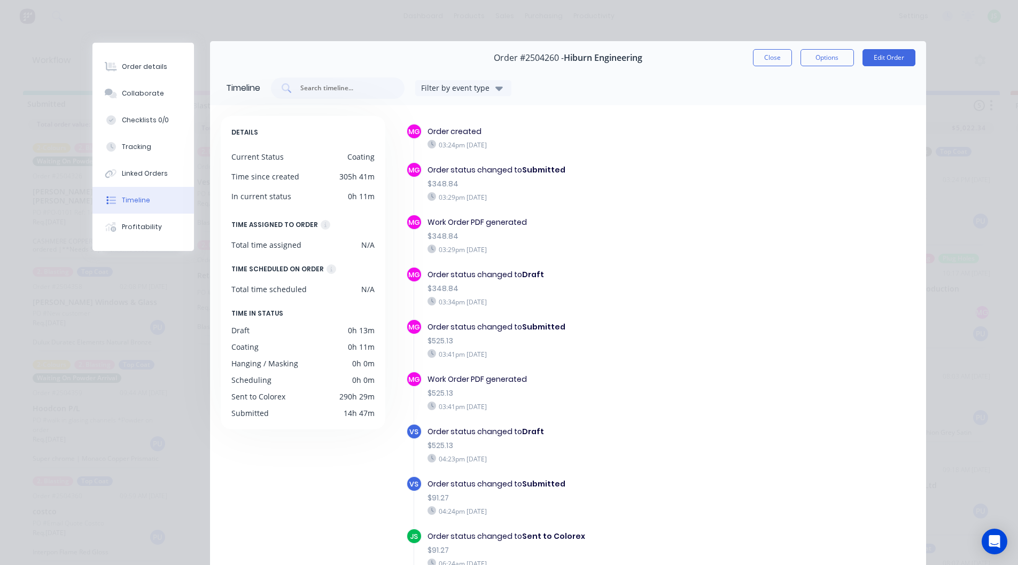
scroll to position [0, 0]
click at [163, 67] on button "Order details" at bounding box center [143, 66] width 102 height 27
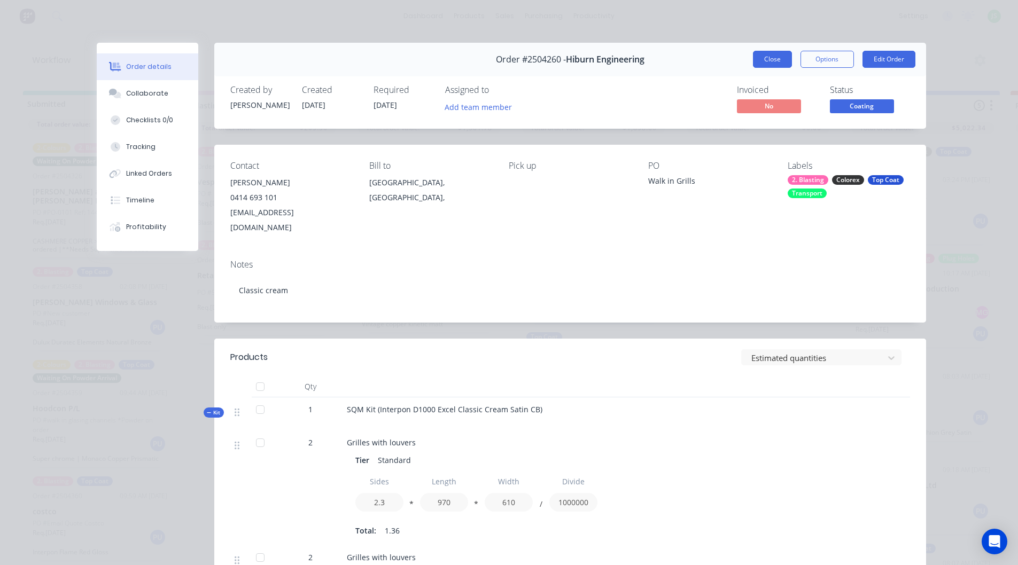
click at [767, 54] on button "Close" at bounding box center [772, 59] width 39 height 17
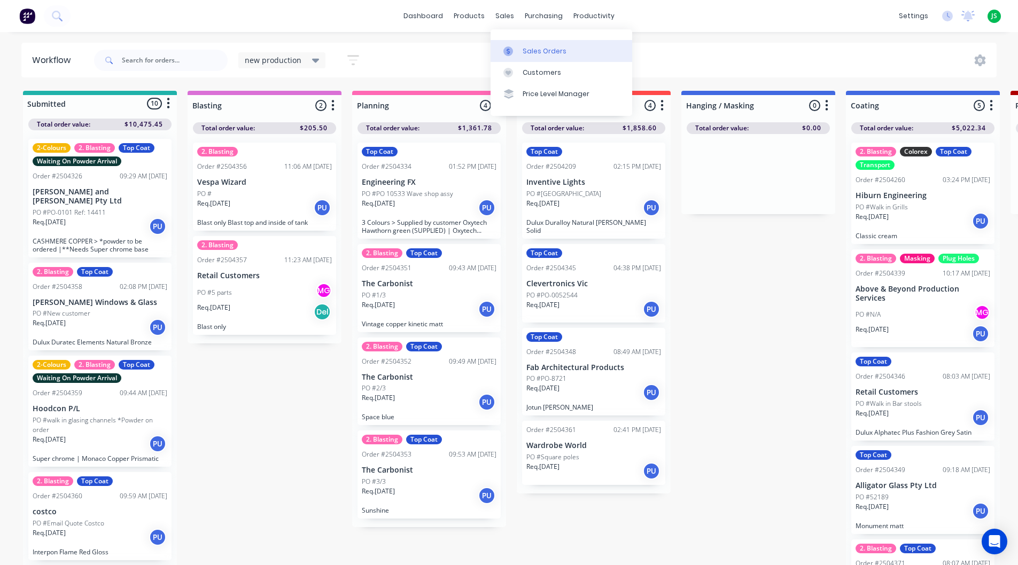
click at [519, 50] on div at bounding box center [511, 51] width 16 height 10
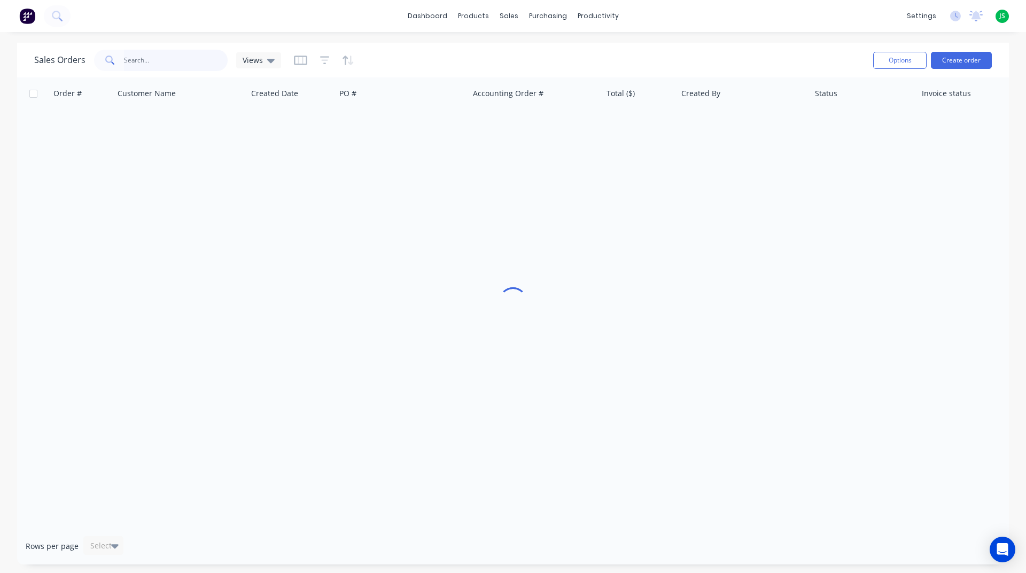
click at [167, 63] on input "text" at bounding box center [176, 60] width 104 height 21
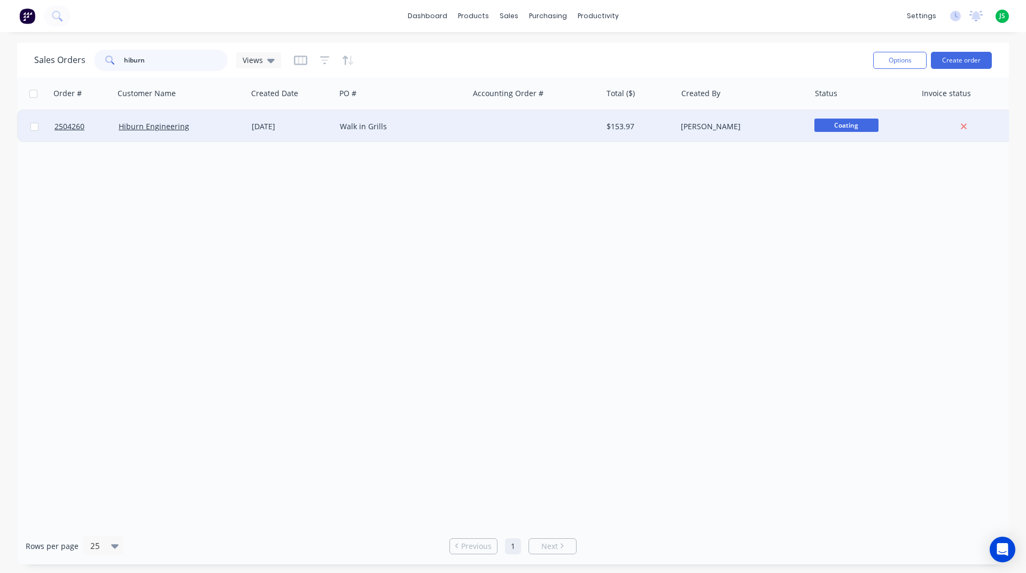
type input "hiburn"
click at [208, 128] on div "Hiburn Engineering" at bounding box center [178, 126] width 119 height 11
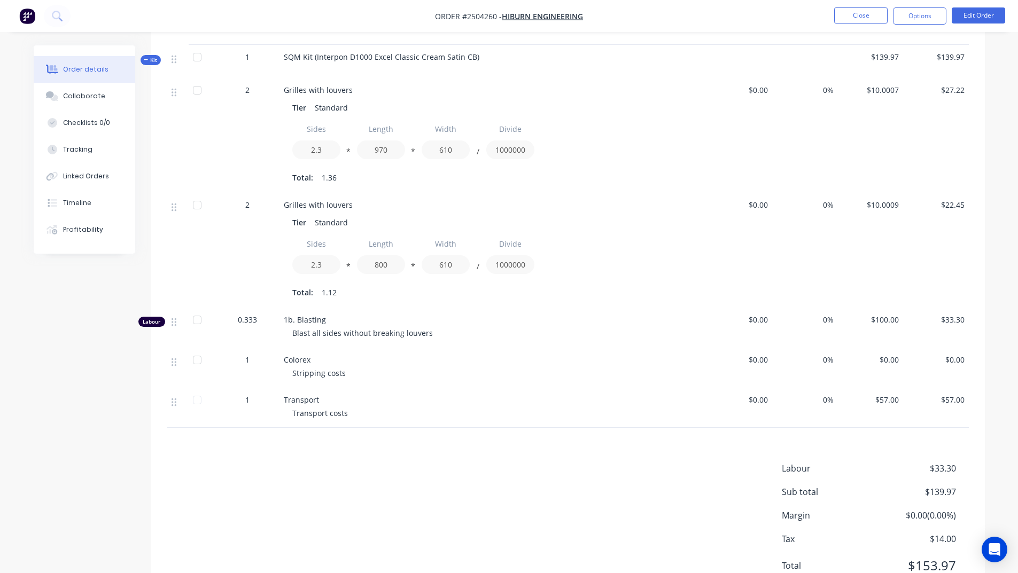
scroll to position [250, 0]
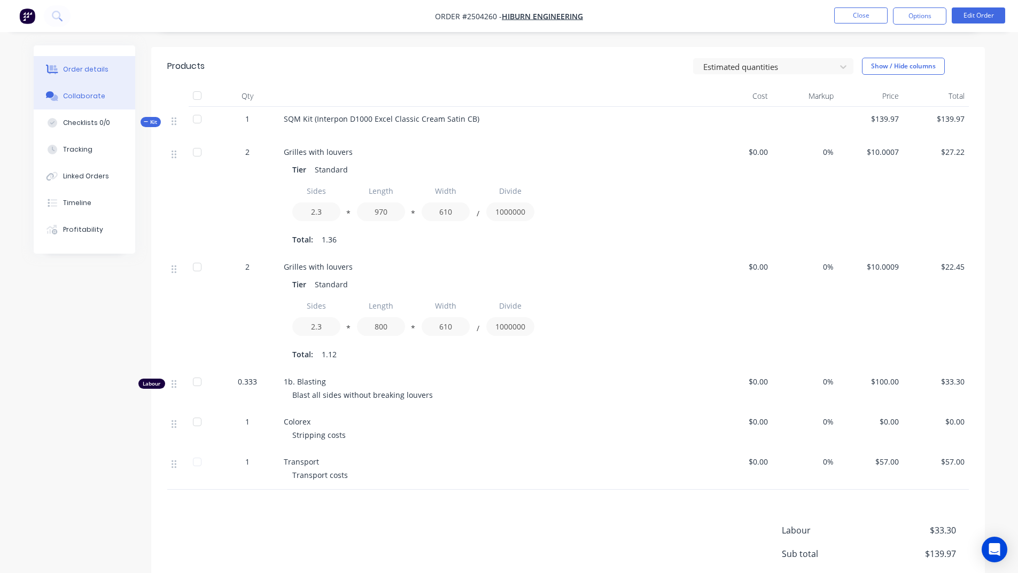
click at [118, 105] on button "Collaborate" at bounding box center [85, 96] width 102 height 27
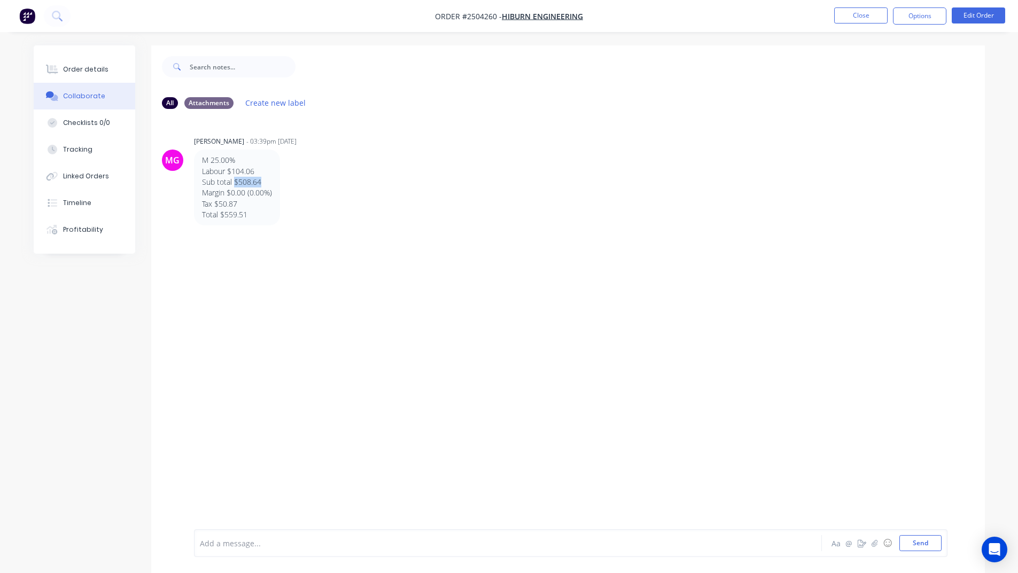
drag, startPoint x: 234, startPoint y: 181, endPoint x: 267, endPoint y: 181, distance: 32.6
click at [267, 181] on p "Sub total $508.64" at bounding box center [237, 182] width 70 height 11
click at [91, 192] on button "Timeline" at bounding box center [85, 203] width 102 height 27
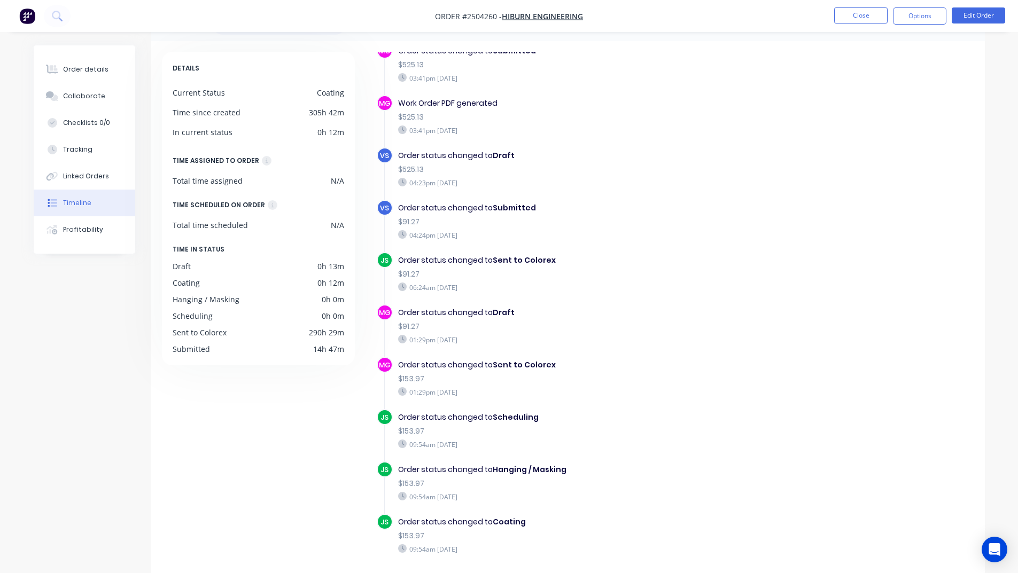
scroll to position [78, 0]
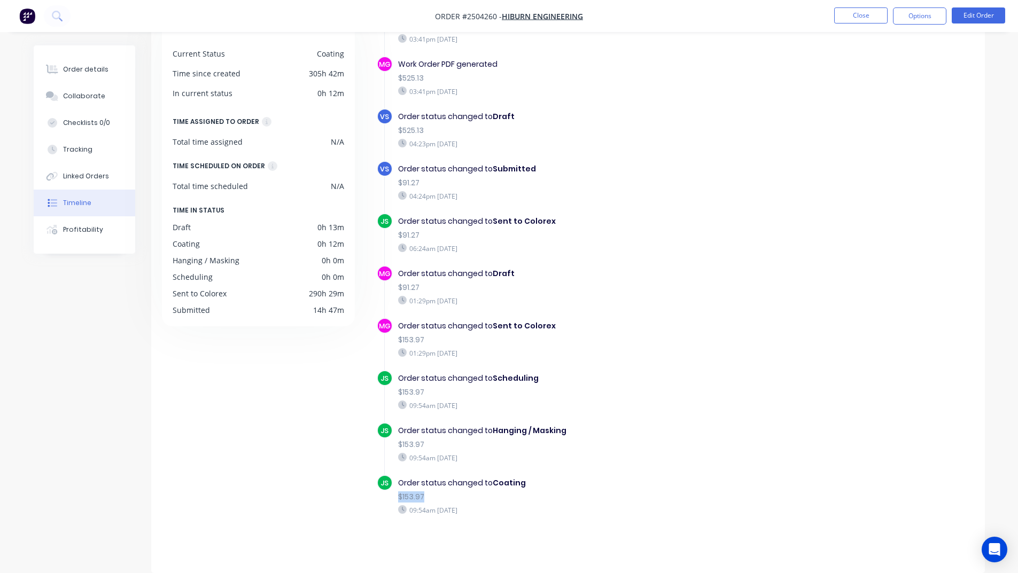
drag, startPoint x: 402, startPoint y: 491, endPoint x: 465, endPoint y: 496, distance: 63.2
click at [465, 496] on div "JS Order status changed to Coating $153.97 09:54am [DATE]" at bounding box center [588, 501] width 423 height 52
click at [308, 472] on div "DETAILS Current Status Coating Time since created 305h 42m In current status 0h…" at bounding box center [263, 285] width 203 height 544
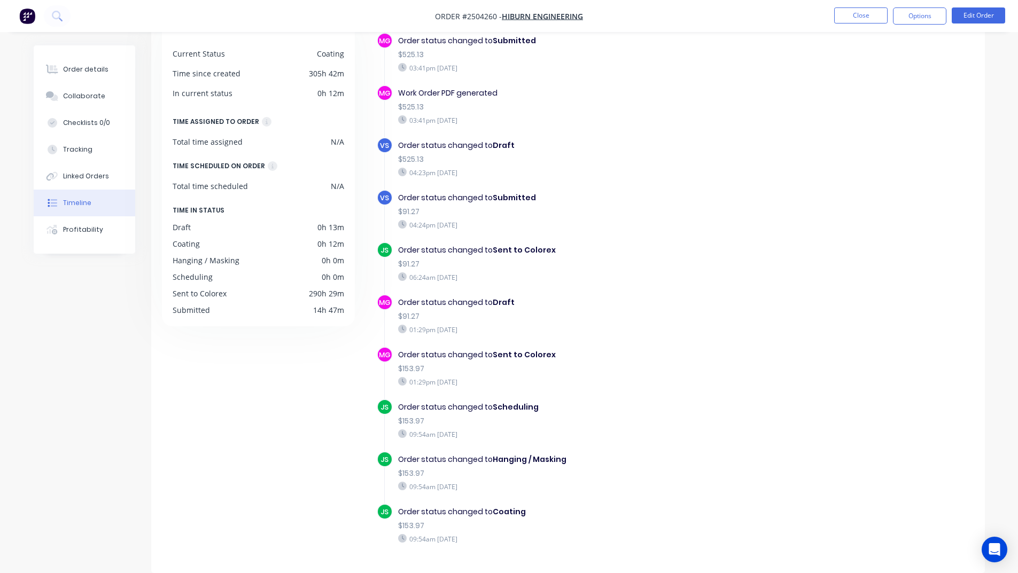
scroll to position [159, 0]
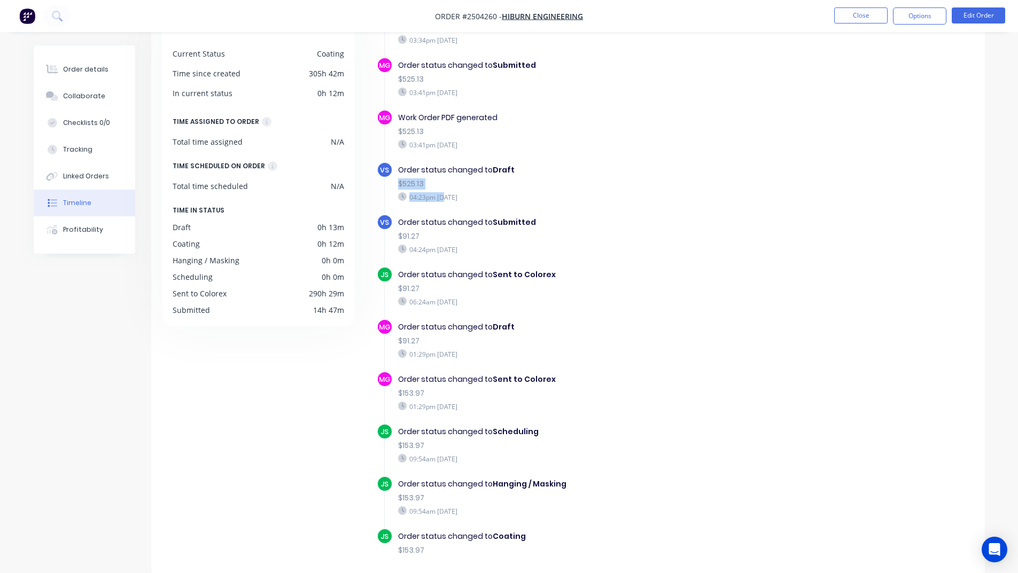
drag, startPoint x: 394, startPoint y: 182, endPoint x: 445, endPoint y: 192, distance: 51.3
click at [445, 192] on div "Order status changed to Draft $525.13 04:23pm [DATE]" at bounding box center [583, 183] width 380 height 43
drag, startPoint x: 413, startPoint y: 241, endPoint x: 388, endPoint y: 243, distance: 25.2
click at [388, 243] on div "VS Order status changed to Submitted $91.27 04:24pm [DATE]" at bounding box center [588, 240] width 423 height 52
click at [107, 61] on button "Order details" at bounding box center [85, 69] width 102 height 27
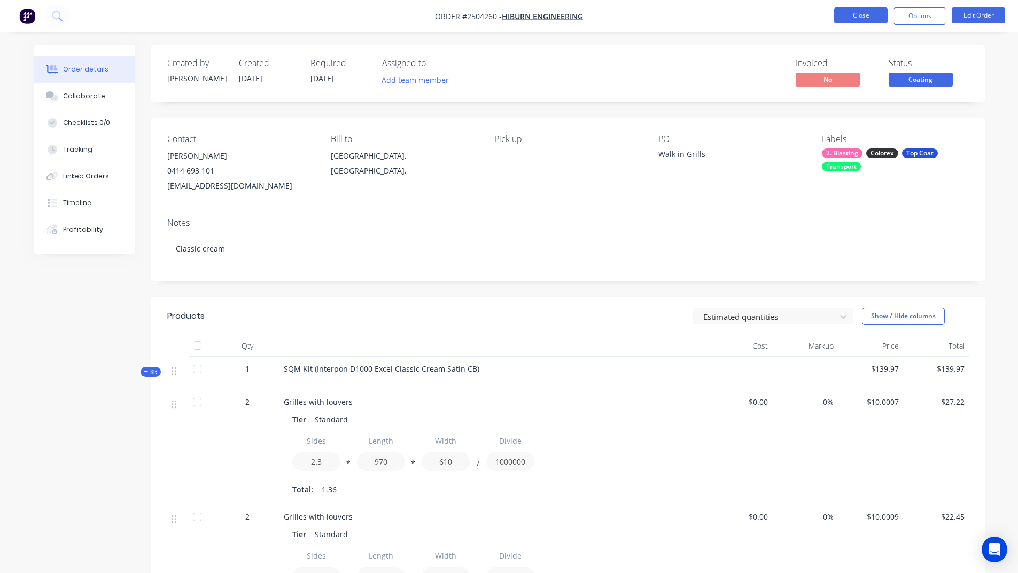
click at [854, 14] on button "Close" at bounding box center [860, 15] width 53 height 16
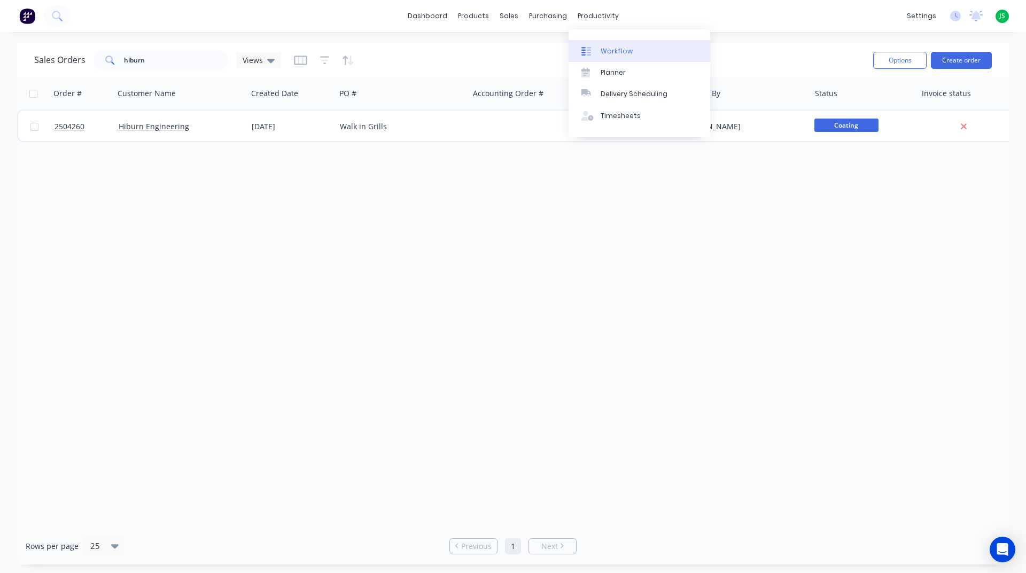
click at [620, 50] on div "Workflow" at bounding box center [617, 51] width 32 height 10
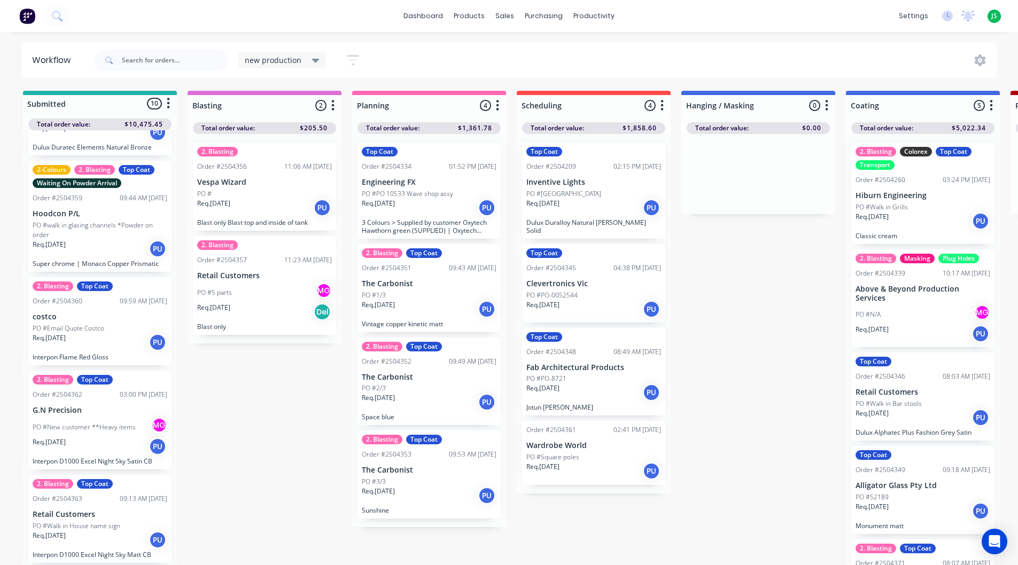
scroll to position [214, 0]
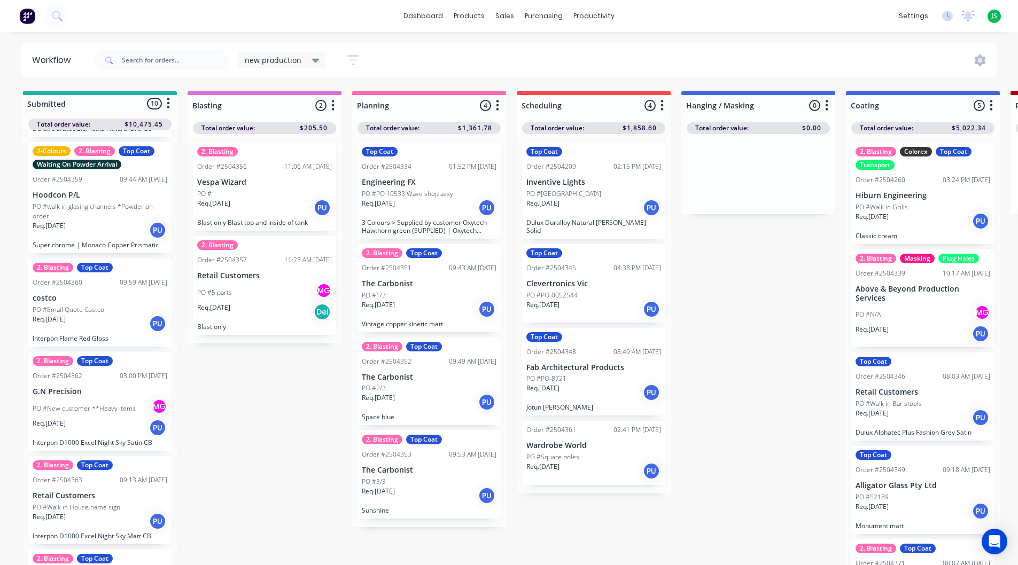
click at [80, 315] on div "Req. [DATE] PU" at bounding box center [100, 324] width 135 height 18
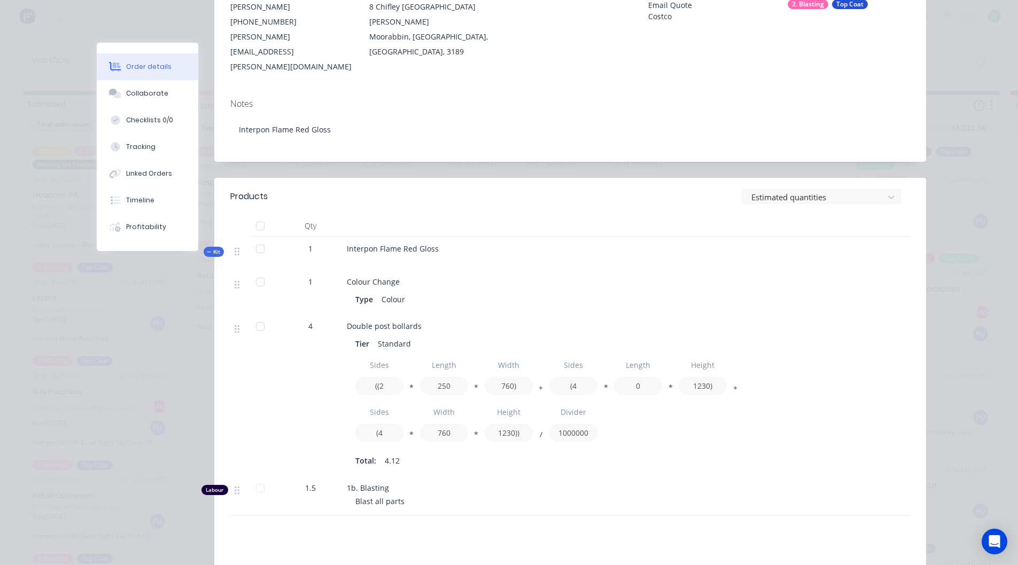
scroll to position [0, 0]
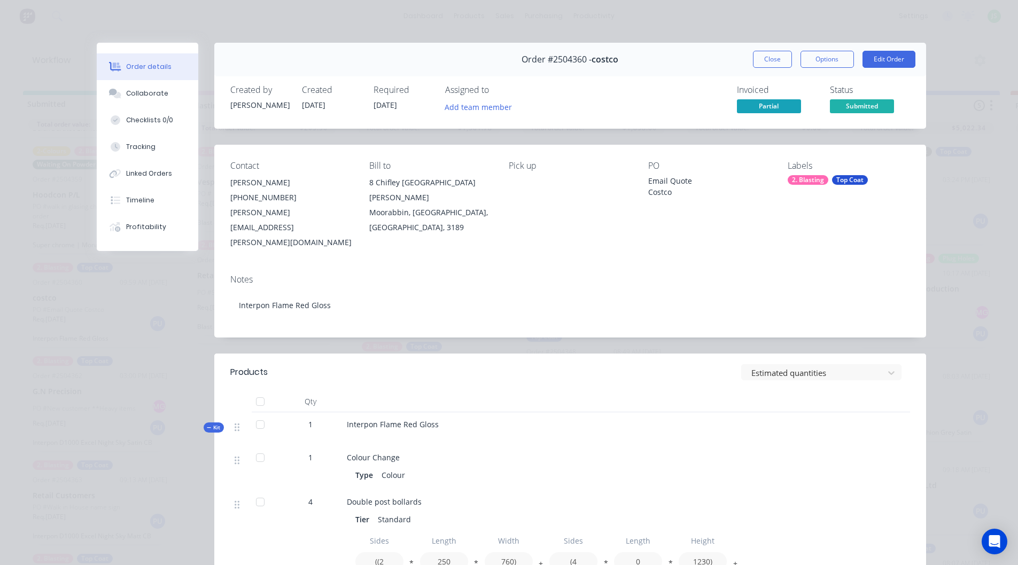
click at [761, 63] on button "Close" at bounding box center [772, 59] width 39 height 17
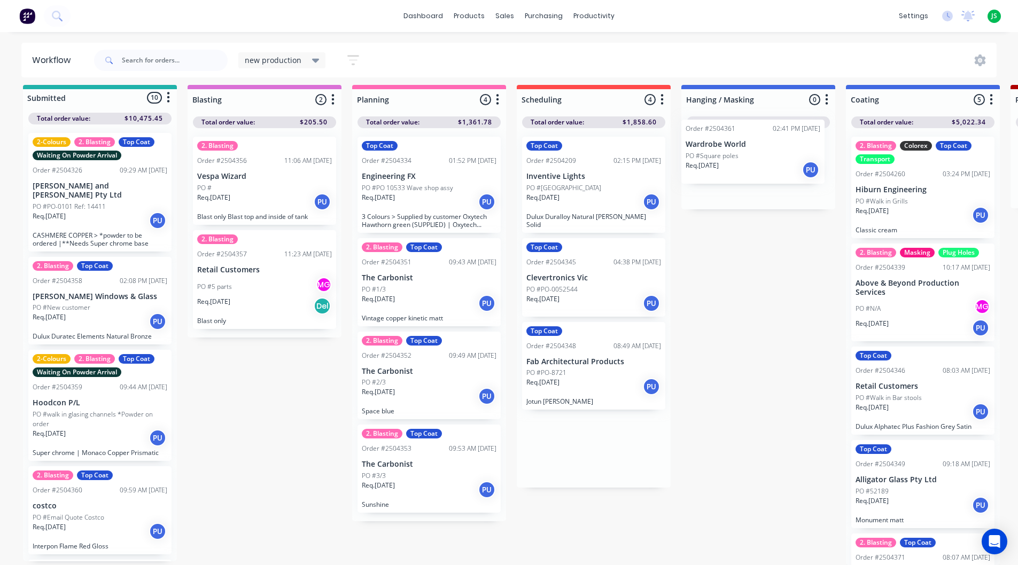
drag, startPoint x: 593, startPoint y: 437, endPoint x: 757, endPoint y: 155, distance: 326.1
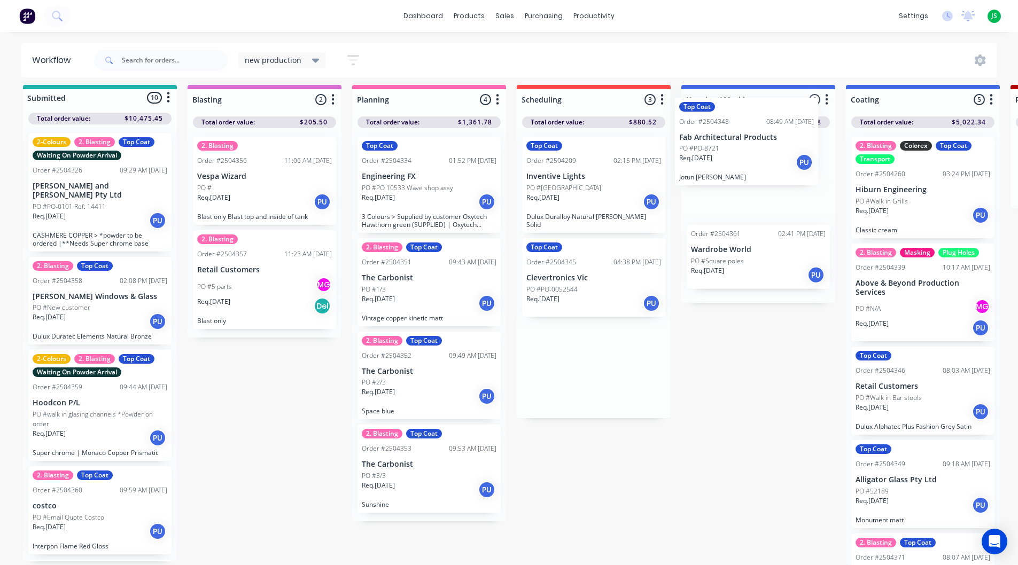
scroll to position [7, 0]
drag, startPoint x: 571, startPoint y: 376, endPoint x: 735, endPoint y: 185, distance: 251.6
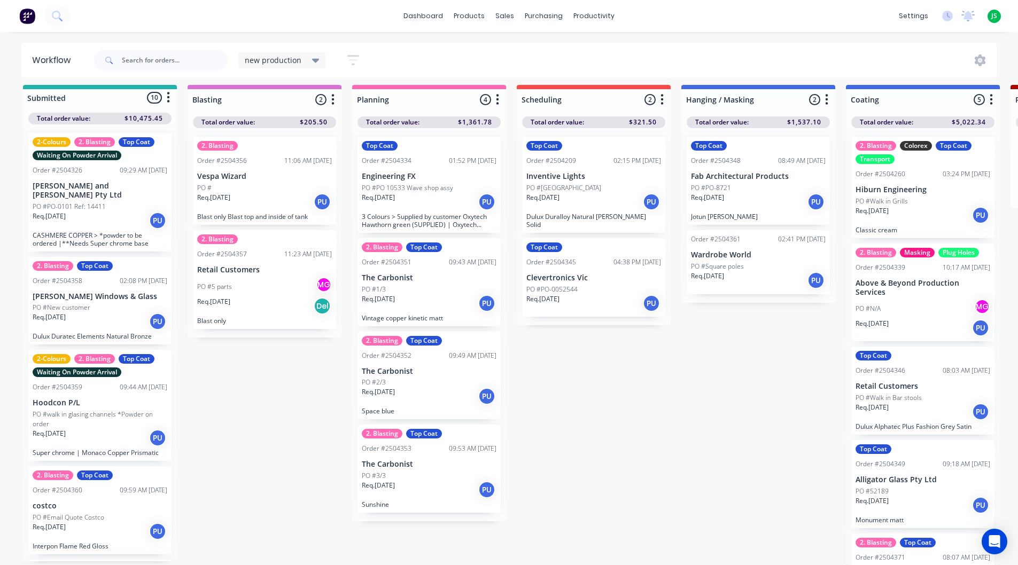
click at [724, 254] on p "Wardrobe World" at bounding box center [758, 255] width 135 height 9
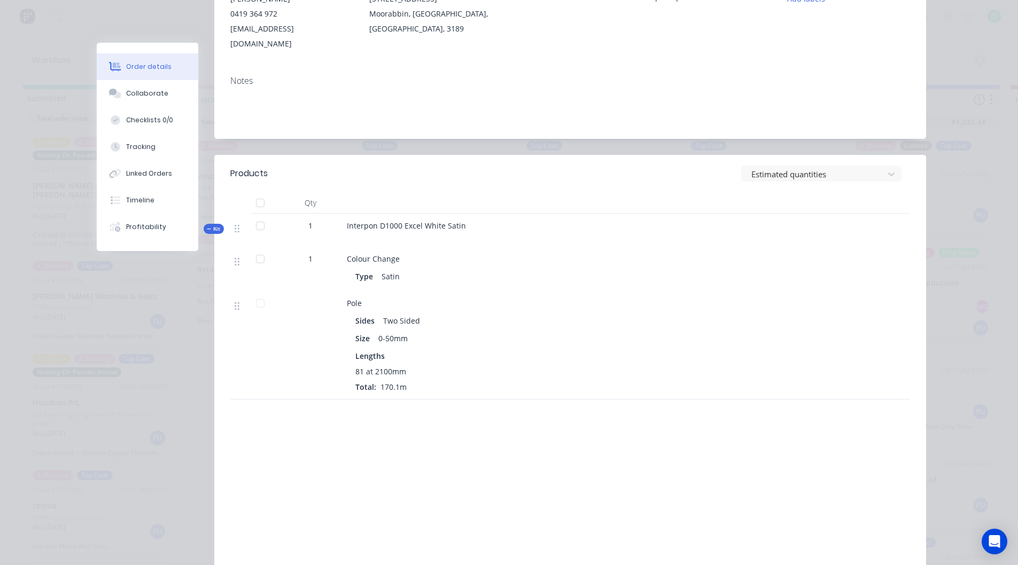
scroll to position [227, 0]
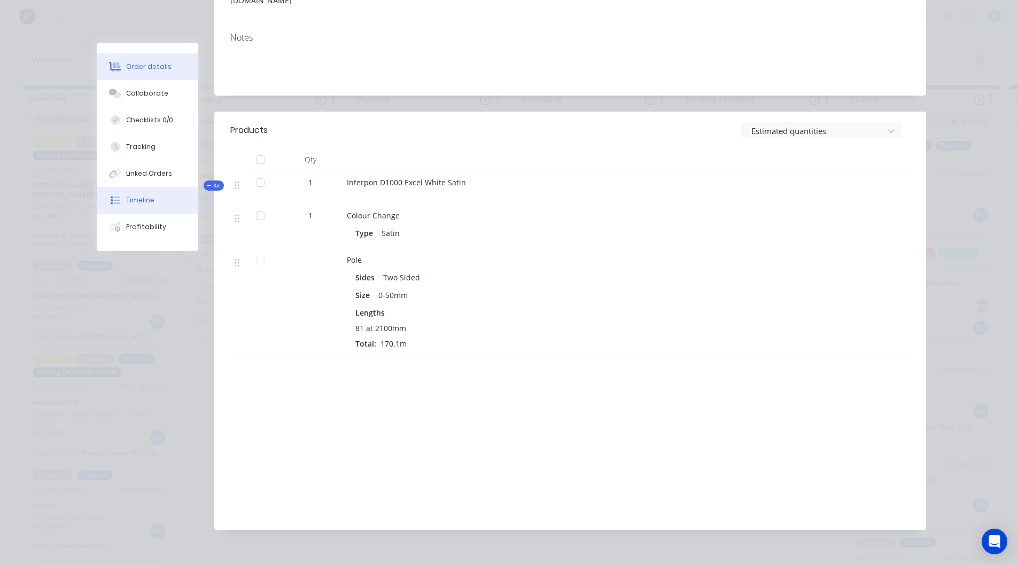
click at [131, 199] on div "Timeline" at bounding box center [140, 201] width 28 height 10
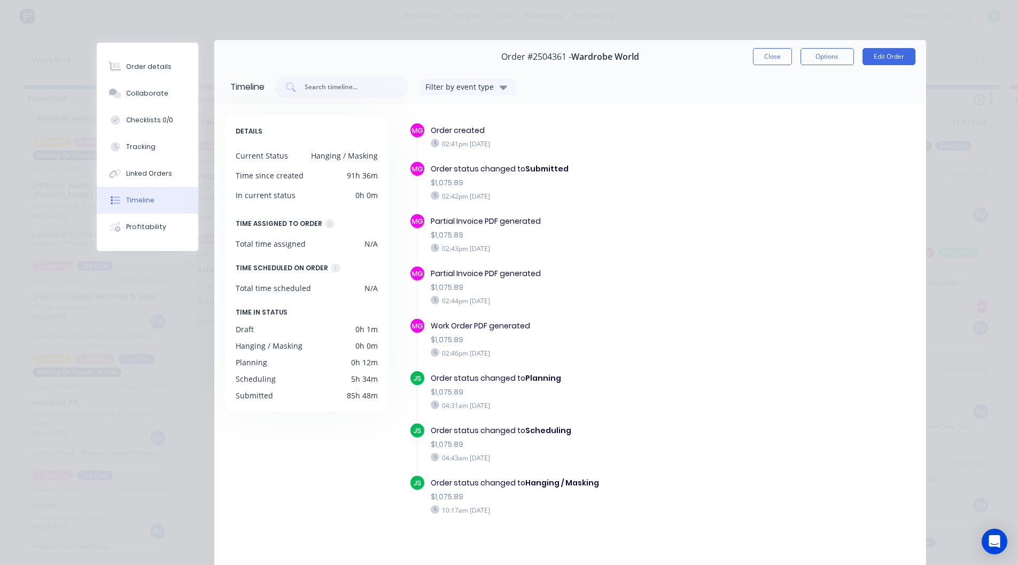
scroll to position [0, 0]
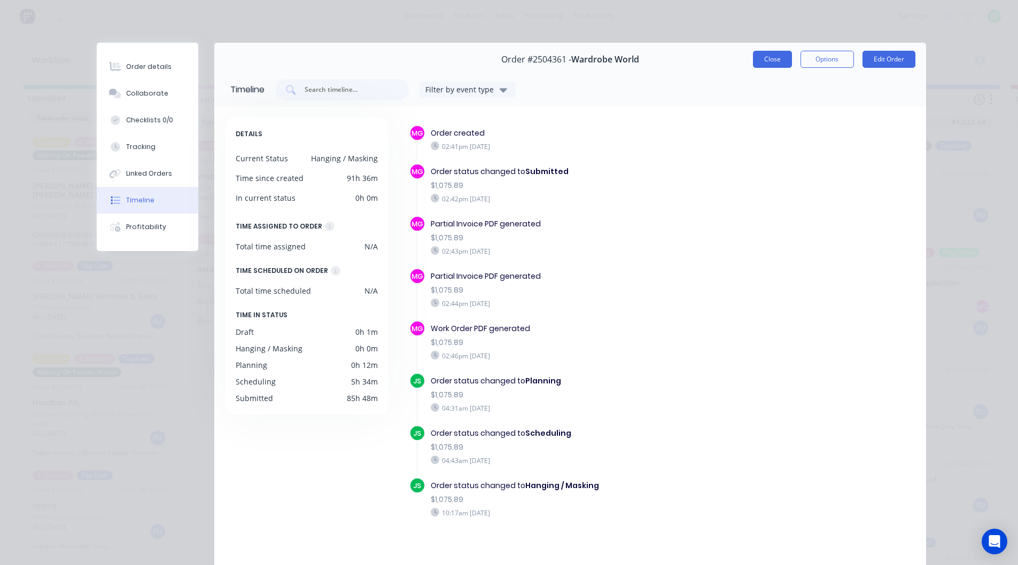
click at [762, 61] on button "Close" at bounding box center [772, 59] width 39 height 17
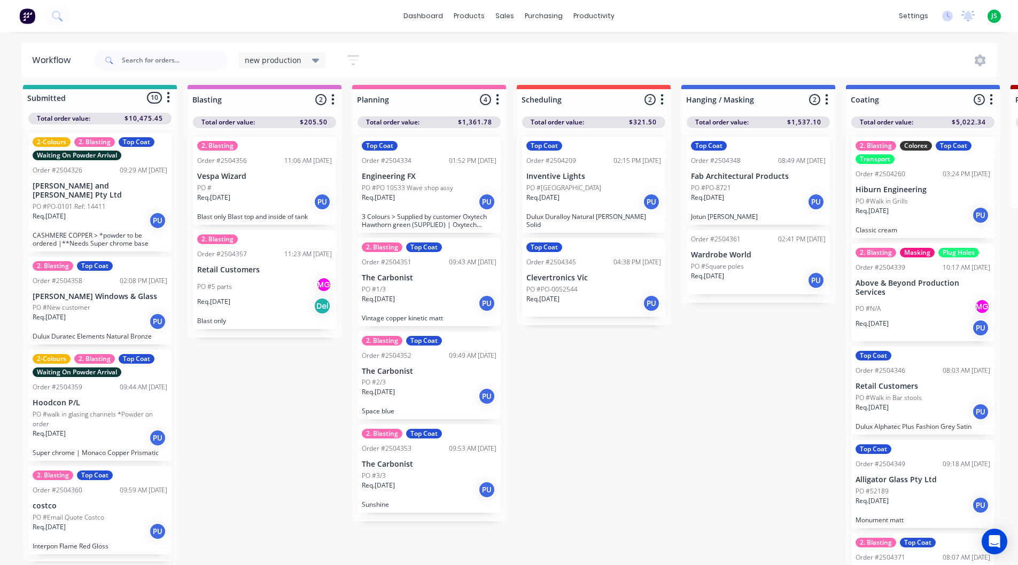
click at [596, 297] on div "Req. [DATE] PU" at bounding box center [593, 303] width 135 height 18
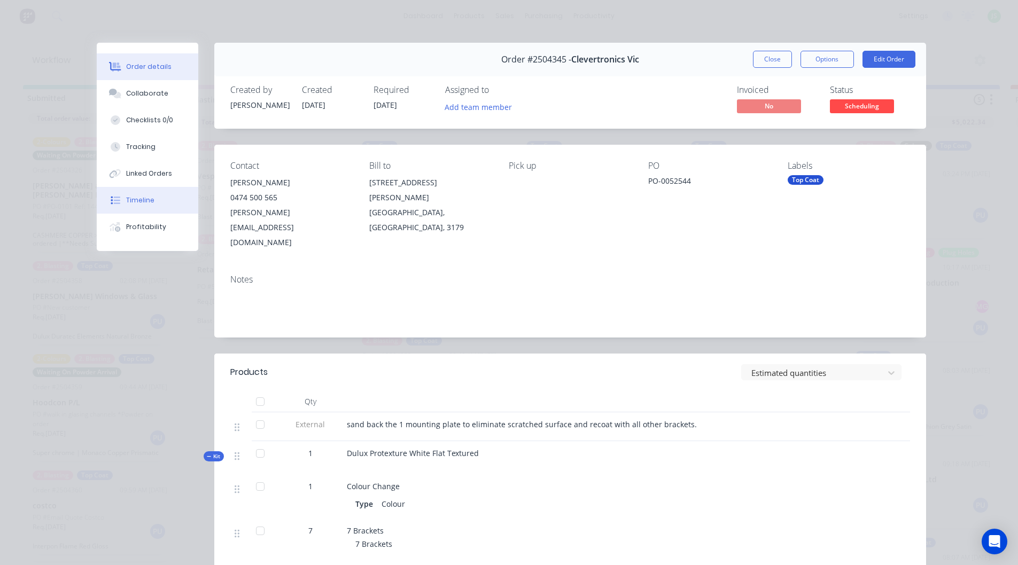
click at [138, 197] on div "Timeline" at bounding box center [140, 201] width 28 height 10
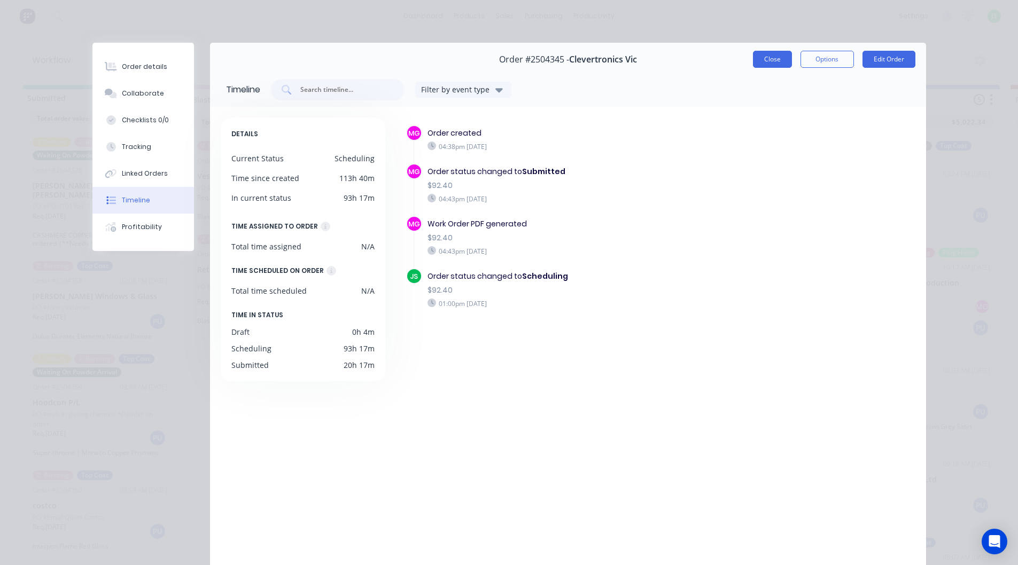
drag, startPoint x: 770, startPoint y: 66, endPoint x: 715, endPoint y: 107, distance: 69.1
click at [770, 67] on button "Close" at bounding box center [772, 59] width 39 height 17
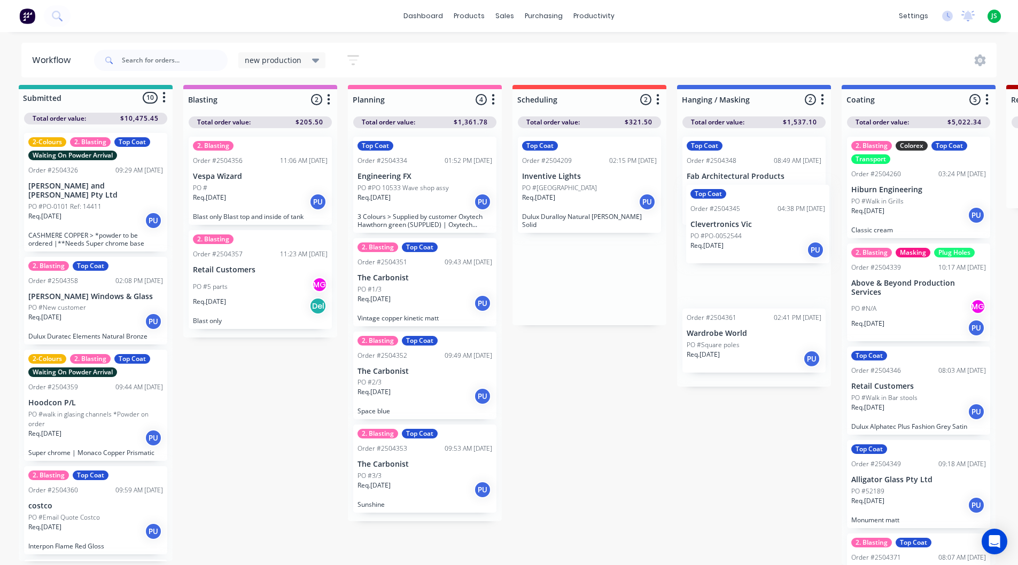
drag, startPoint x: 589, startPoint y: 251, endPoint x: 721, endPoint y: 196, distance: 142.5
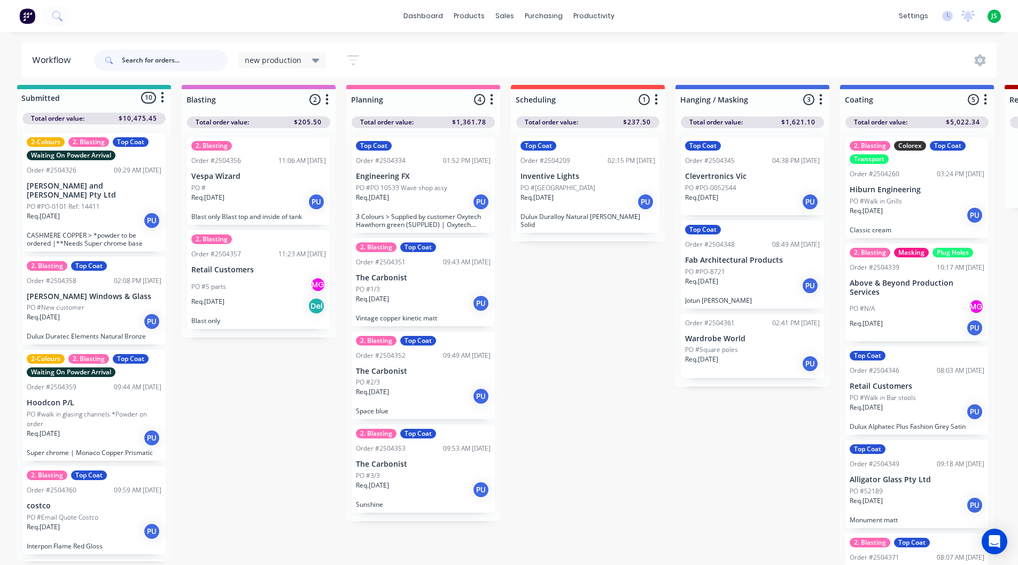
click at [188, 53] on input "text" at bounding box center [175, 60] width 106 height 21
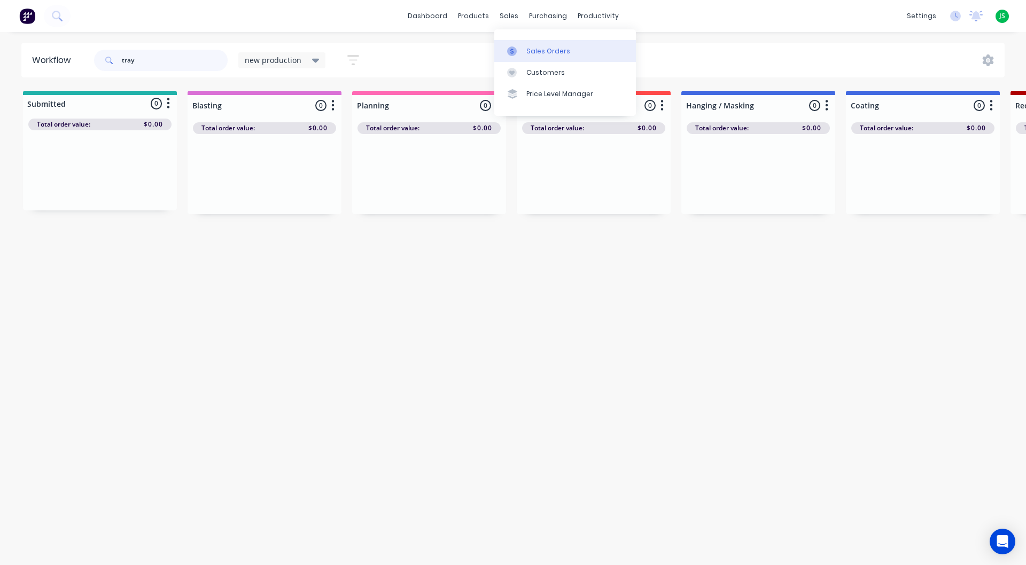
type input "tray"
click at [529, 45] on link "Sales Orders" at bounding box center [565, 50] width 142 height 21
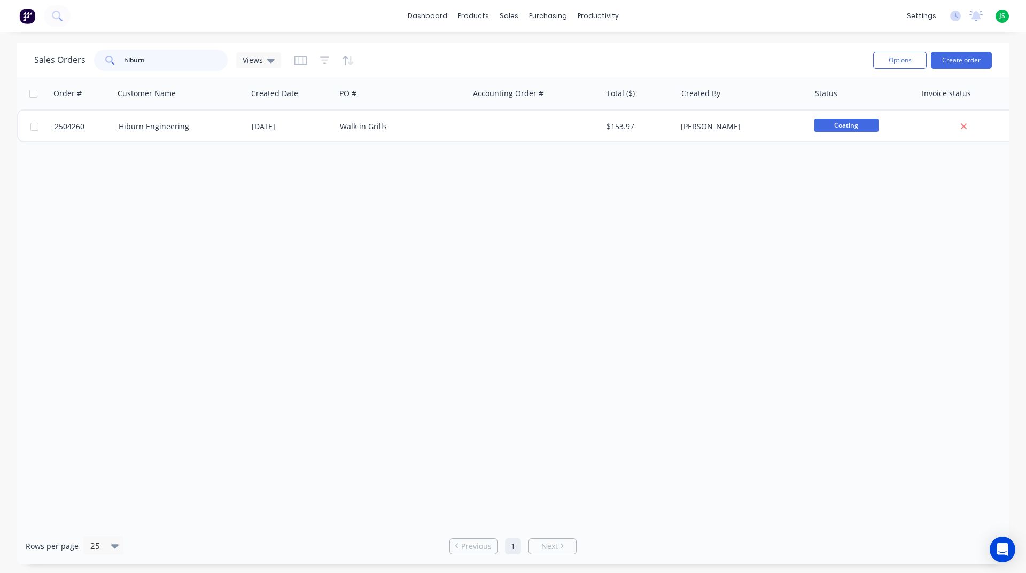
drag, startPoint x: 201, startPoint y: 60, endPoint x: 27, endPoint y: 56, distance: 174.2
click at [27, 56] on div "Sales Orders hiburn Views Options Create order" at bounding box center [513, 60] width 992 height 35
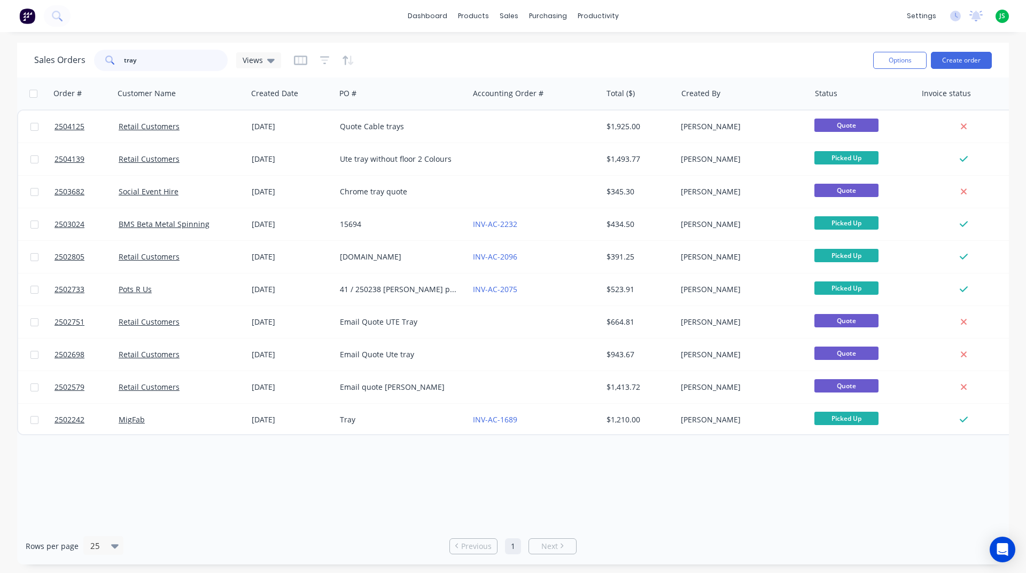
drag, startPoint x: 147, startPoint y: 68, endPoint x: 122, endPoint y: 67, distance: 25.1
click at [122, 67] on div "tray" at bounding box center [161, 60] width 134 height 21
type input "ute"
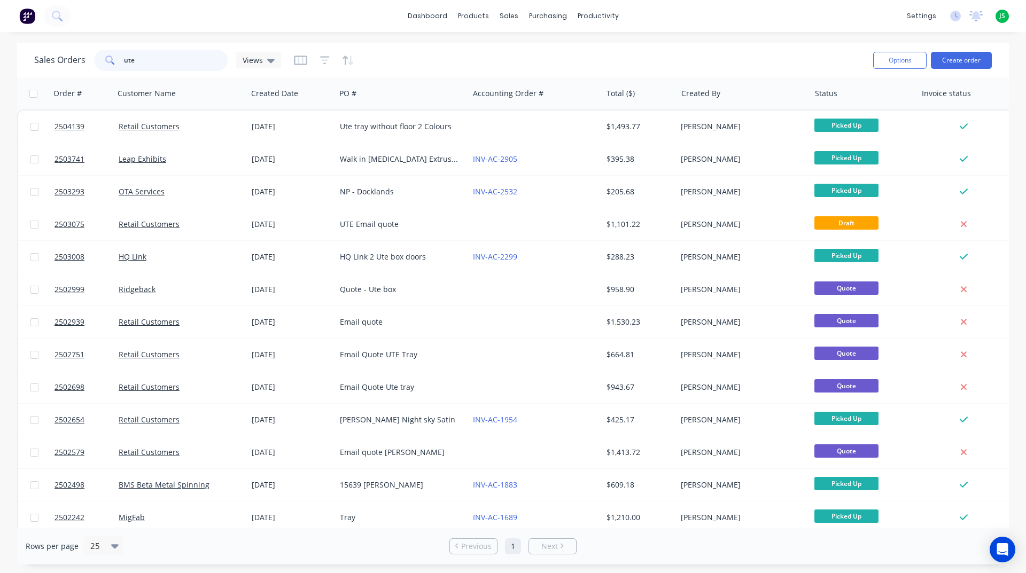
drag, startPoint x: 163, startPoint y: 57, endPoint x: 0, endPoint y: 40, distance: 163.9
click at [0, 40] on div "dashboard products sales purchasing productivity dashboard products Product Cat…" at bounding box center [513, 286] width 1026 height 573
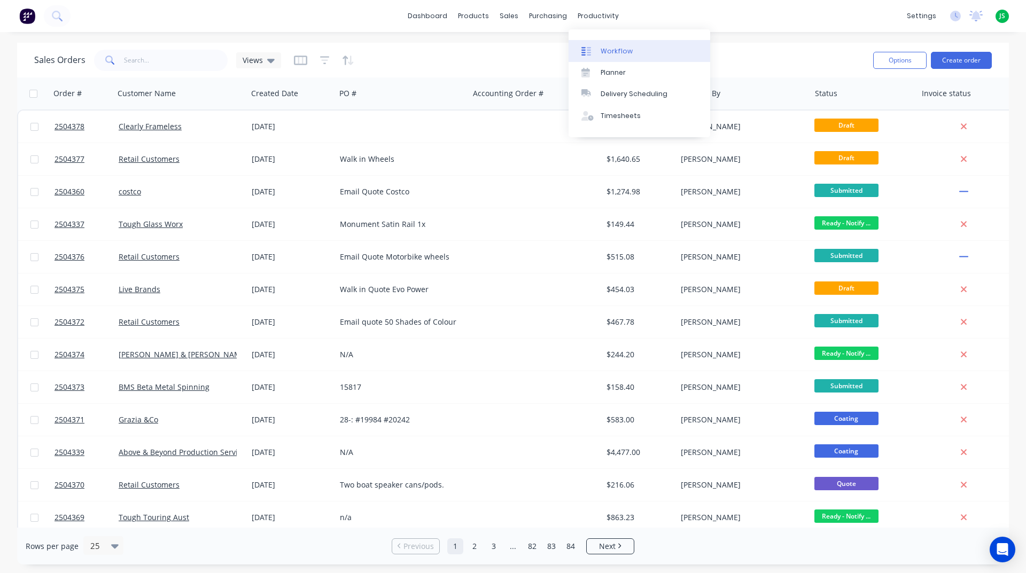
click at [603, 43] on link "Workflow" at bounding box center [639, 50] width 142 height 21
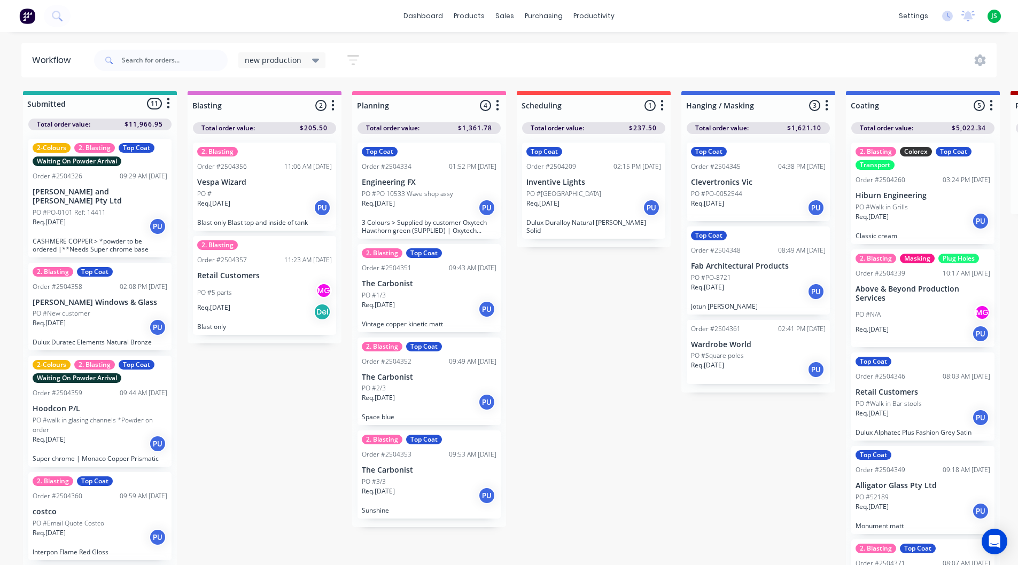
click at [743, 172] on div "Top Coat Order #2504345 04:38 PM [DATE] Clevertronics Vic PO #PO-0052544 Req. […" at bounding box center [758, 182] width 143 height 79
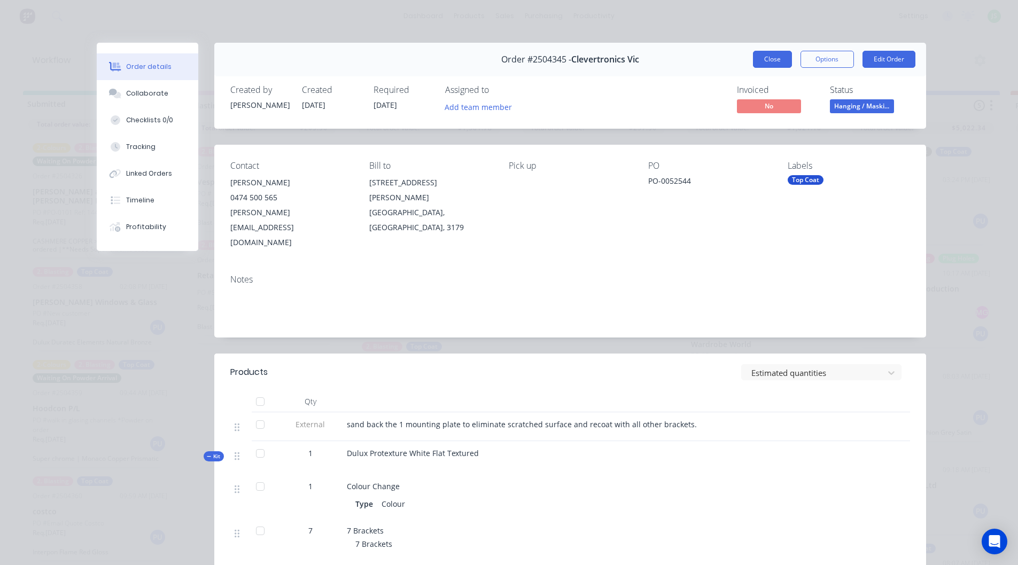
click at [766, 62] on button "Close" at bounding box center [772, 59] width 39 height 17
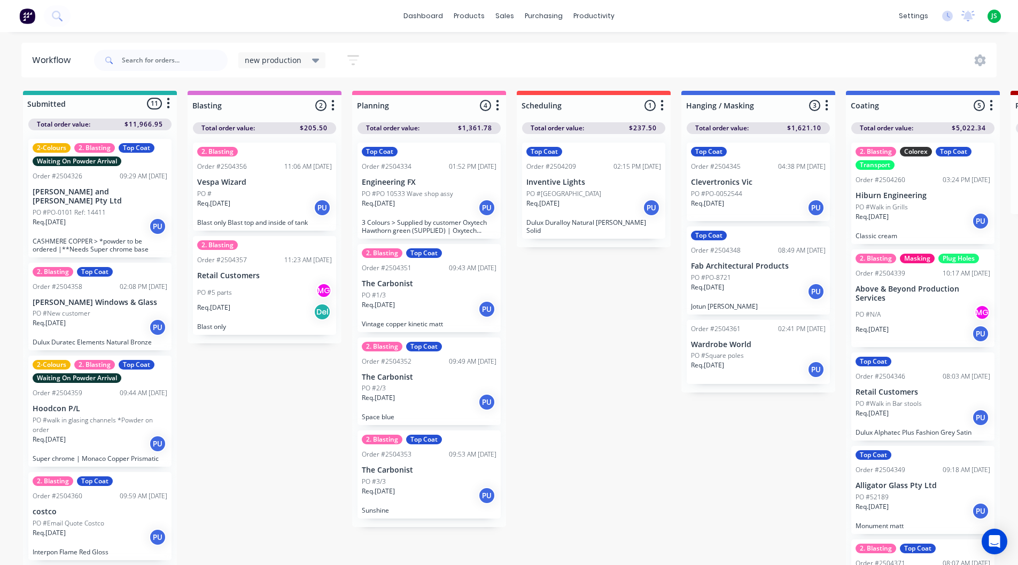
click at [778, 357] on div "PO #Square poles" at bounding box center [758, 356] width 135 height 10
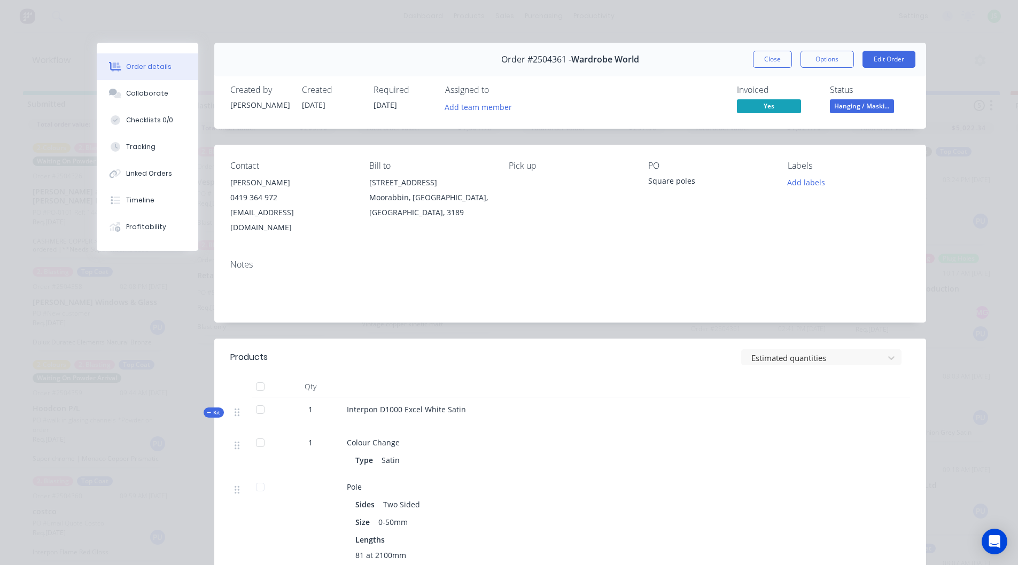
drag, startPoint x: 768, startPoint y: 63, endPoint x: 762, endPoint y: 140, distance: 77.7
click at [768, 62] on button "Close" at bounding box center [772, 59] width 39 height 17
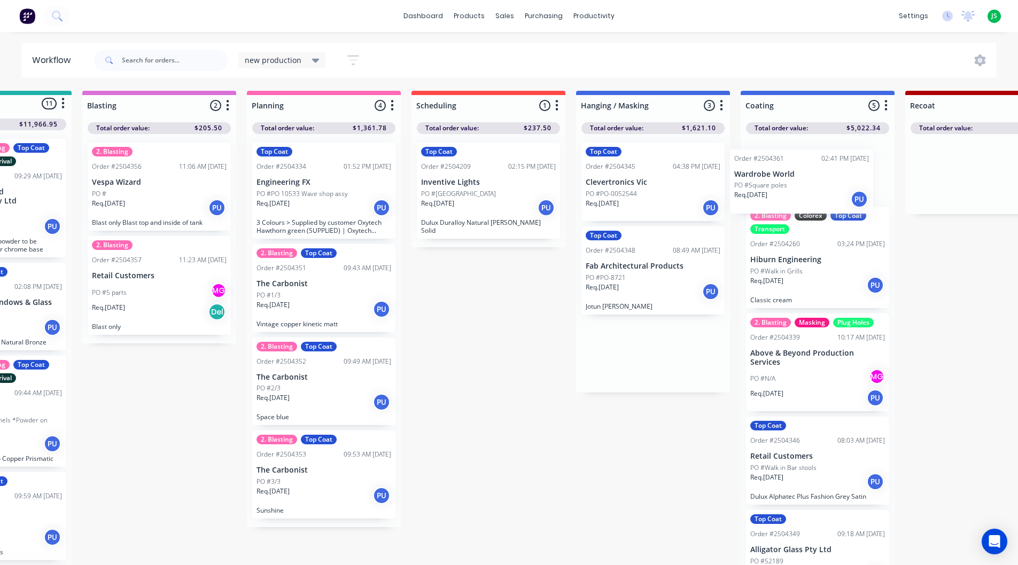
drag, startPoint x: 751, startPoint y: 362, endPoint x: 807, endPoint y: 179, distance: 191.0
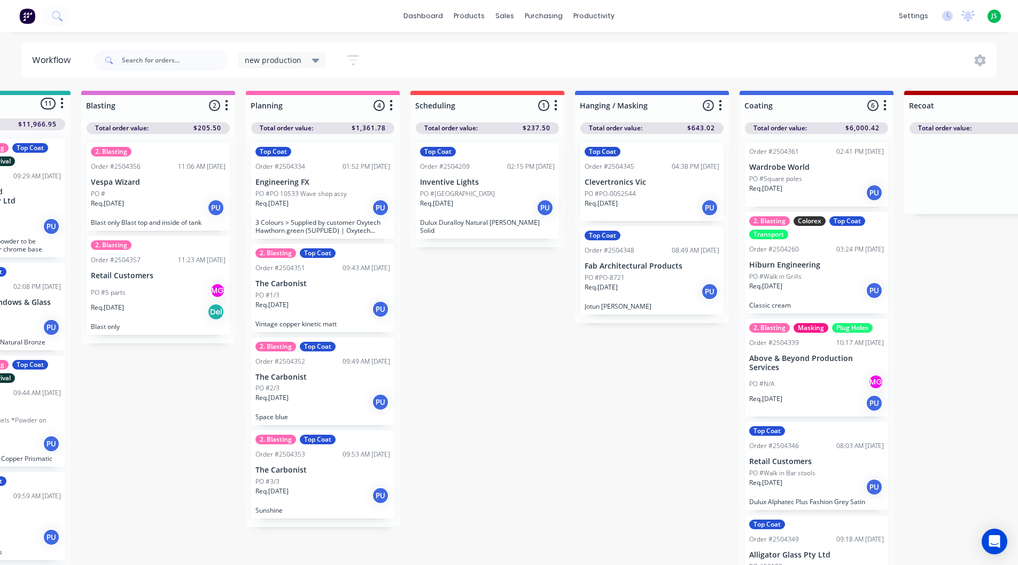
click at [825, 168] on p "Wardrobe World" at bounding box center [816, 167] width 135 height 9
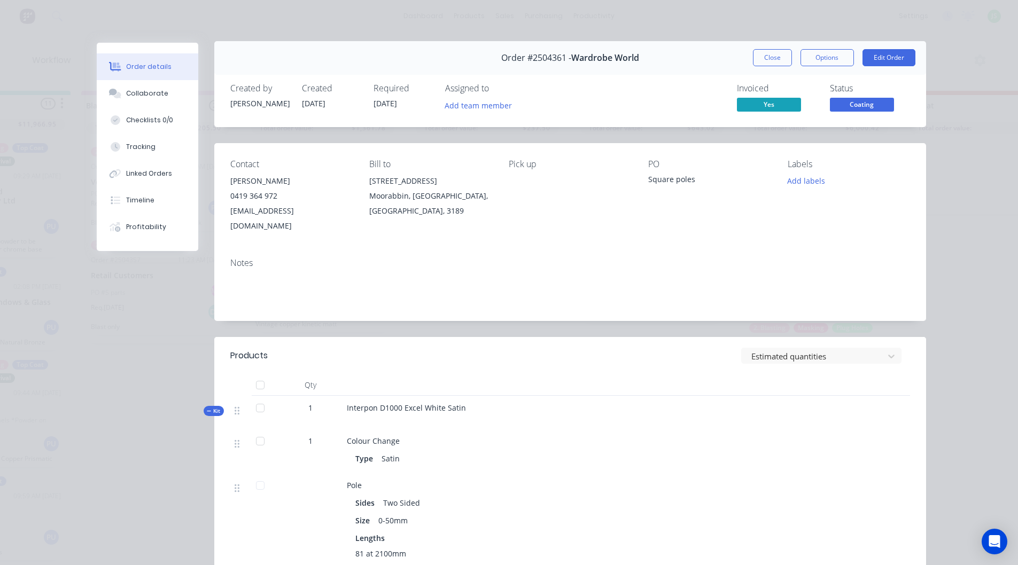
scroll to position [0, 0]
click at [768, 65] on button "Close" at bounding box center [772, 59] width 39 height 17
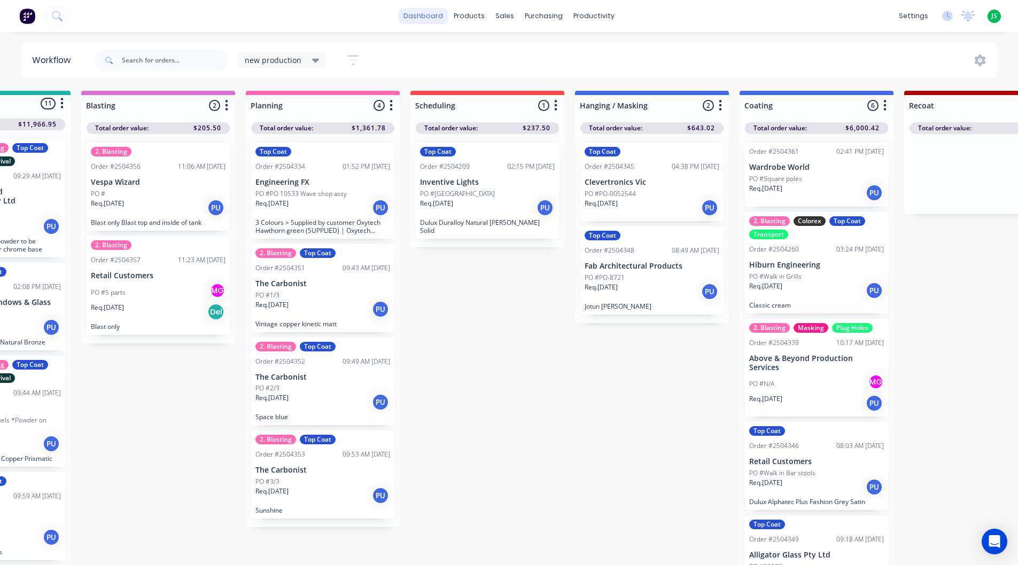
click at [431, 16] on link "dashboard" at bounding box center [423, 16] width 50 height 16
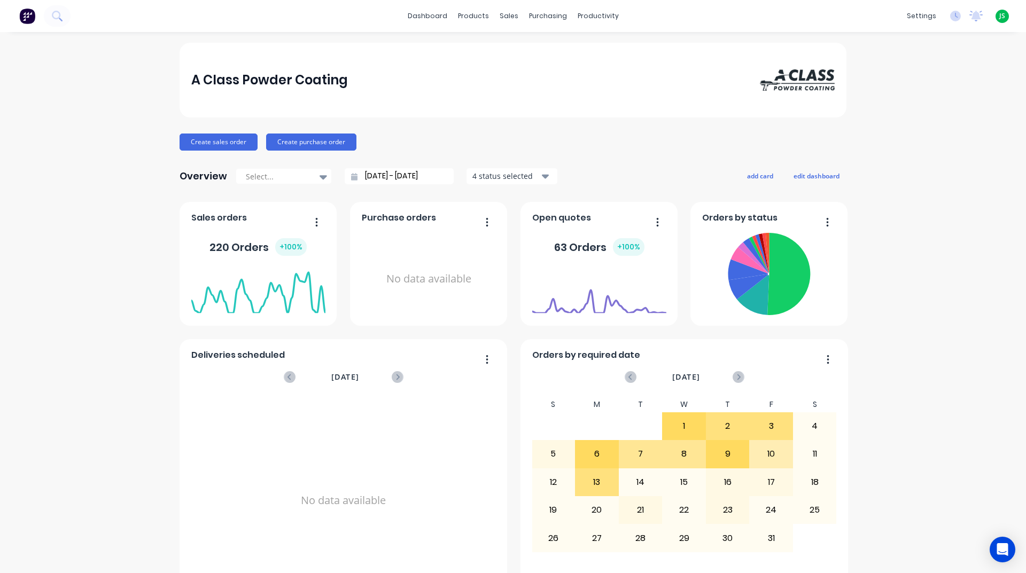
scroll to position [374, 0]
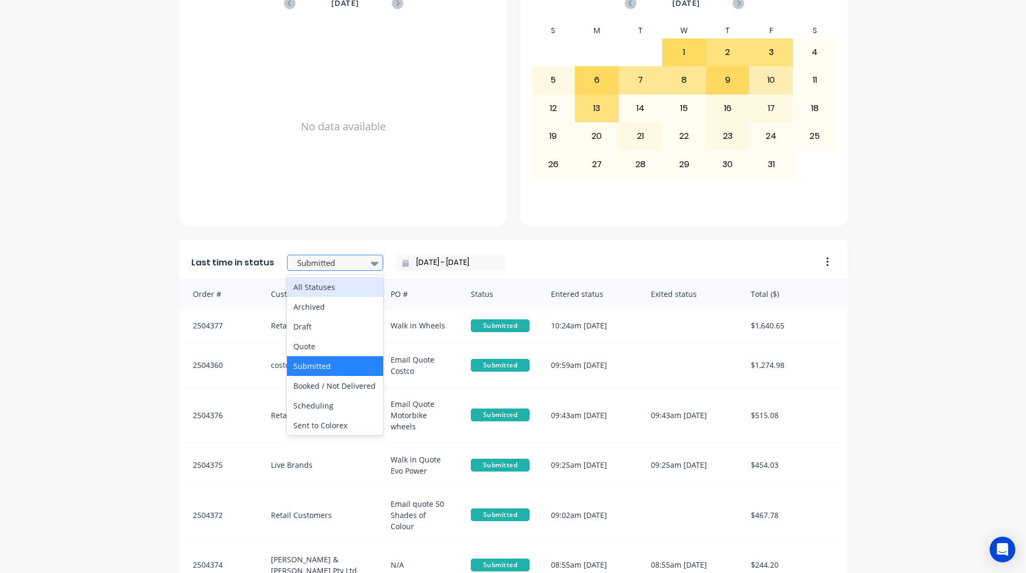
click at [354, 265] on div at bounding box center [329, 262] width 67 height 13
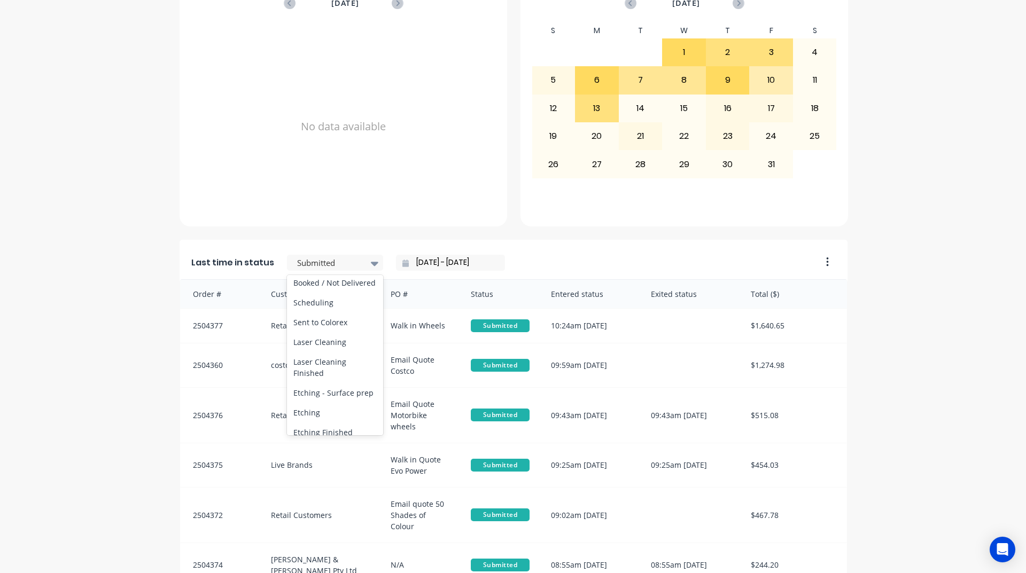
scroll to position [321, 0]
click at [322, 355] on div "Coating" at bounding box center [335, 345] width 96 height 20
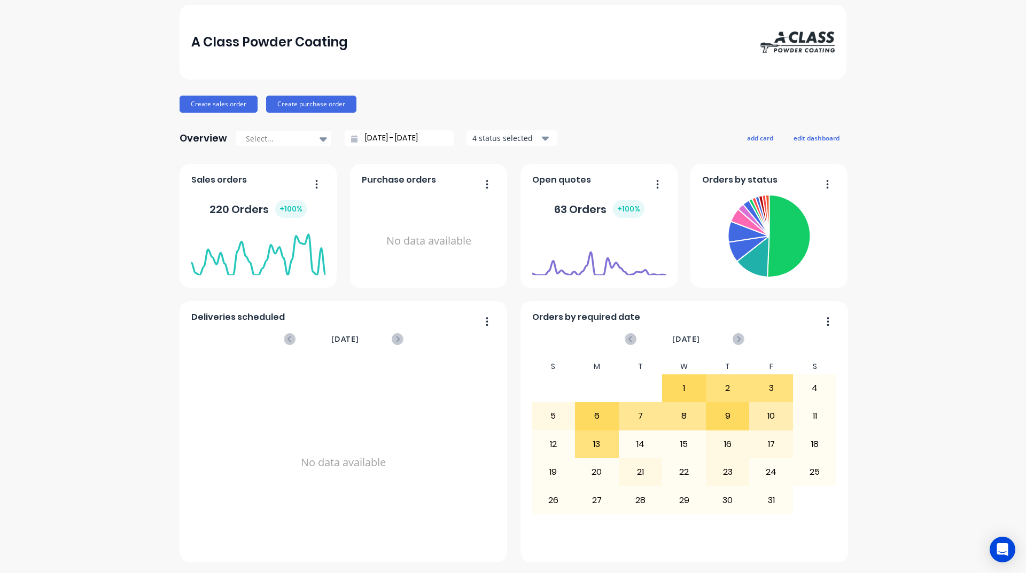
scroll to position [0, 0]
